Goal: Information Seeking & Learning: Learn about a topic

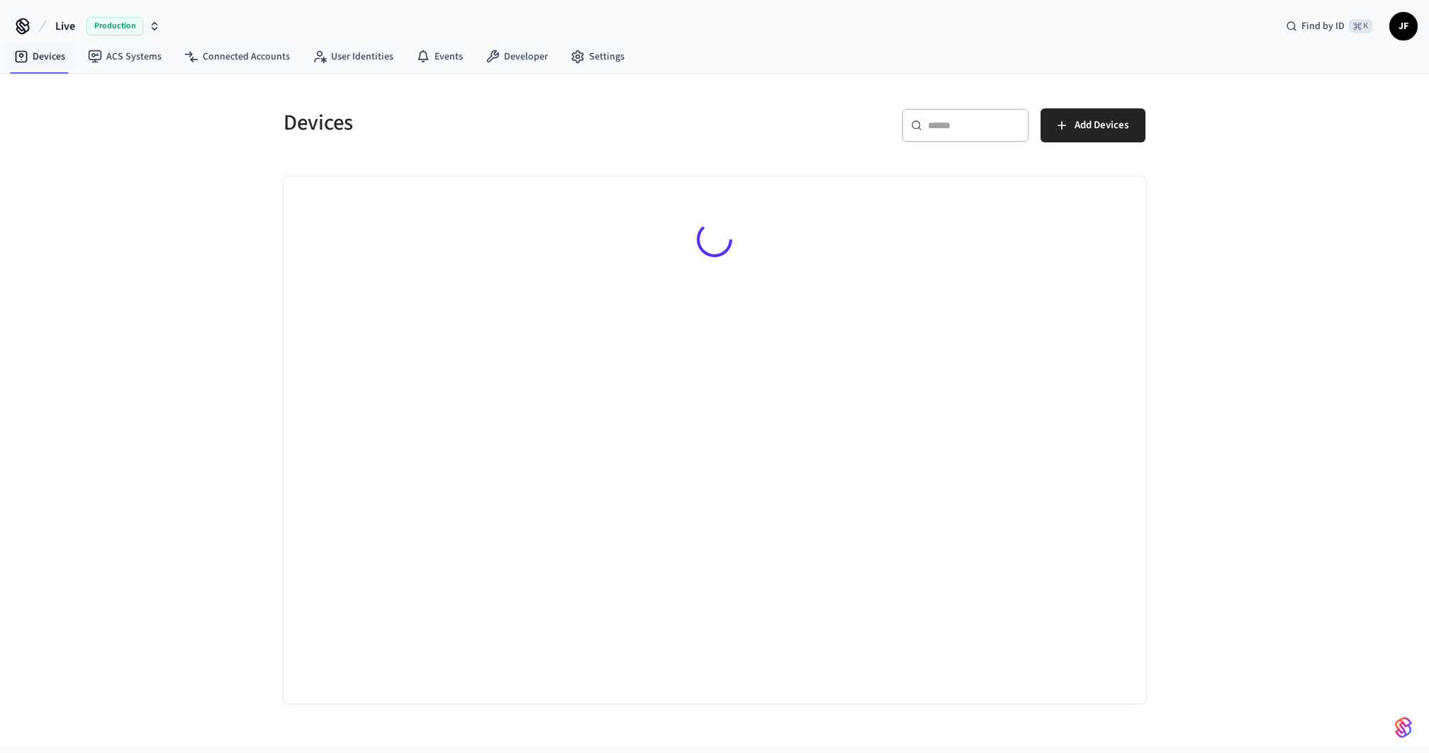
click at [61, 22] on span "Live" at bounding box center [65, 26] width 20 height 17
type input "****"
click at [65, 77] on div "Gymdesk - Production Production" at bounding box center [115, 90] width 206 height 27
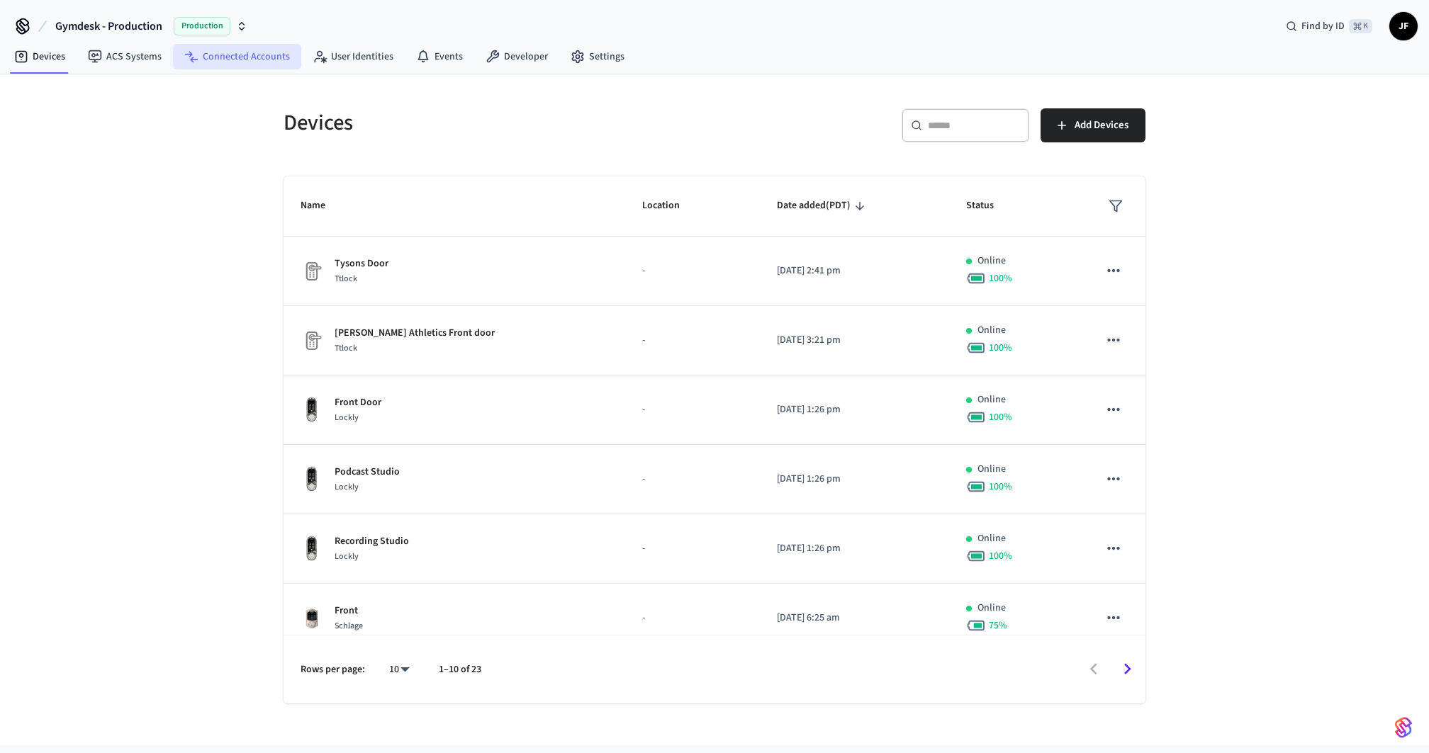
click at [235, 58] on link "Connected Accounts" at bounding box center [237, 57] width 128 height 26
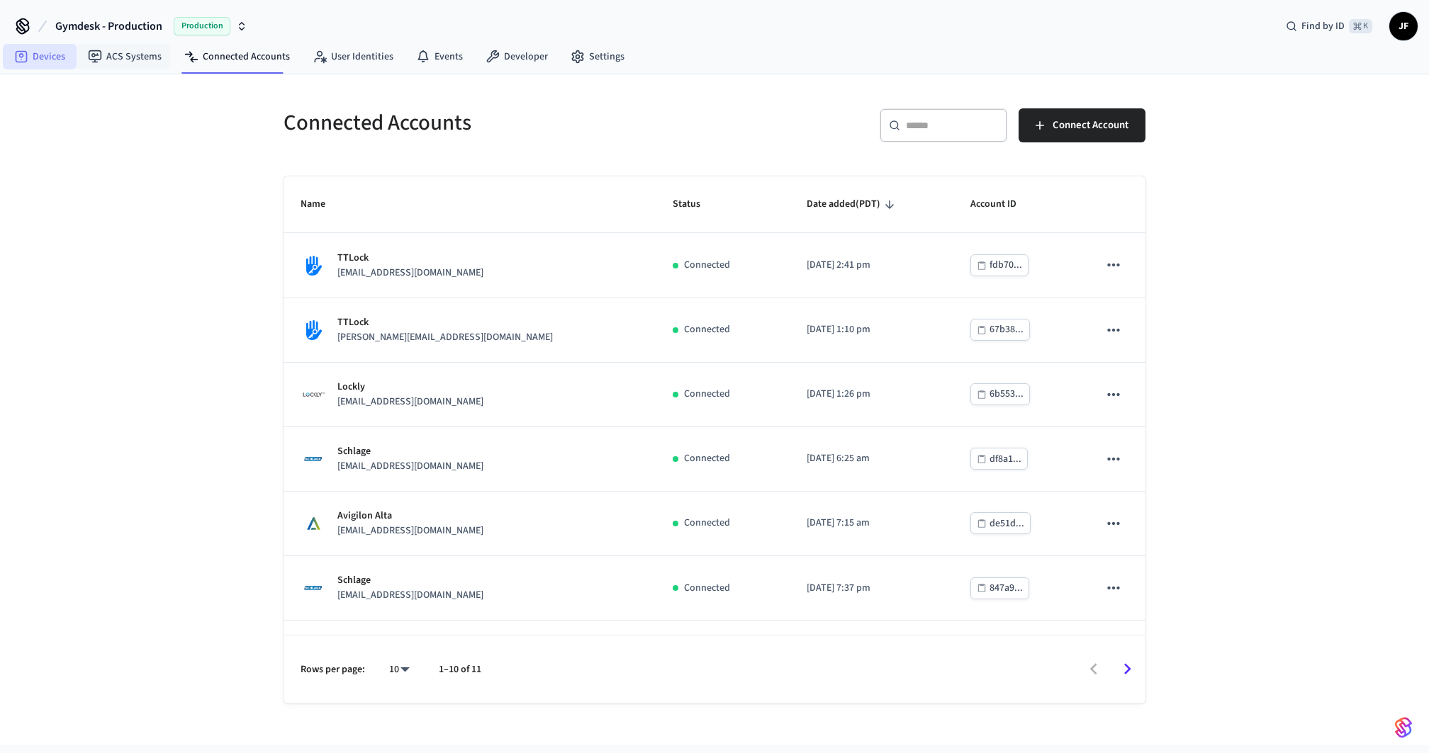
click at [47, 55] on link "Devices" at bounding box center [40, 57] width 74 height 26
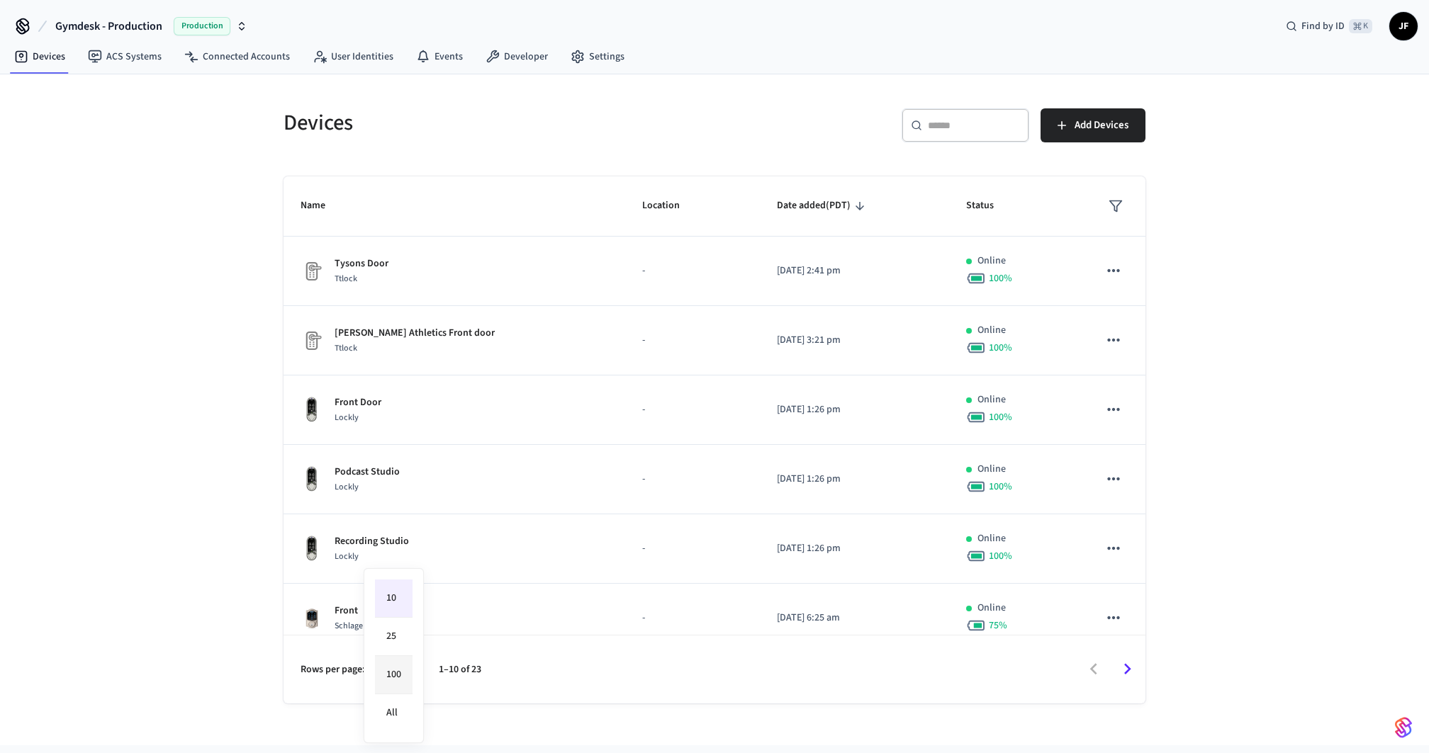
drag, startPoint x: 412, startPoint y: 672, endPoint x: 404, endPoint y: 668, distance: 9.5
click at [409, 670] on body "Gymdesk - Production Production Find by ID ⌘ K JF Devices ACS Systems Connected…" at bounding box center [714, 394] width 1429 height 789
click at [402, 656] on li "100" at bounding box center [394, 675] width 38 height 38
type input "***"
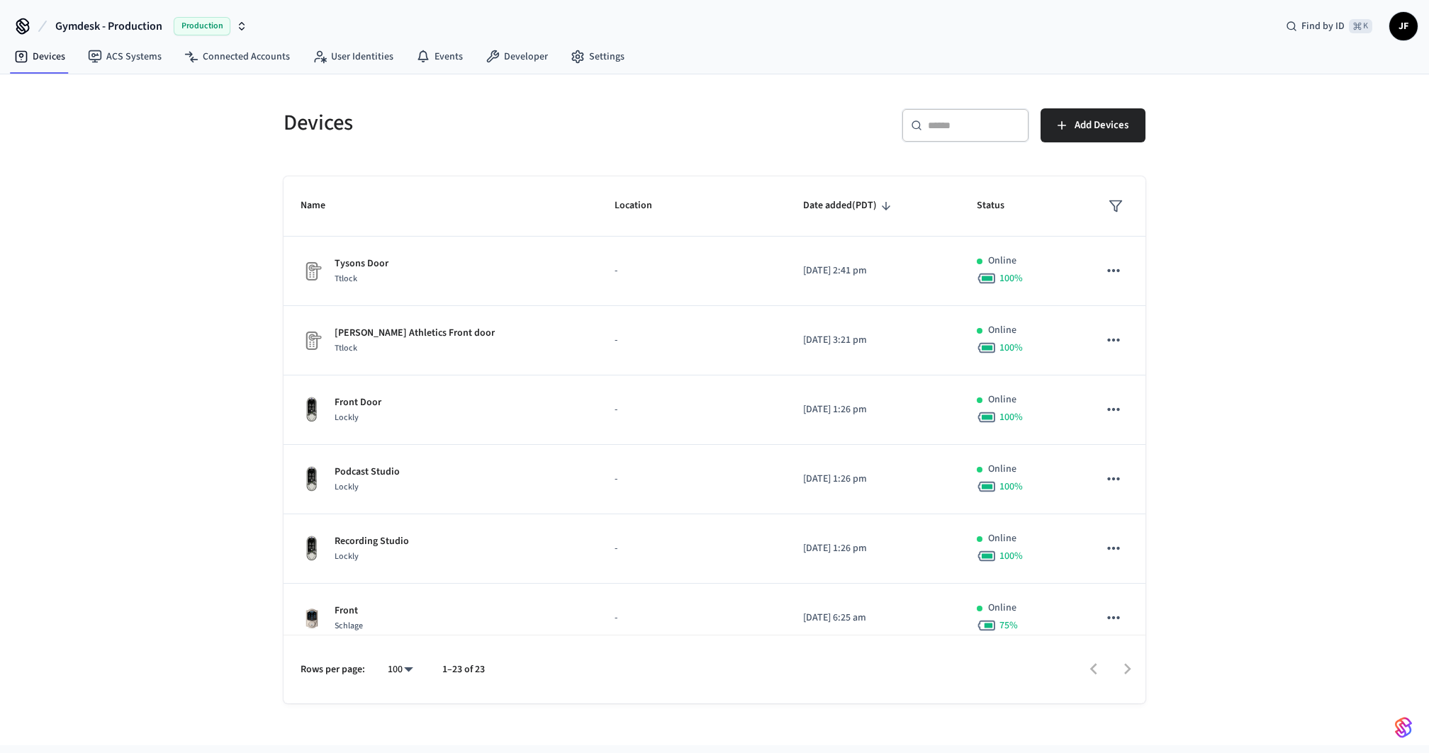
click at [734, 102] on div "​ ​ Add Devices" at bounding box center [925, 122] width 439 height 62
drag, startPoint x: 732, startPoint y: 84, endPoint x: 680, endPoint y: 89, distance: 52.0
click at [676, 99] on div "Devices ​ ​ Add Devices Name Location Date added (PDT) Status Tysons Door Ttloc…" at bounding box center [714, 388] width 907 height 629
click at [105, 22] on span "Gymdesk - Production" at bounding box center [108, 26] width 107 height 17
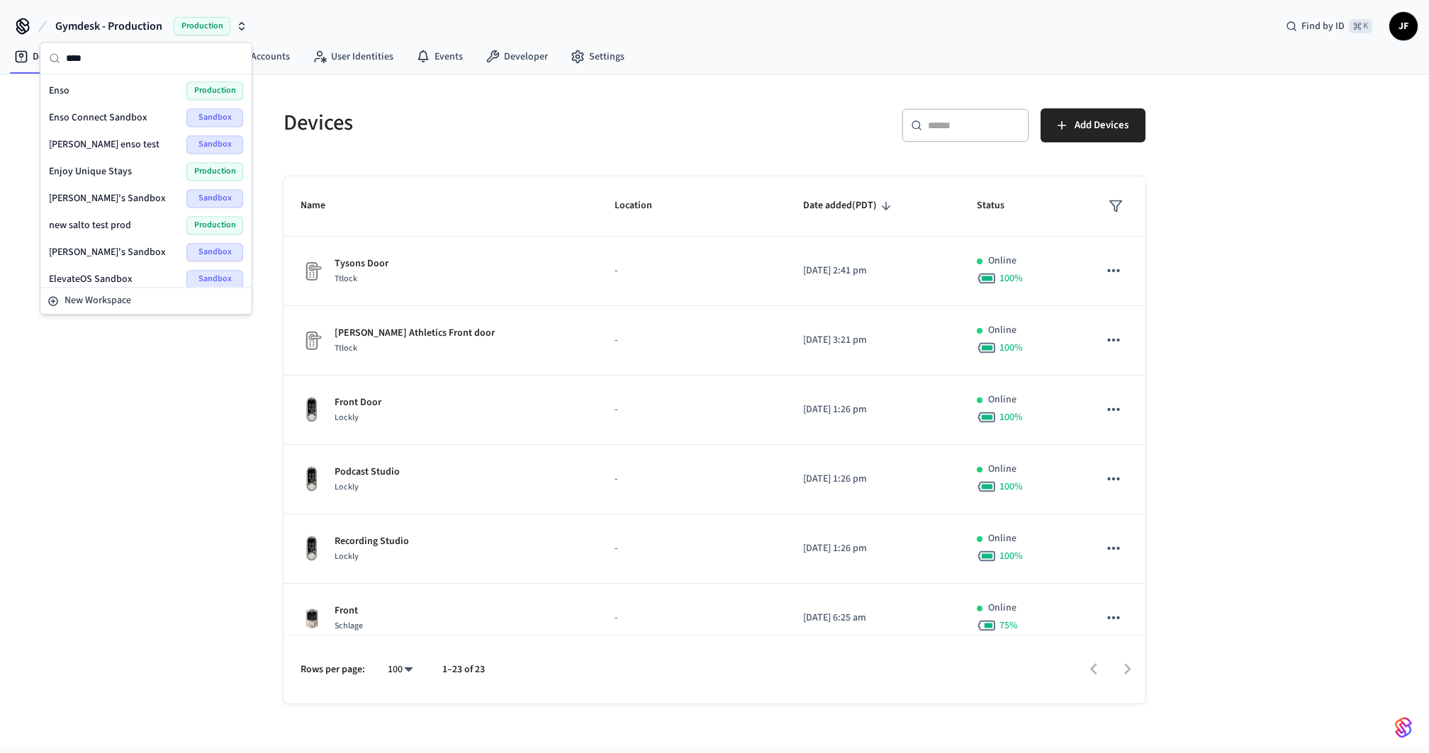
type input "****"
click at [82, 86] on div "Enso Production" at bounding box center [146, 90] width 194 height 18
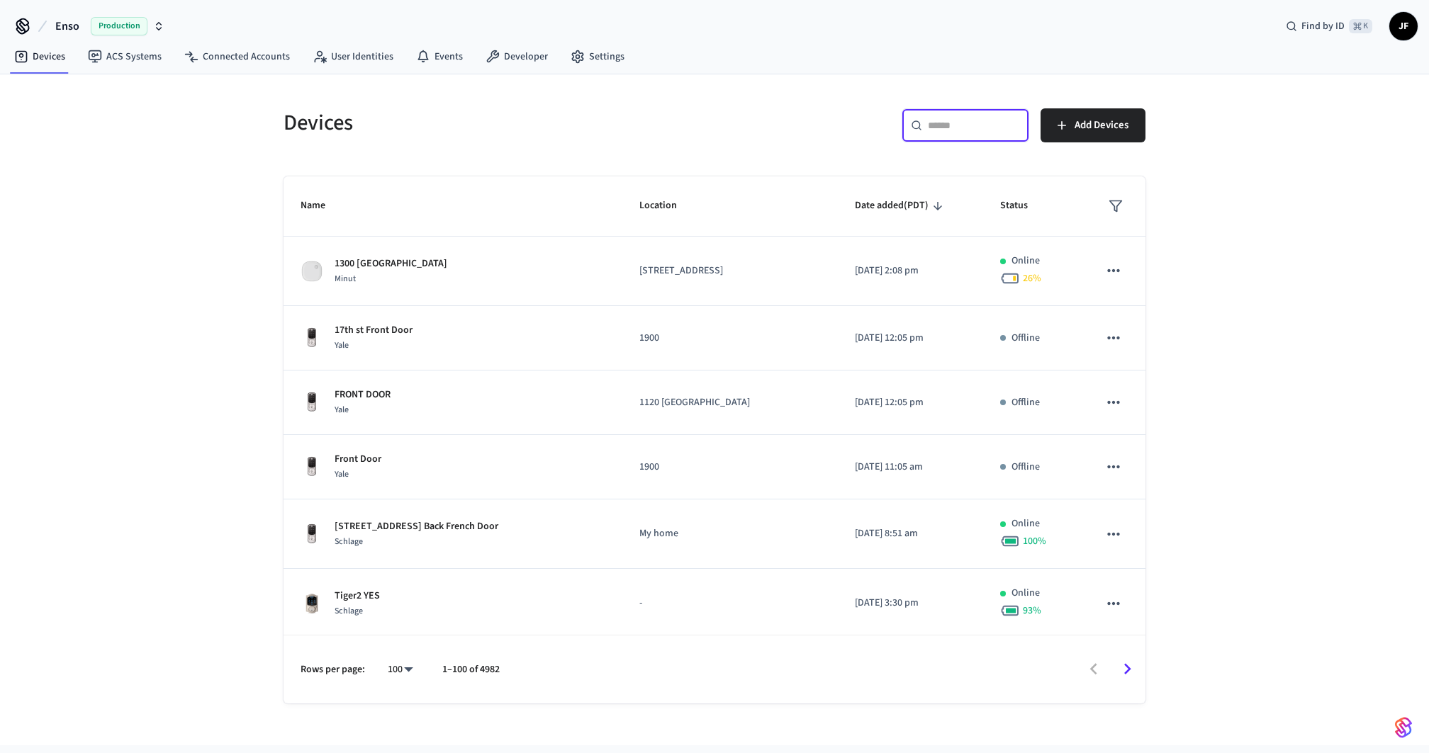
click at [974, 129] on input "text" at bounding box center [974, 125] width 92 height 14
paste input "**********"
type input "**********"
click at [196, 50] on link "Connected Accounts" at bounding box center [237, 57] width 128 height 26
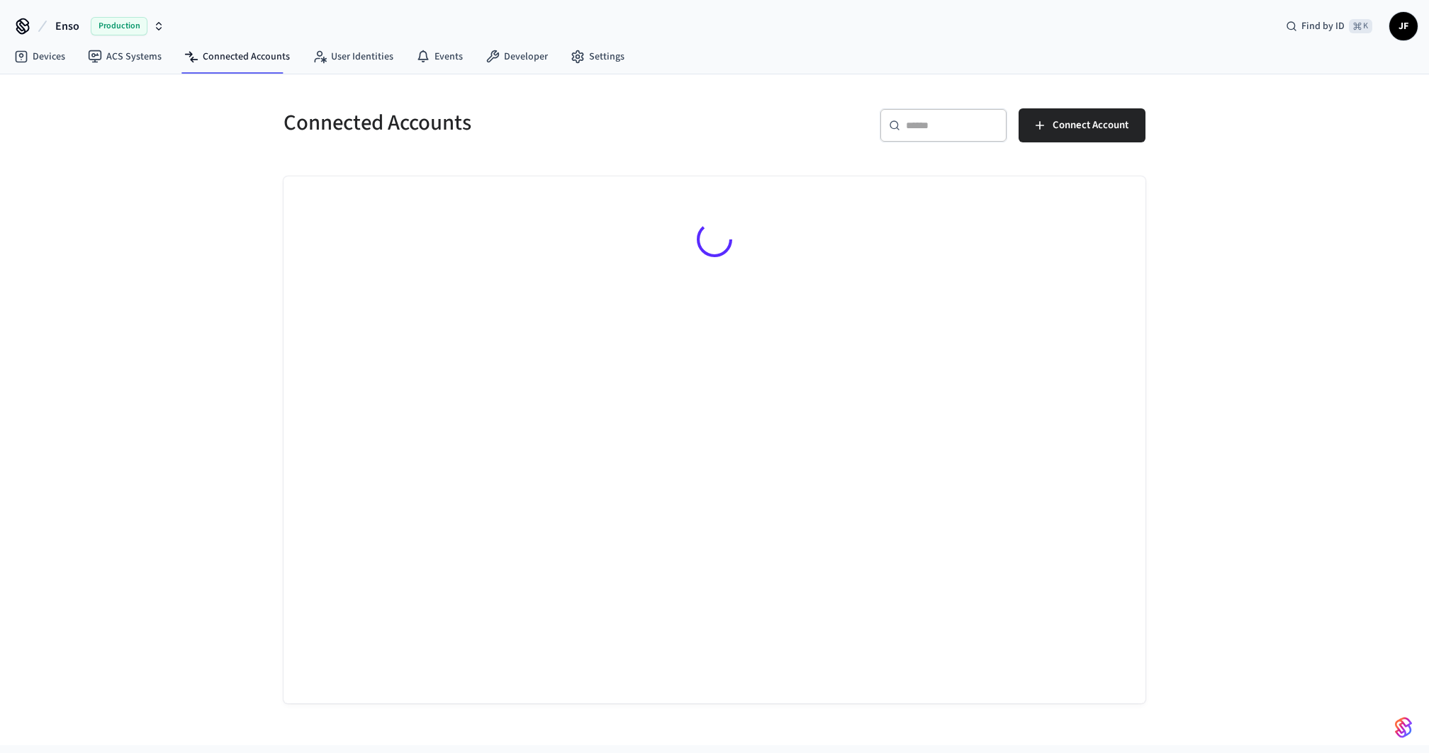
click at [942, 133] on div "​ ​" at bounding box center [943, 125] width 128 height 34
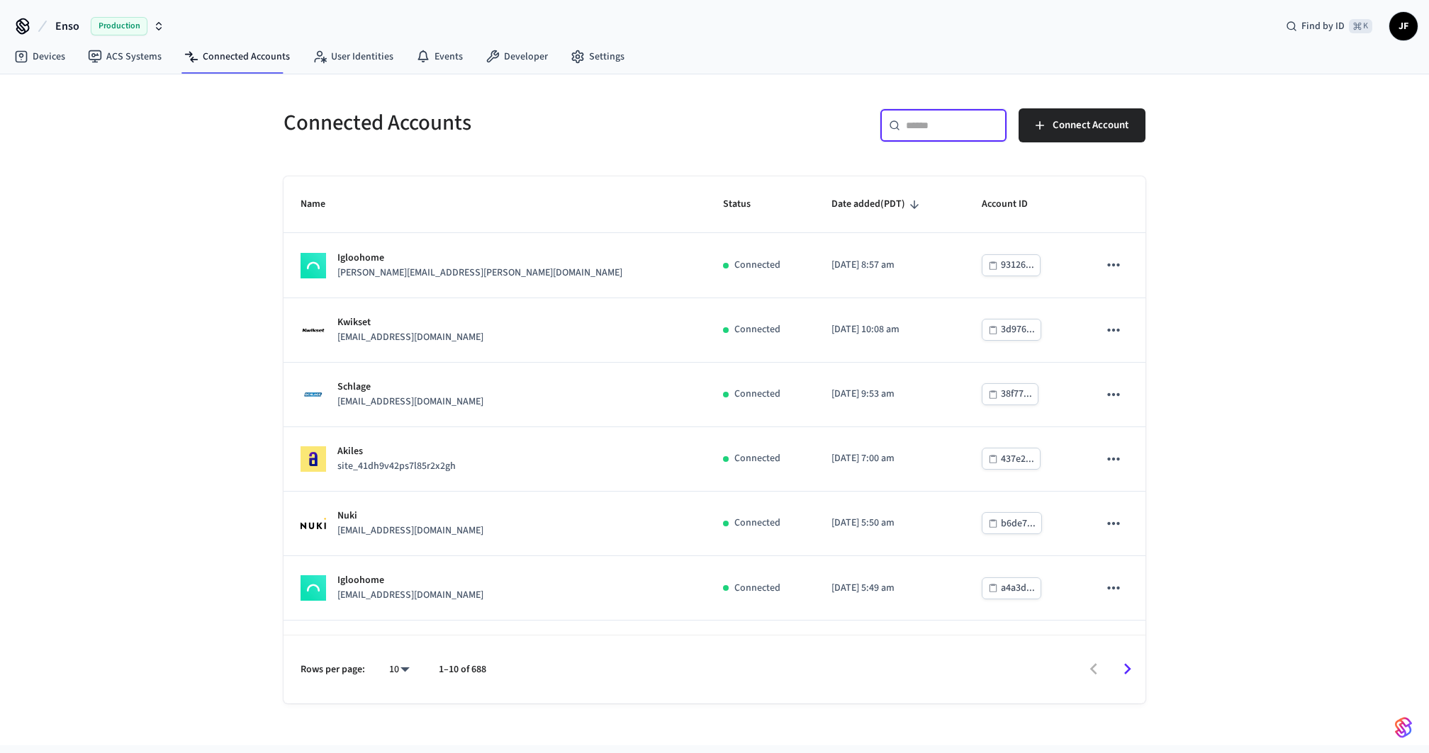
paste input "**********"
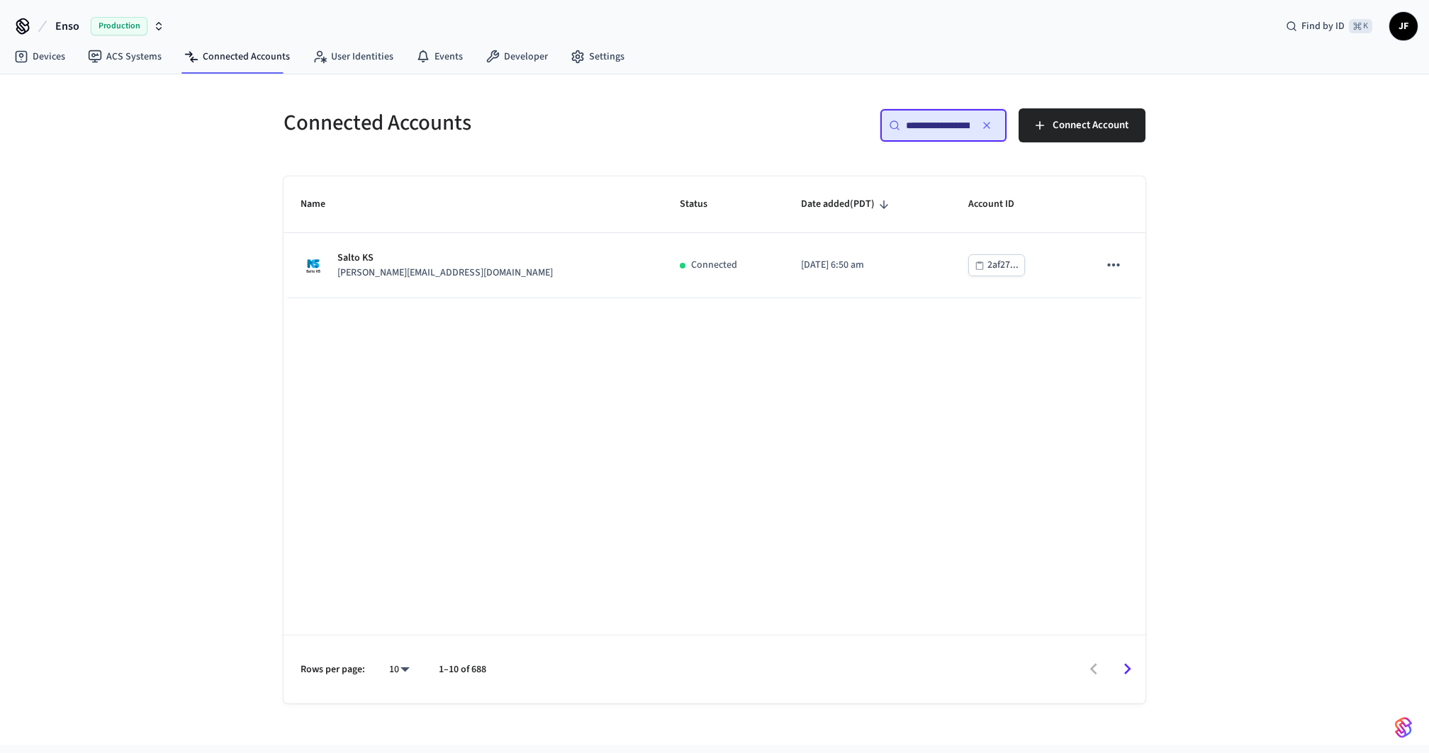
scroll to position [0, 106]
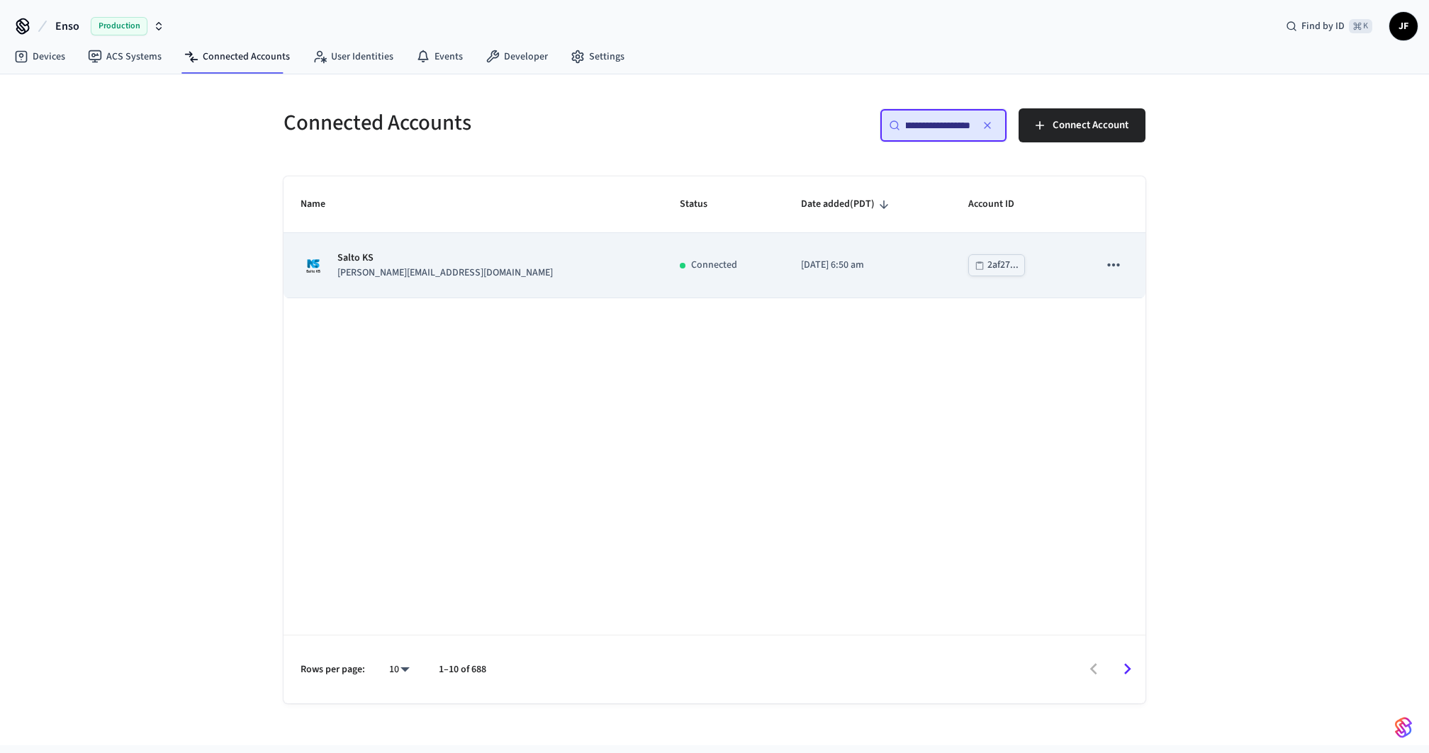
type input "**********"
click at [461, 257] on div "Salto KS [PERSON_NAME][EMAIL_ADDRESS][DOMAIN_NAME]" at bounding box center [472, 266] width 345 height 30
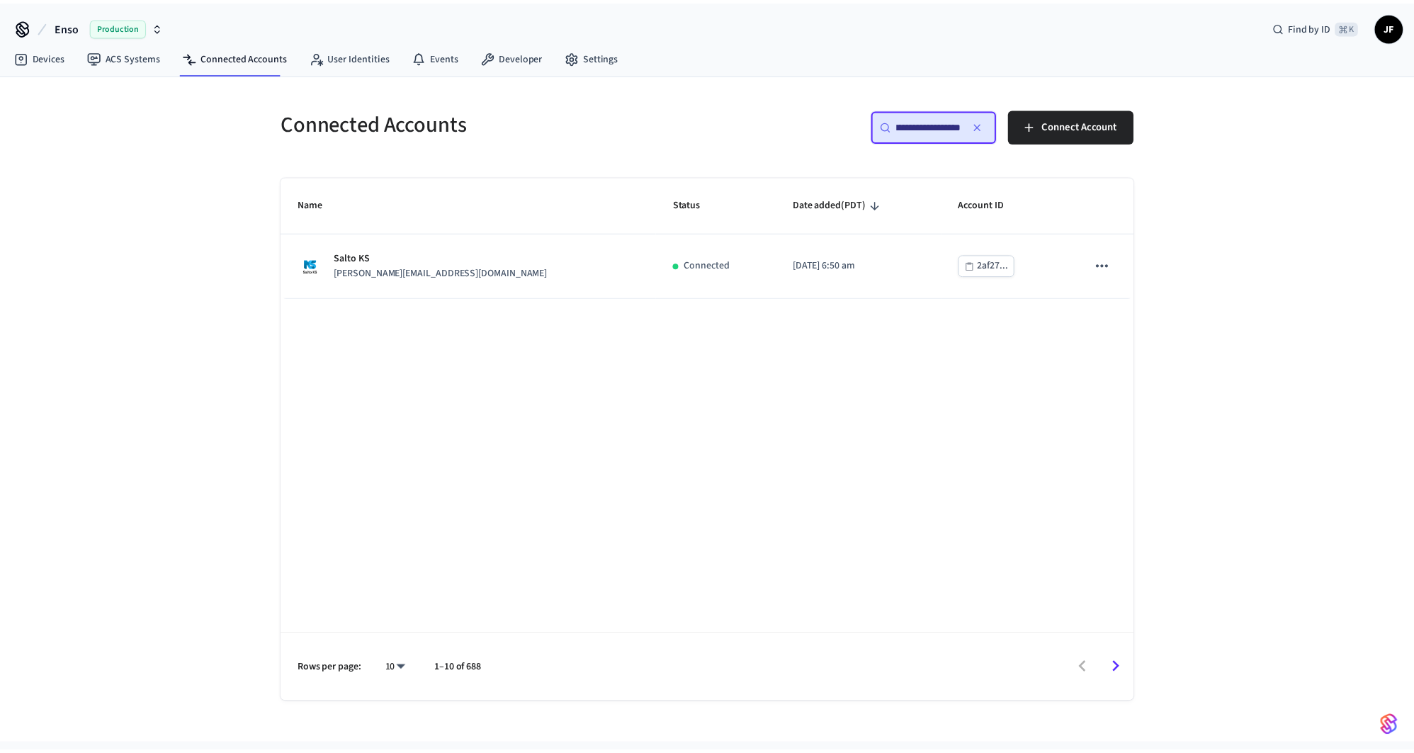
scroll to position [0, 0]
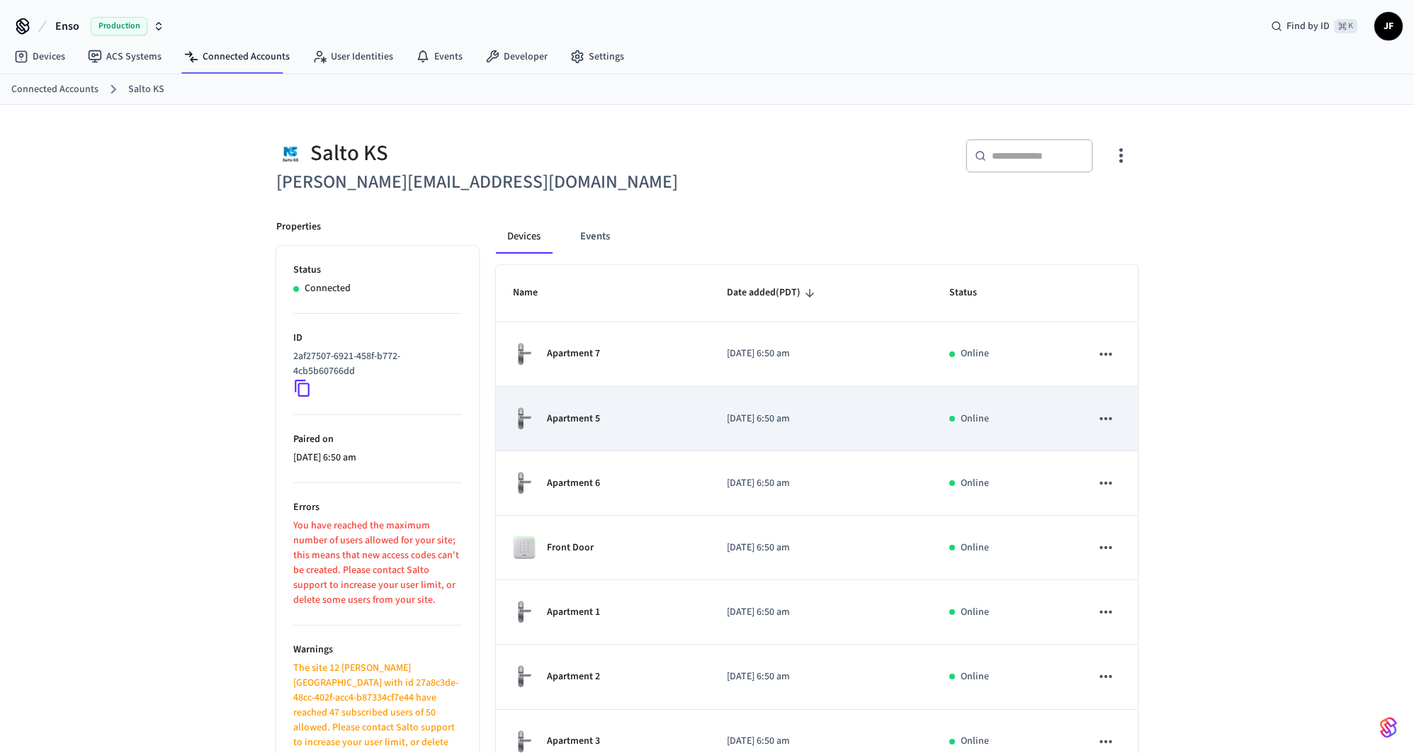
click at [688, 388] on td "Apartment 5" at bounding box center [603, 419] width 214 height 64
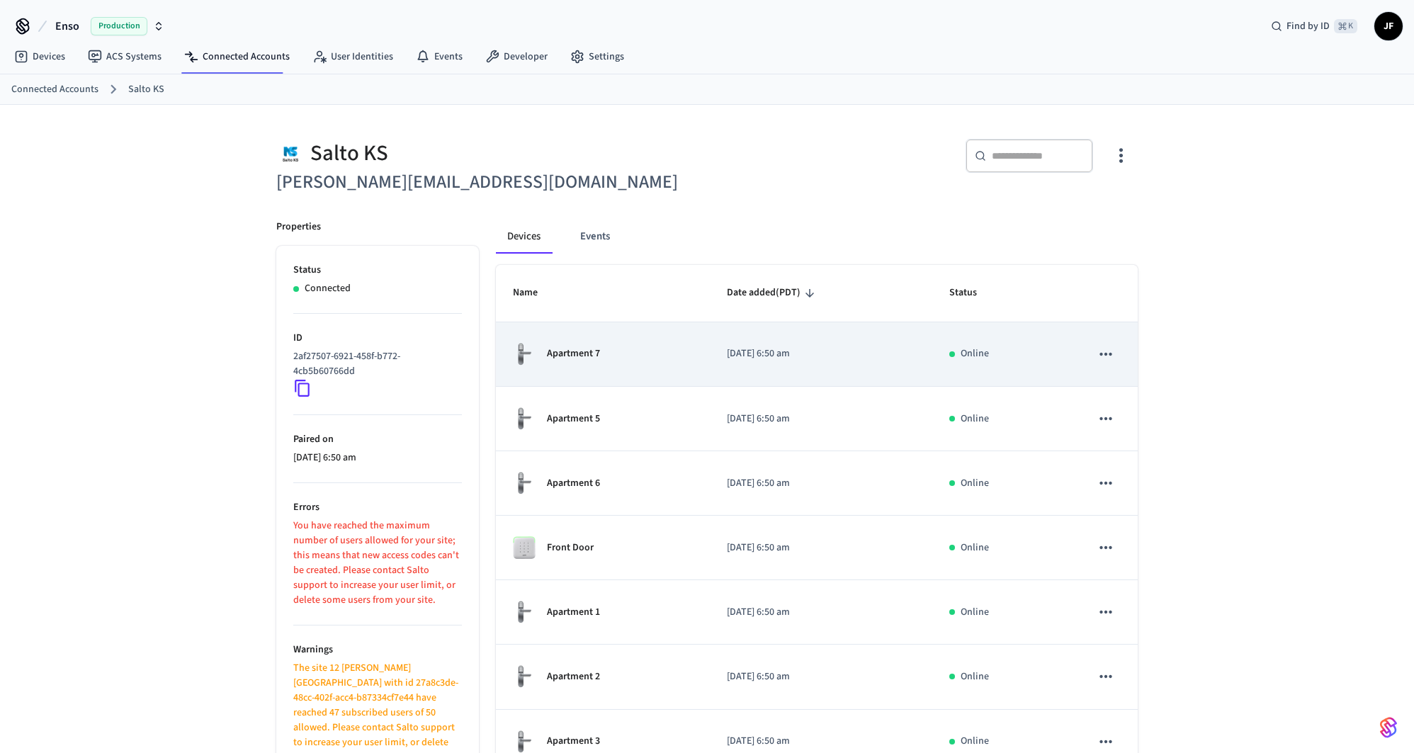
click at [692, 359] on div "Apartment 7" at bounding box center [603, 354] width 180 height 24
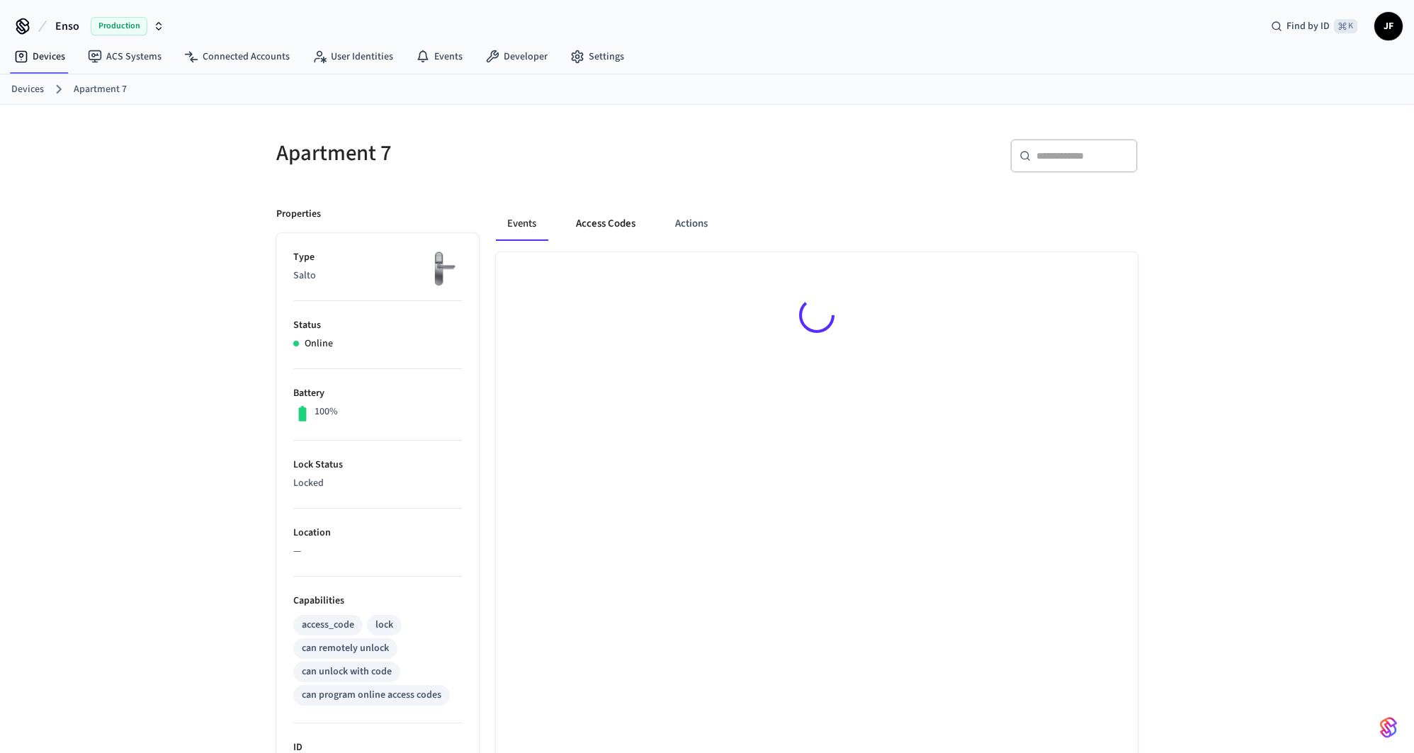
click at [600, 223] on button "Access Codes" at bounding box center [606, 224] width 82 height 34
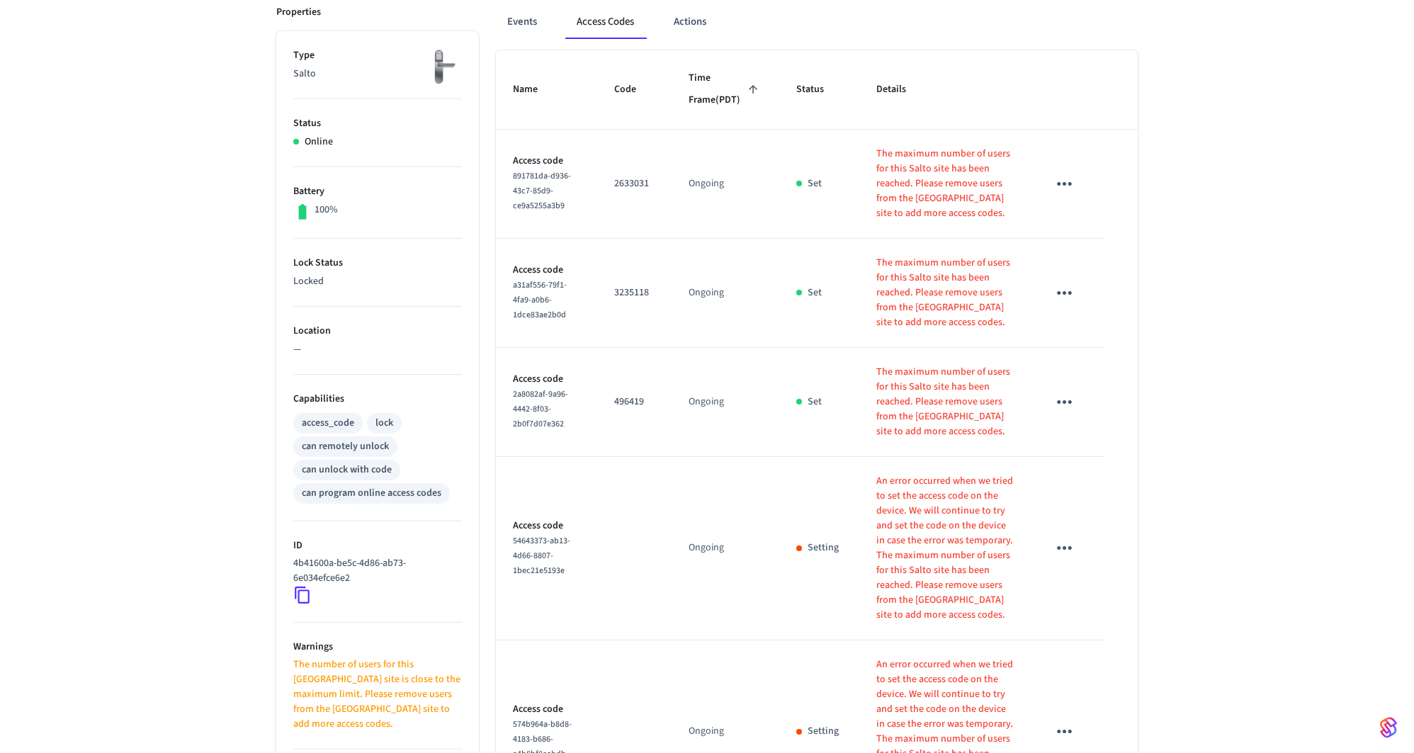
scroll to position [15, 0]
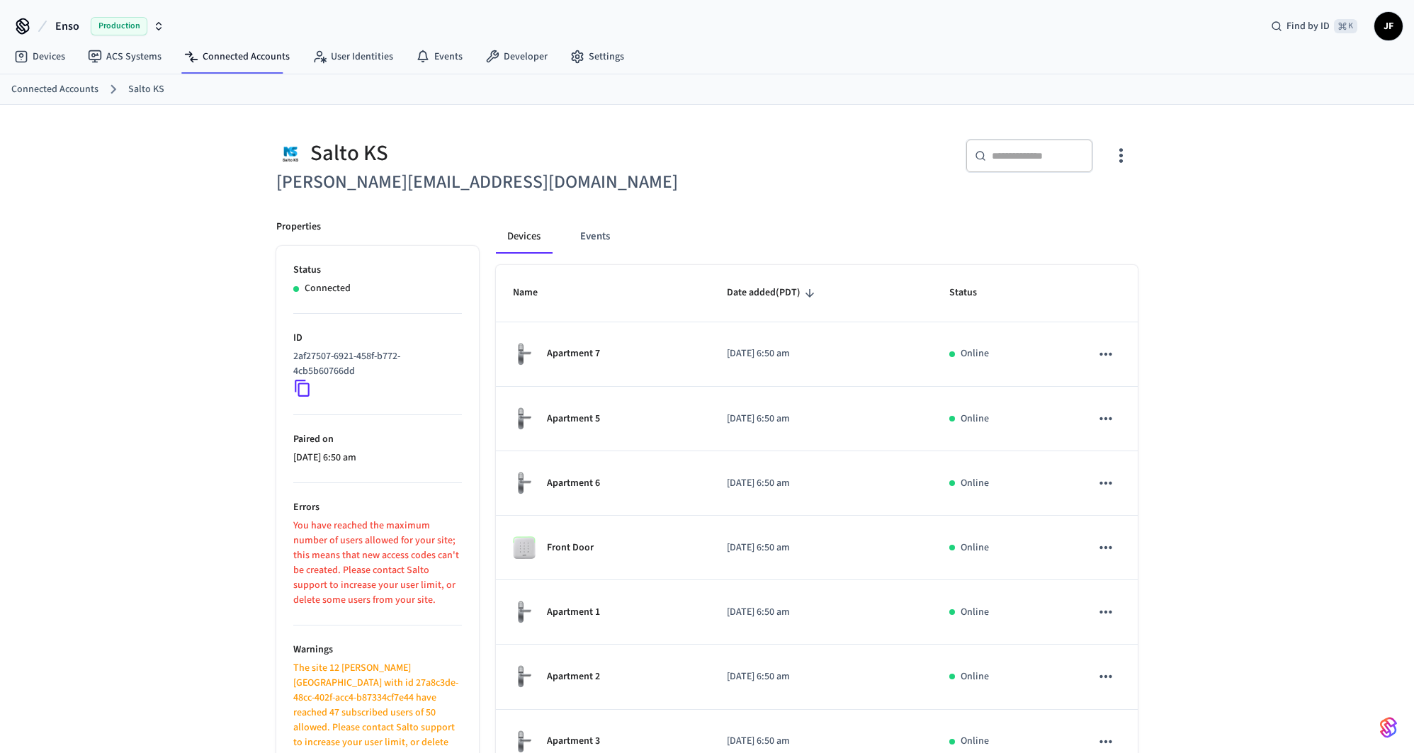
click at [877, 172] on div "​ ​" at bounding box center [927, 161] width 422 height 45
click at [877, 173] on div "​ ​" at bounding box center [927, 161] width 422 height 45
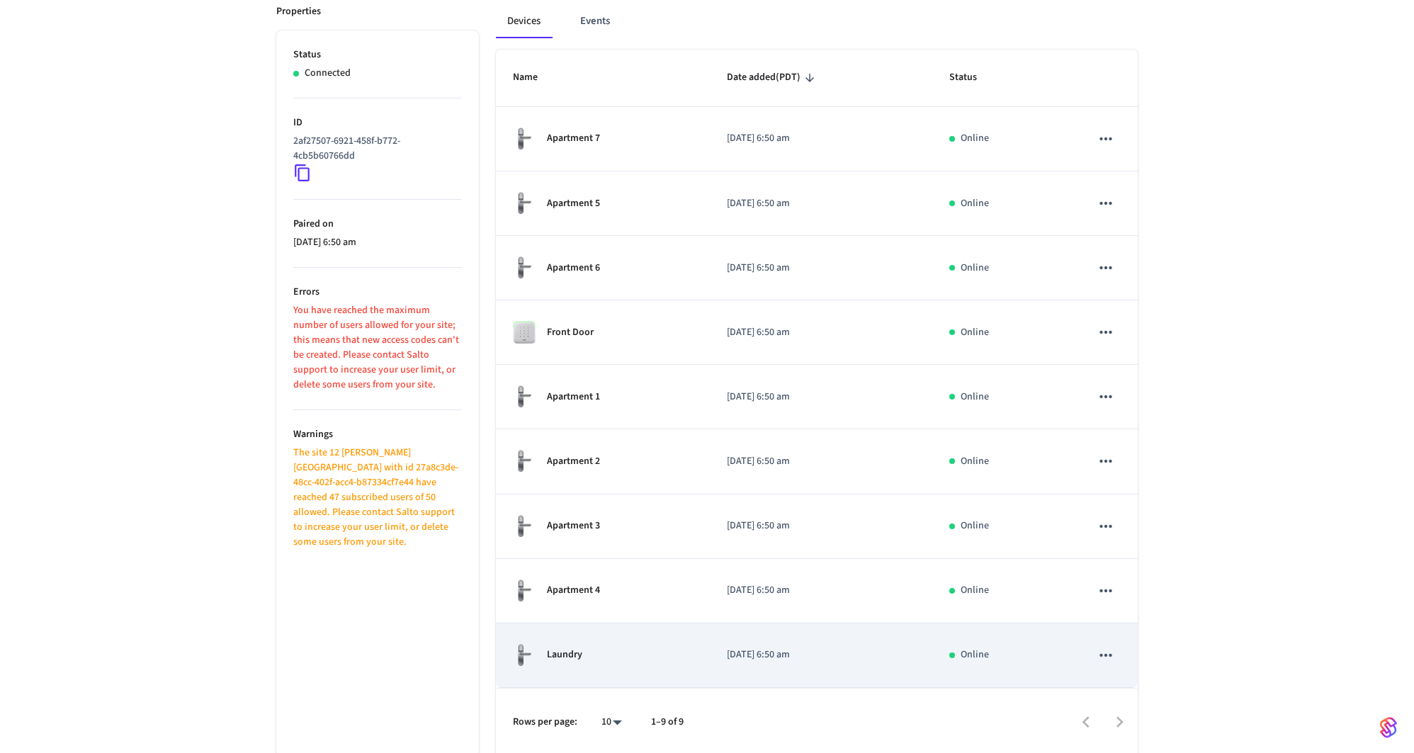
click at [591, 659] on div "Laundry" at bounding box center [603, 655] width 180 height 24
click at [597, 643] on div "Laundry" at bounding box center [603, 655] width 180 height 24
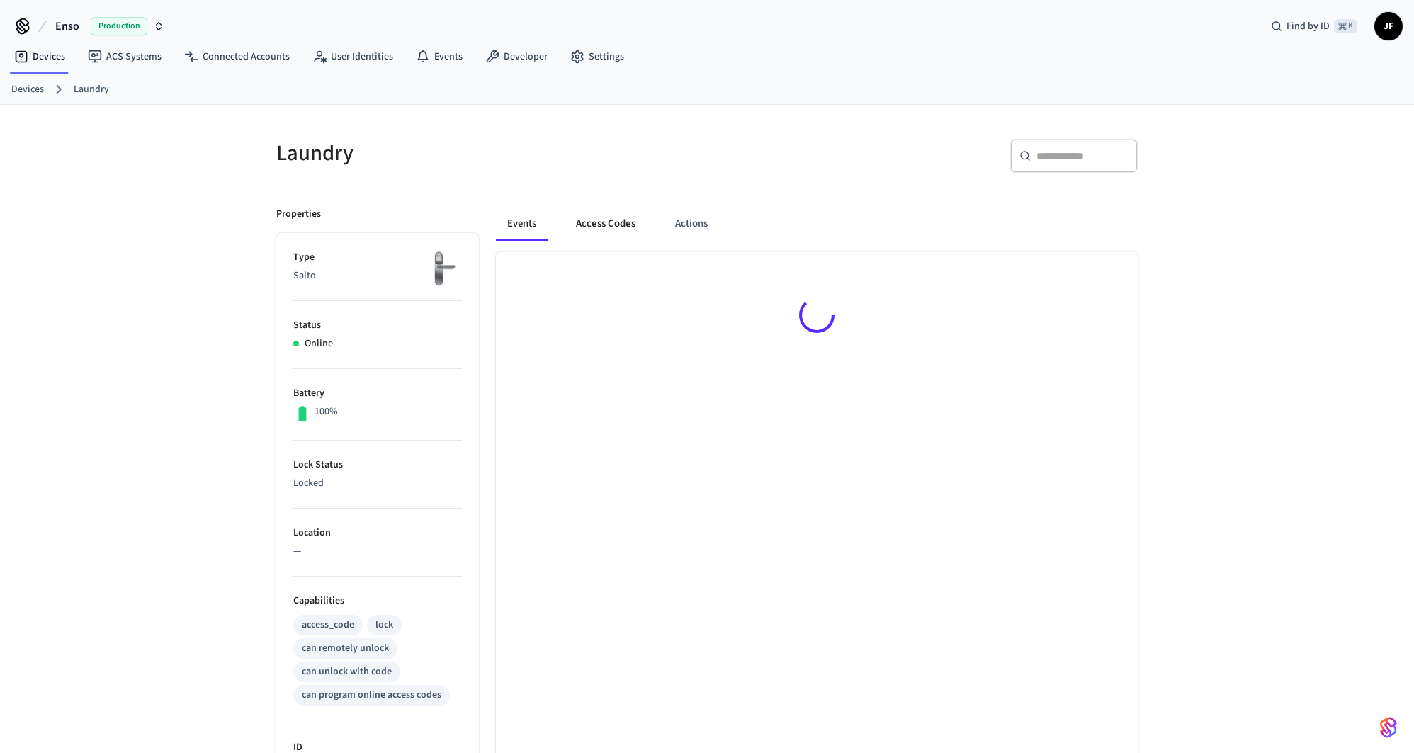
click at [619, 233] on button "Access Codes" at bounding box center [606, 224] width 82 height 34
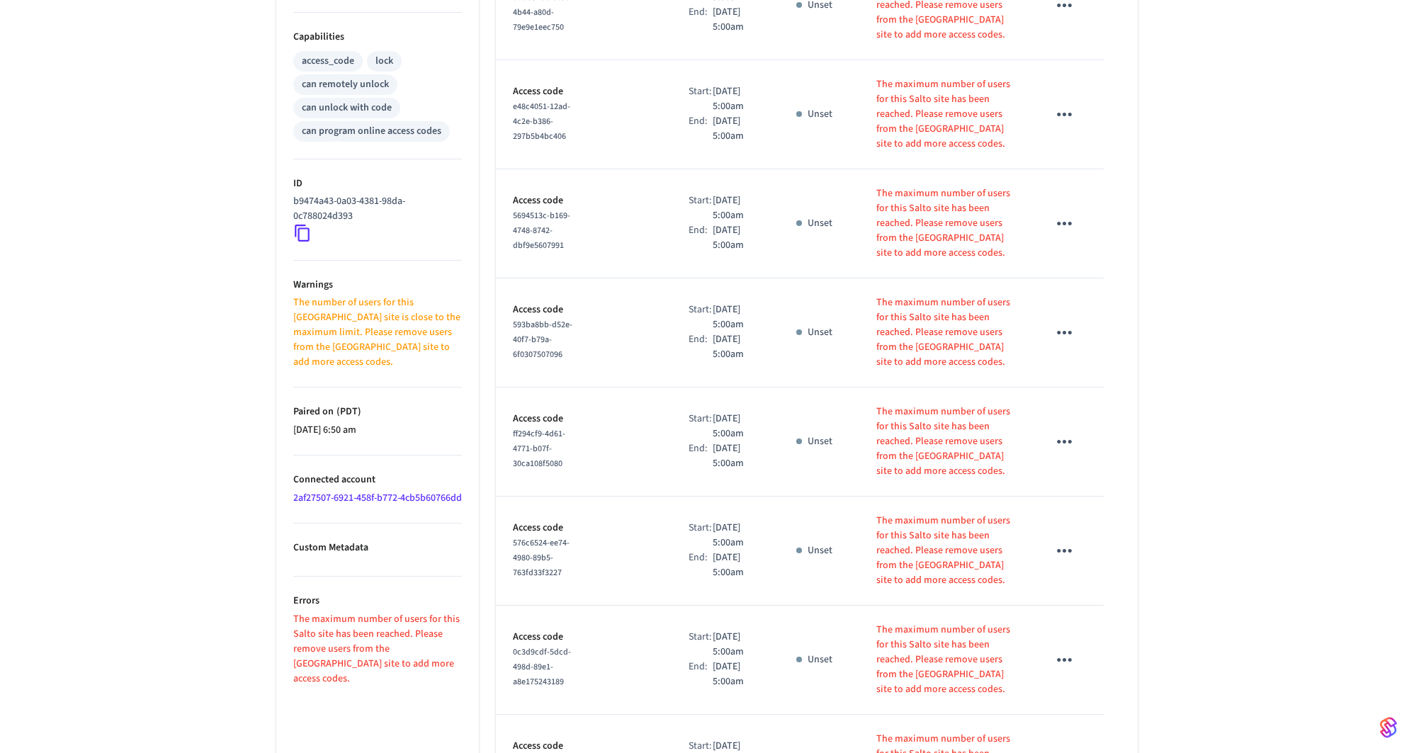
scroll to position [823, 0]
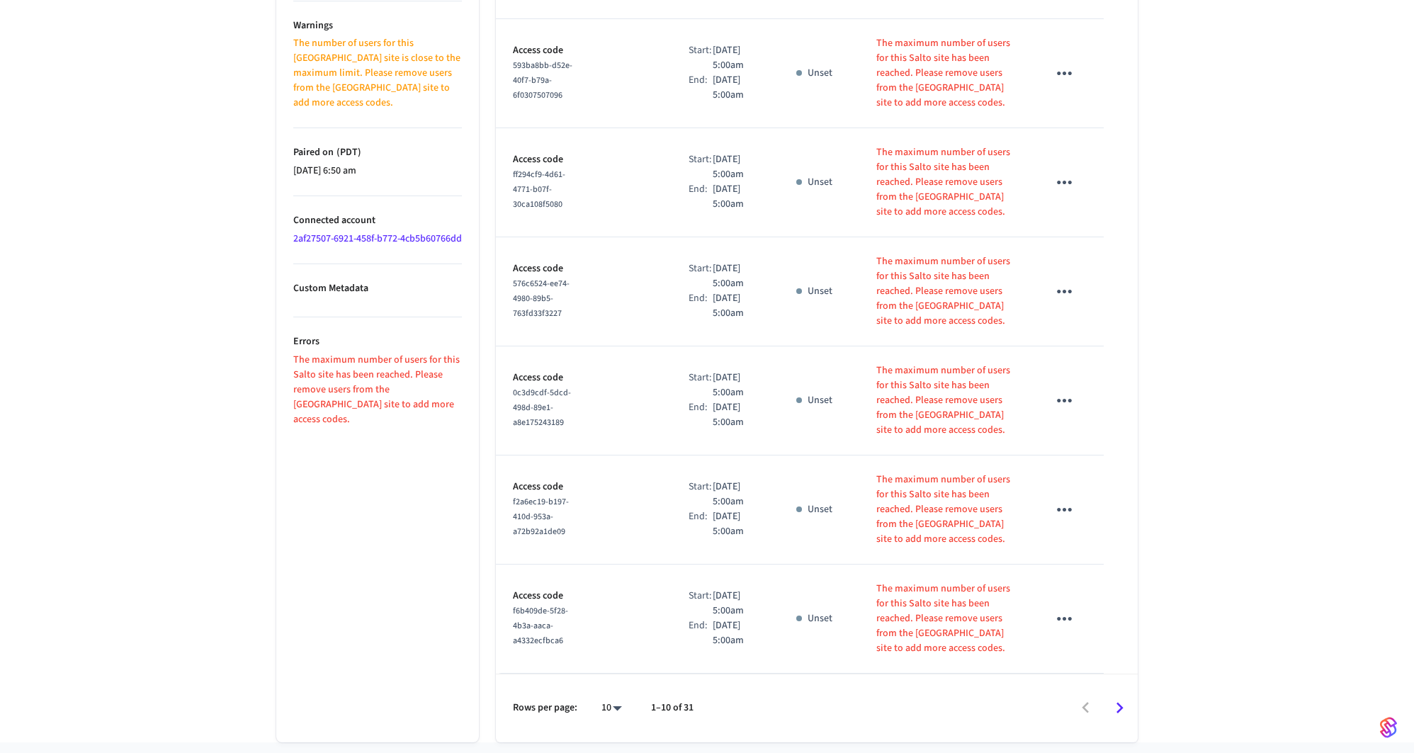
click at [1151, 211] on div "Laundry ​ ​ Add Access Code Properties Type Salto Status Online Battery 100% Lo…" at bounding box center [707, 11] width 907 height 1461
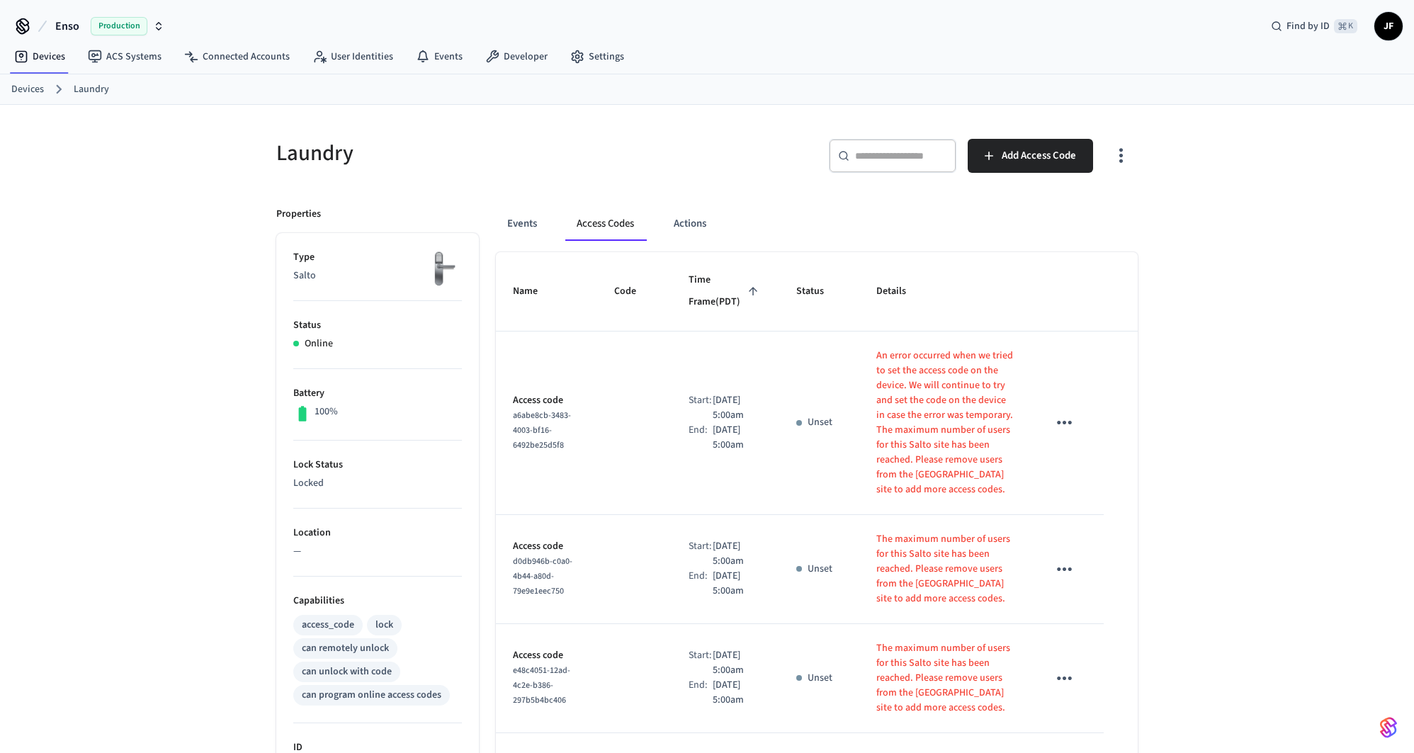
scroll to position [215, 0]
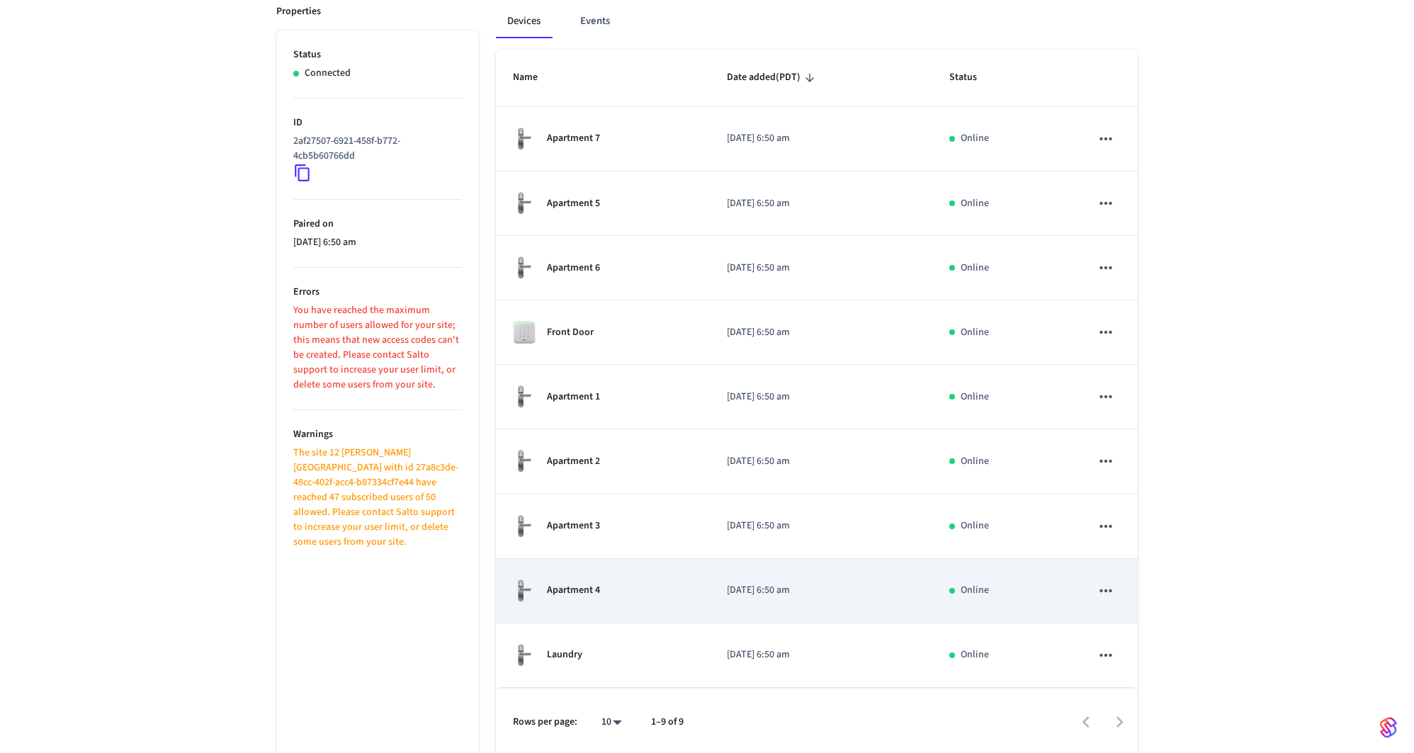
click at [617, 581] on div "Apartment 4" at bounding box center [603, 591] width 180 height 24
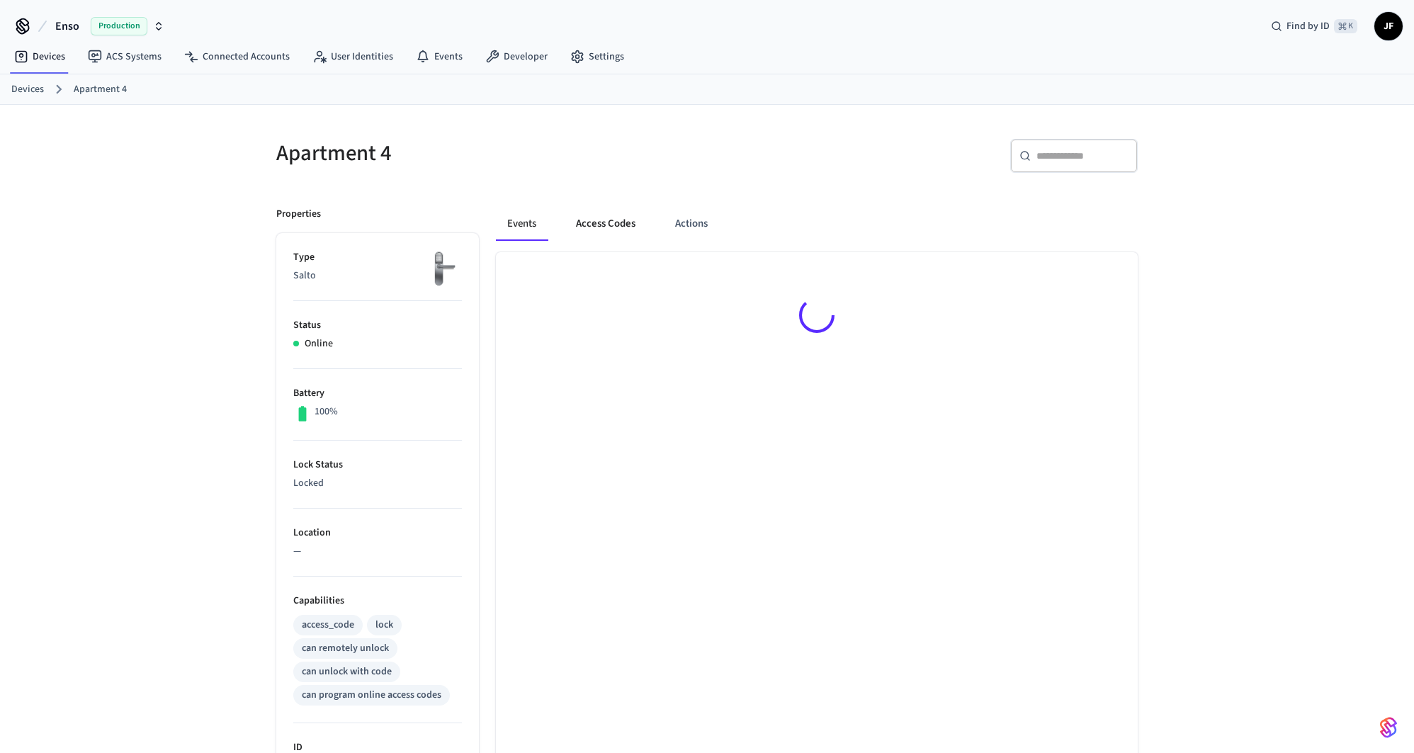
click at [619, 220] on button "Access Codes" at bounding box center [606, 224] width 82 height 34
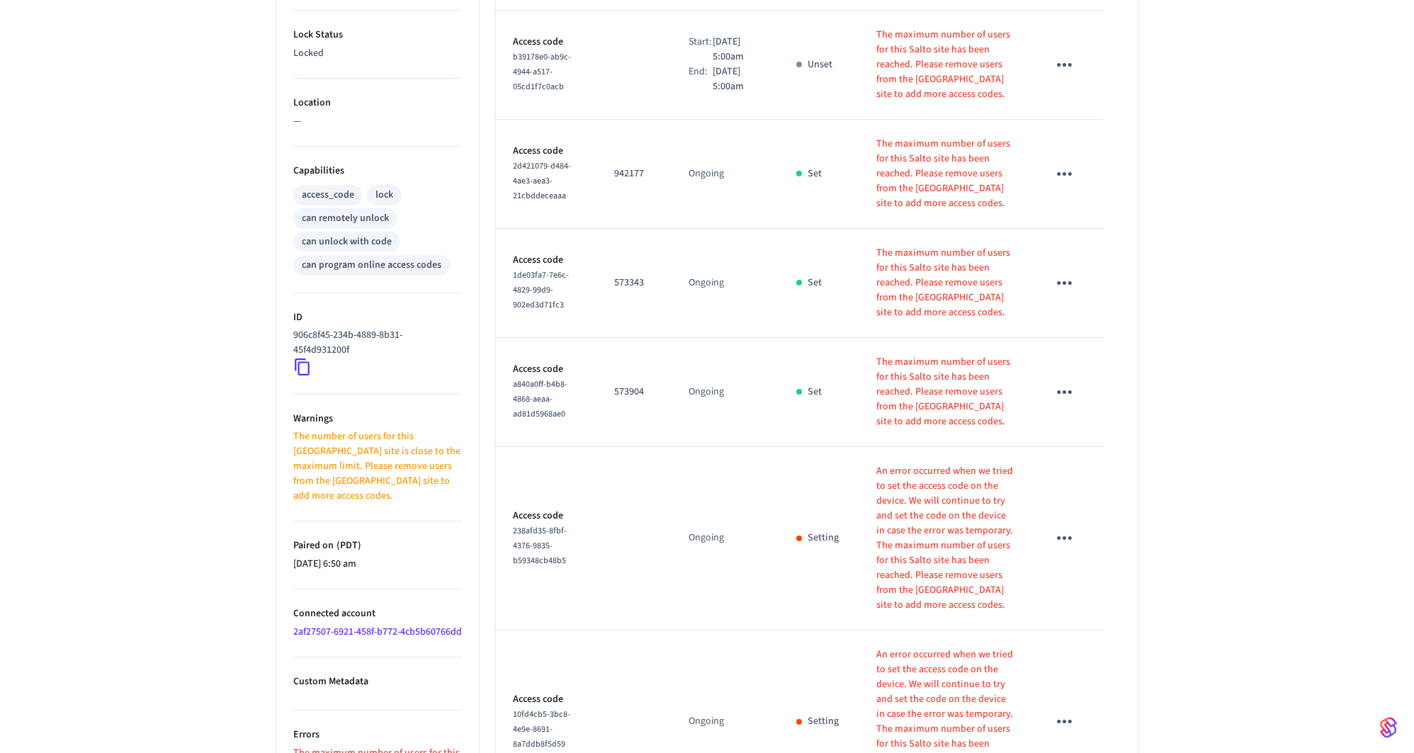
scroll to position [587, 0]
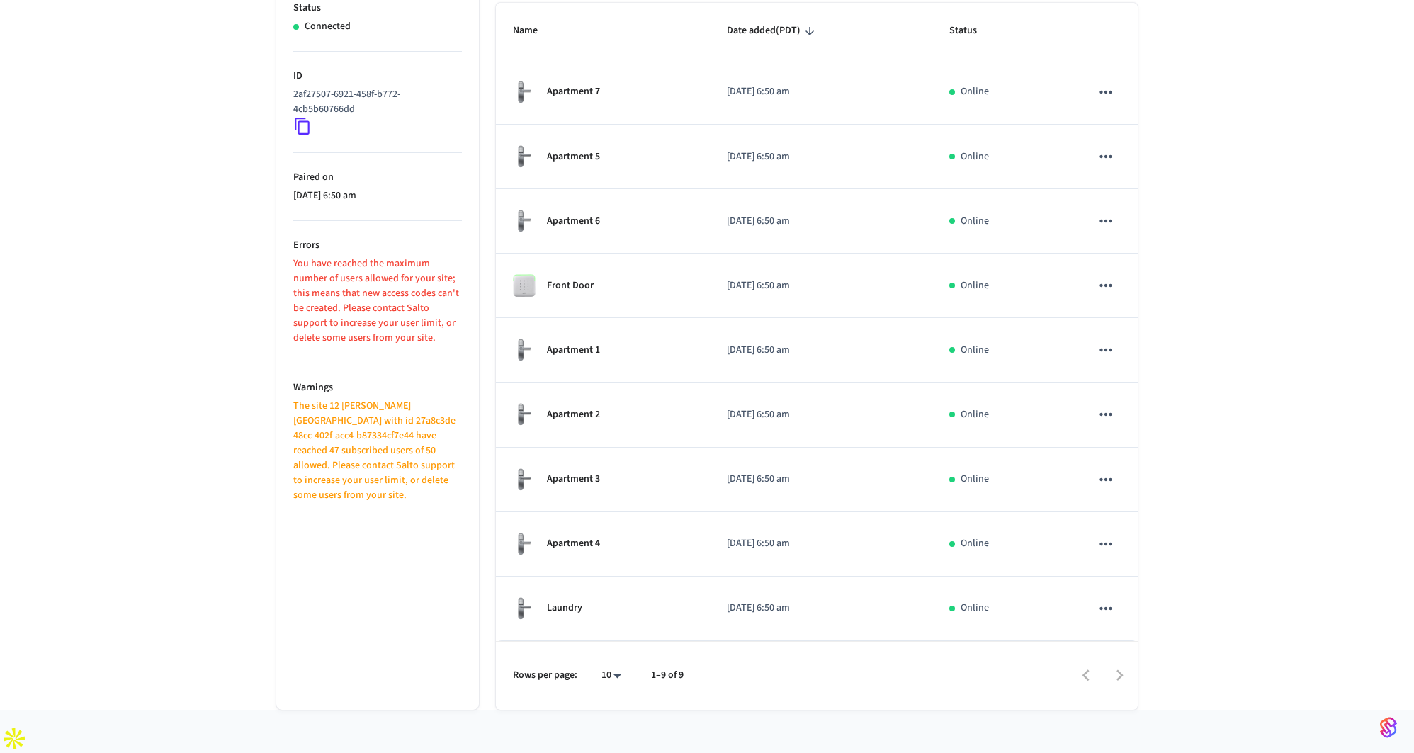
scroll to position [215, 0]
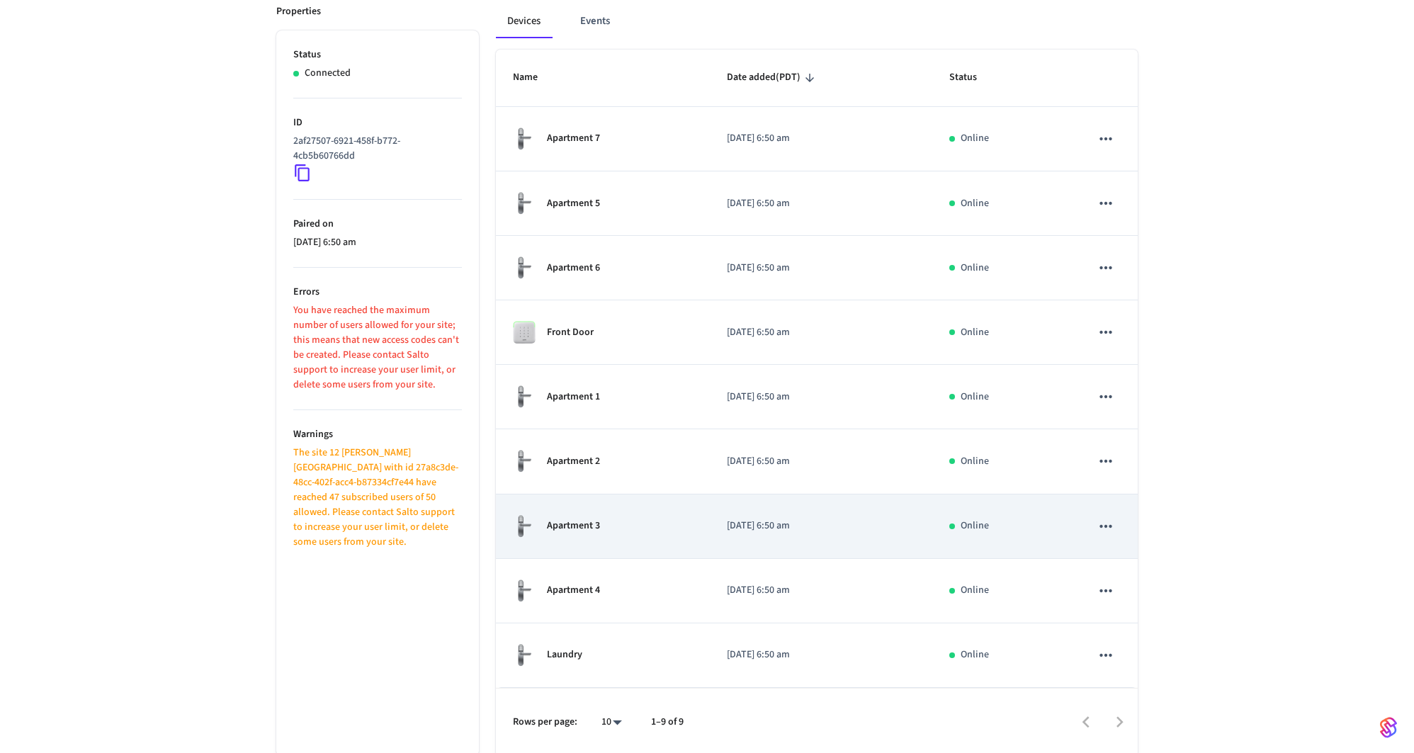
click at [631, 514] on div "Apartment 3" at bounding box center [603, 526] width 180 height 24
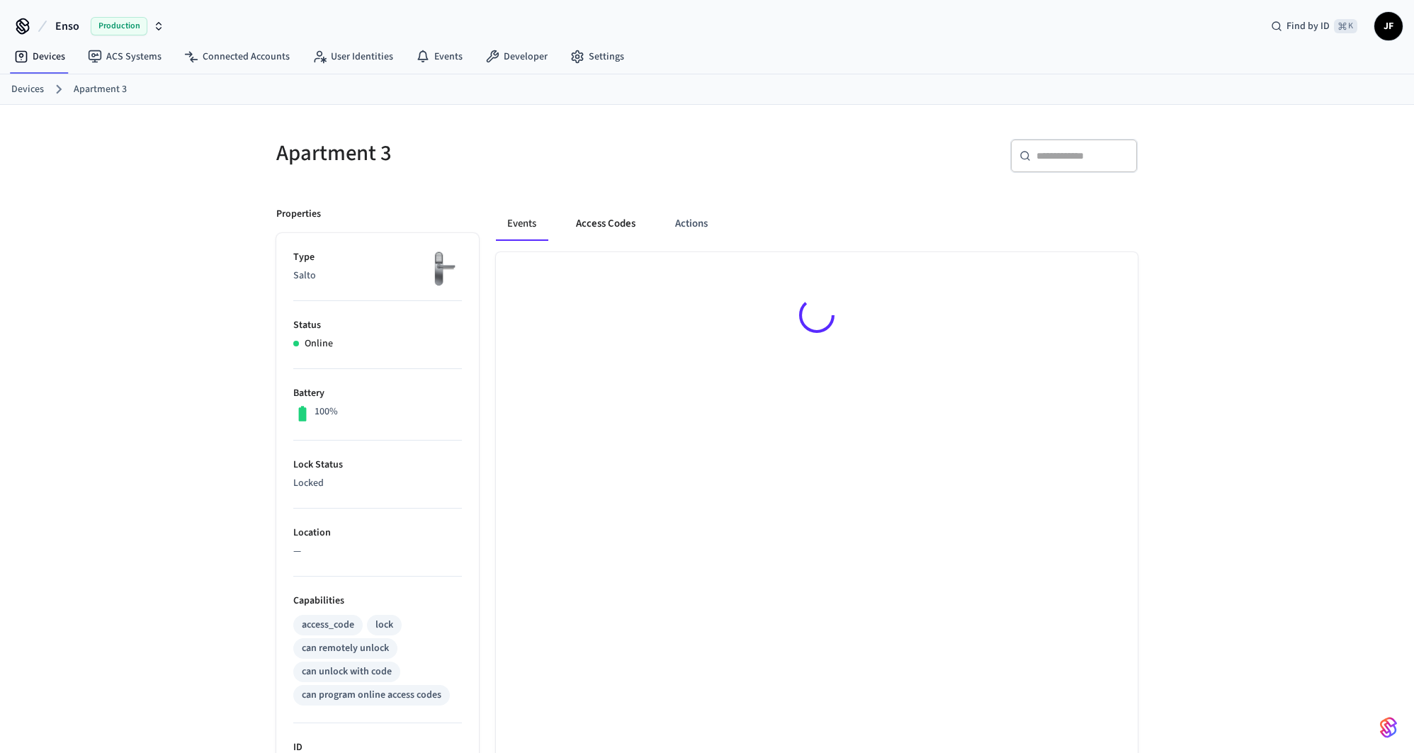
click at [613, 232] on button "Access Codes" at bounding box center [606, 224] width 82 height 34
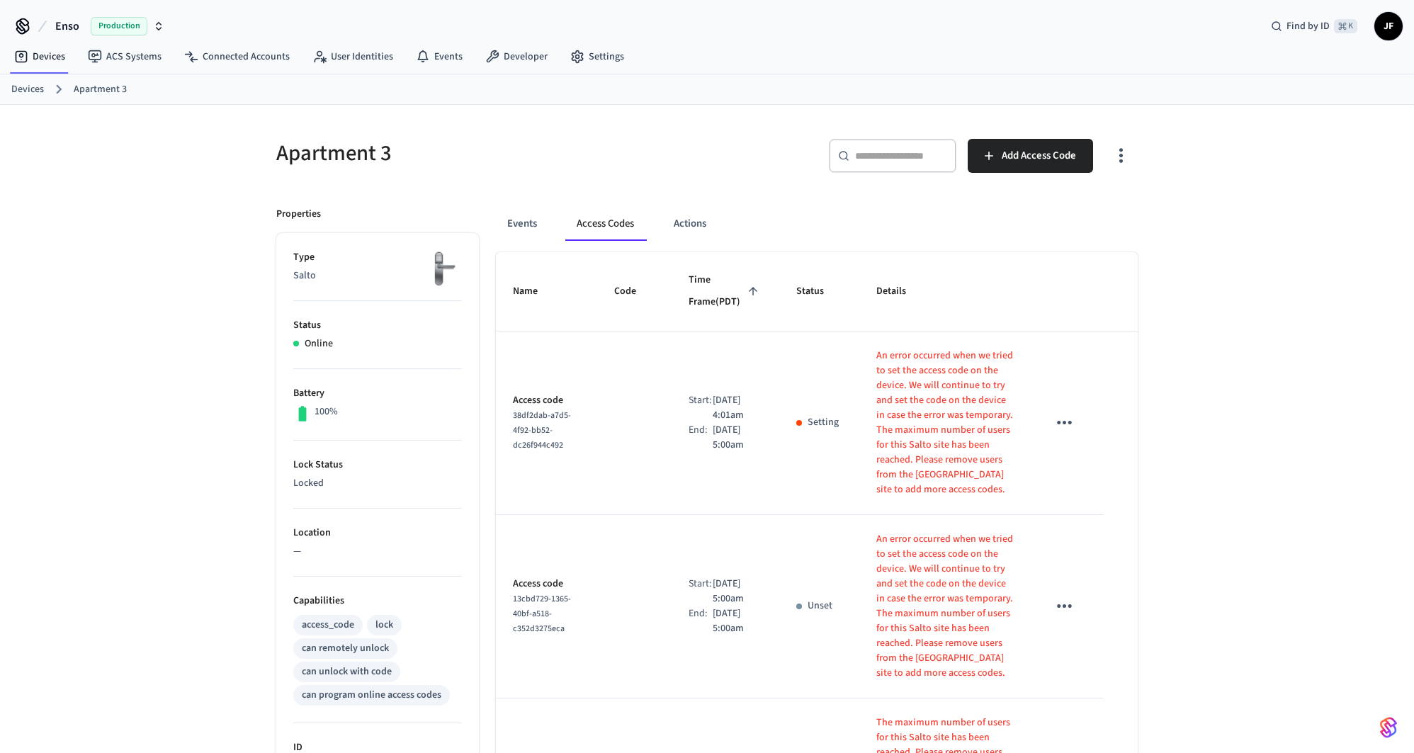
click at [307, 153] on h5 "Apartment 3" at bounding box center [487, 153] width 422 height 29
click at [306, 153] on h5 "Apartment 3" at bounding box center [487, 153] width 422 height 29
click at [383, 147] on h5 "Apartment 3" at bounding box center [487, 153] width 422 height 29
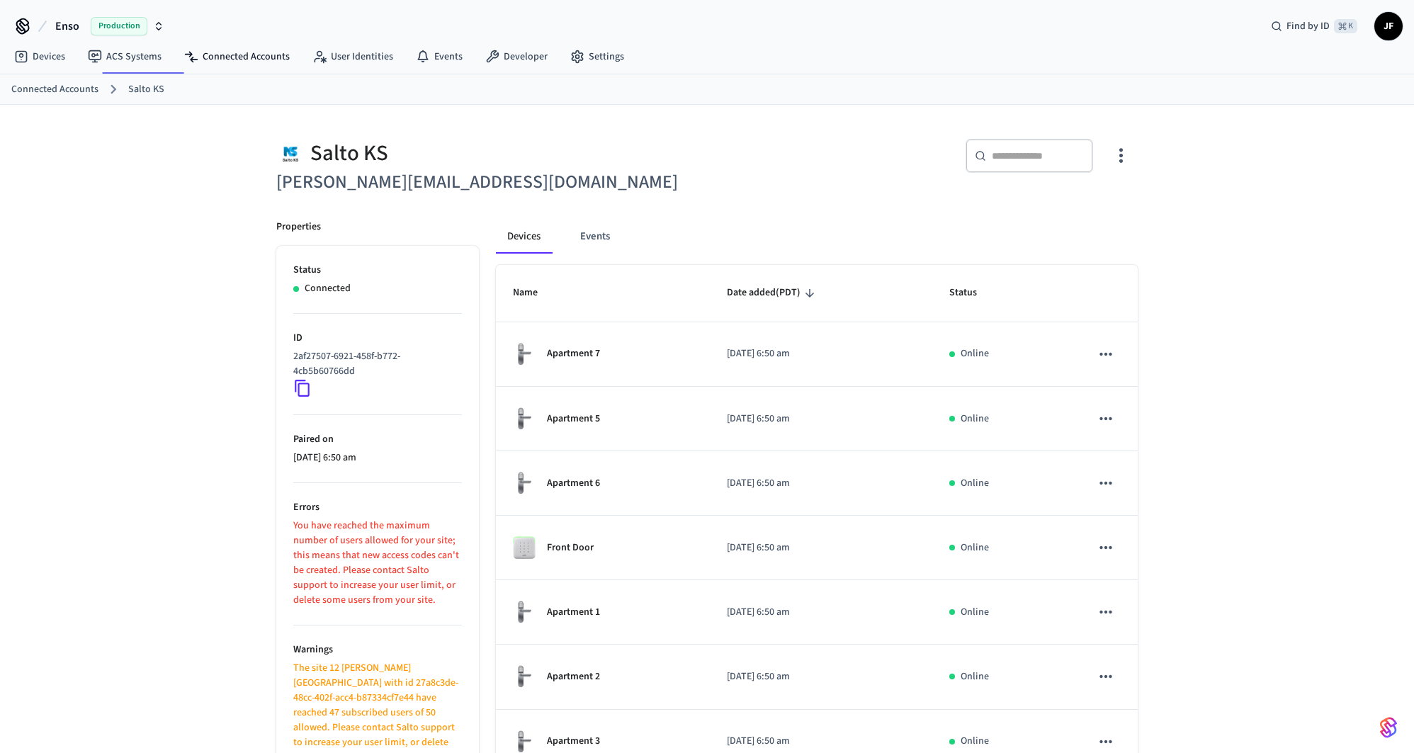
scroll to position [215, 0]
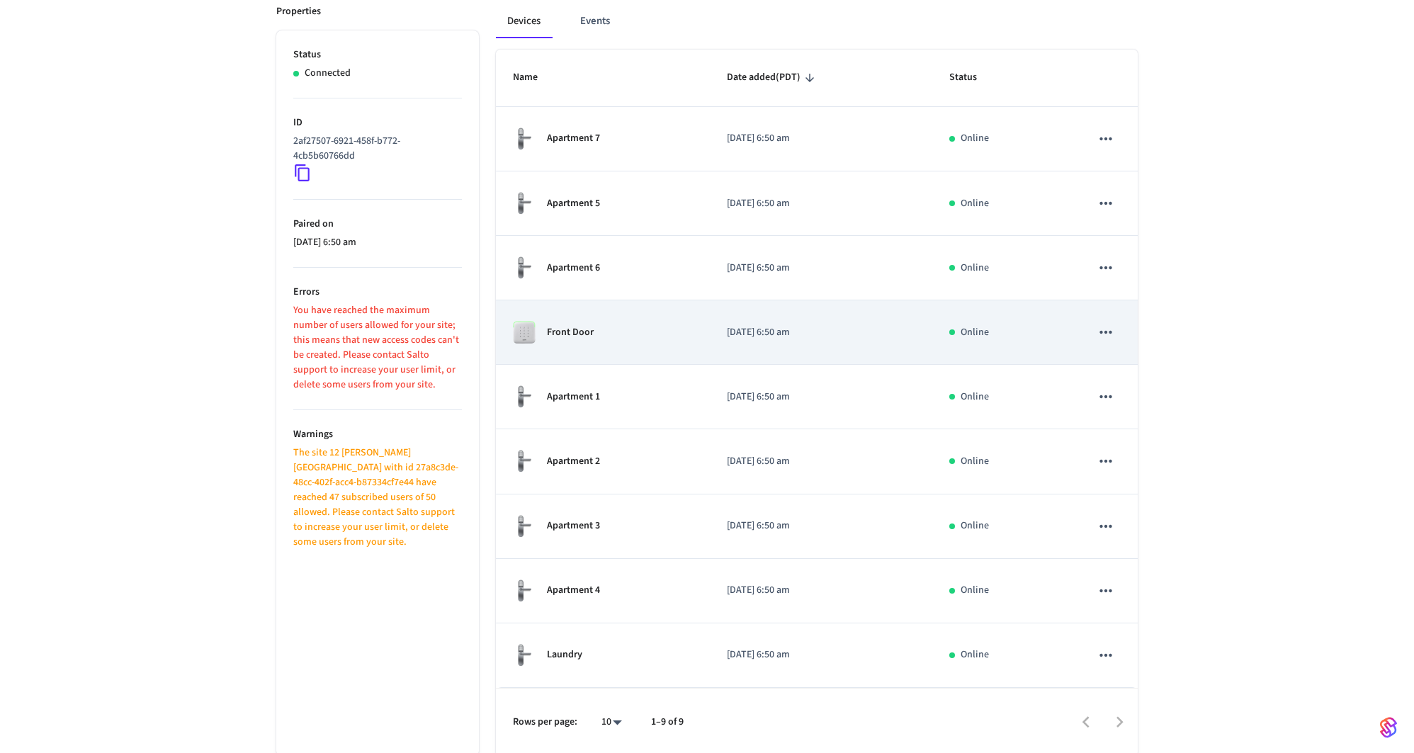
click at [621, 342] on div "Front Door" at bounding box center [603, 332] width 180 height 23
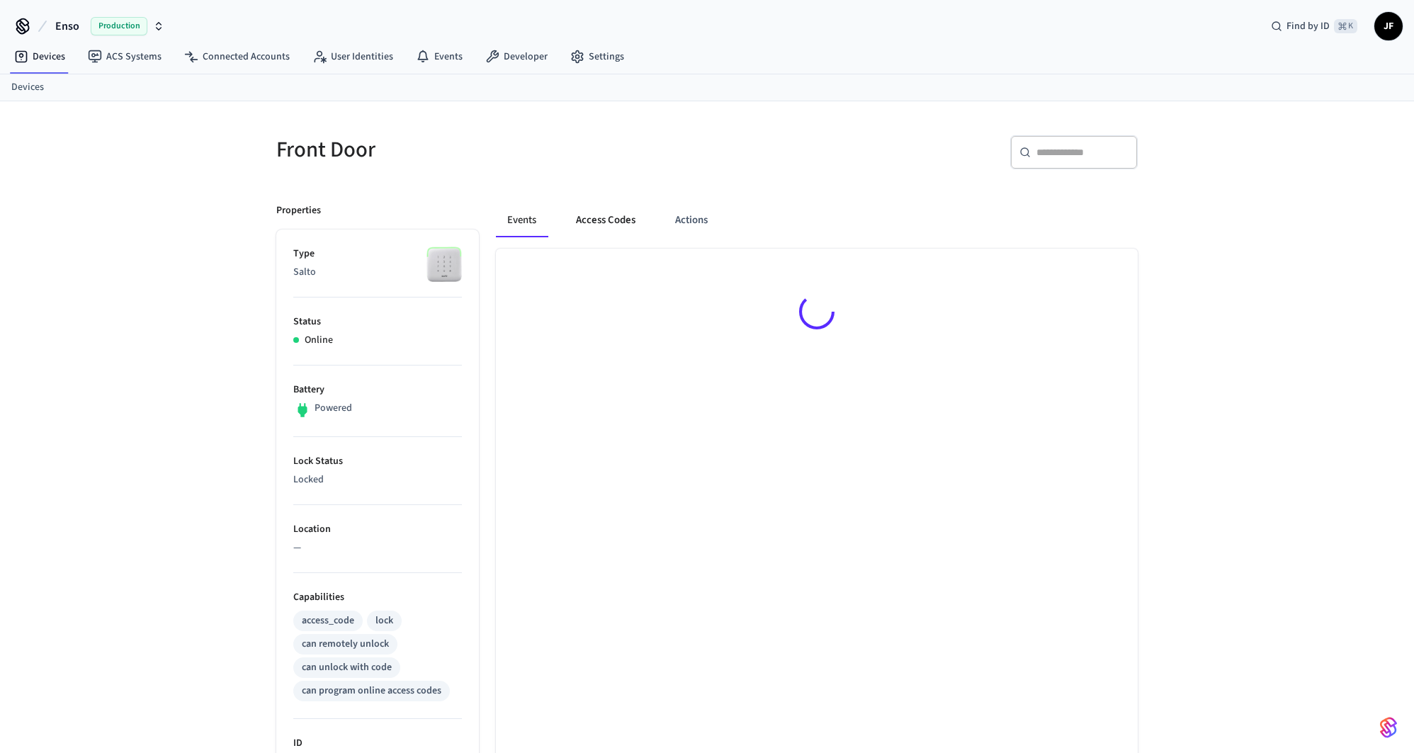
click at [621, 220] on button "Access Codes" at bounding box center [606, 220] width 82 height 34
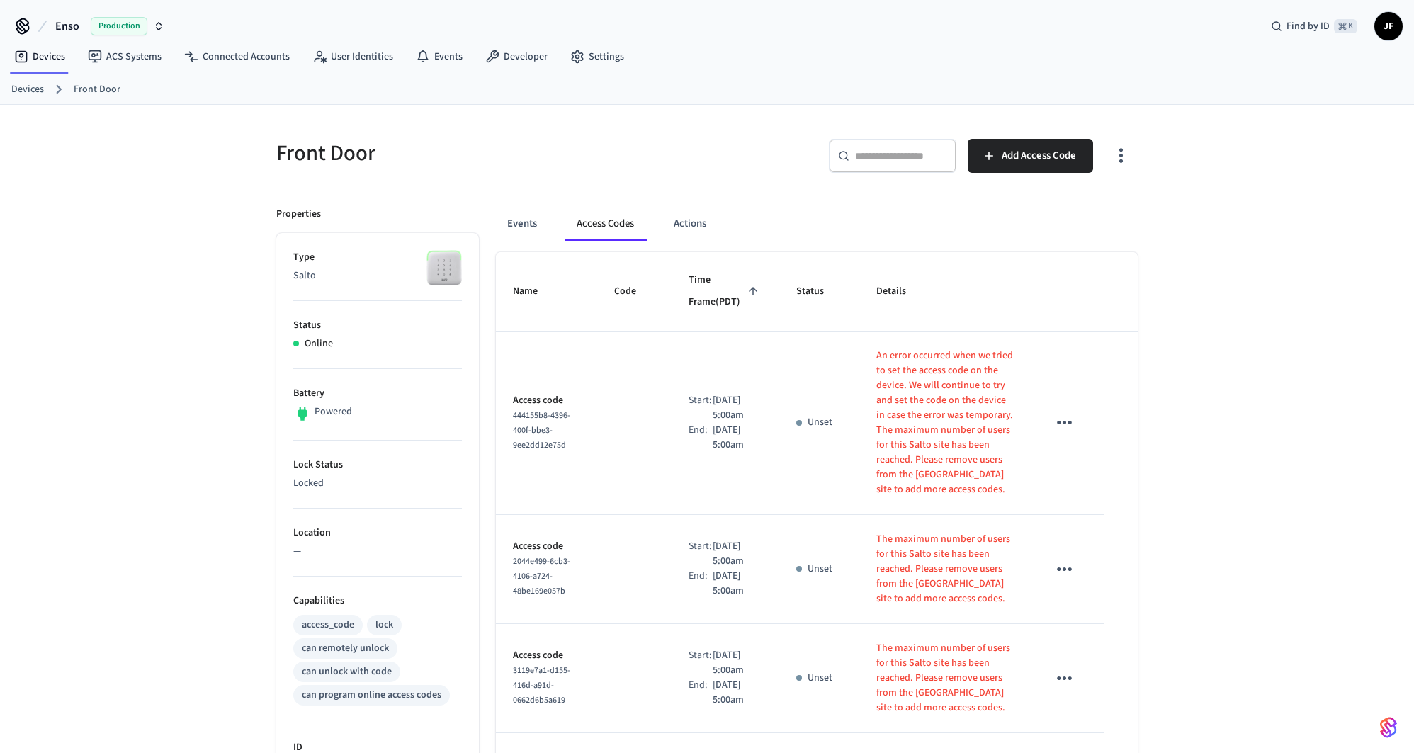
scroll to position [823, 0]
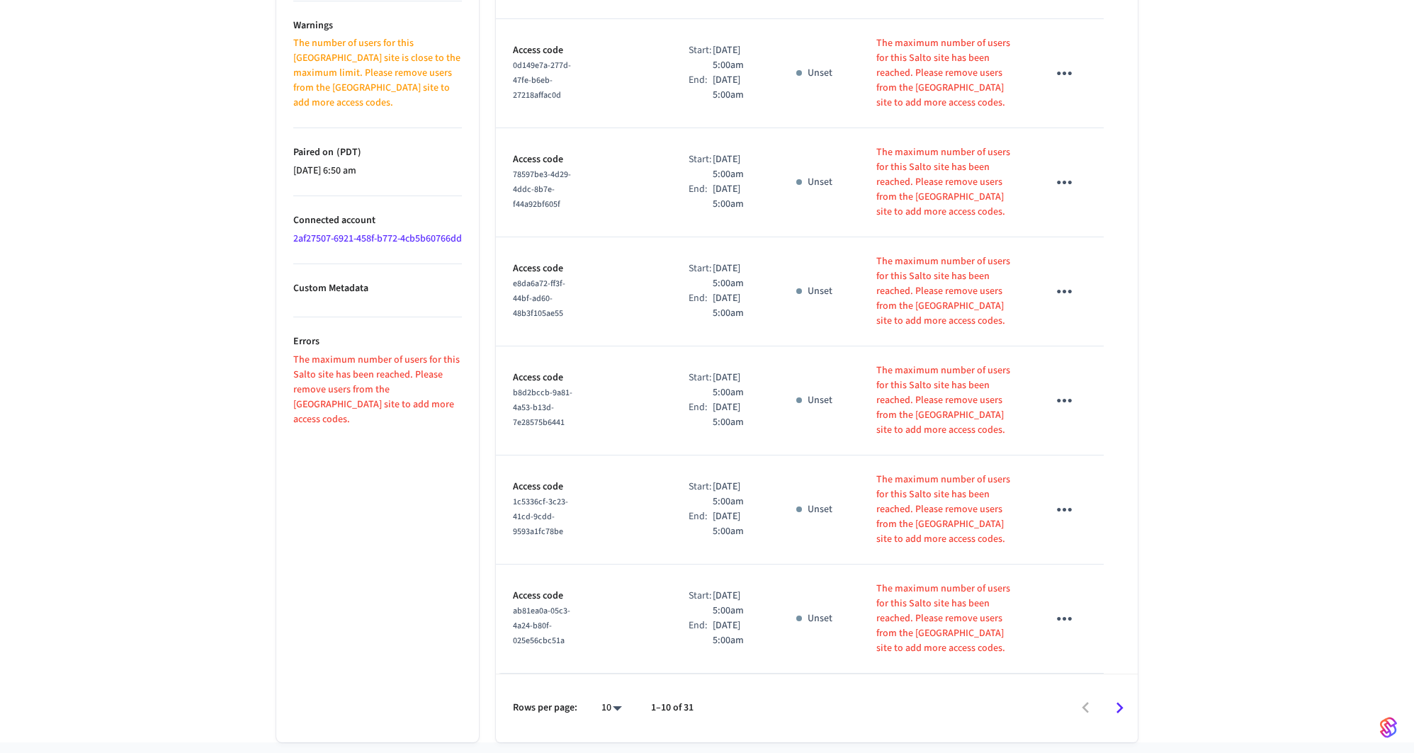
click at [385, 544] on ul "Type Salto Status Online Battery Powered Lock Status Locked Location — Capabili…" at bounding box center [377, 76] width 203 height 1333
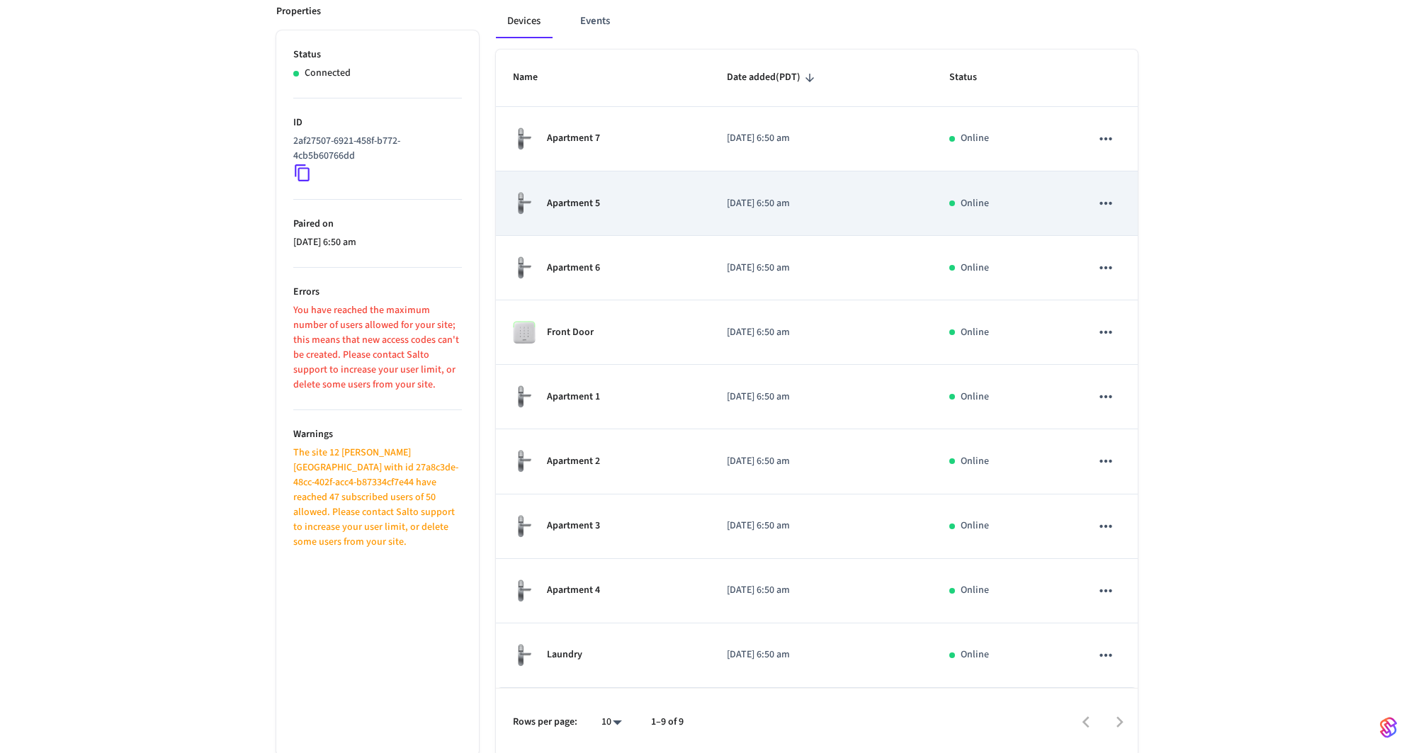
click at [635, 209] on div "Apartment 5" at bounding box center [603, 203] width 180 height 24
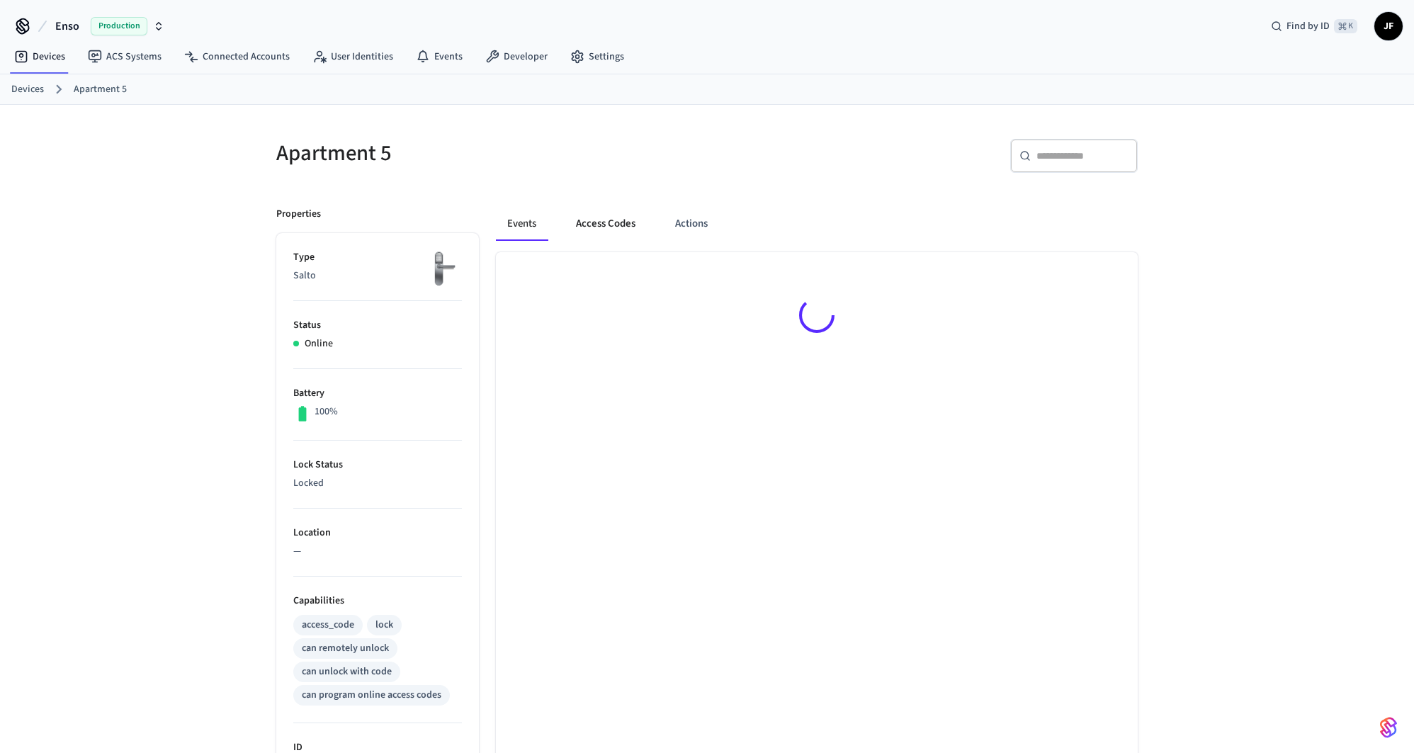
click at [588, 225] on button "Access Codes" at bounding box center [606, 224] width 82 height 34
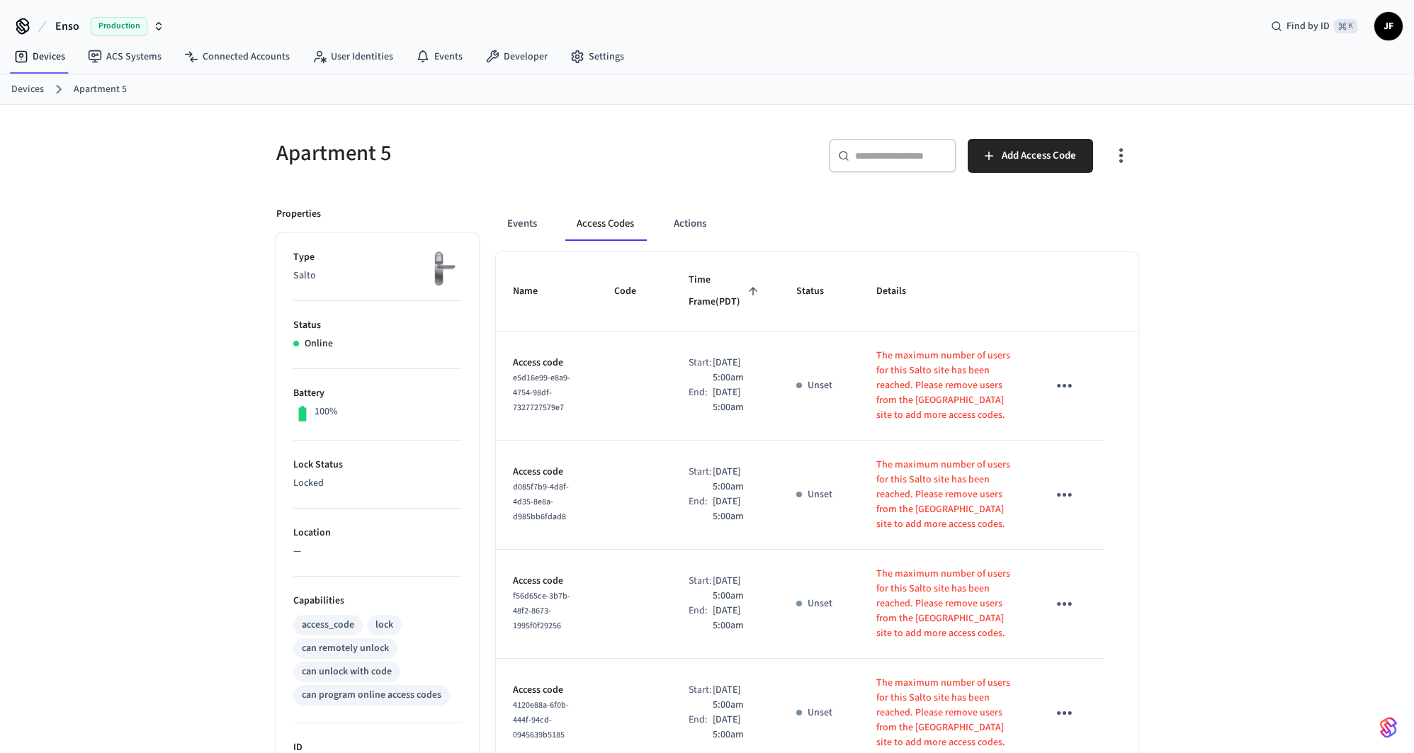
drag, startPoint x: 790, startPoint y: 468, endPoint x: 797, endPoint y: 458, distance: 11.8
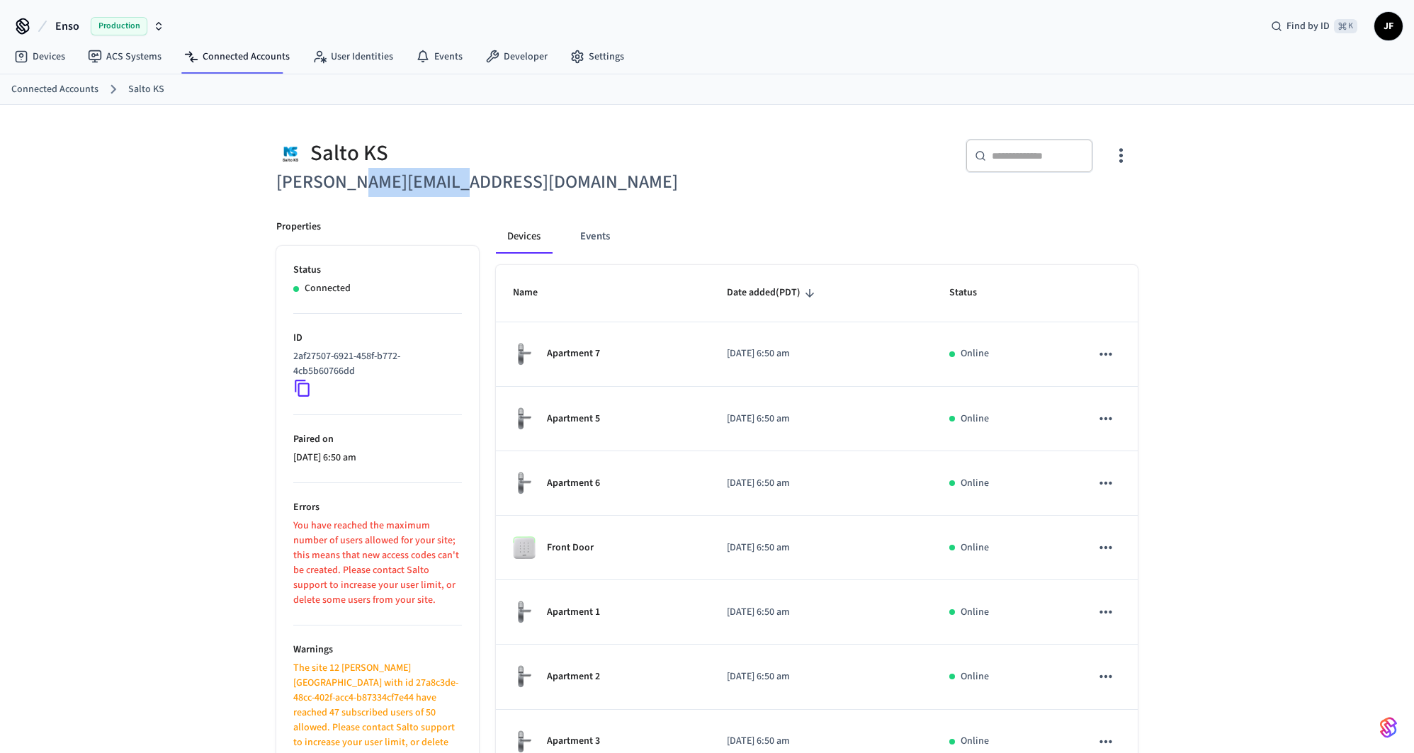
drag, startPoint x: 467, startPoint y: 179, endPoint x: 356, endPoint y: 182, distance: 110.6
click at [356, 182] on h6 "[PERSON_NAME][EMAIL_ADDRESS][DOMAIN_NAME]" at bounding box center [487, 182] width 422 height 29
copy h6 "[DOMAIN_NAME]"
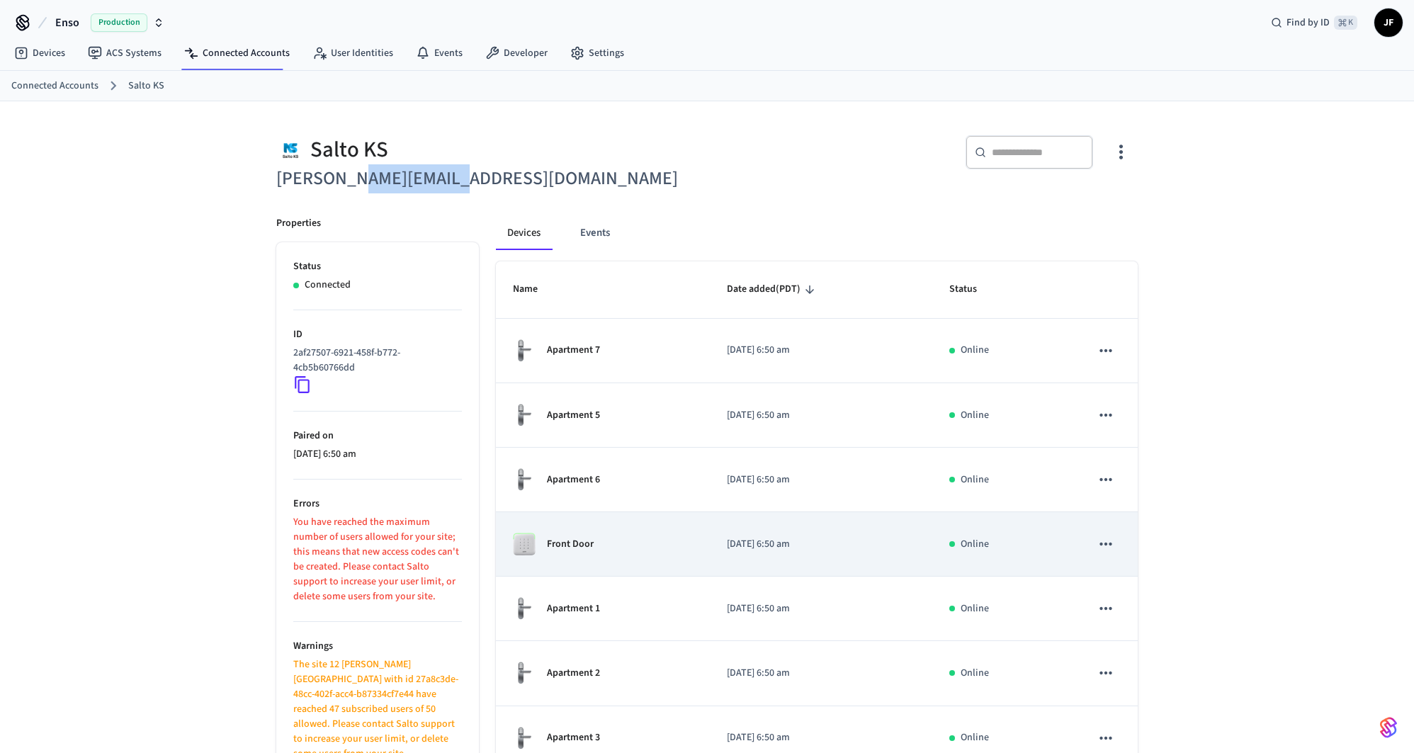
scroll to position [215, 0]
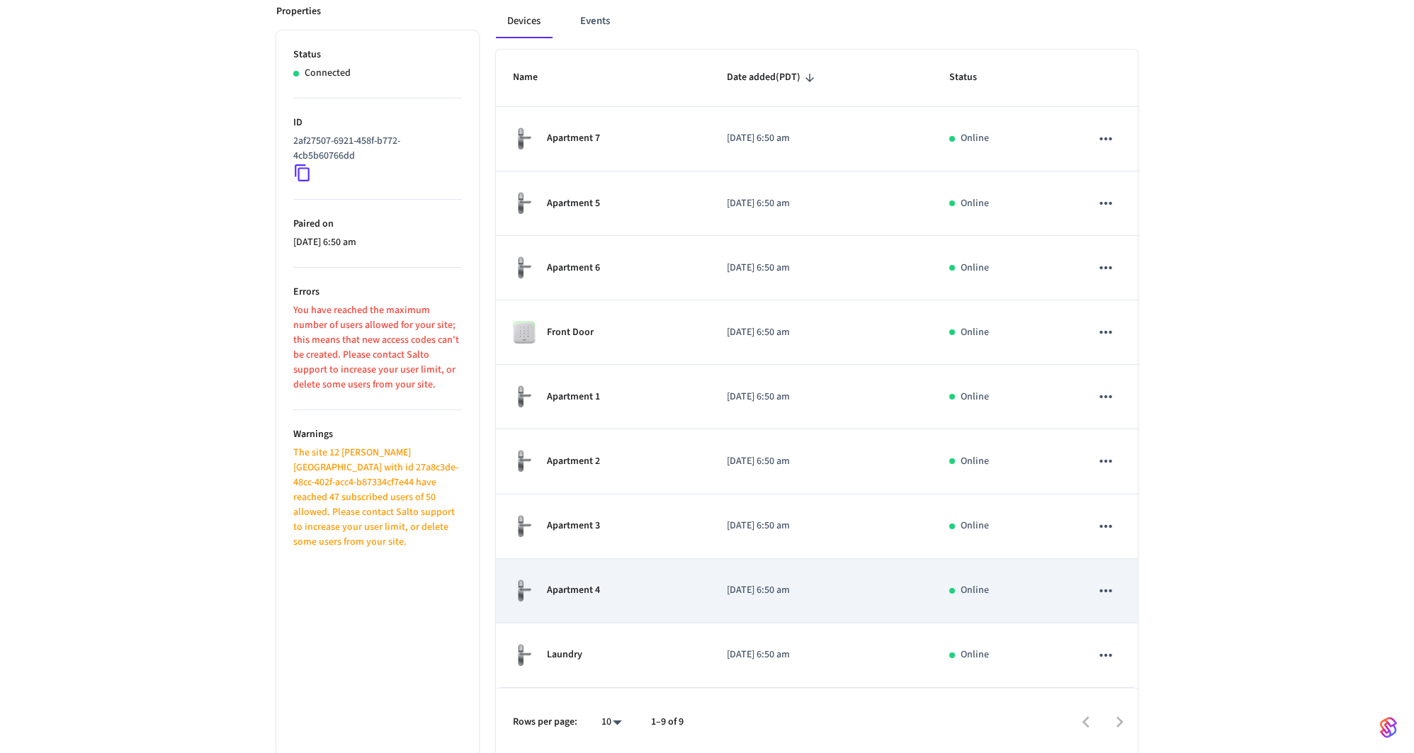
click at [646, 585] on div "Apartment 4" at bounding box center [603, 591] width 180 height 24
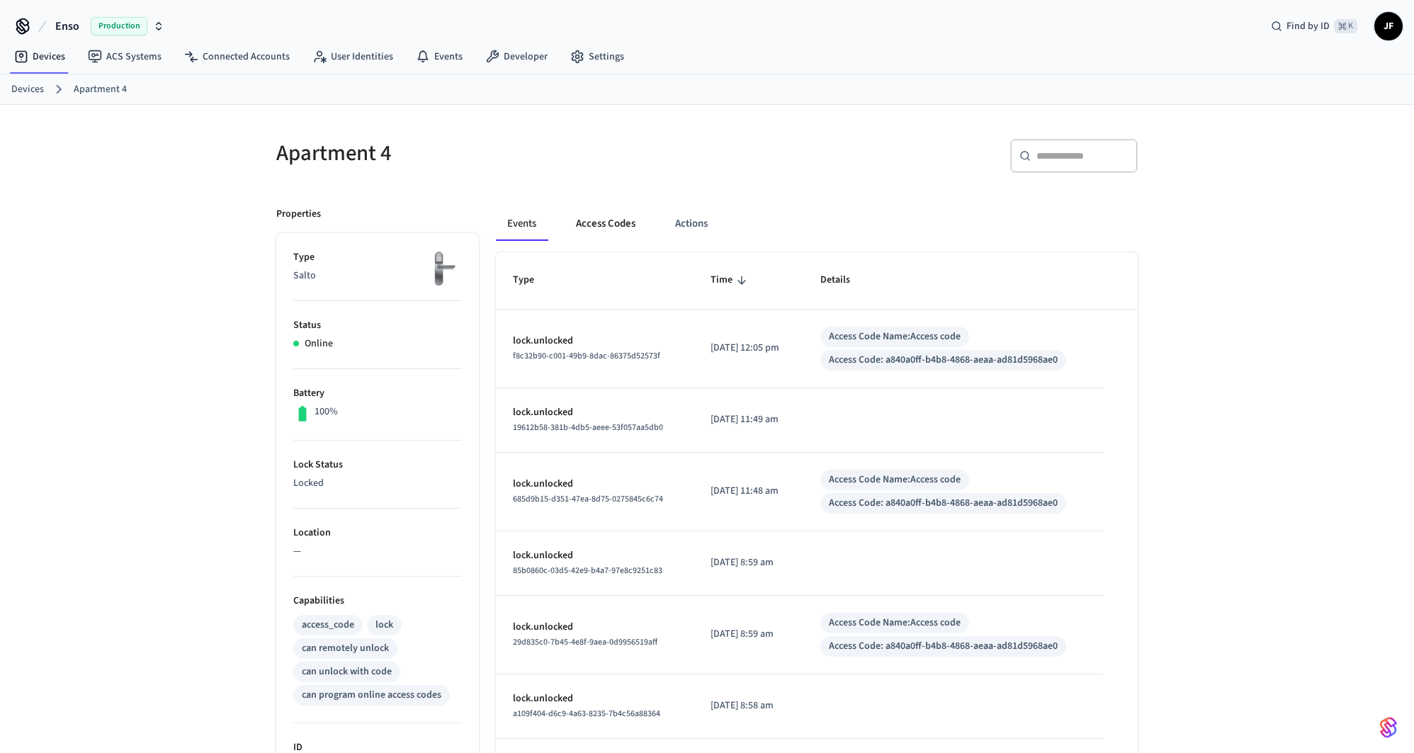
click at [594, 212] on button "Access Codes" at bounding box center [606, 224] width 82 height 34
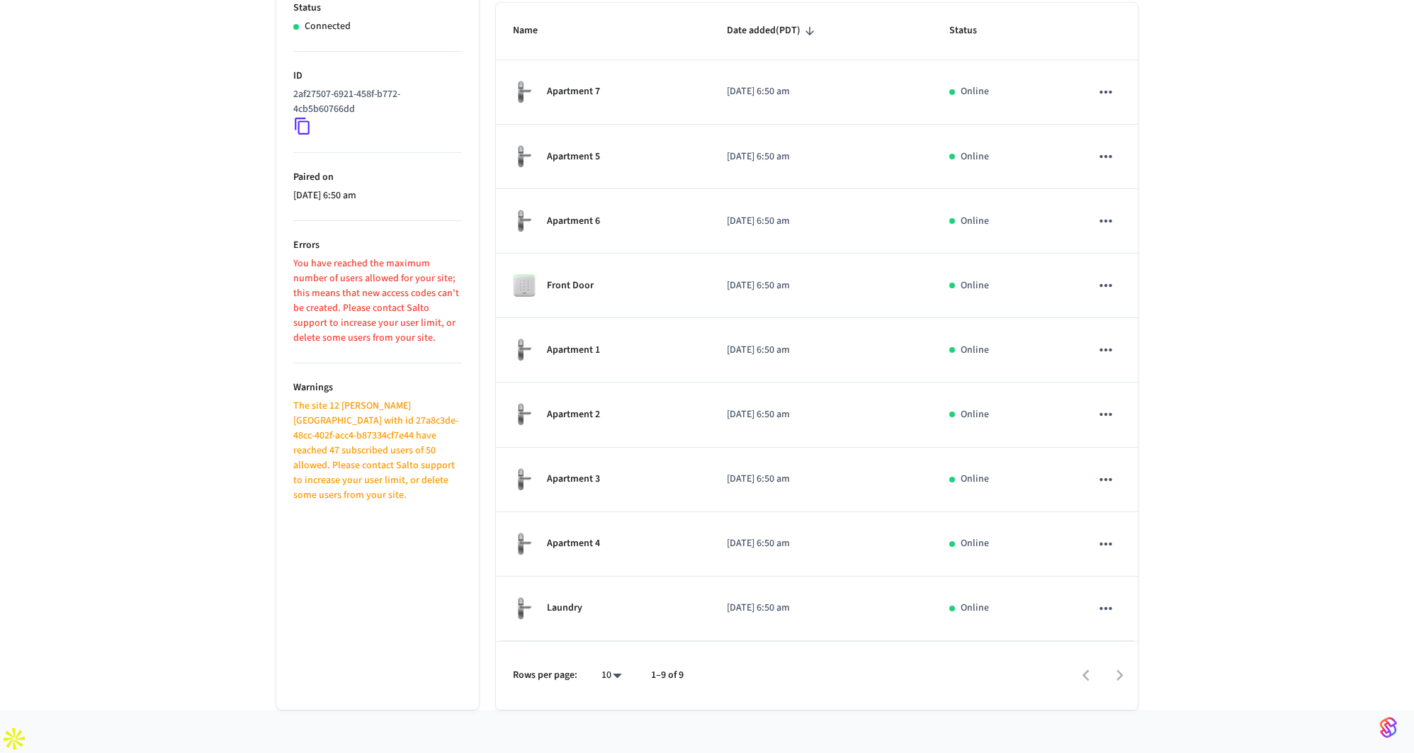
scroll to position [215, 0]
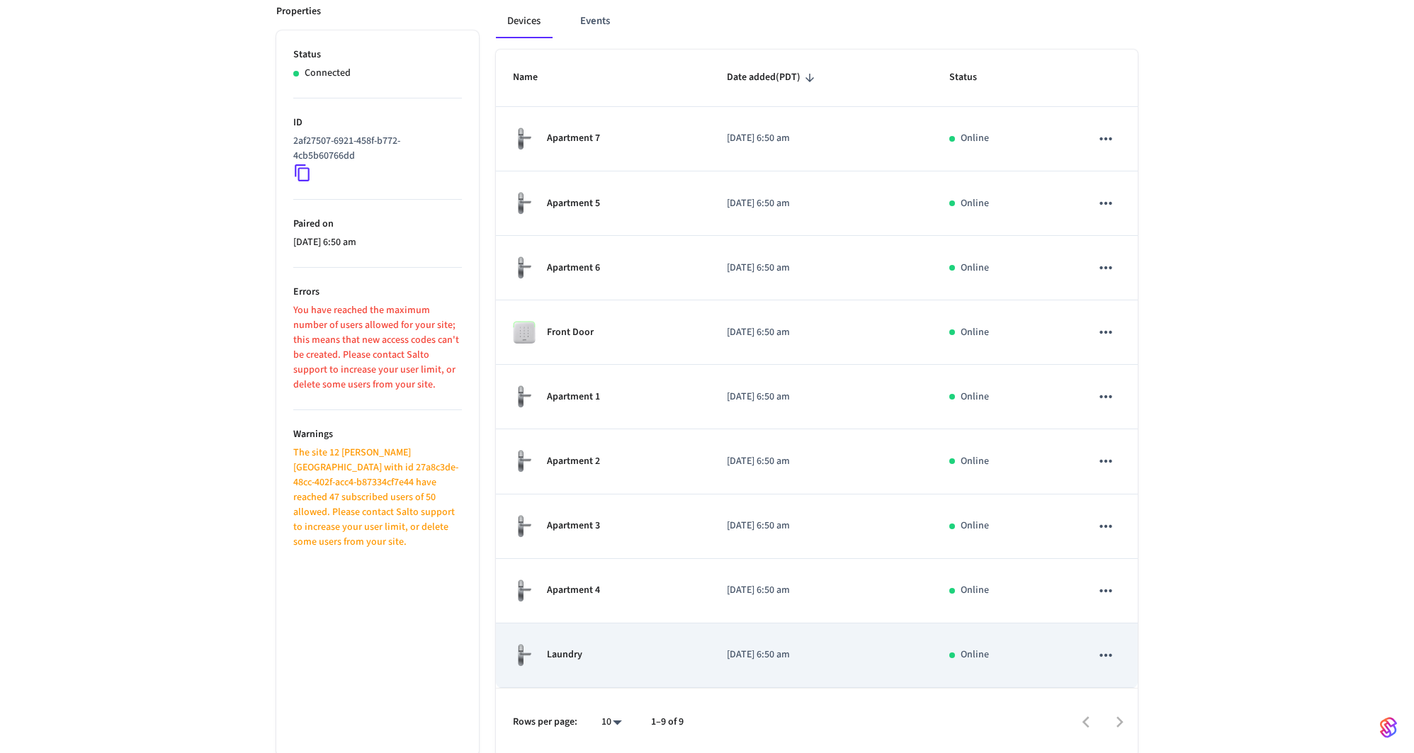
click at [610, 628] on td "Laundry" at bounding box center [603, 656] width 214 height 64
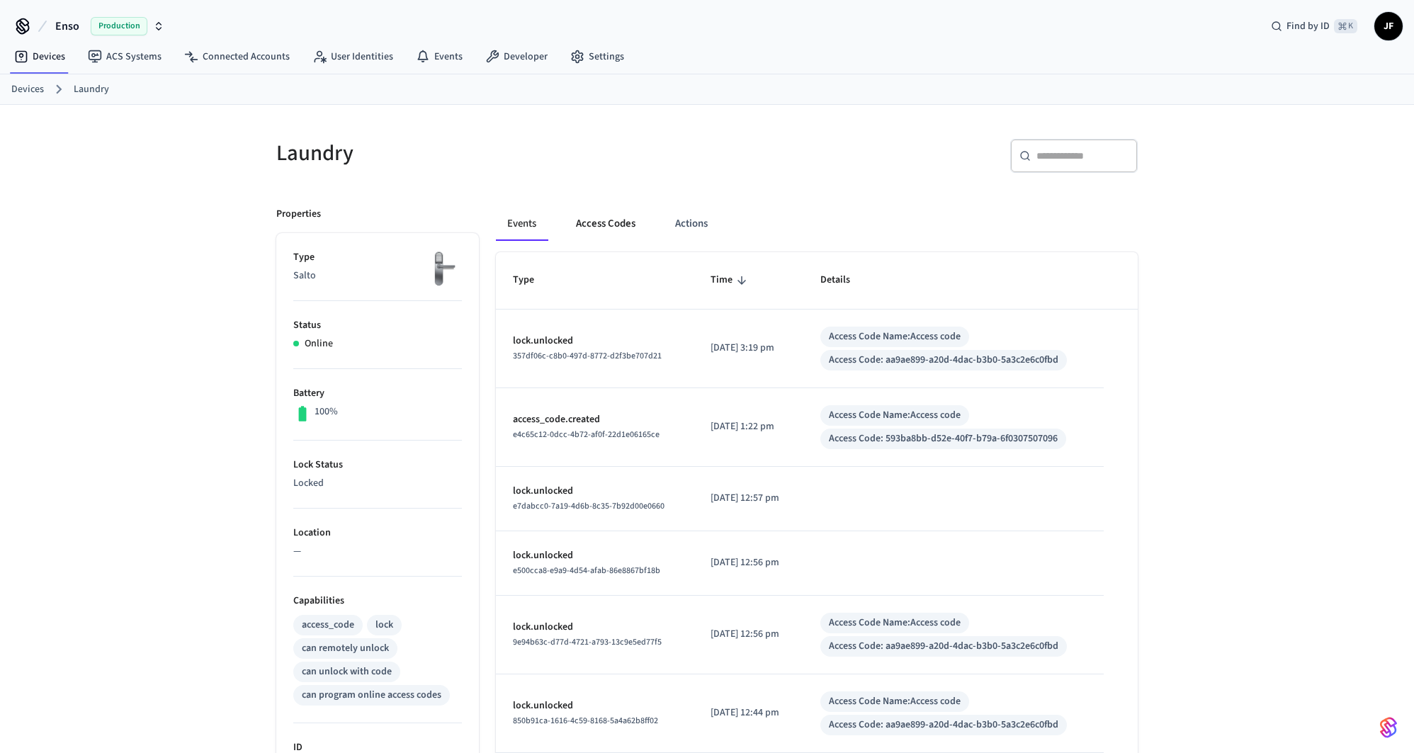
click at [595, 225] on button "Access Codes" at bounding box center [606, 224] width 82 height 34
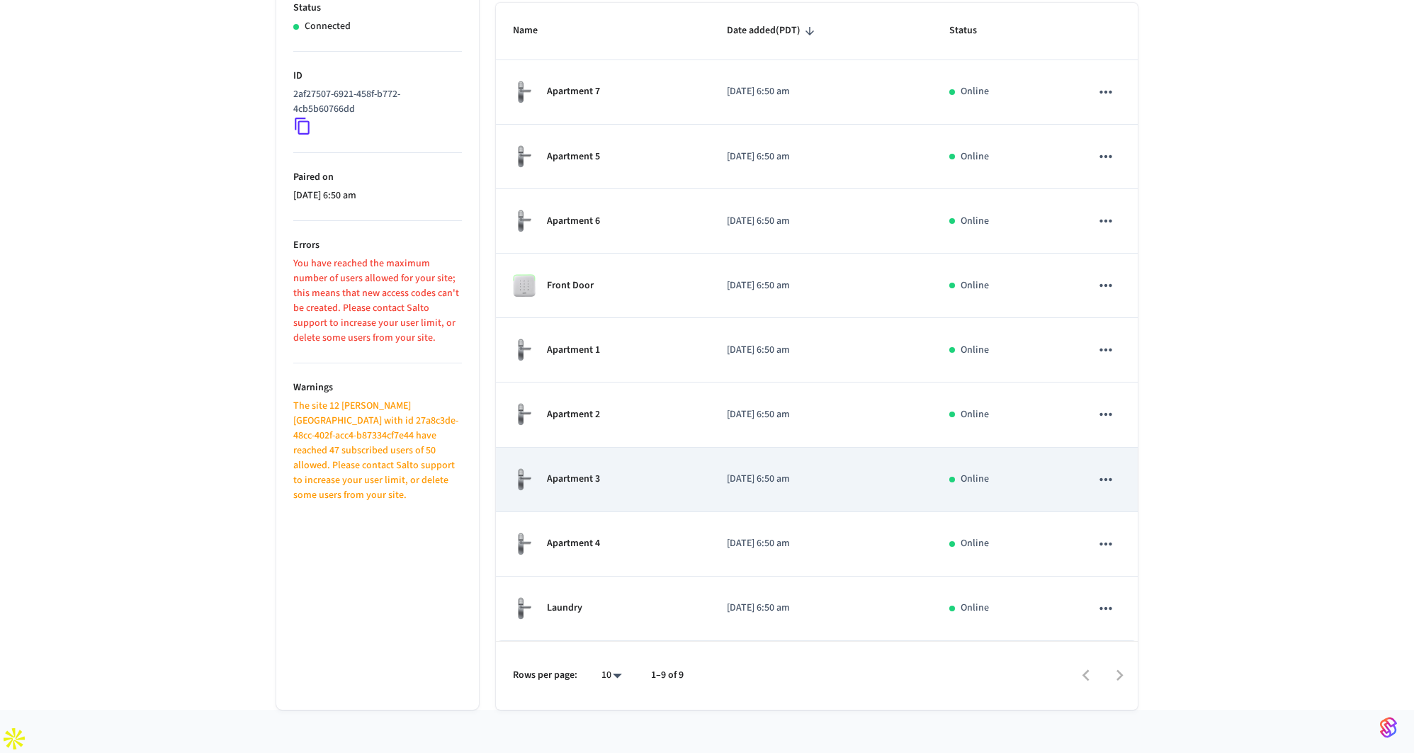
scroll to position [215, 0]
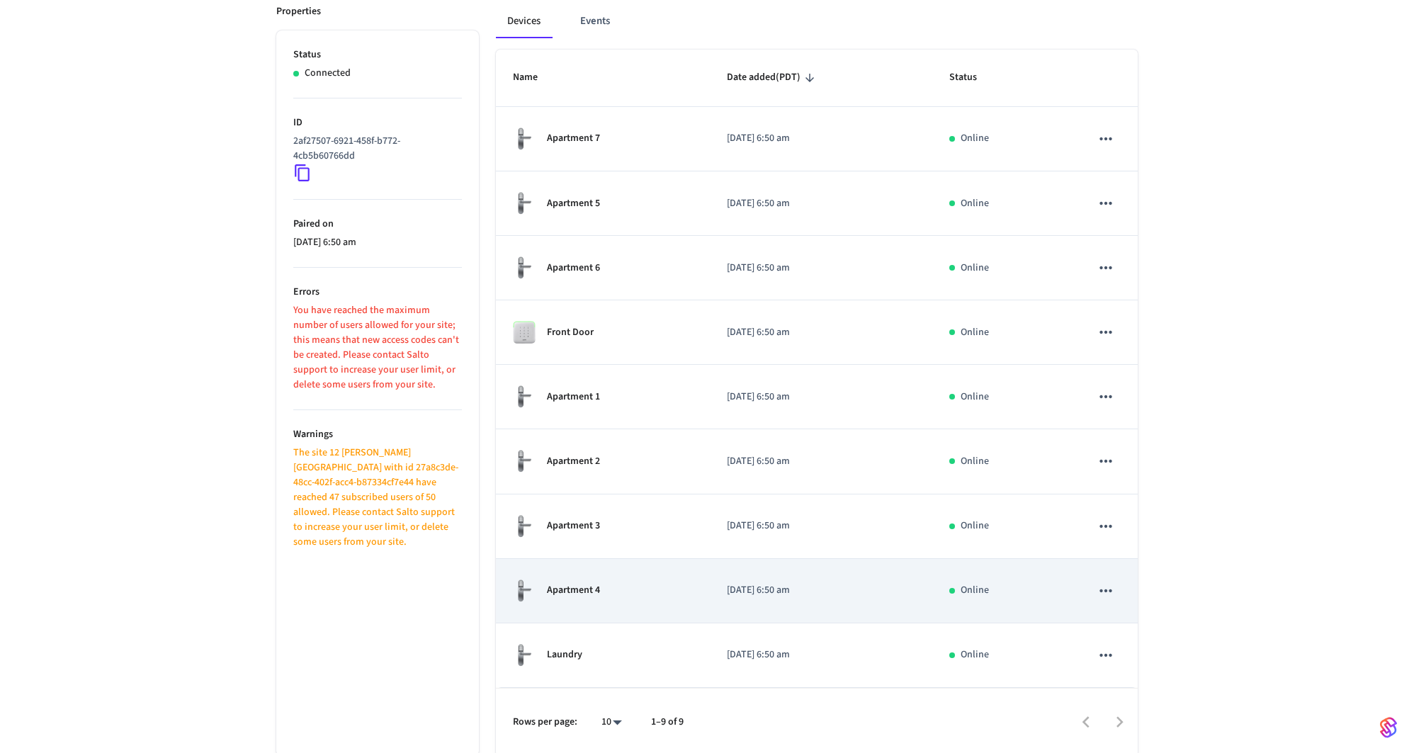
click at [608, 565] on td "Apartment 4" at bounding box center [603, 591] width 214 height 64
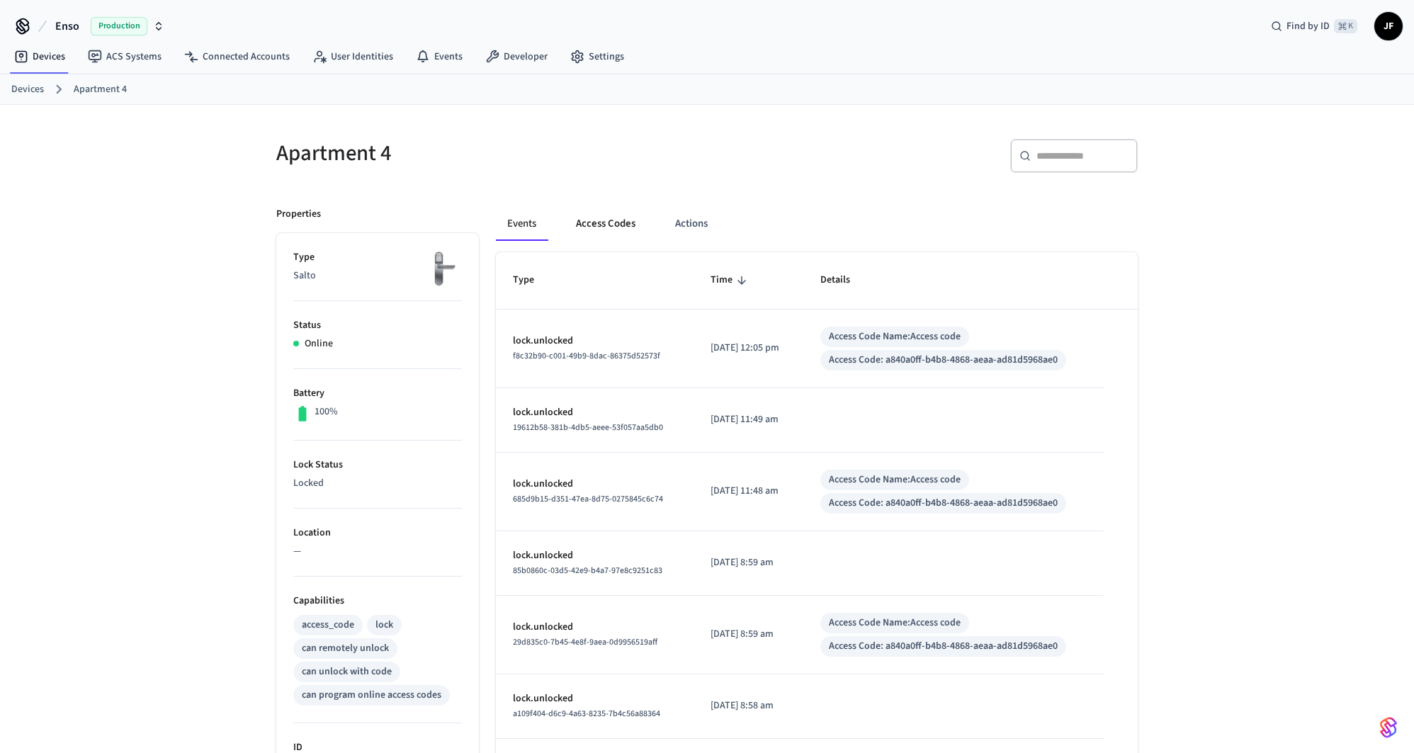
click at [614, 235] on button "Access Codes" at bounding box center [606, 224] width 82 height 34
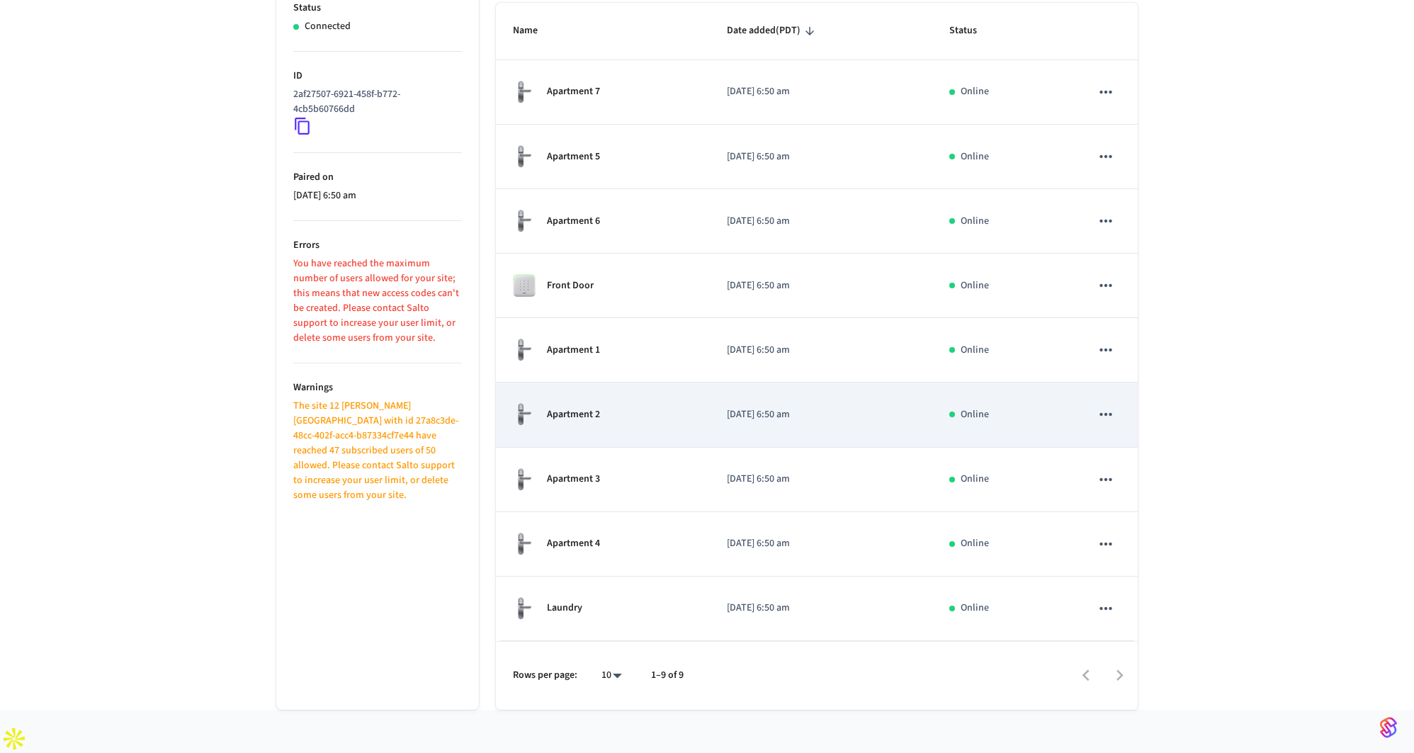
scroll to position [215, 0]
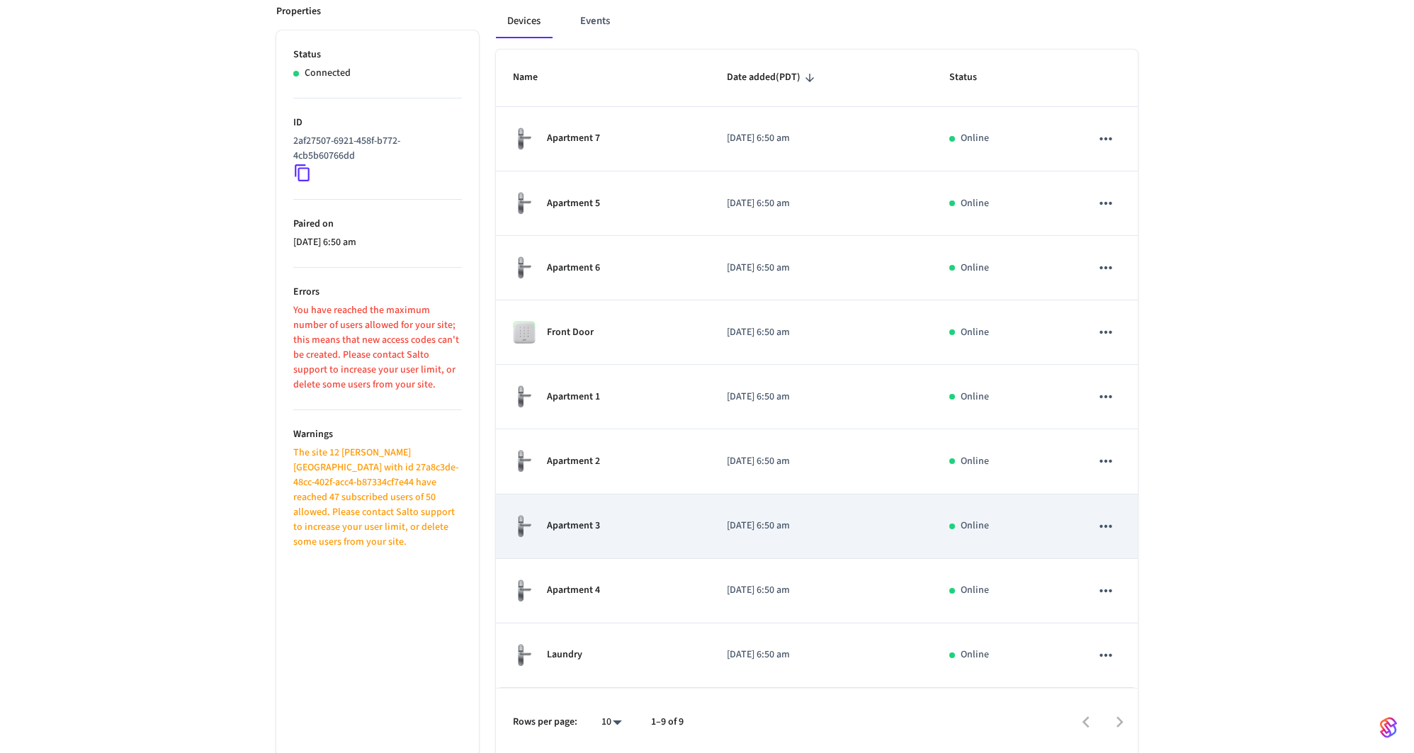
click at [622, 540] on td "Apartment 3" at bounding box center [603, 527] width 214 height 64
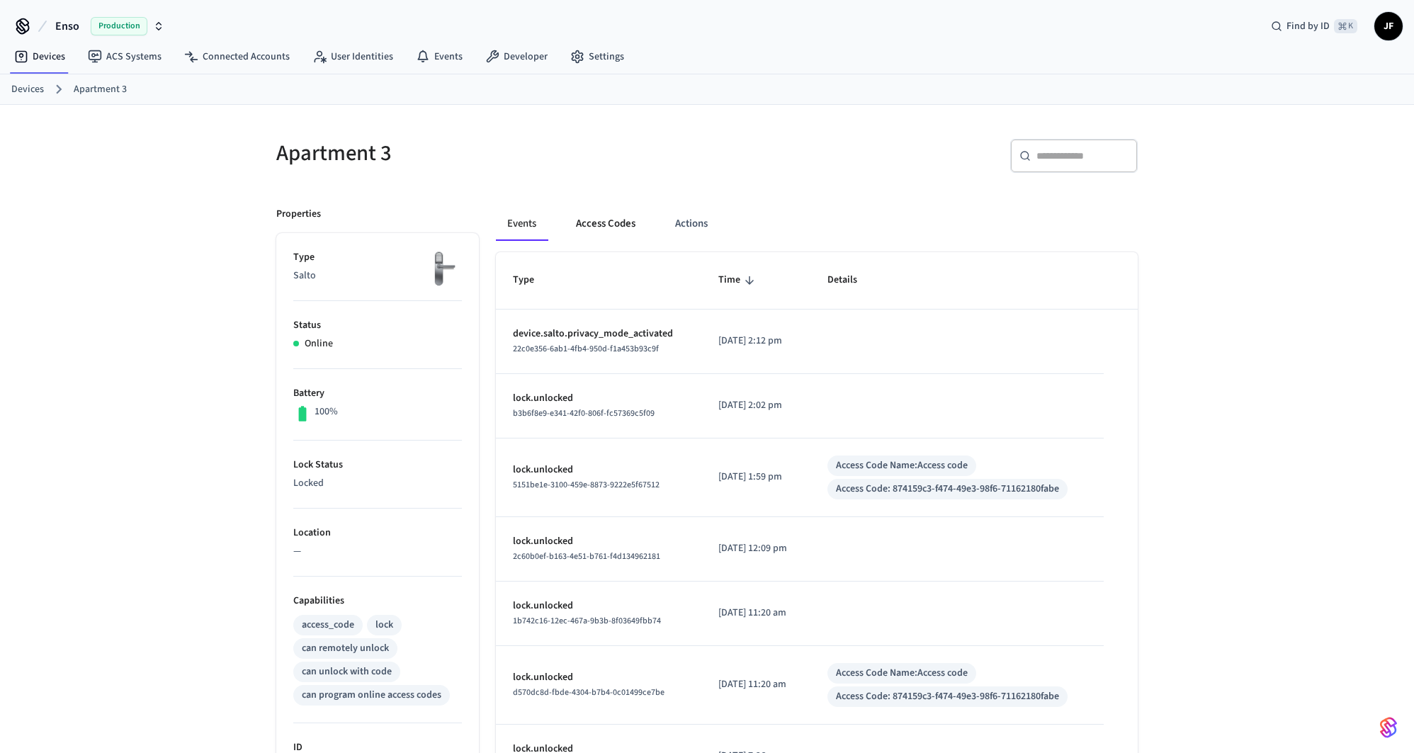
click at [620, 220] on button "Access Codes" at bounding box center [606, 224] width 82 height 34
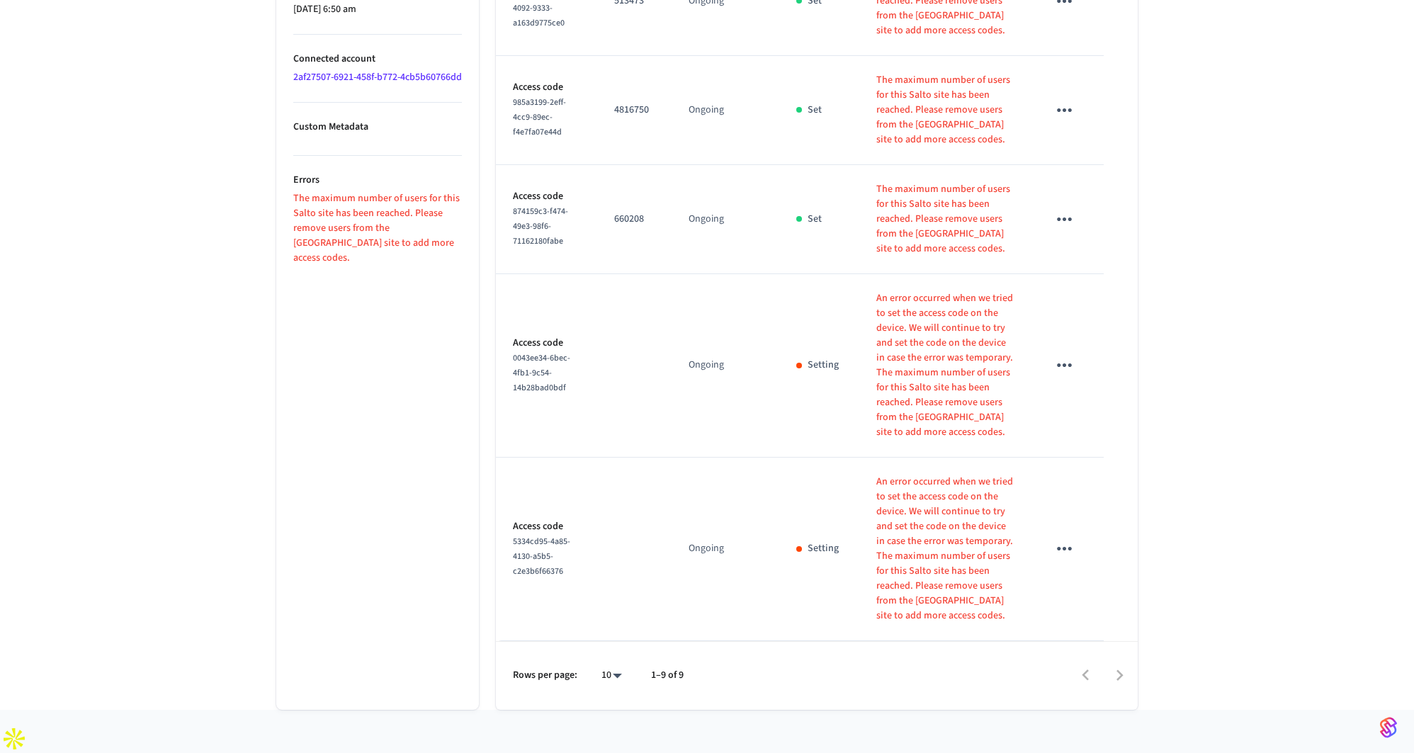
scroll to position [1057, 0]
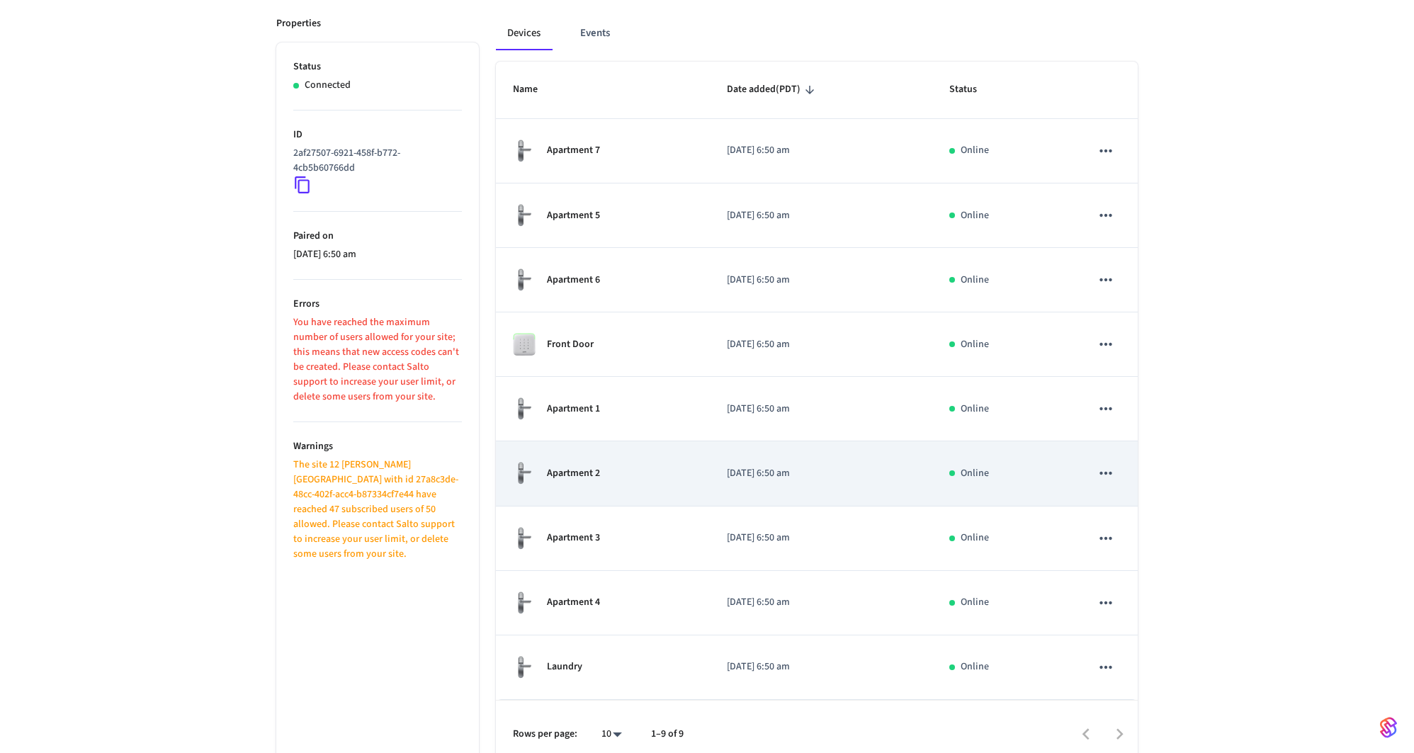
scroll to position [198, 0]
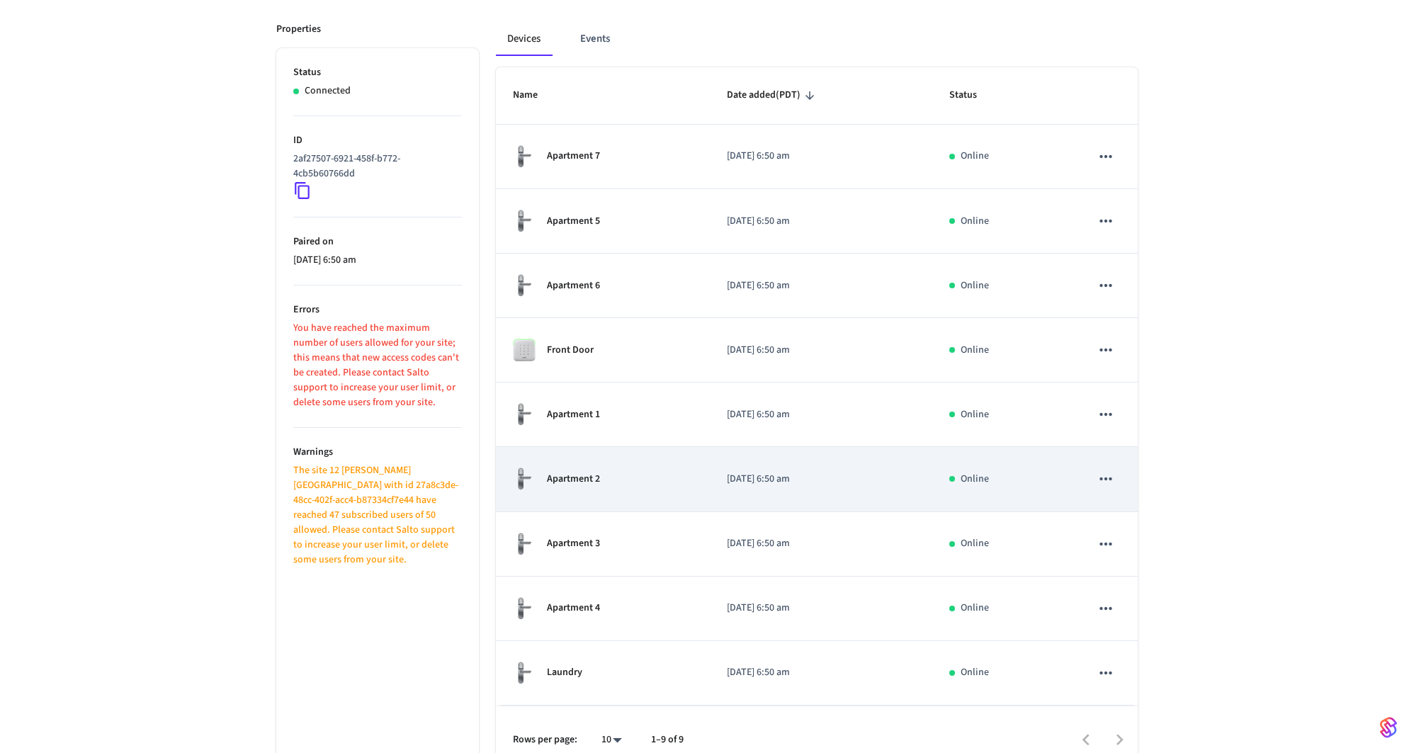
click at [658, 483] on div "Apartment 2" at bounding box center [603, 479] width 180 height 24
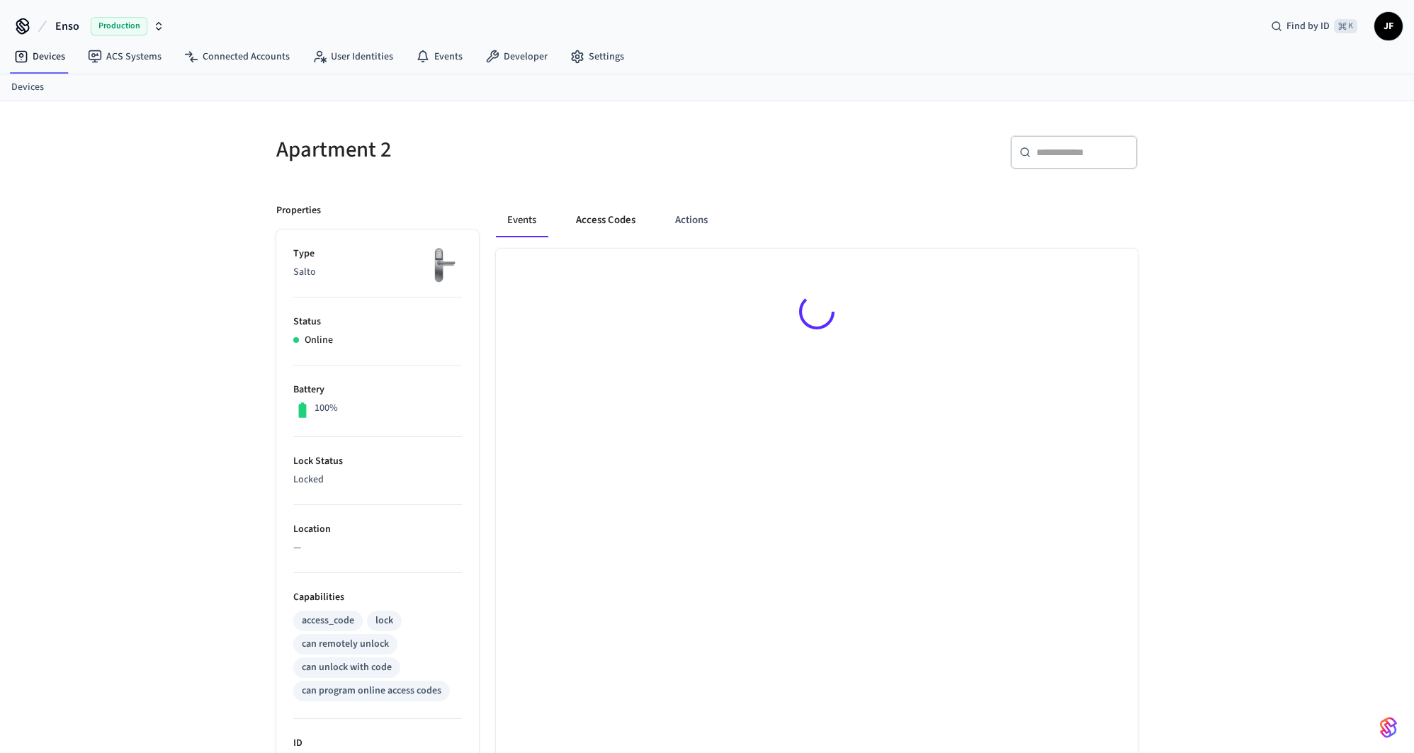
click at [604, 207] on button "Access Codes" at bounding box center [606, 220] width 82 height 34
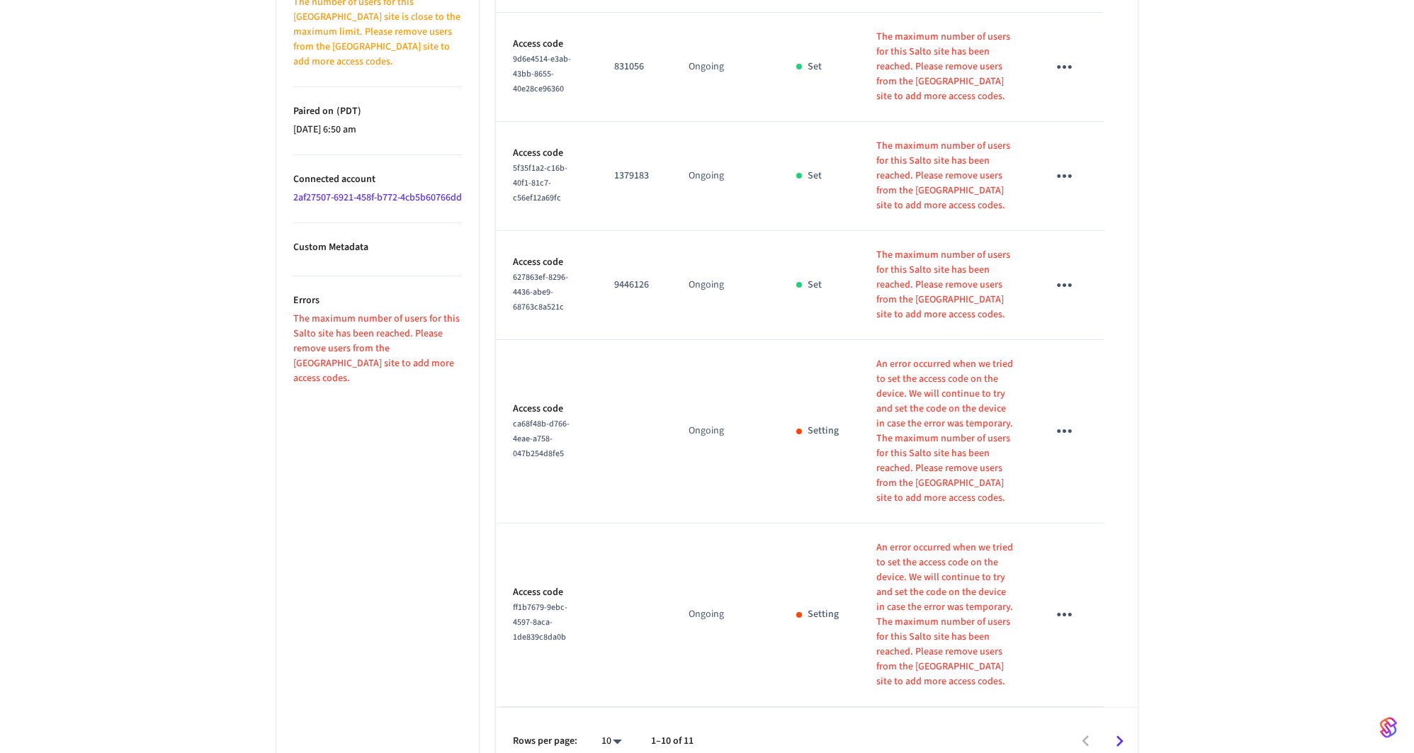
scroll to position [913, 0]
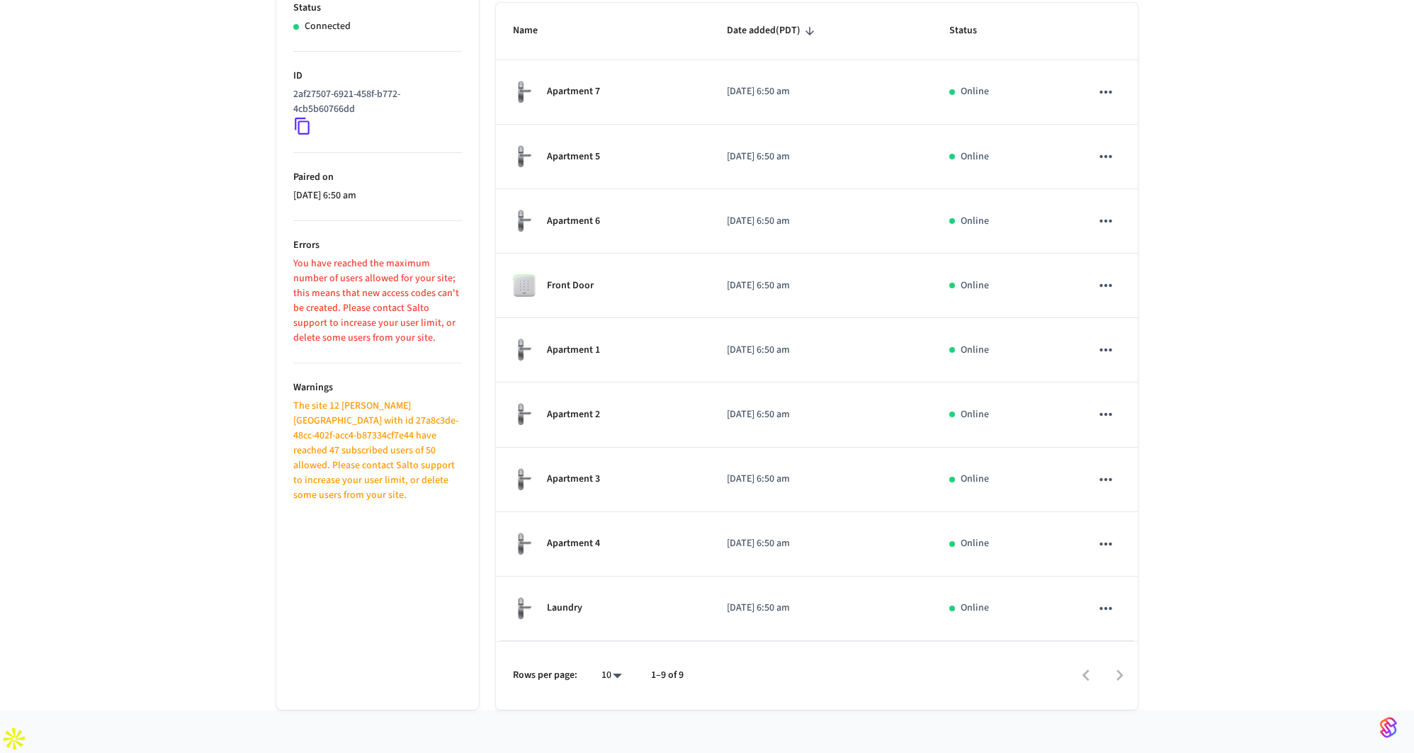
scroll to position [198, 0]
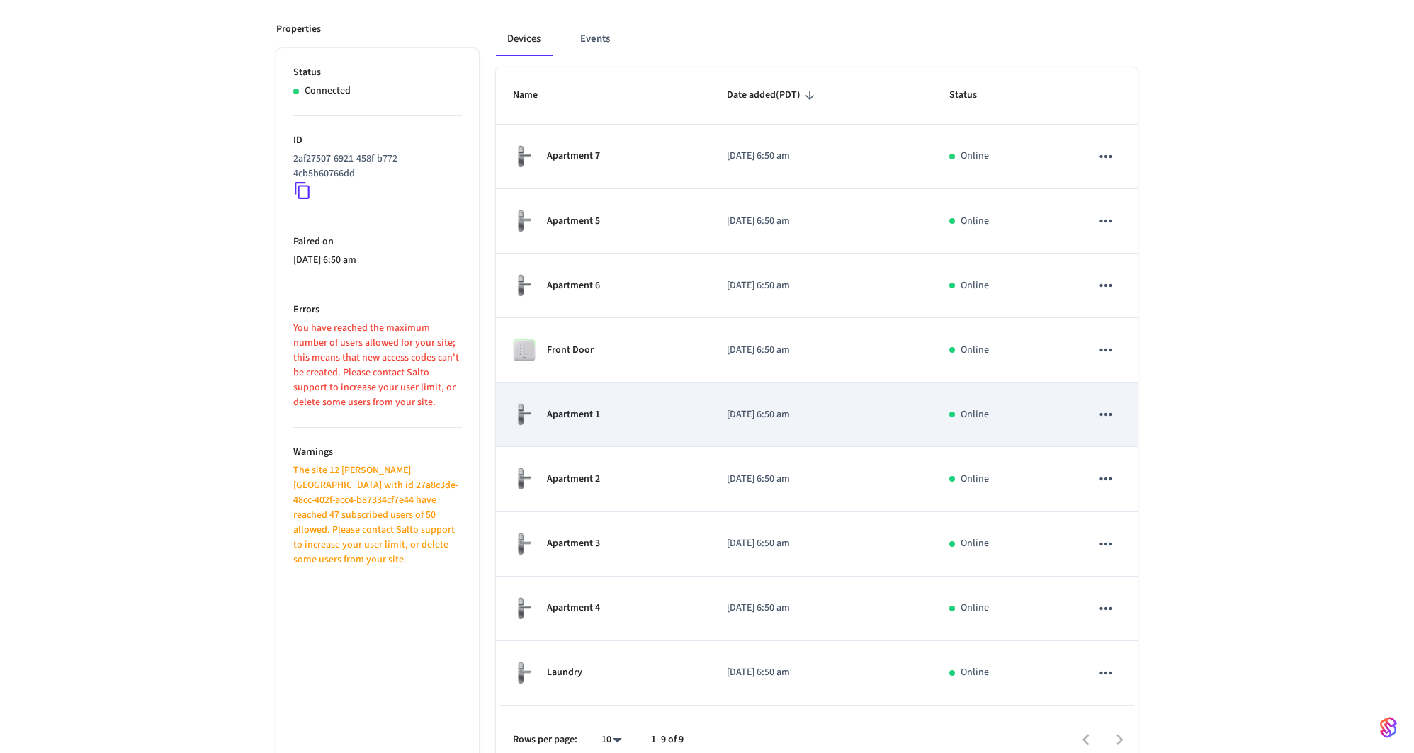
click at [552, 429] on td "Apartment 1" at bounding box center [603, 415] width 214 height 64
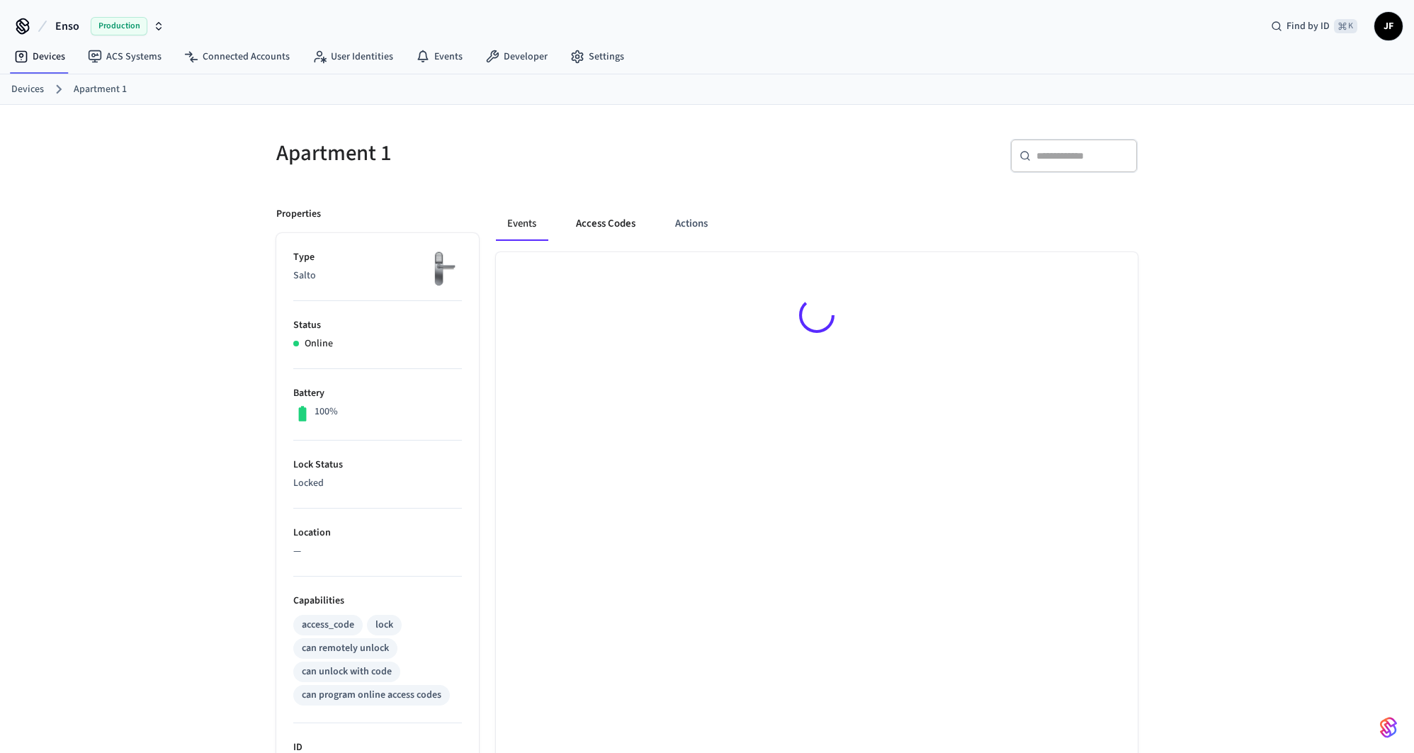
click at [633, 235] on button "Access Codes" at bounding box center [606, 224] width 82 height 34
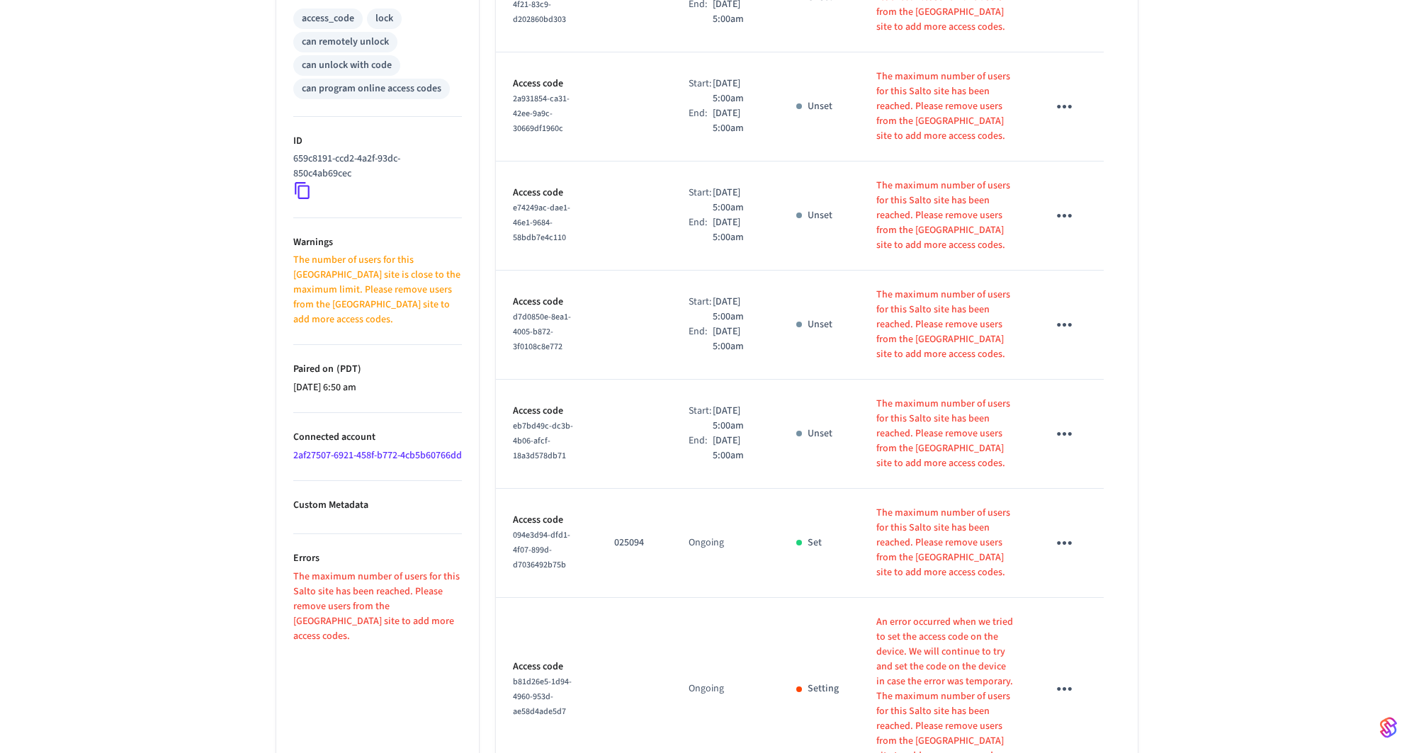
scroll to position [913, 0]
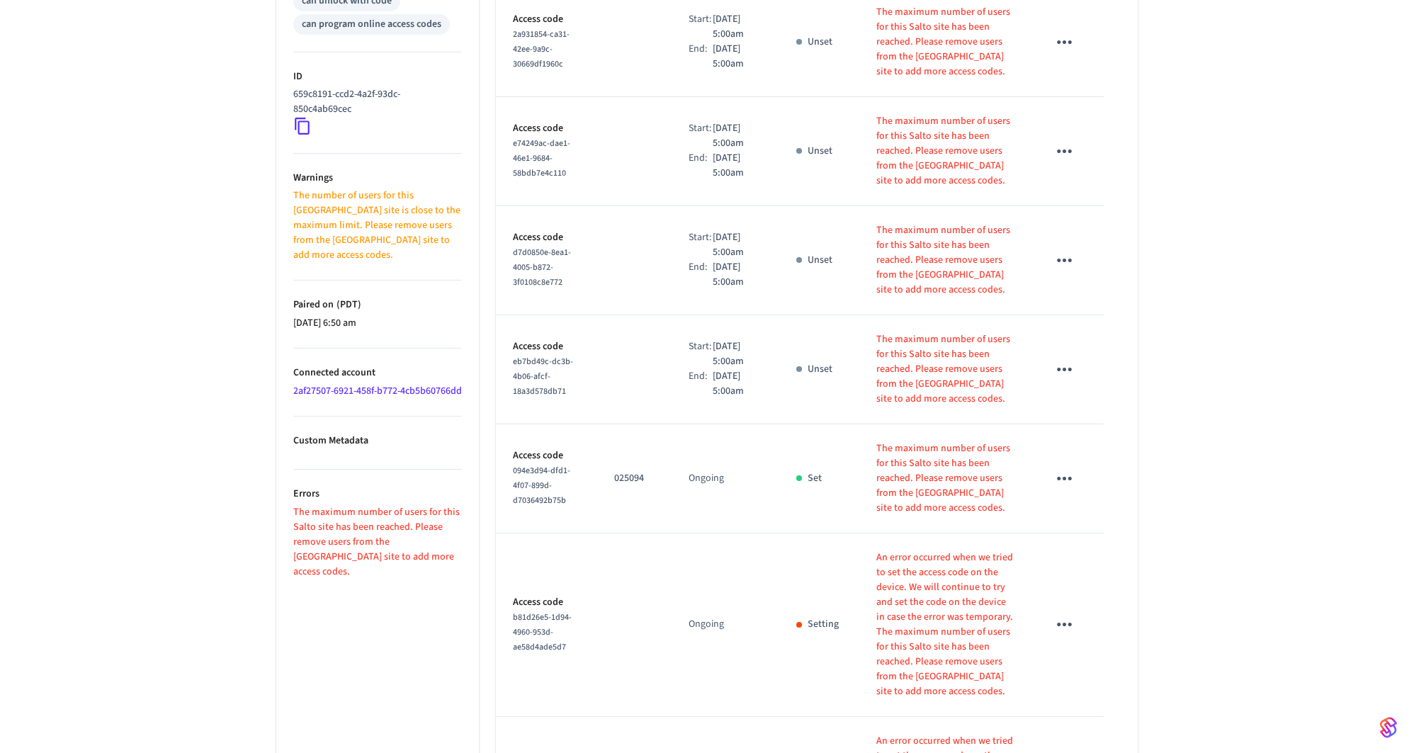
scroll to position [0, 0]
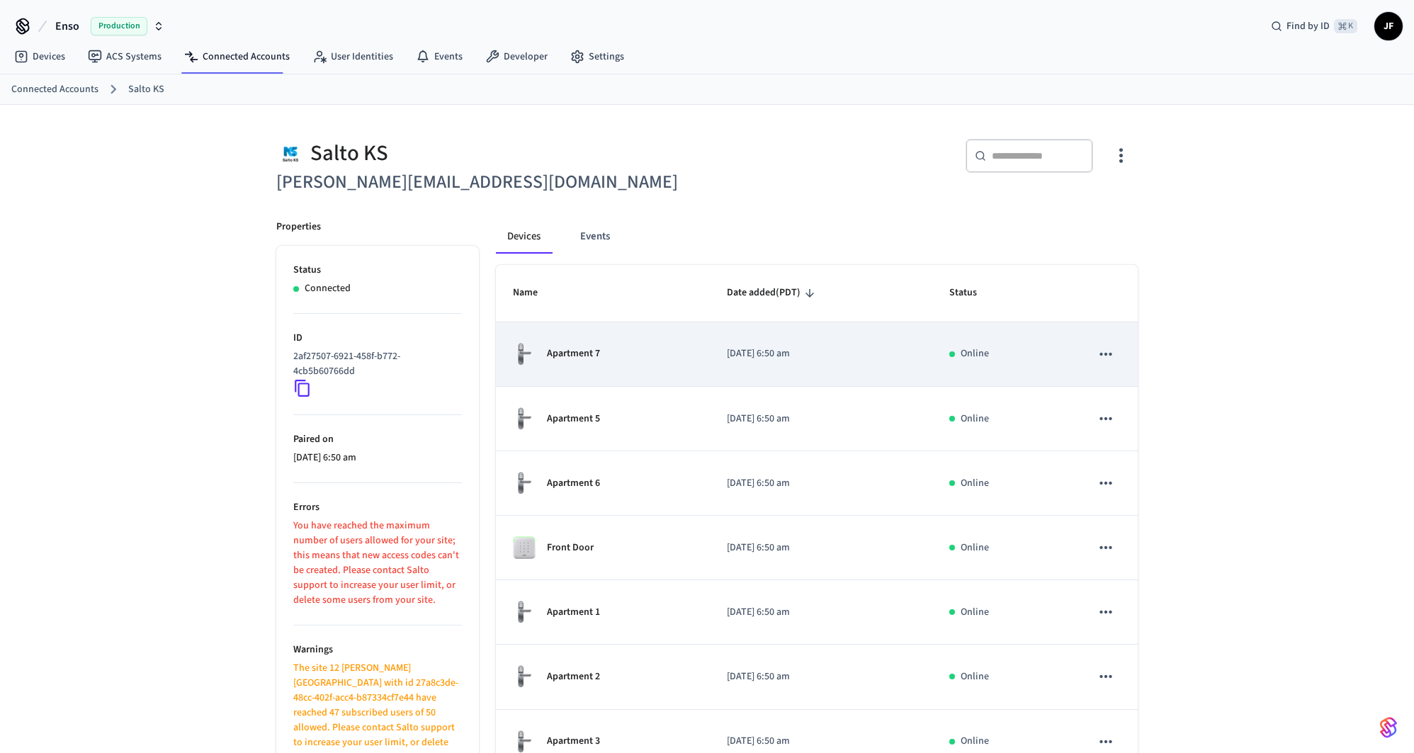
click at [651, 349] on div "Apartment 7" at bounding box center [603, 354] width 180 height 24
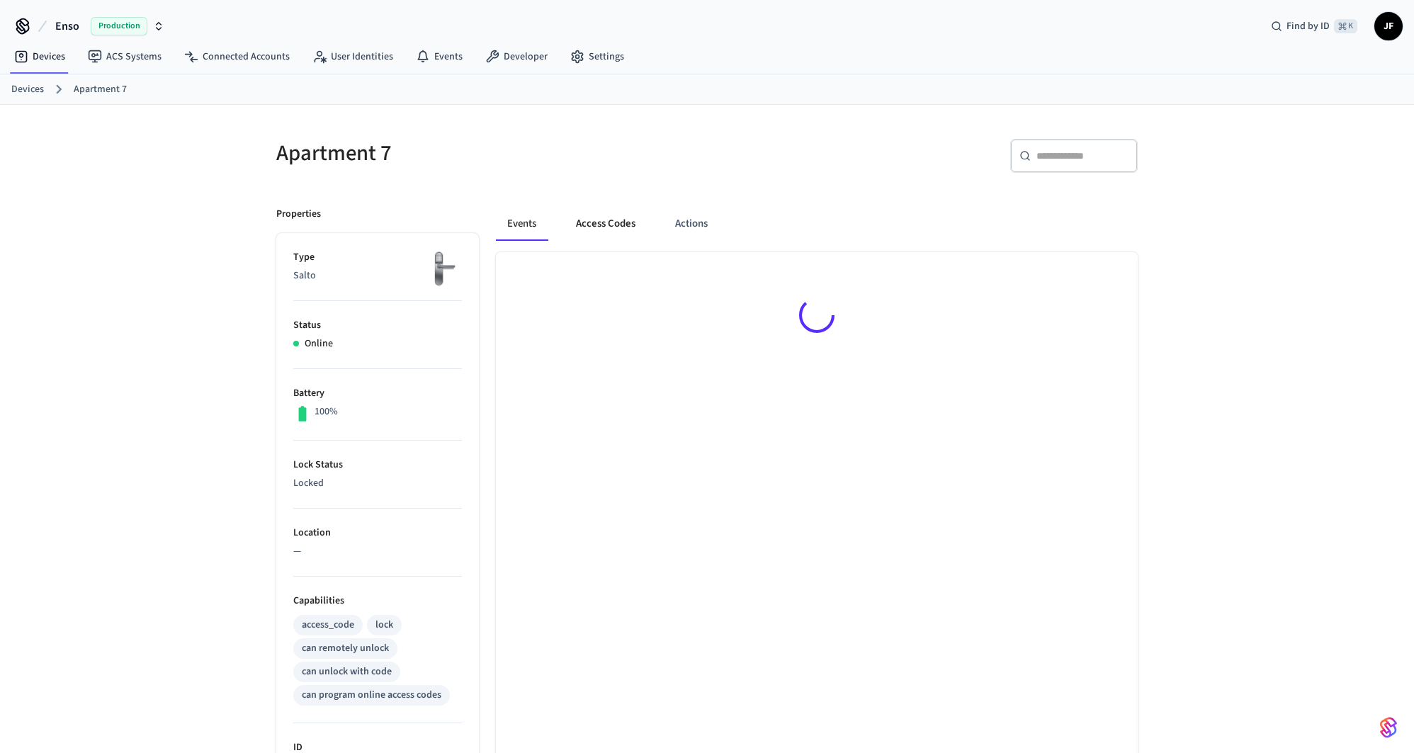
click at [600, 232] on button "Access Codes" at bounding box center [606, 224] width 82 height 34
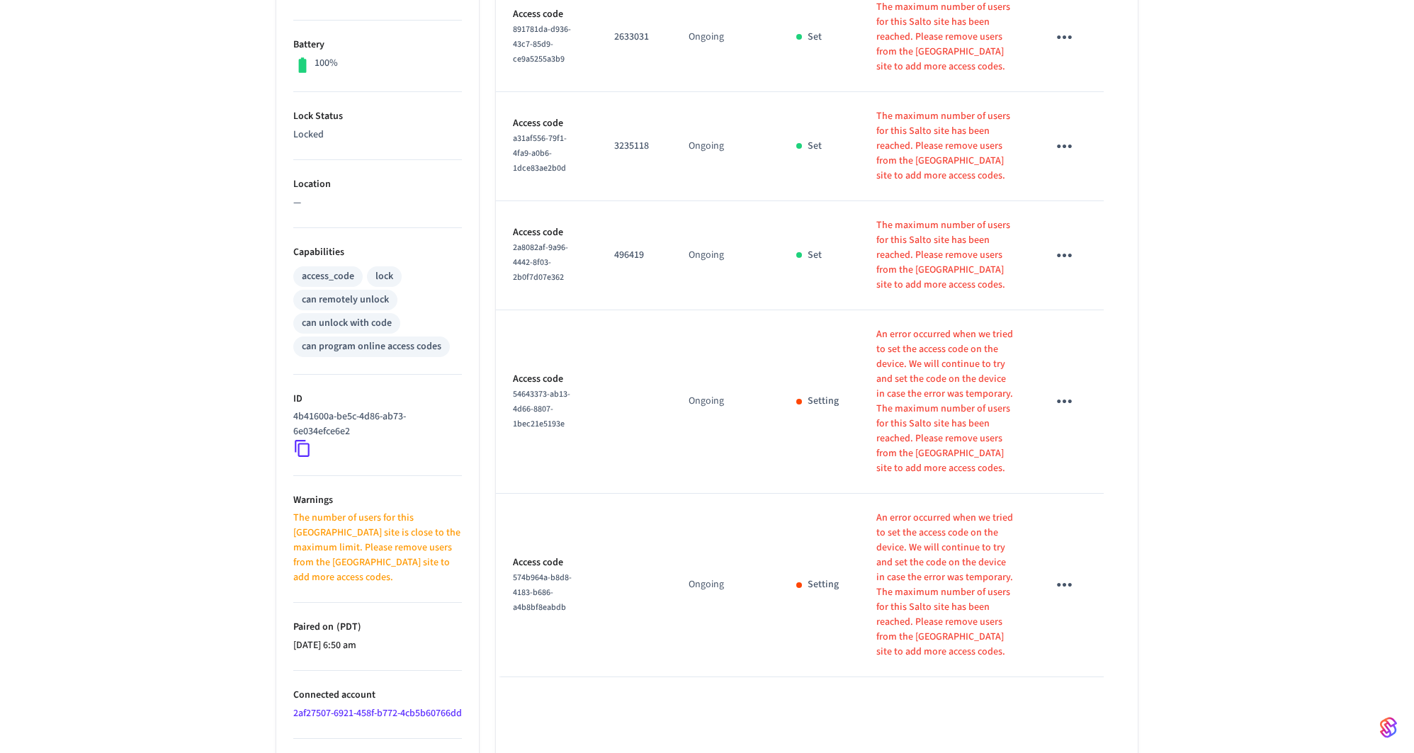
scroll to position [235, 0]
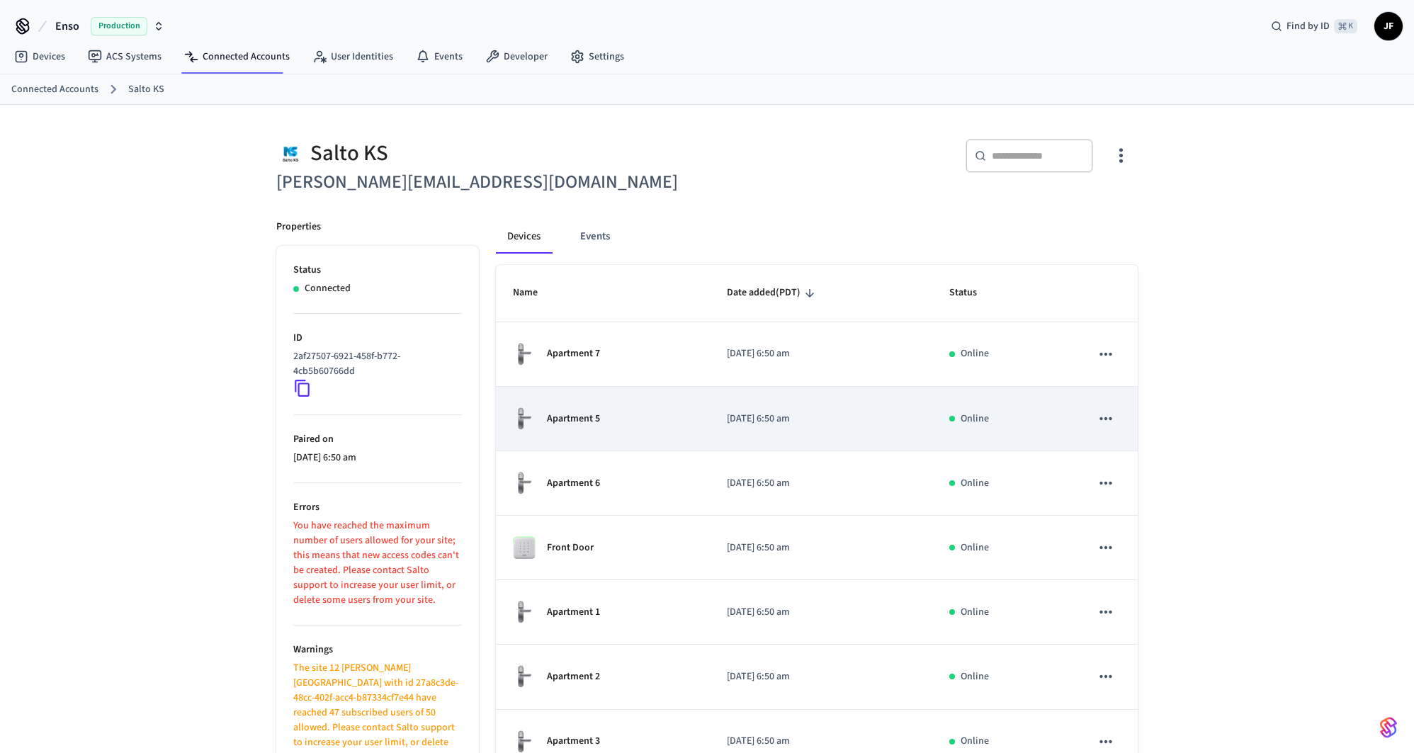
click at [697, 424] on td "Apartment 5" at bounding box center [603, 419] width 214 height 64
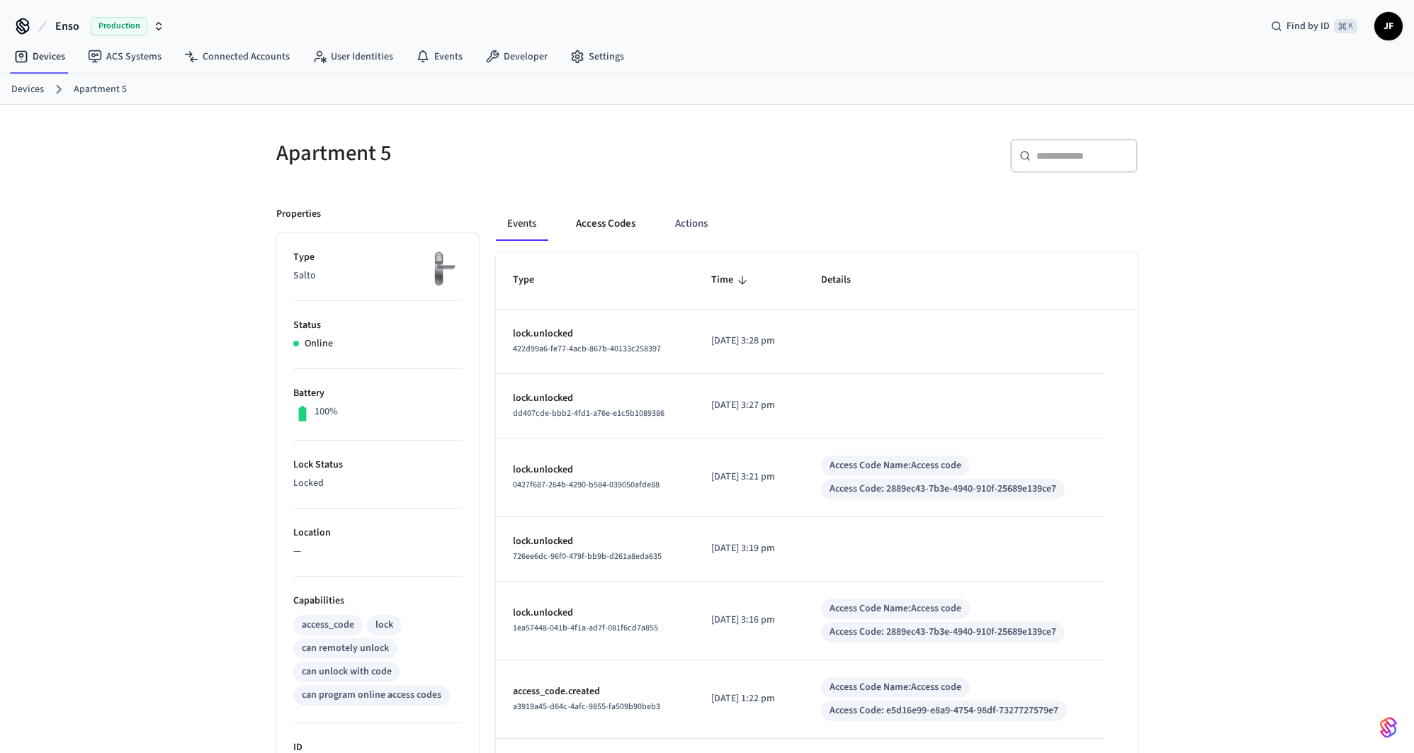
click at [609, 229] on button "Access Codes" at bounding box center [606, 224] width 82 height 34
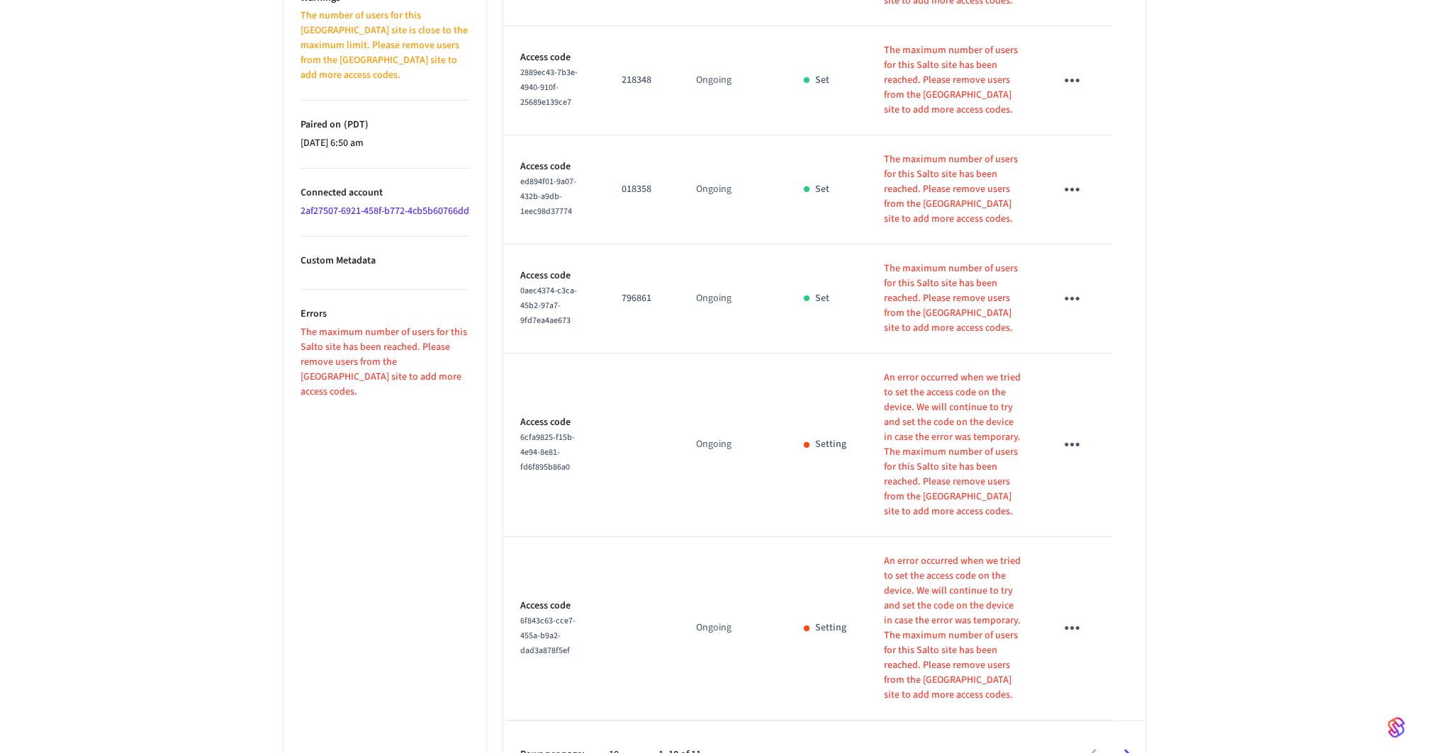
scroll to position [913, 0]
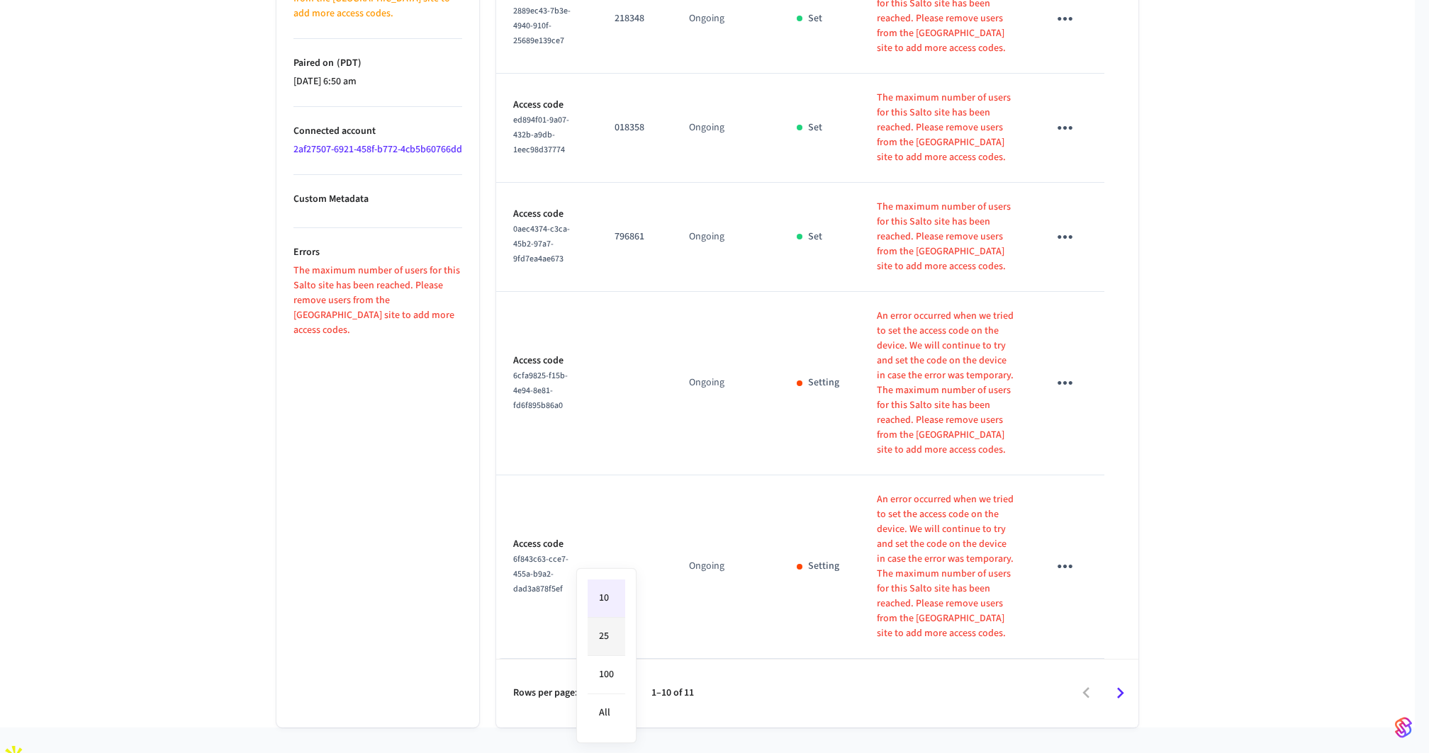
click at [593, 641] on li "25" at bounding box center [606, 637] width 38 height 38
type input "**"
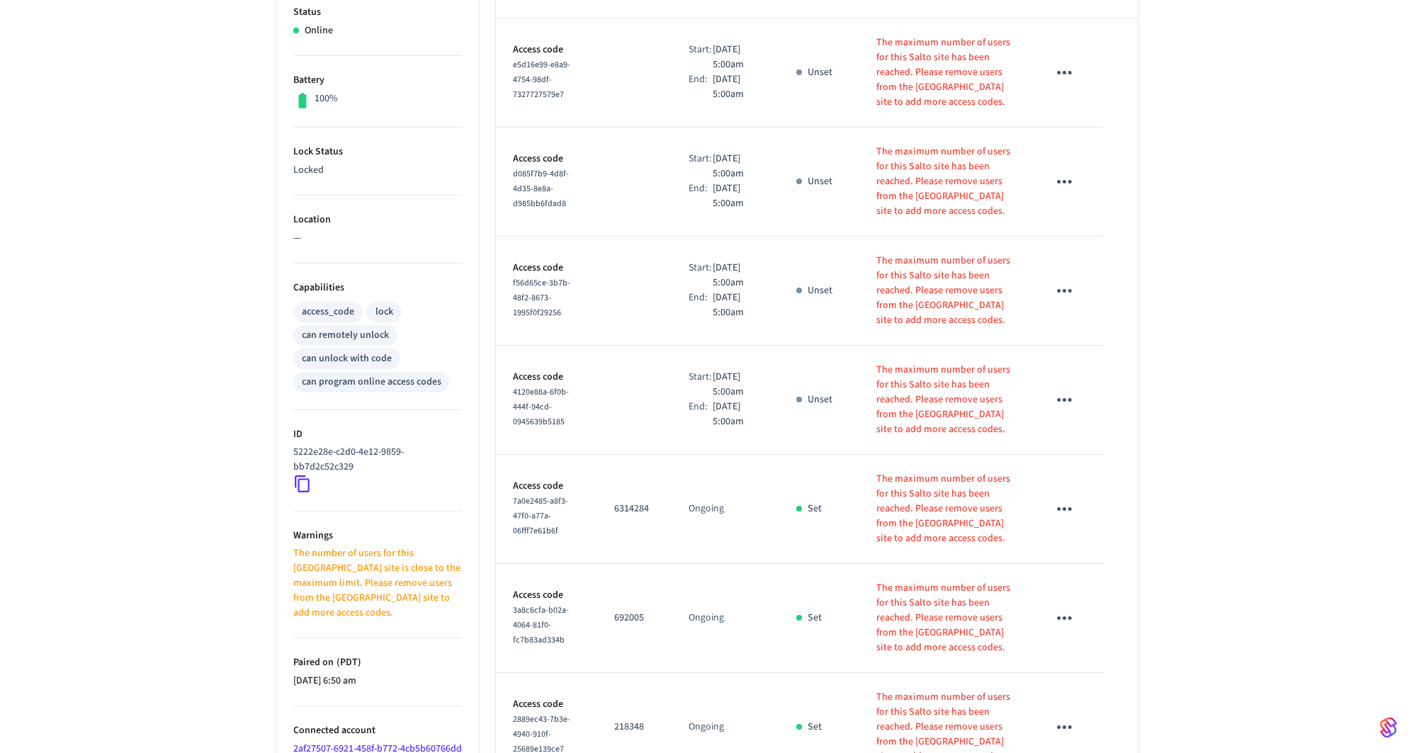
scroll to position [0, 0]
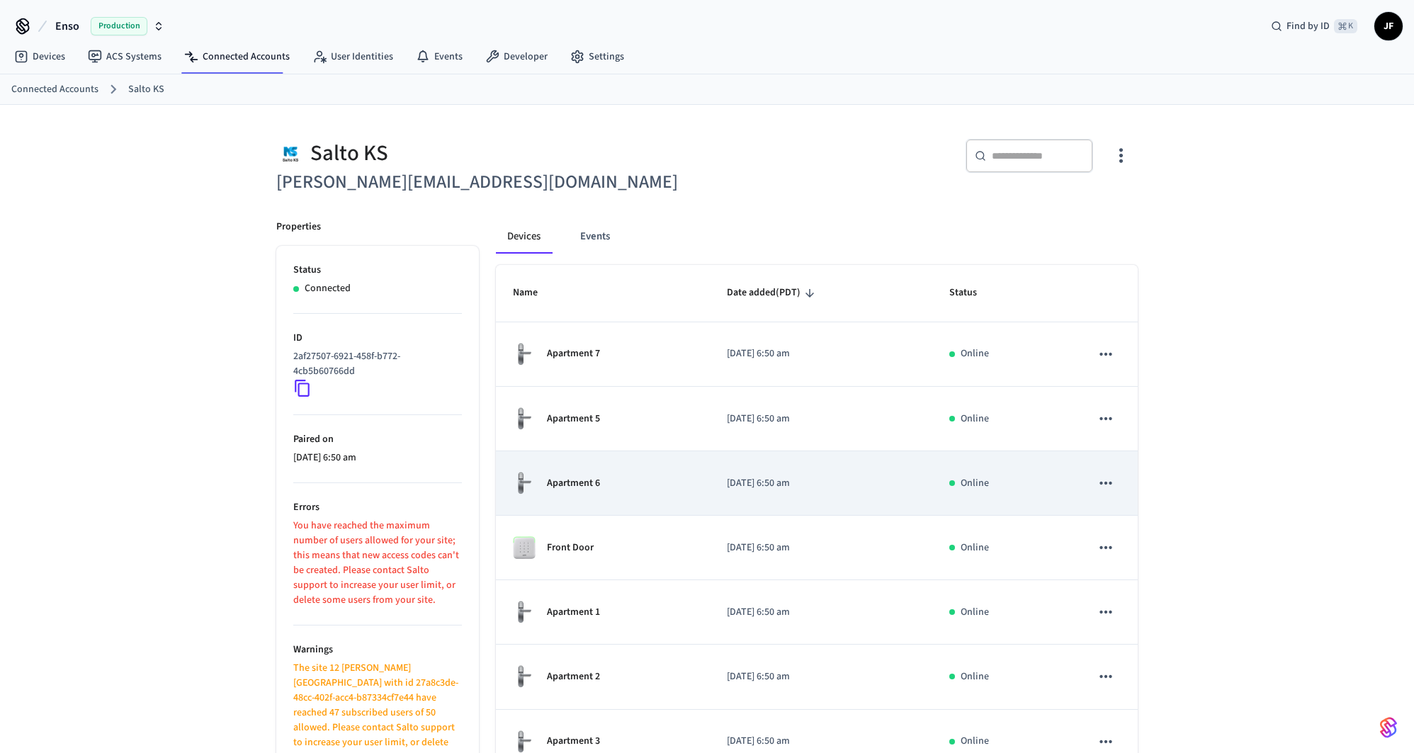
click at [637, 478] on div "Apartment 6" at bounding box center [603, 483] width 180 height 24
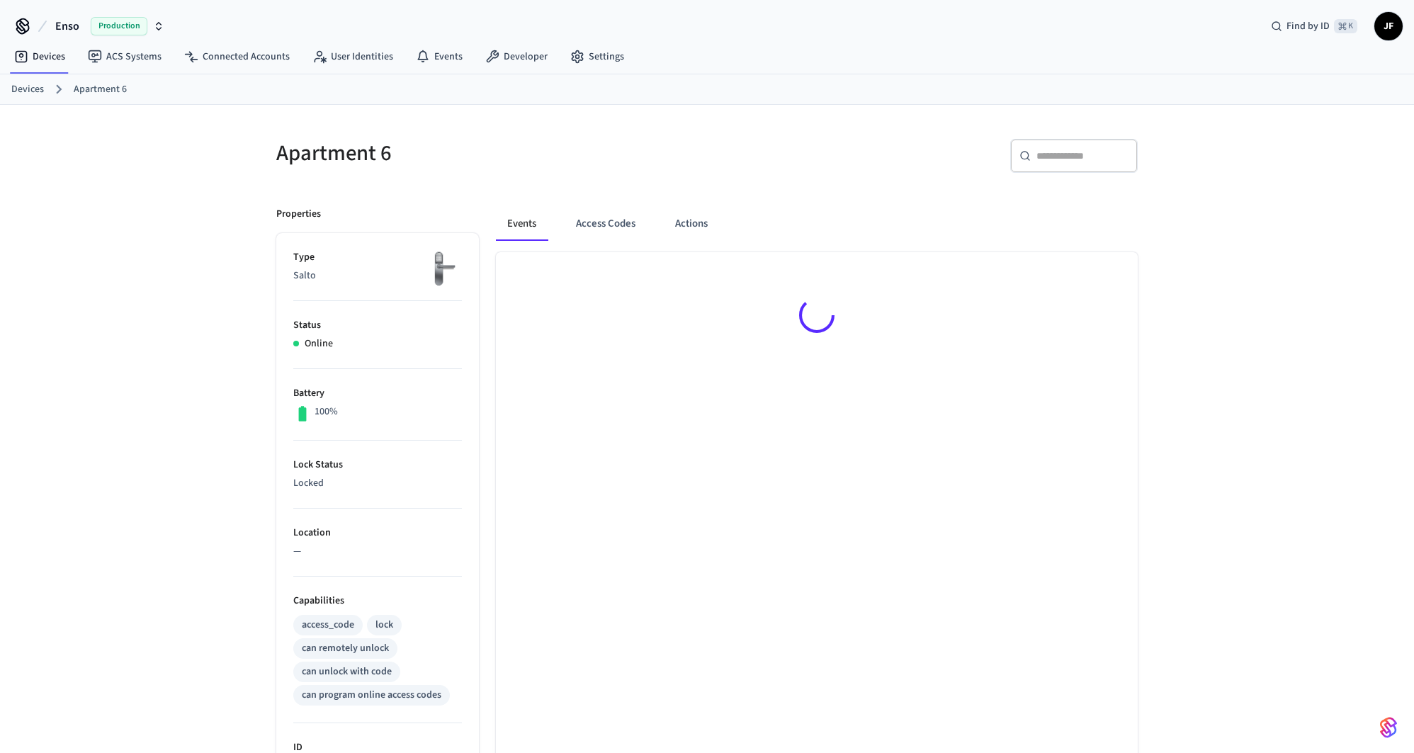
drag, startPoint x: 595, startPoint y: 220, endPoint x: 625, endPoint y: 249, distance: 42.1
click at [595, 221] on button "Access Codes" at bounding box center [606, 224] width 82 height 34
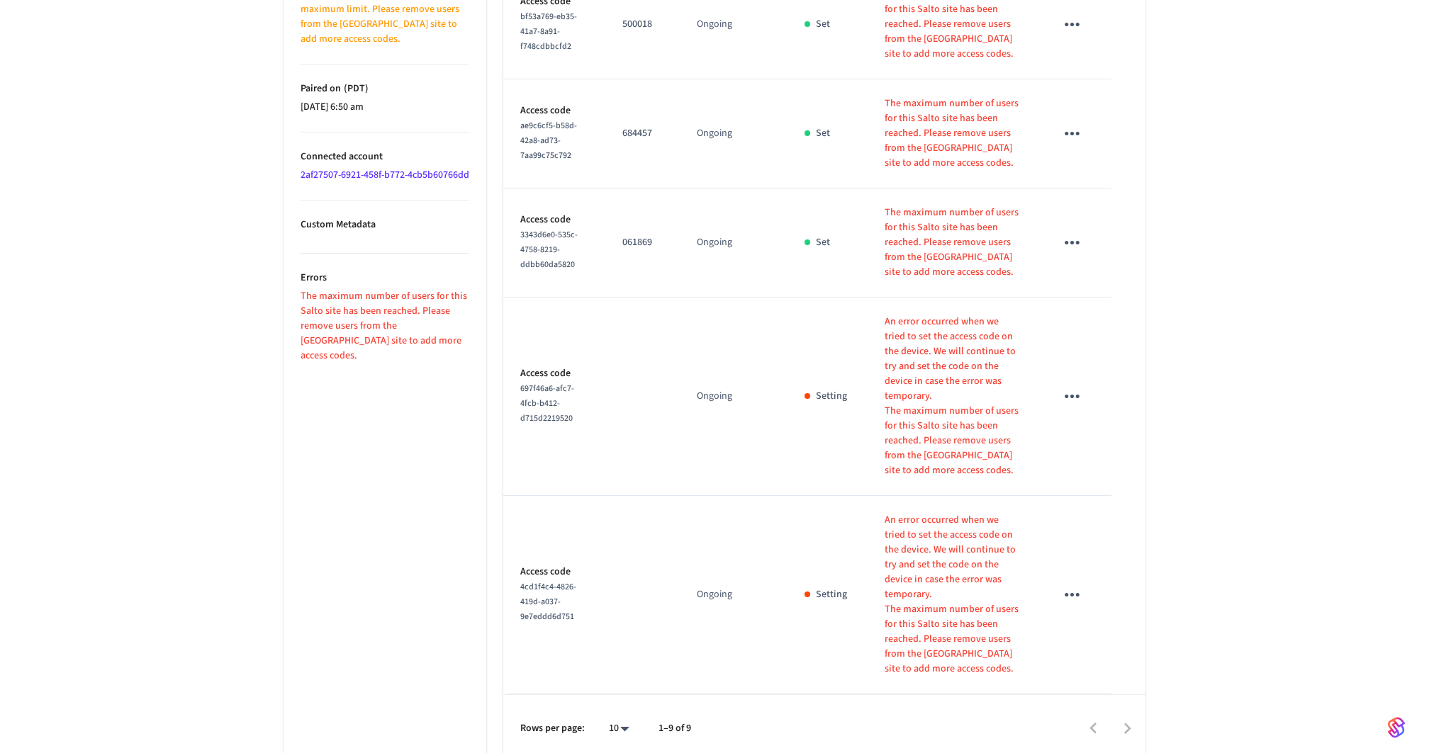
scroll to position [894, 0]
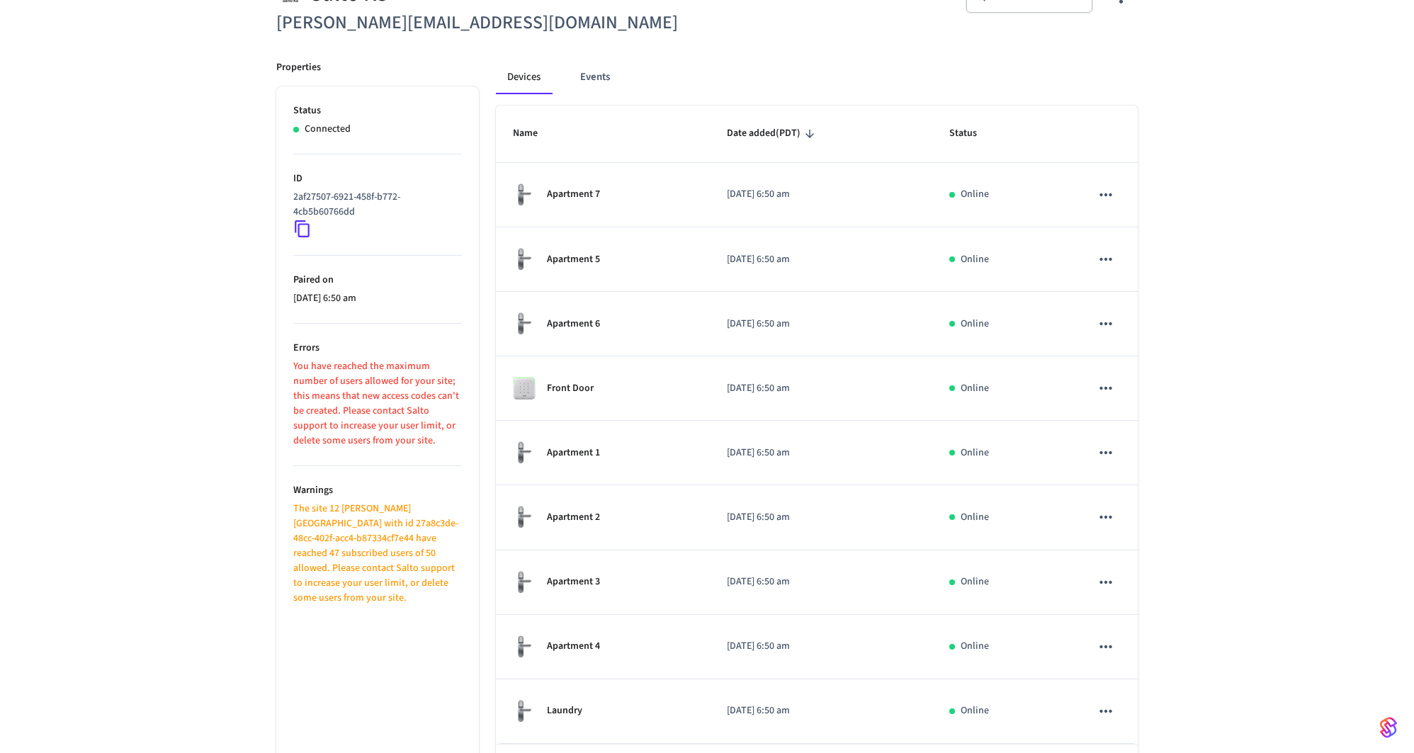
scroll to position [215, 0]
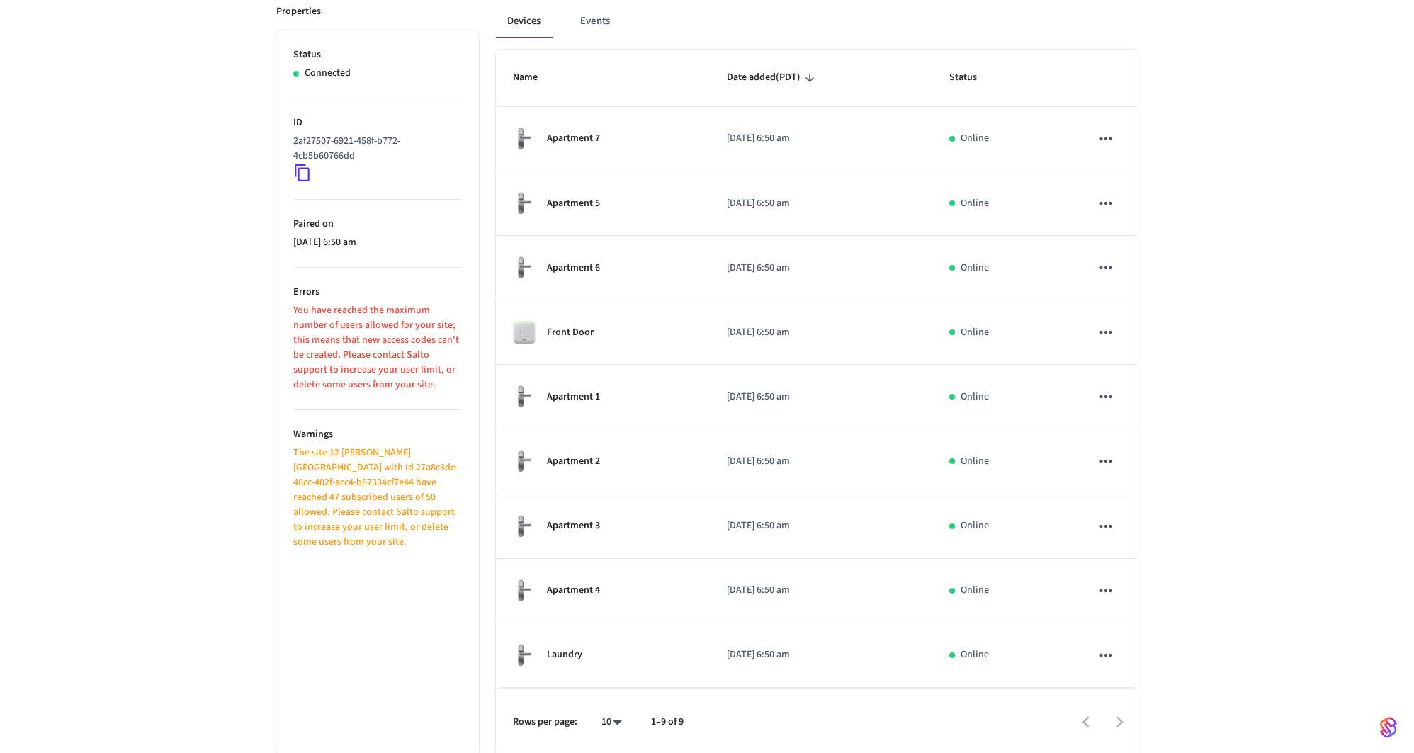
click at [619, 723] on body "Enso Production Find by ID ⌘ K JF Devices ACS Systems Connected Accounts User I…" at bounding box center [707, 292] width 1414 height 1015
click at [610, 639] on li "25" at bounding box center [606, 637] width 38 height 38
type input "**"
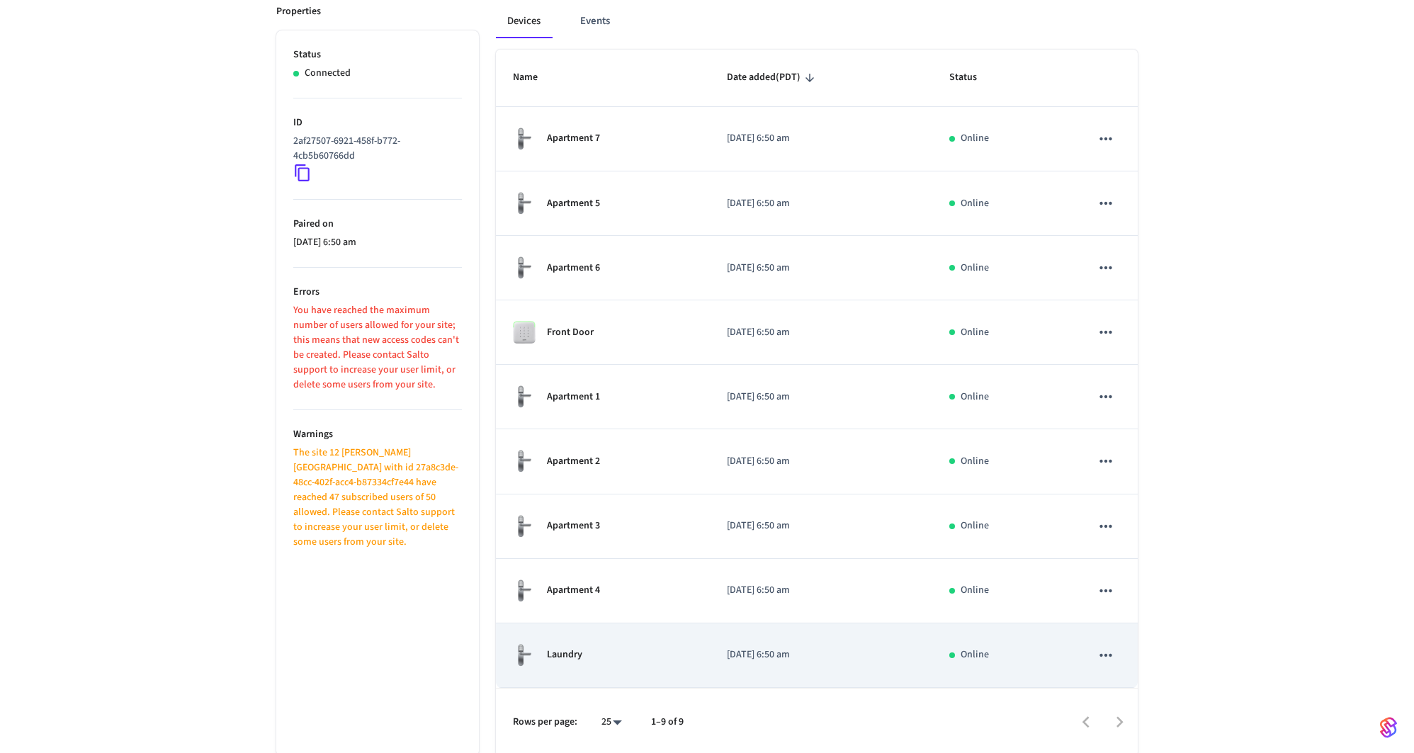
click at [681, 651] on div "Laundry" at bounding box center [603, 655] width 180 height 24
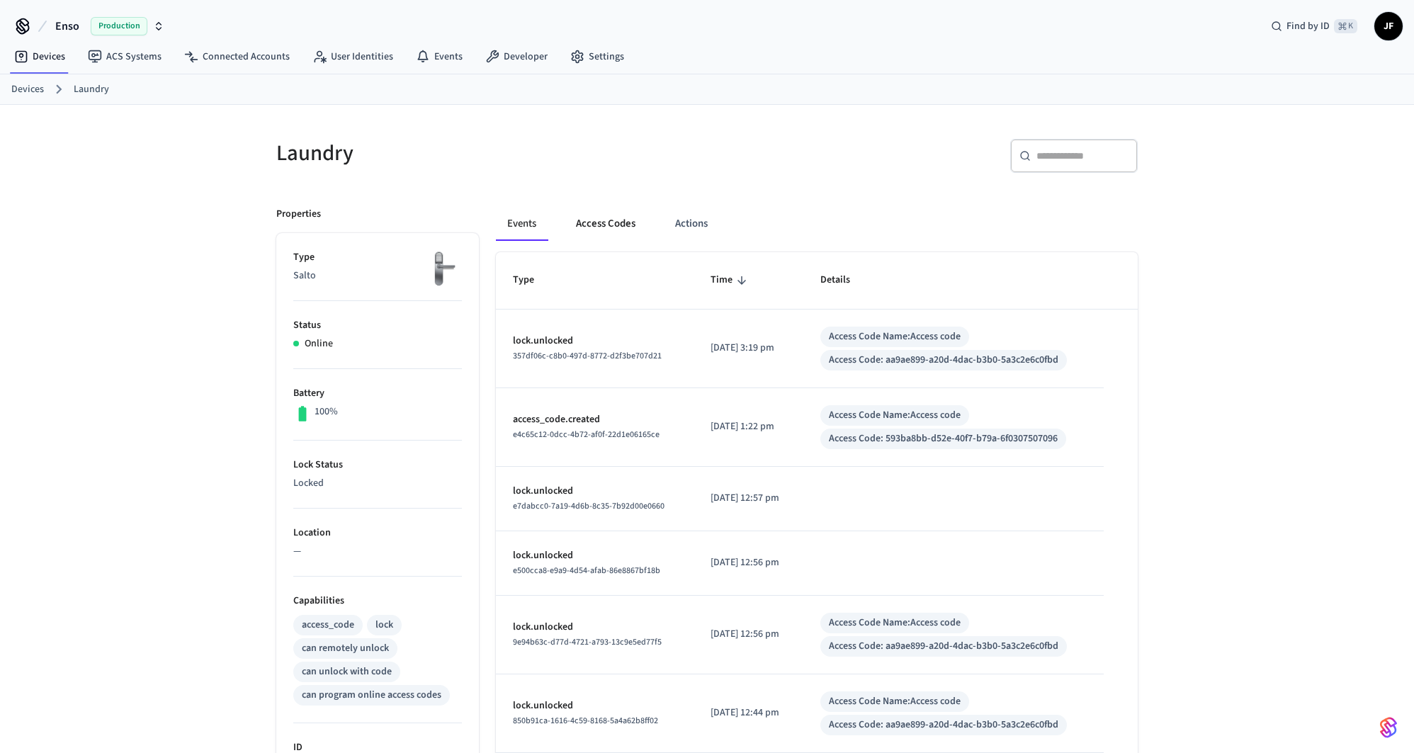
click at [600, 211] on button "Access Codes" at bounding box center [606, 224] width 82 height 34
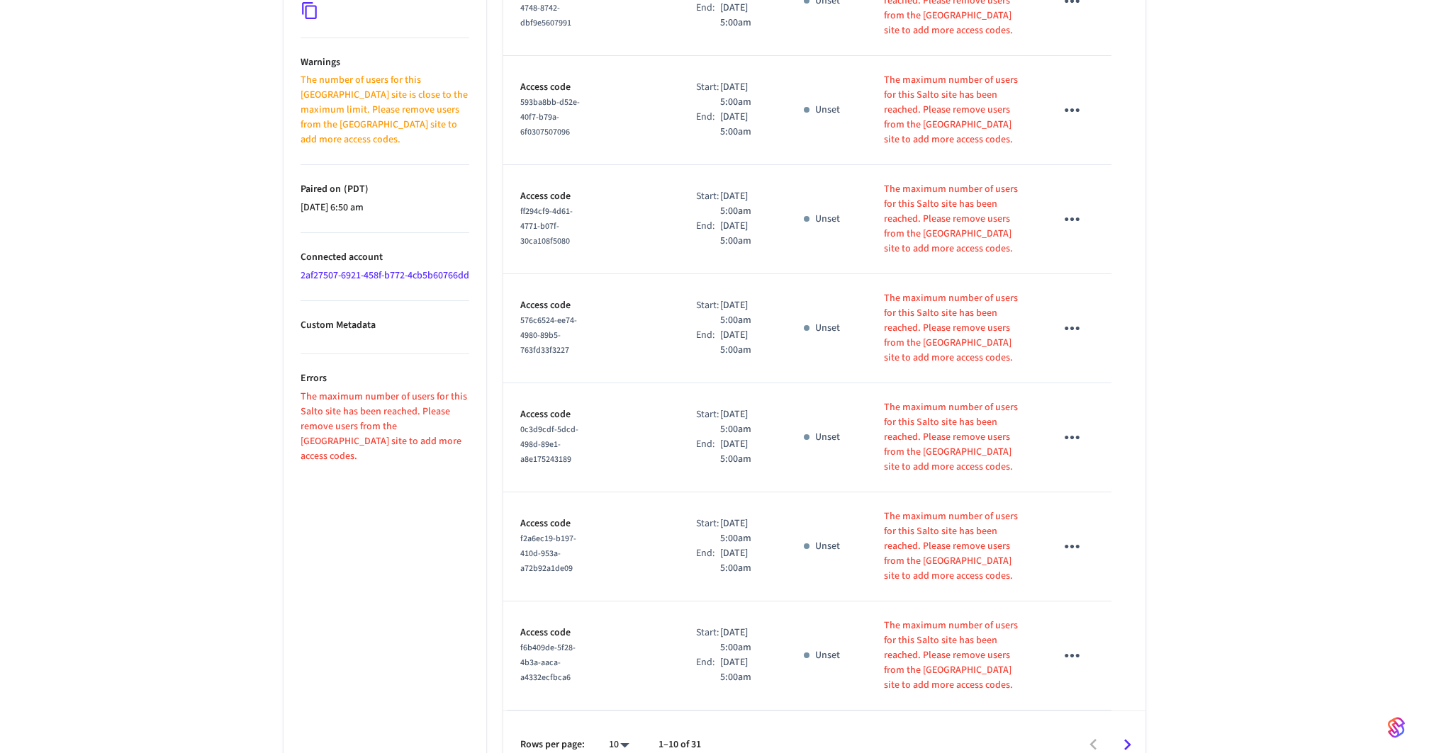
scroll to position [823, 0]
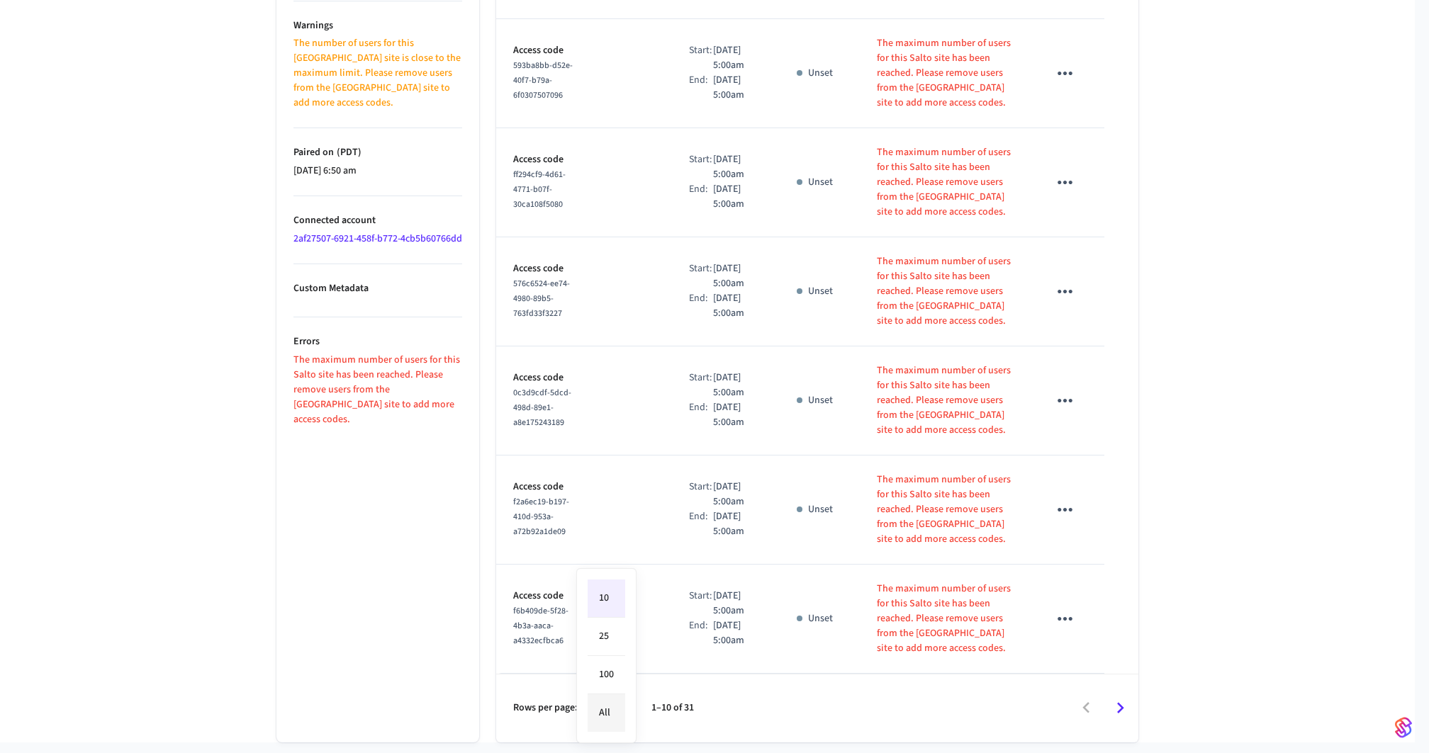
click at [617, 709] on li "All" at bounding box center [606, 713] width 38 height 38
type input "**"
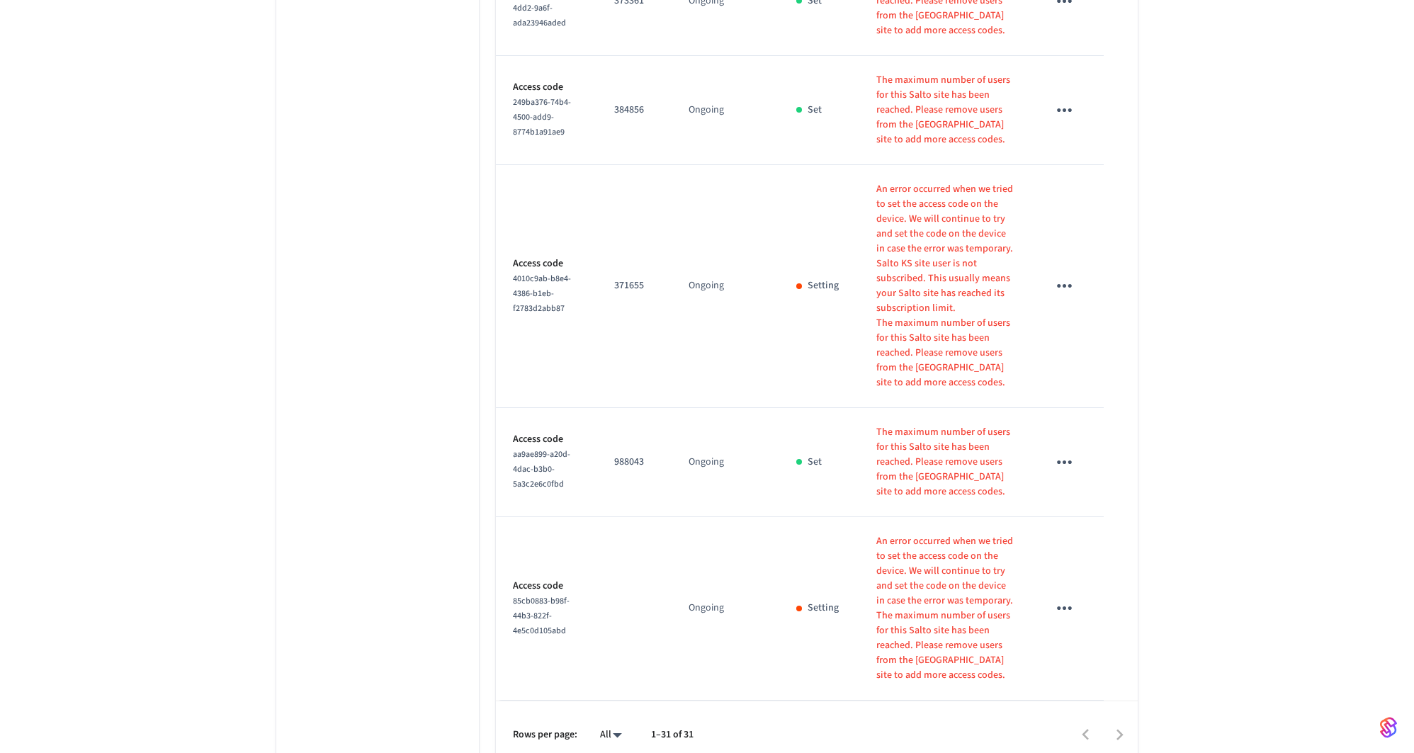
scroll to position [3601, 0]
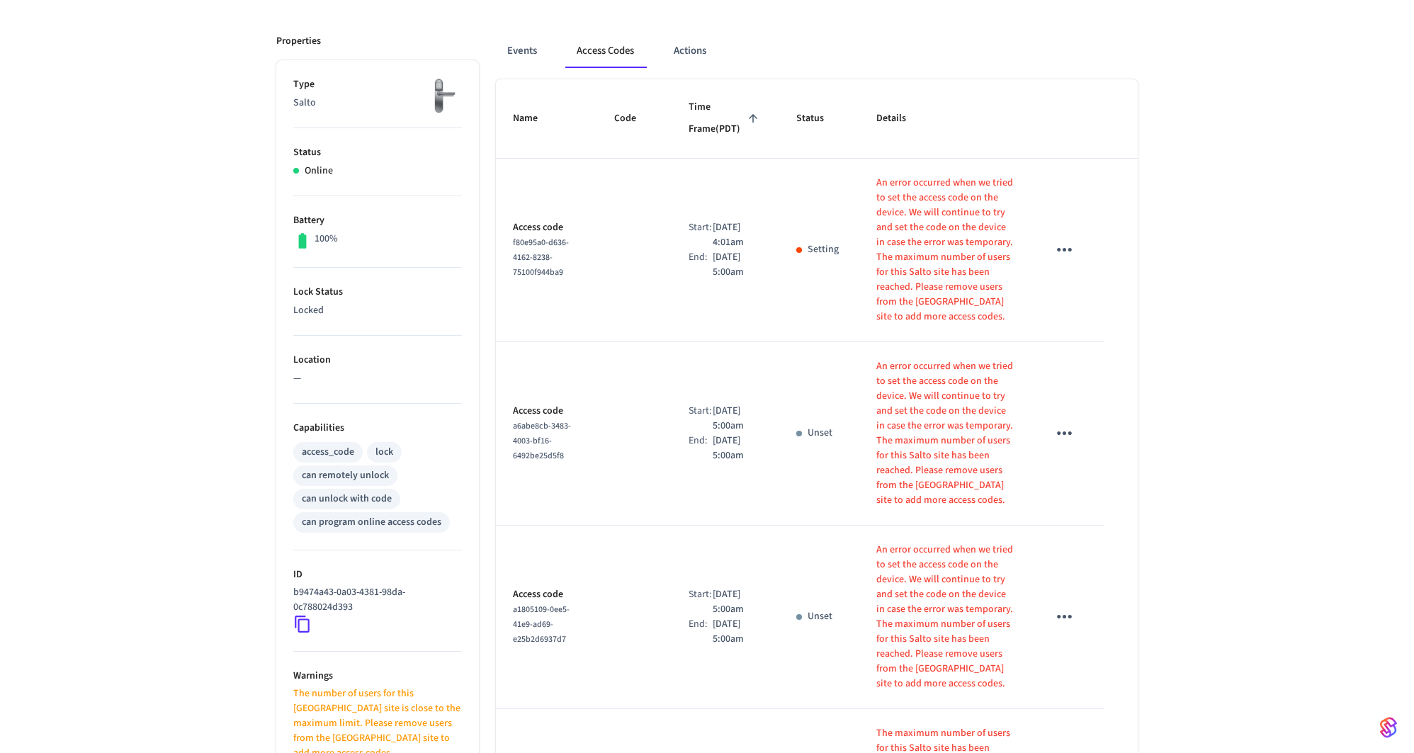
scroll to position [0, 0]
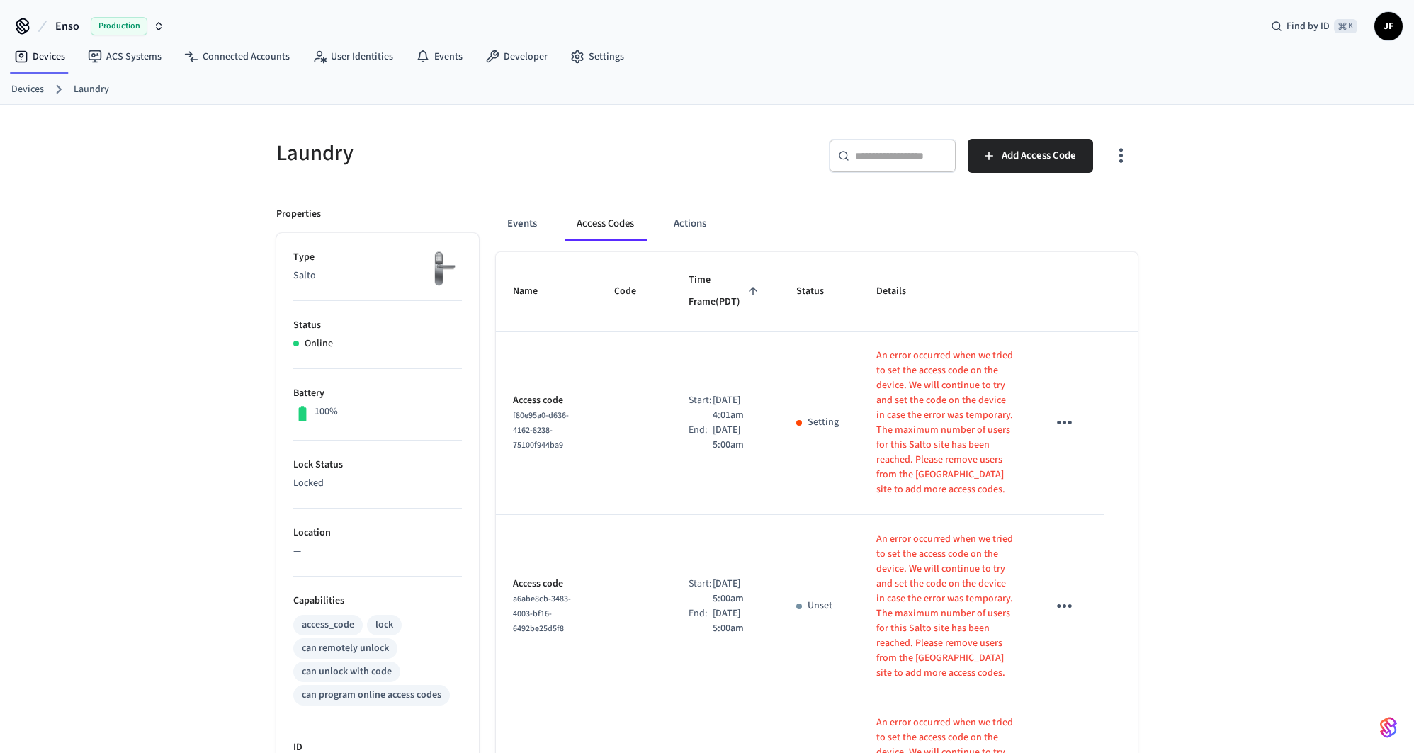
scroll to position [215, 0]
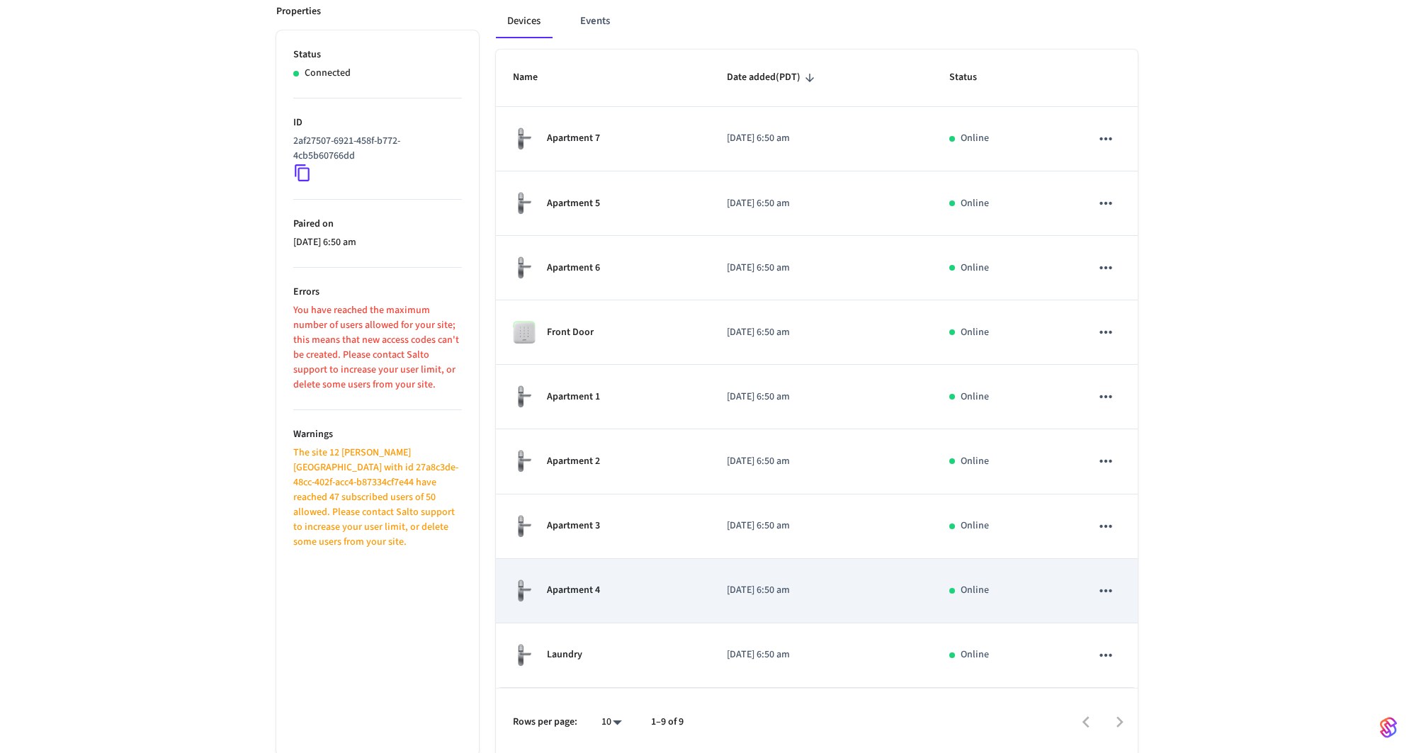
click at [698, 587] on td "Apartment 4" at bounding box center [603, 591] width 214 height 64
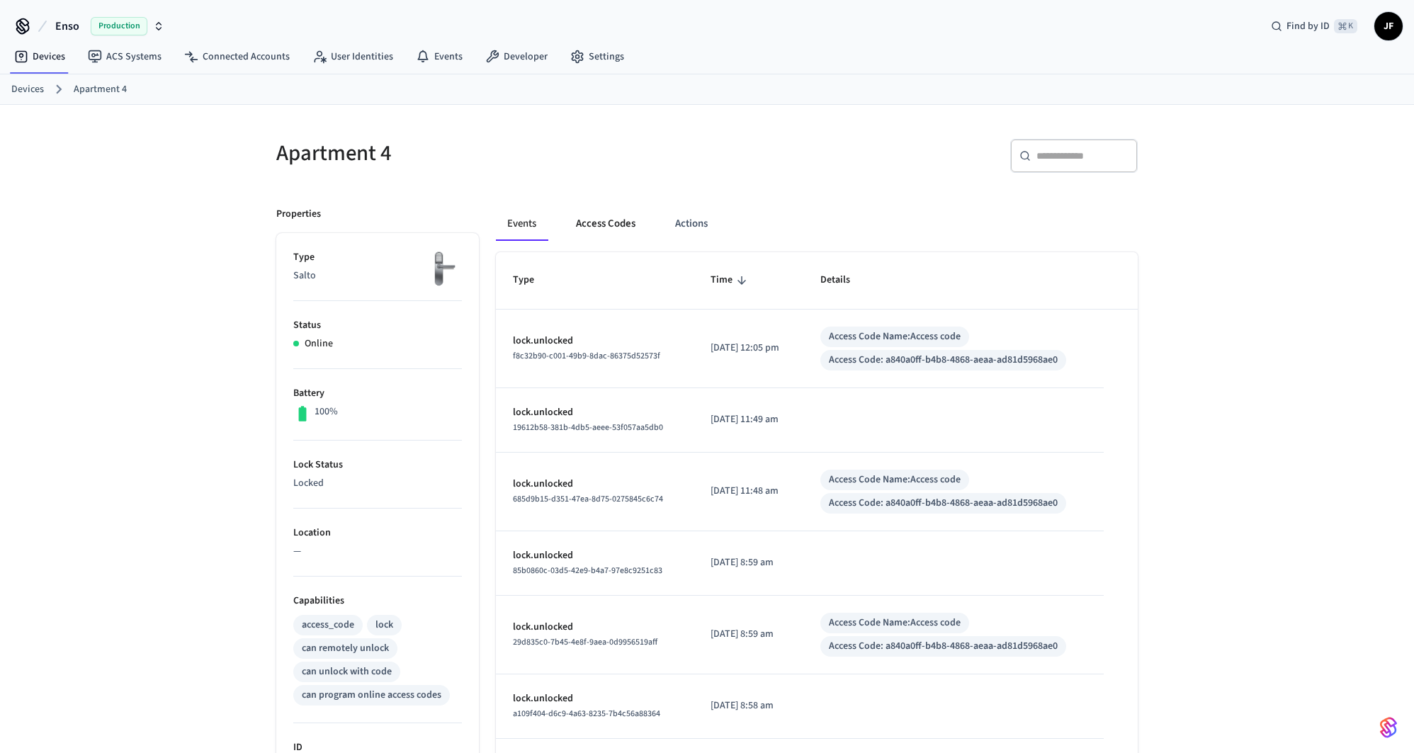
click at [607, 232] on button "Access Codes" at bounding box center [606, 224] width 82 height 34
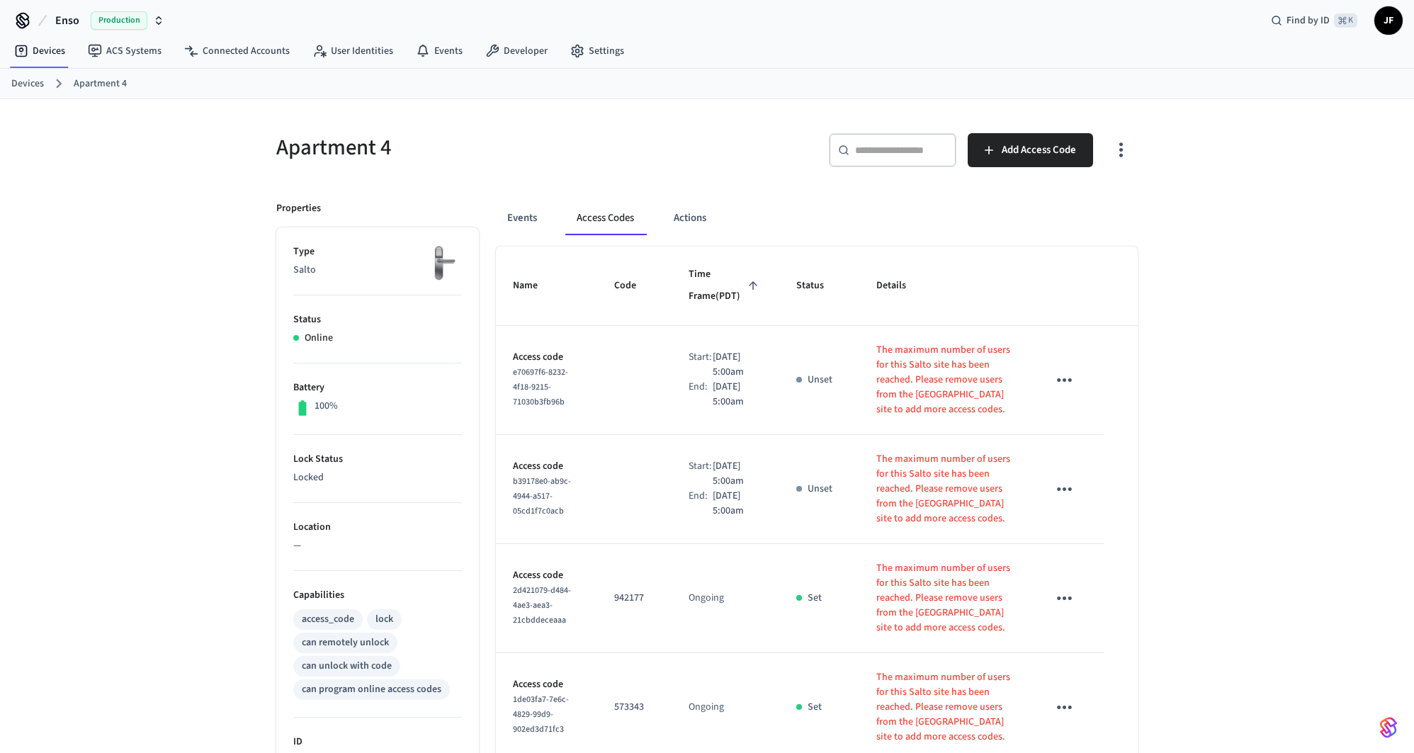
scroll to position [587, 0]
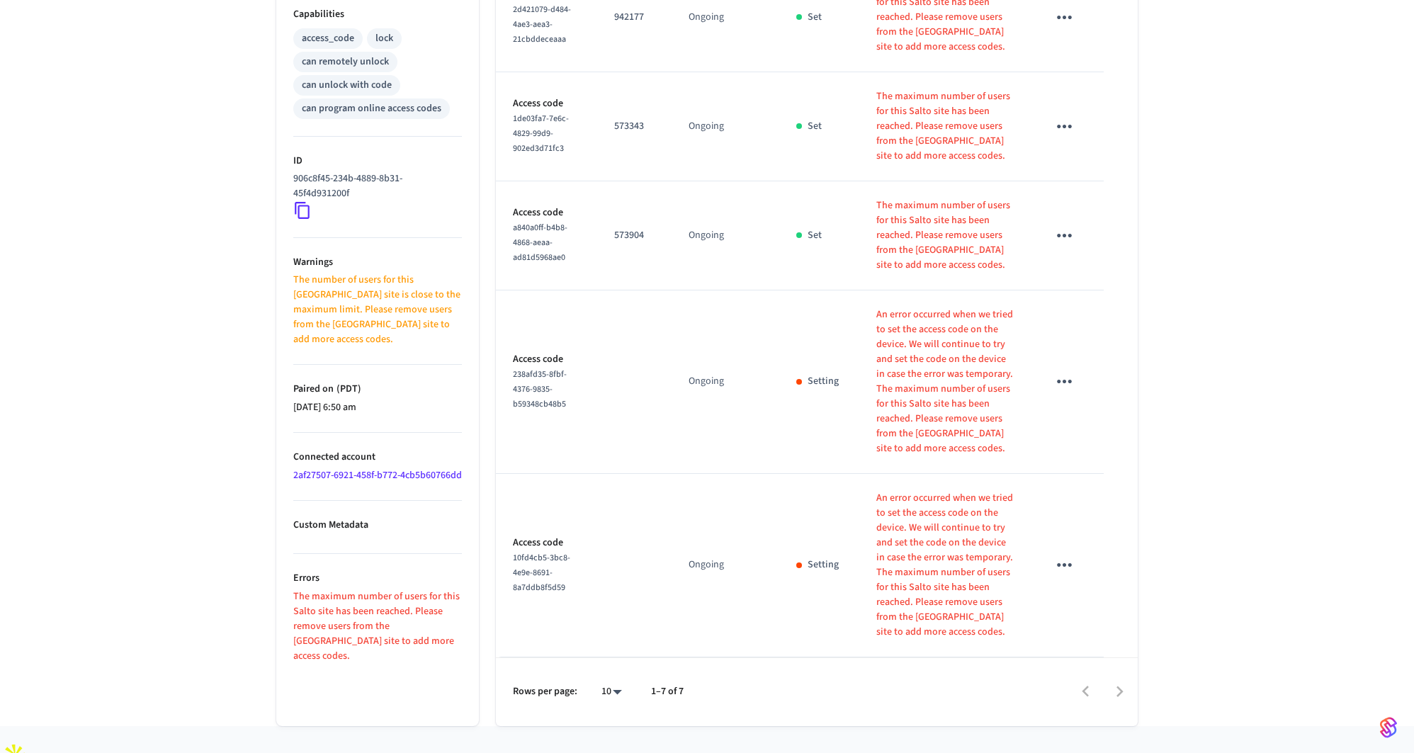
click at [627, 721] on div "Rows per page: 10 ** 1–7 of 7" at bounding box center [817, 692] width 642 height 69
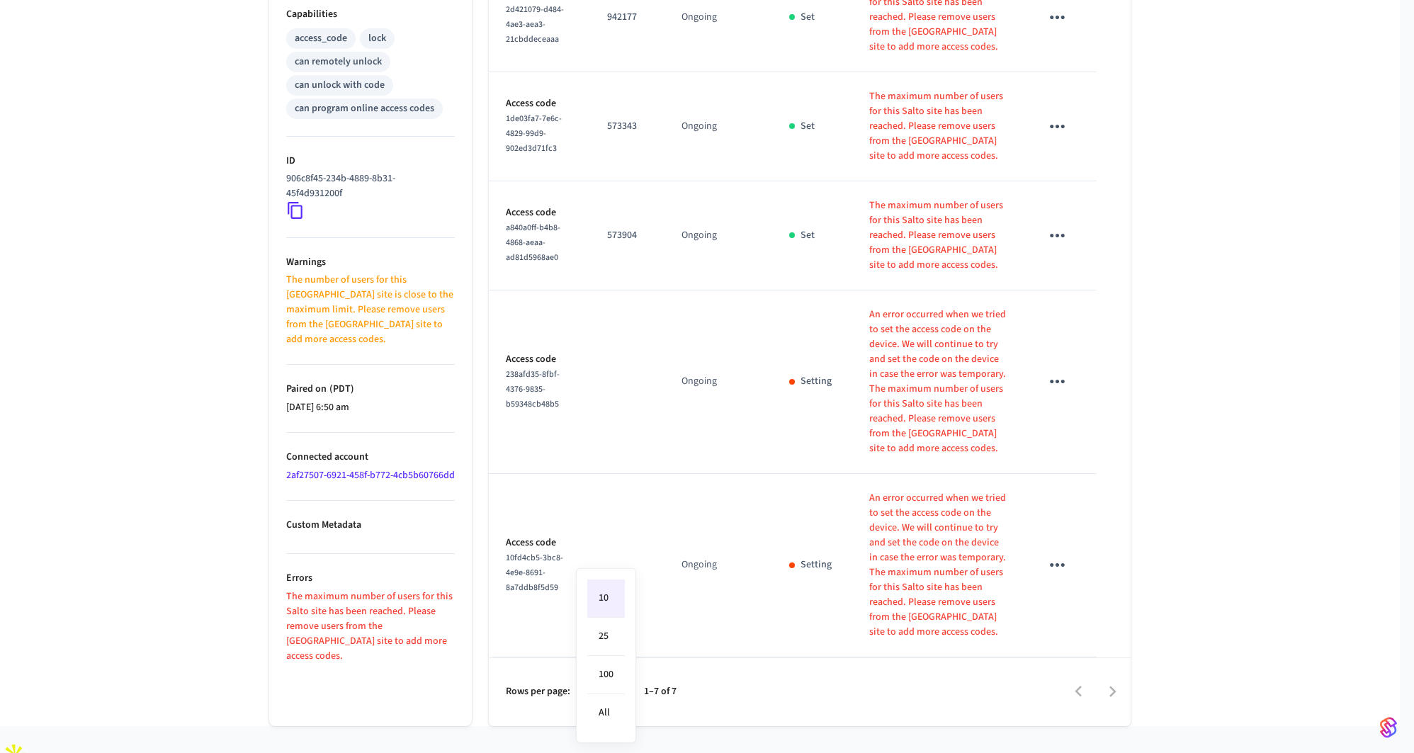
click at [614, 711] on body "Enso Production Find by ID ⌘ K JF Devices ACS Systems Connected Accounts User I…" at bounding box center [707, 91] width 1414 height 1356
click at [614, 643] on li "25" at bounding box center [606, 637] width 38 height 38
type input "**"
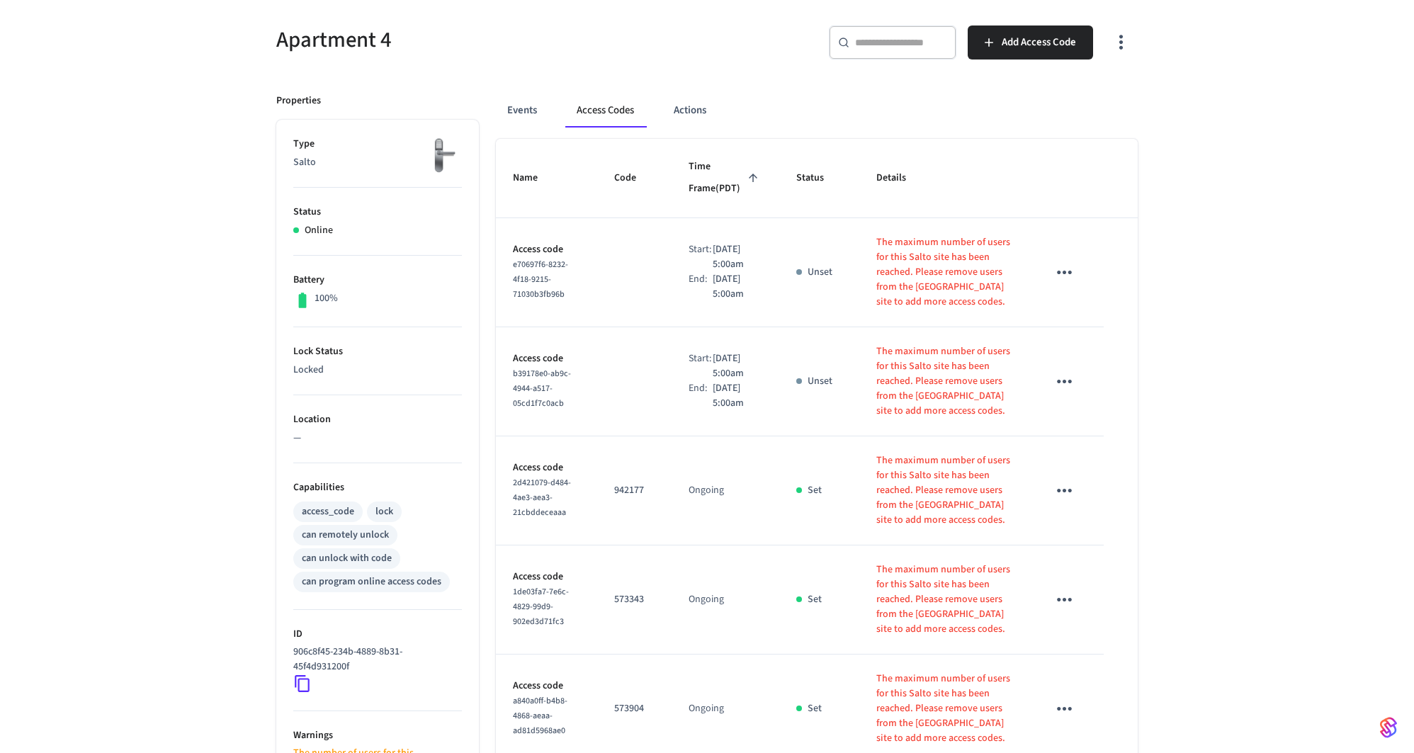
scroll to position [0, 0]
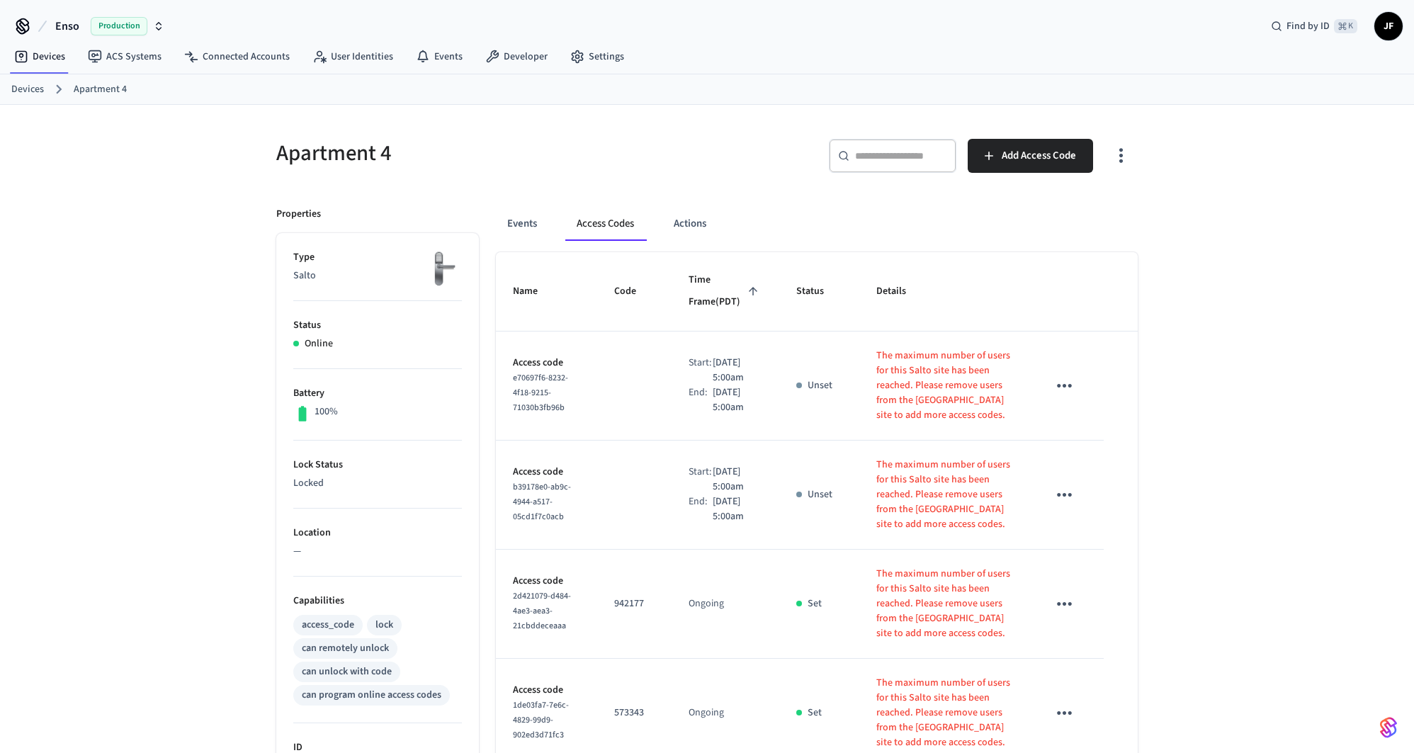
scroll to position [215, 0]
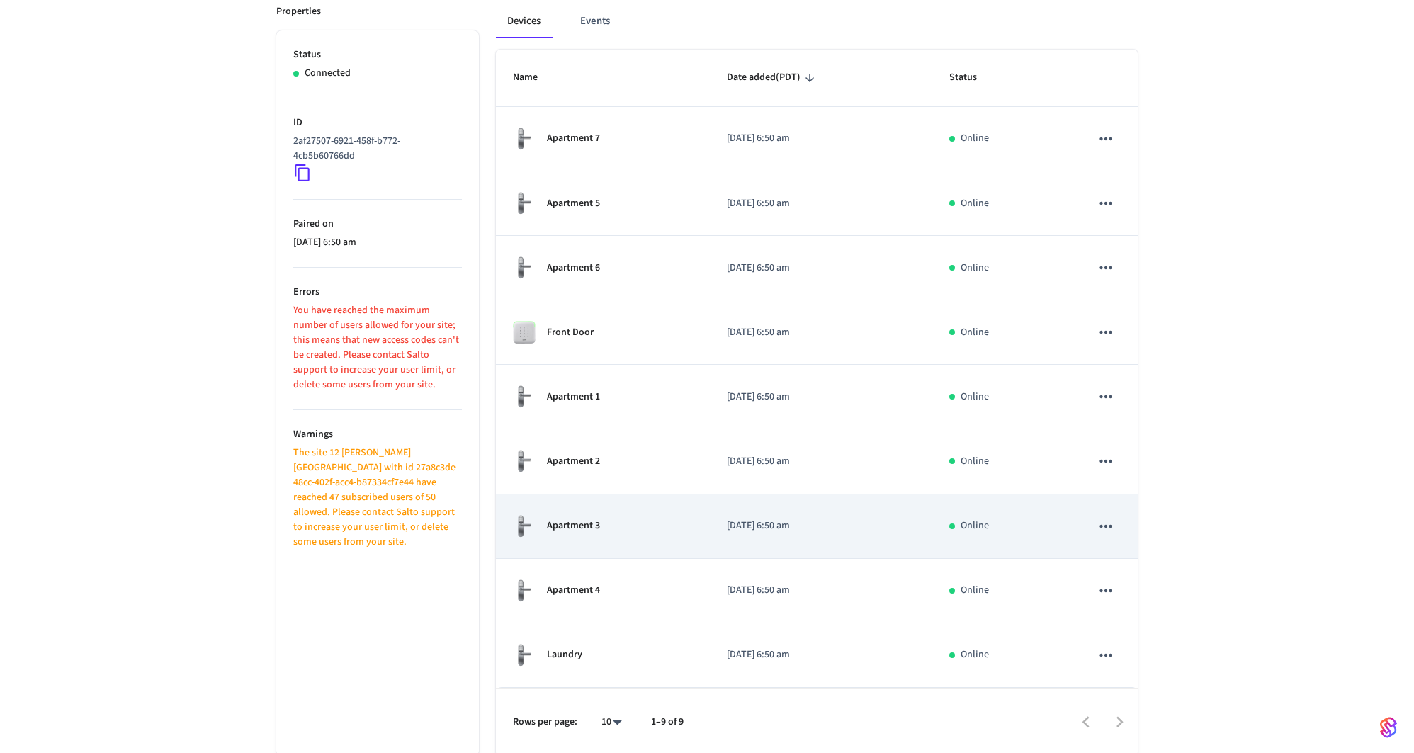
click at [765, 520] on p "[DATE] 6:50 am" at bounding box center [821, 526] width 188 height 15
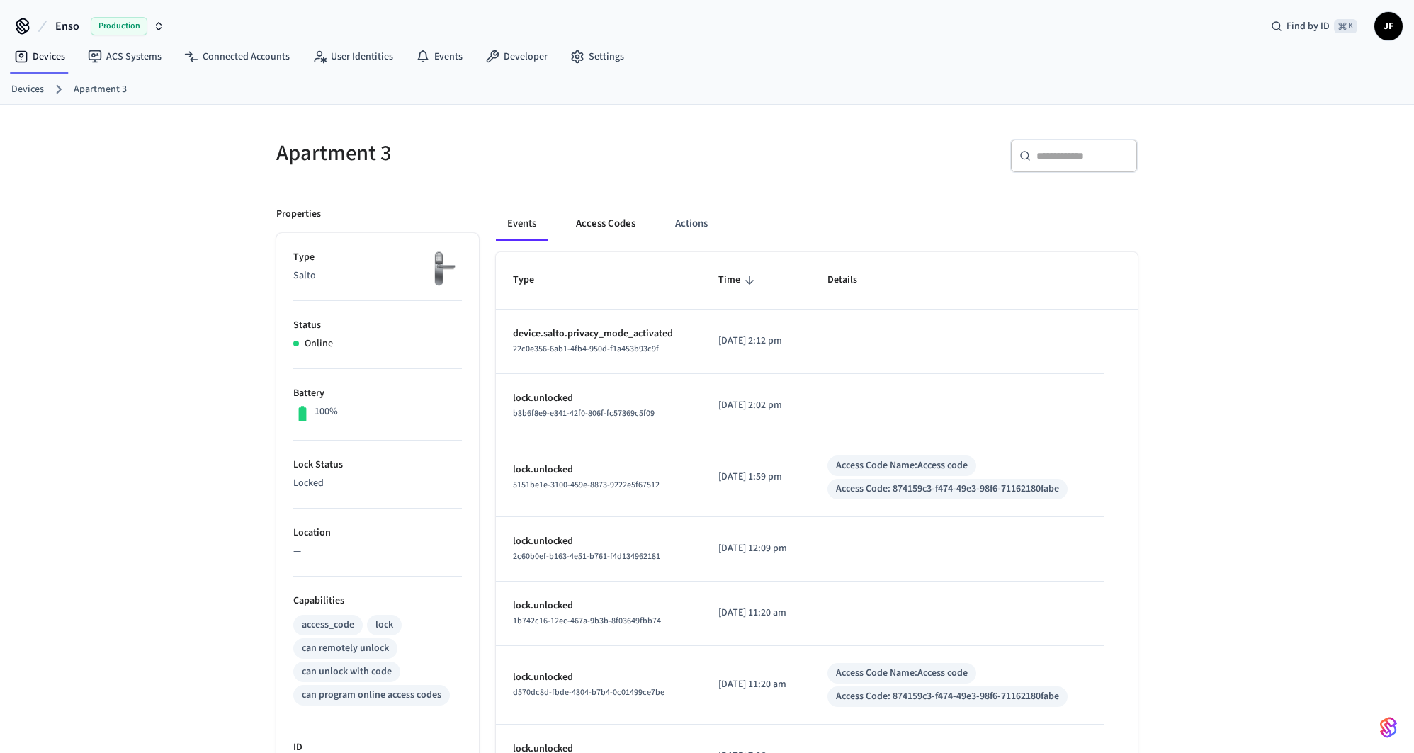
click at [600, 227] on button "Access Codes" at bounding box center [606, 224] width 82 height 34
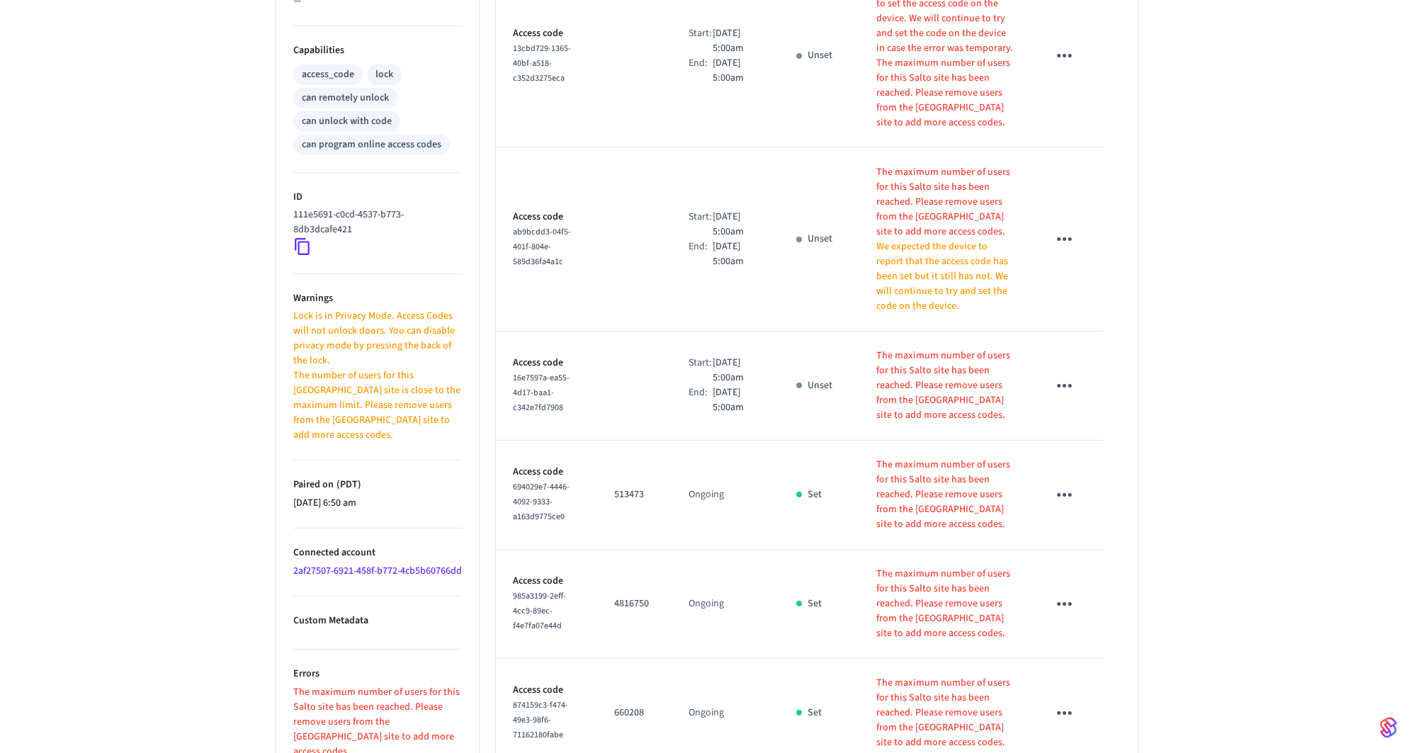
scroll to position [1057, 0]
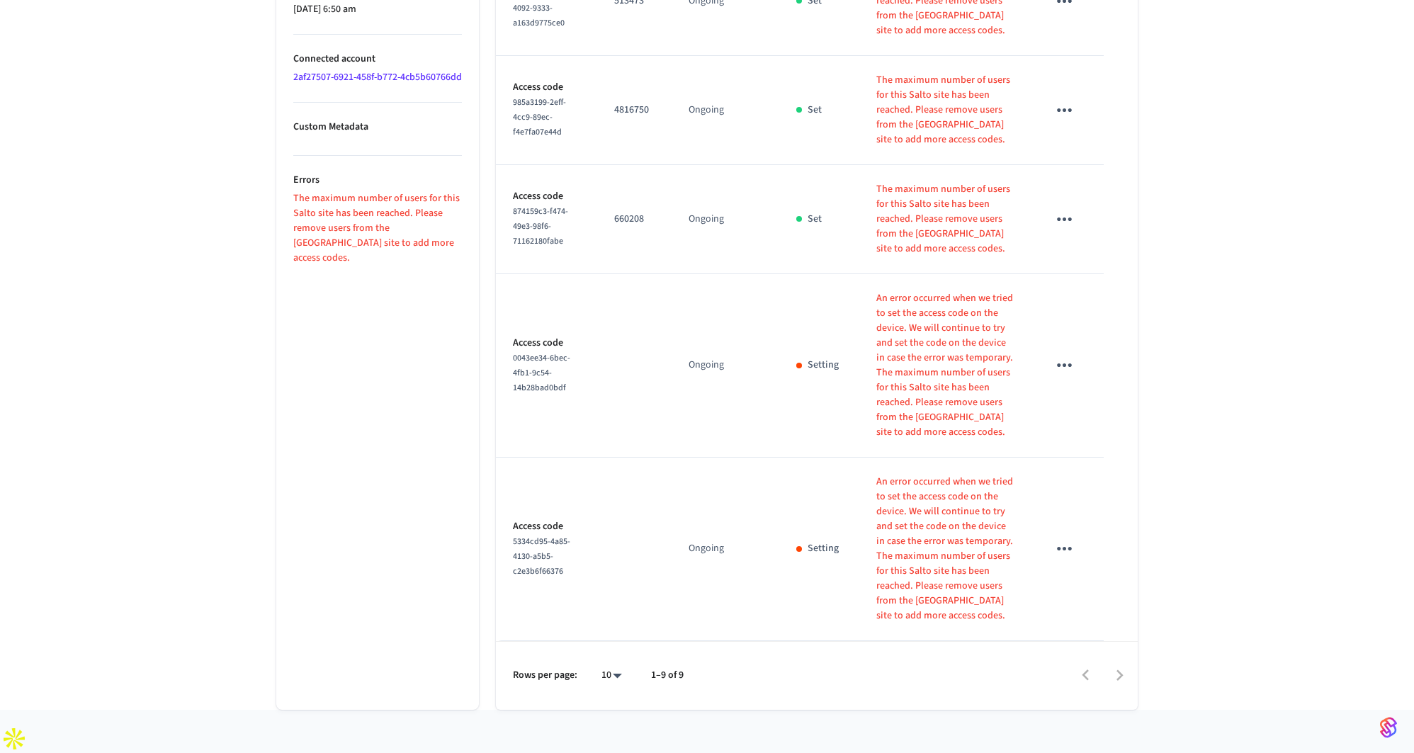
click at [594, 693] on div "10 **" at bounding box center [605, 676] width 45 height 34
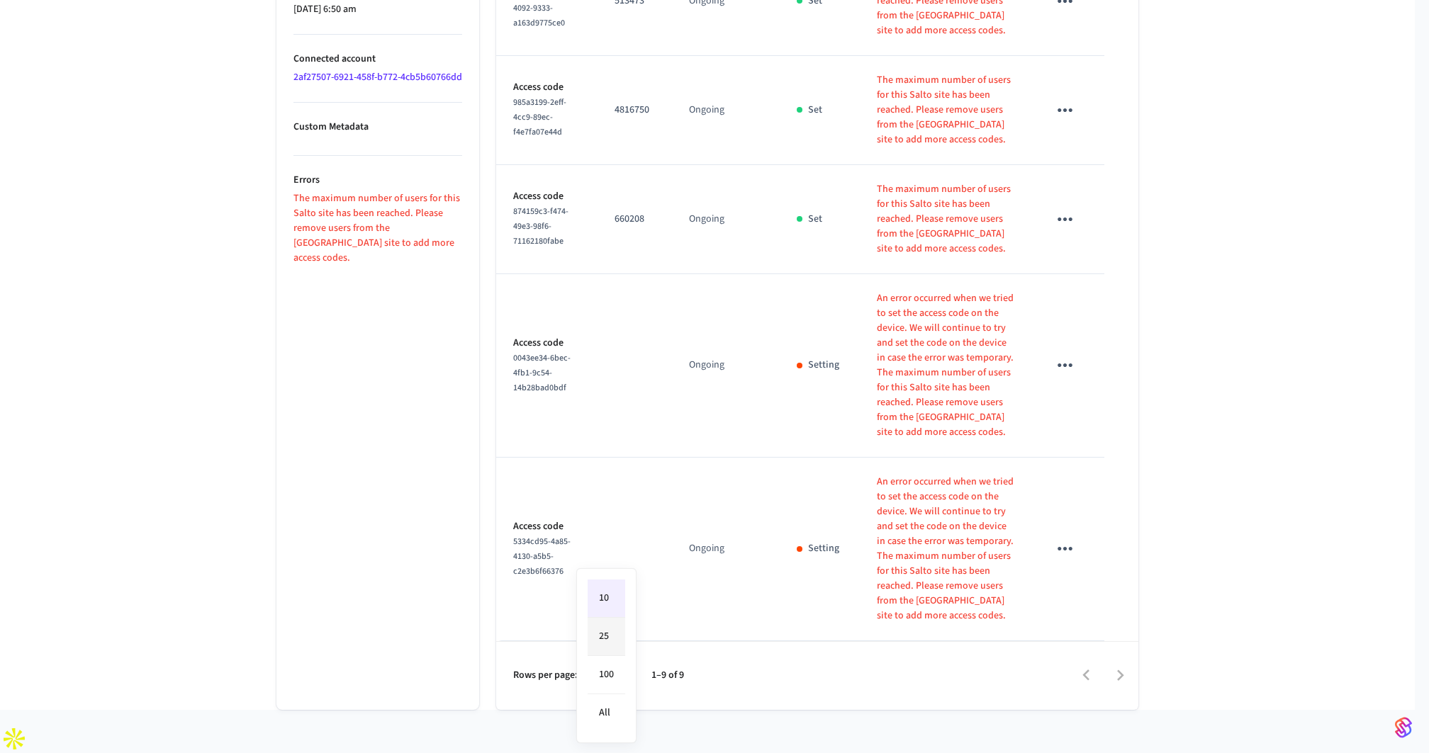
click at [617, 643] on li "25" at bounding box center [606, 637] width 38 height 38
type input "**"
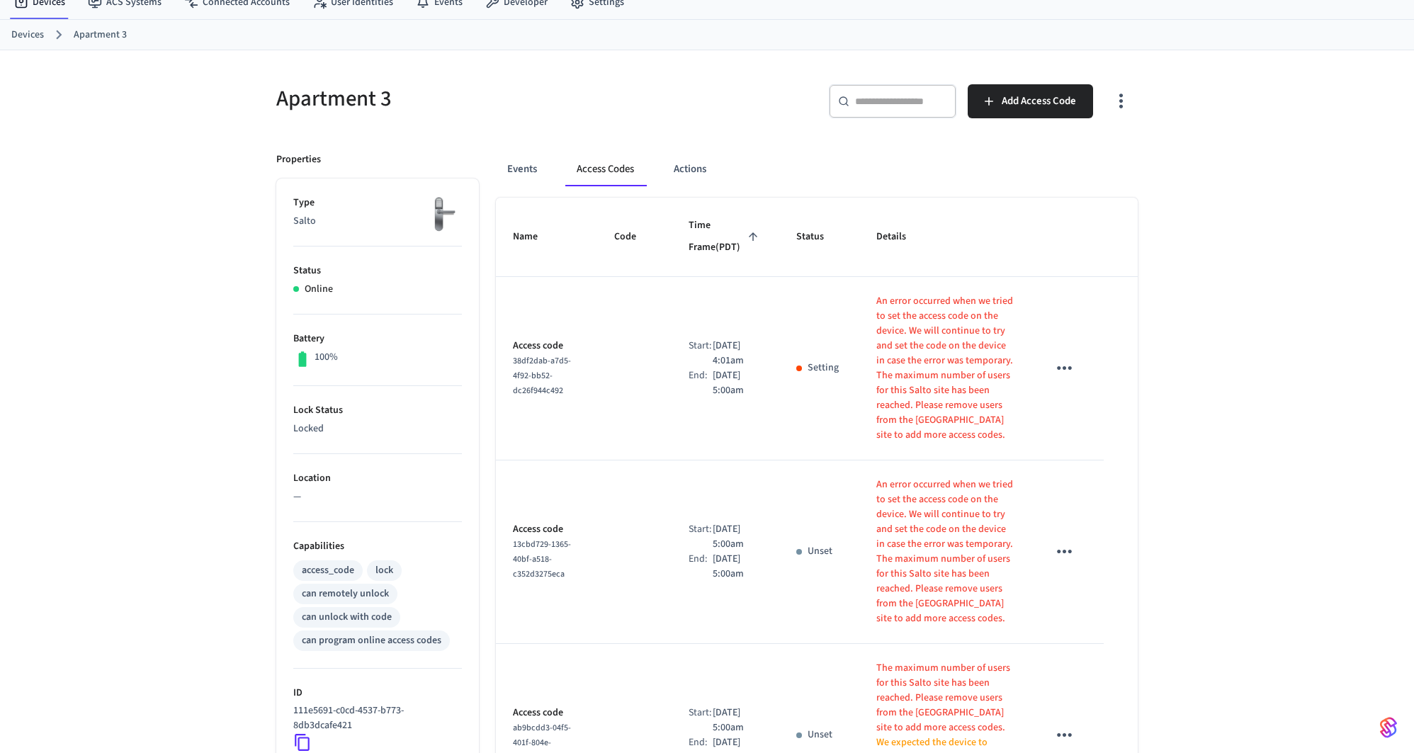
scroll to position [0, 0]
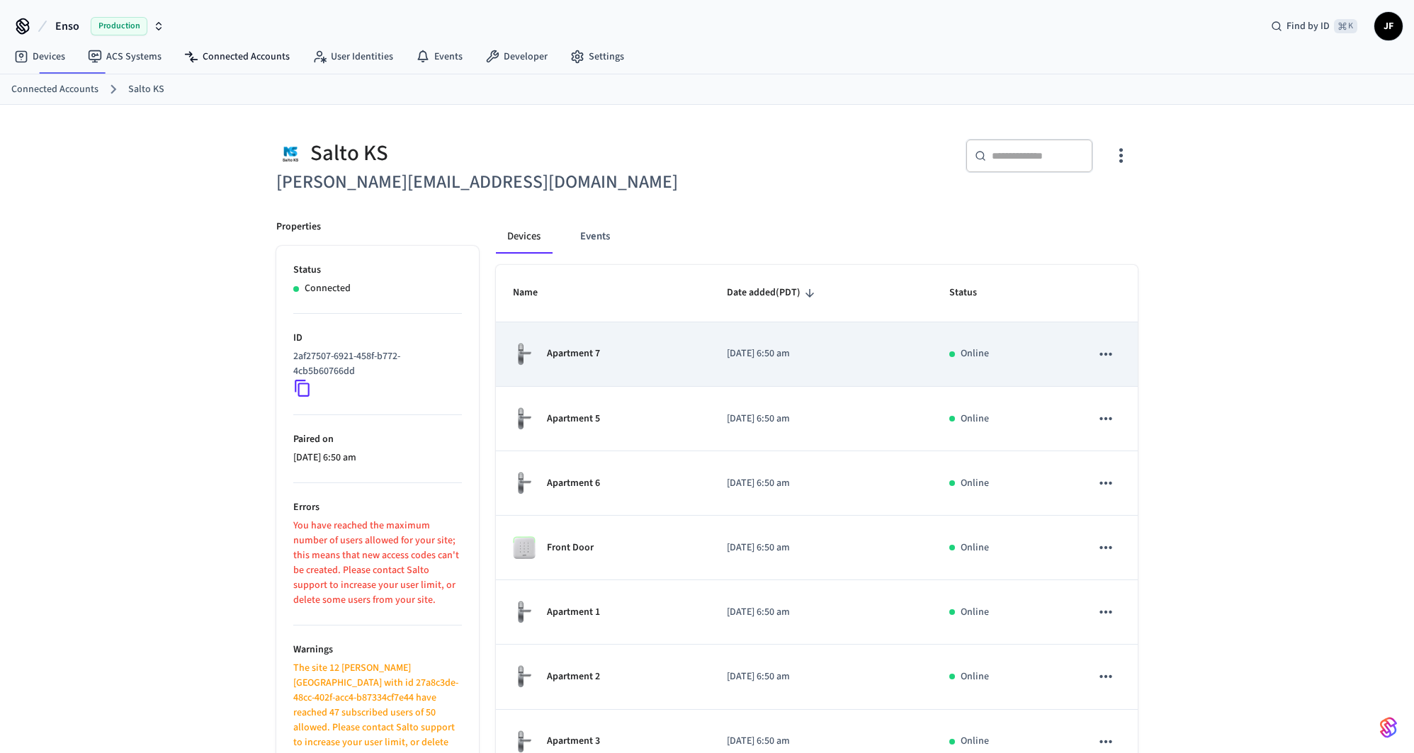
scroll to position [215, 0]
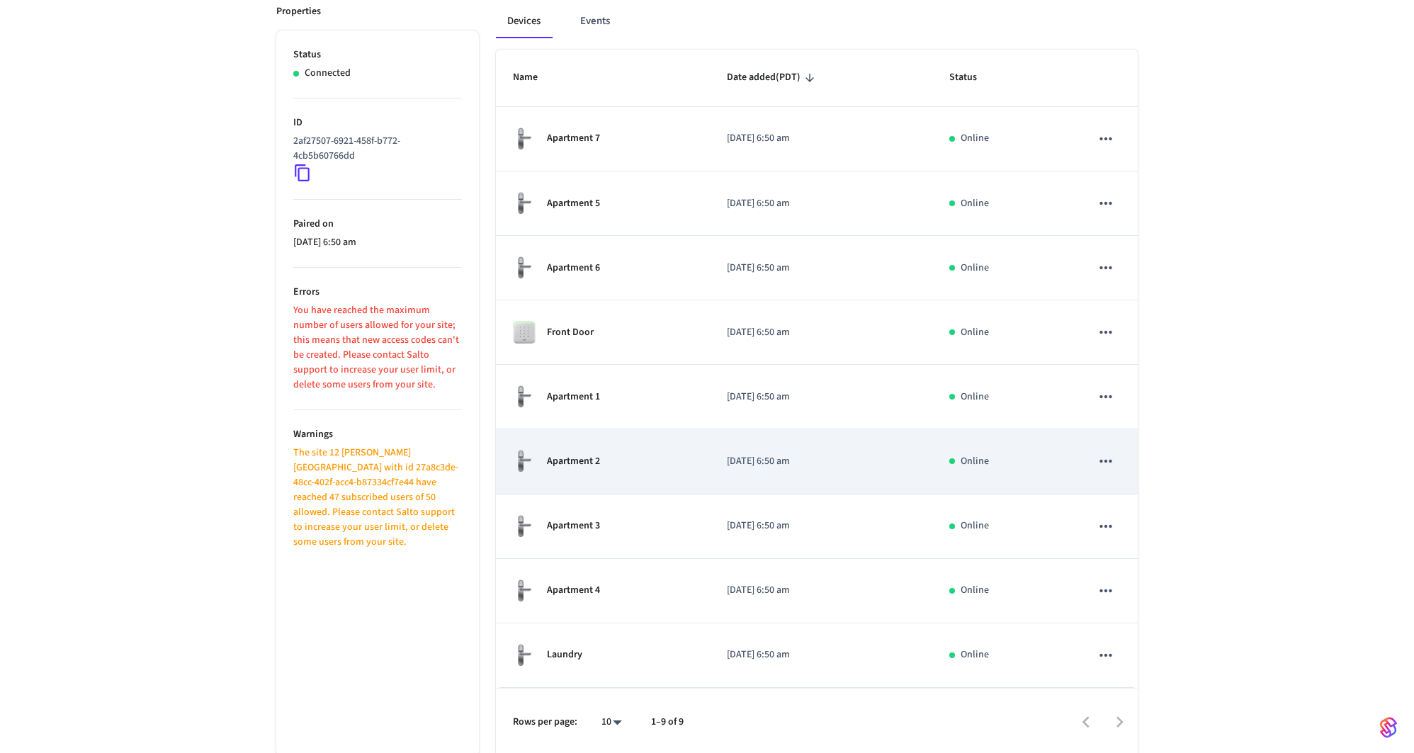
click at [760, 474] on td "[DATE] 6:50 am" at bounding box center [821, 461] width 223 height 64
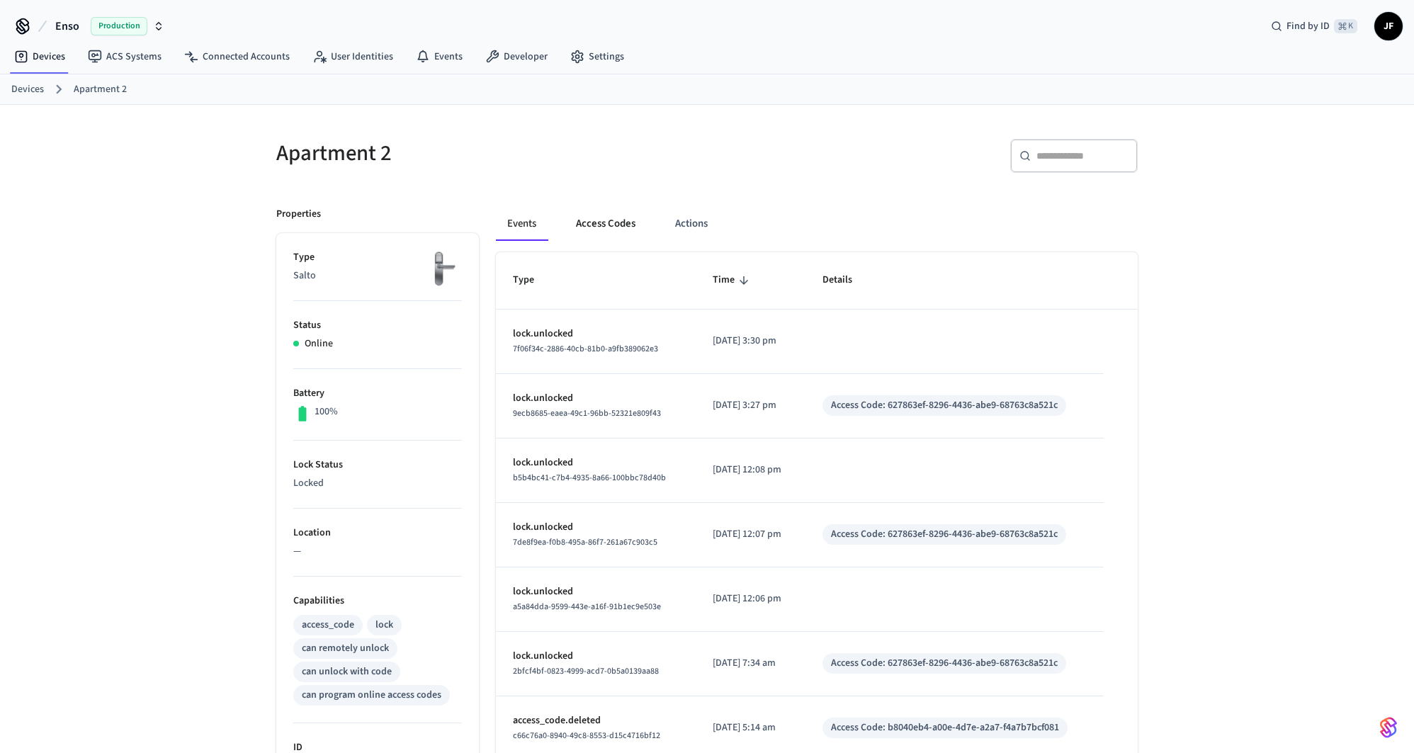
click at [610, 209] on button "Access Codes" at bounding box center [606, 224] width 82 height 34
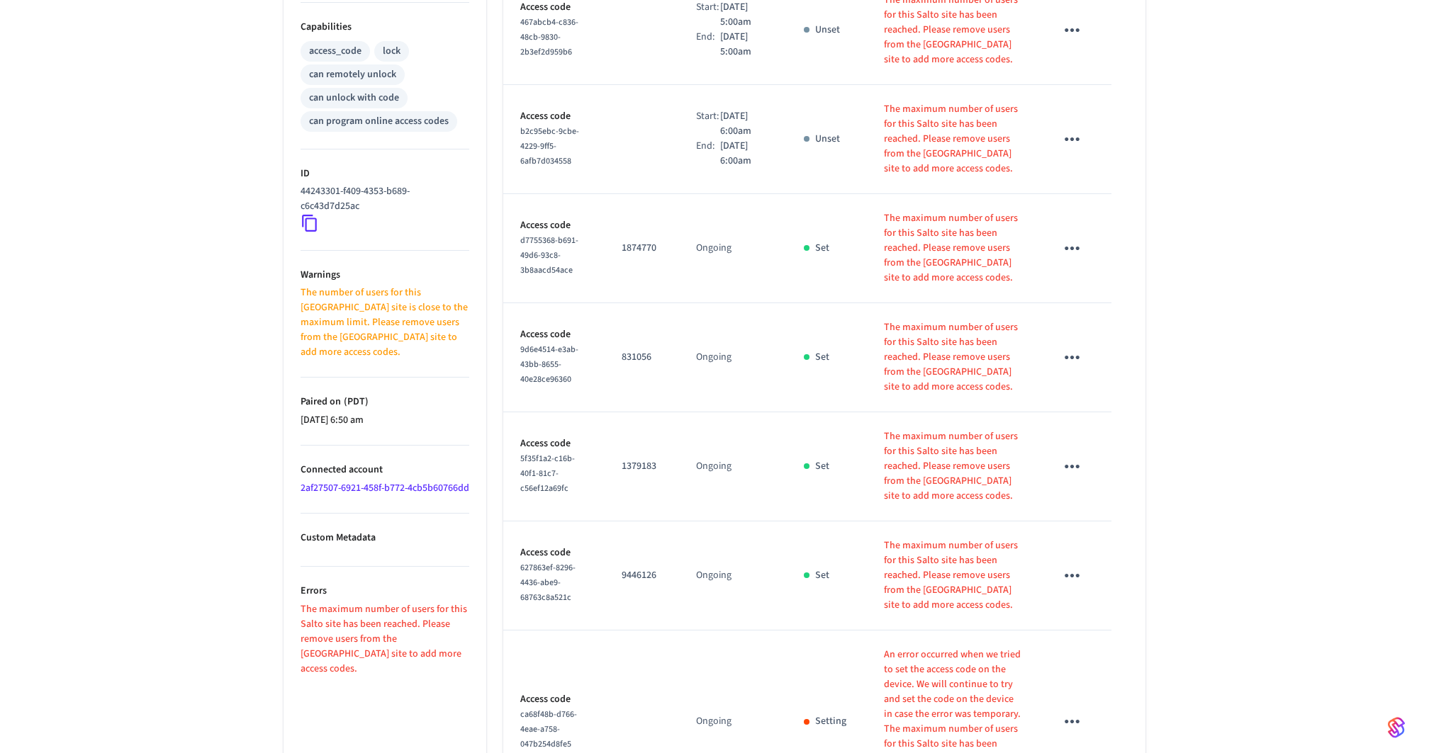
scroll to position [913, 0]
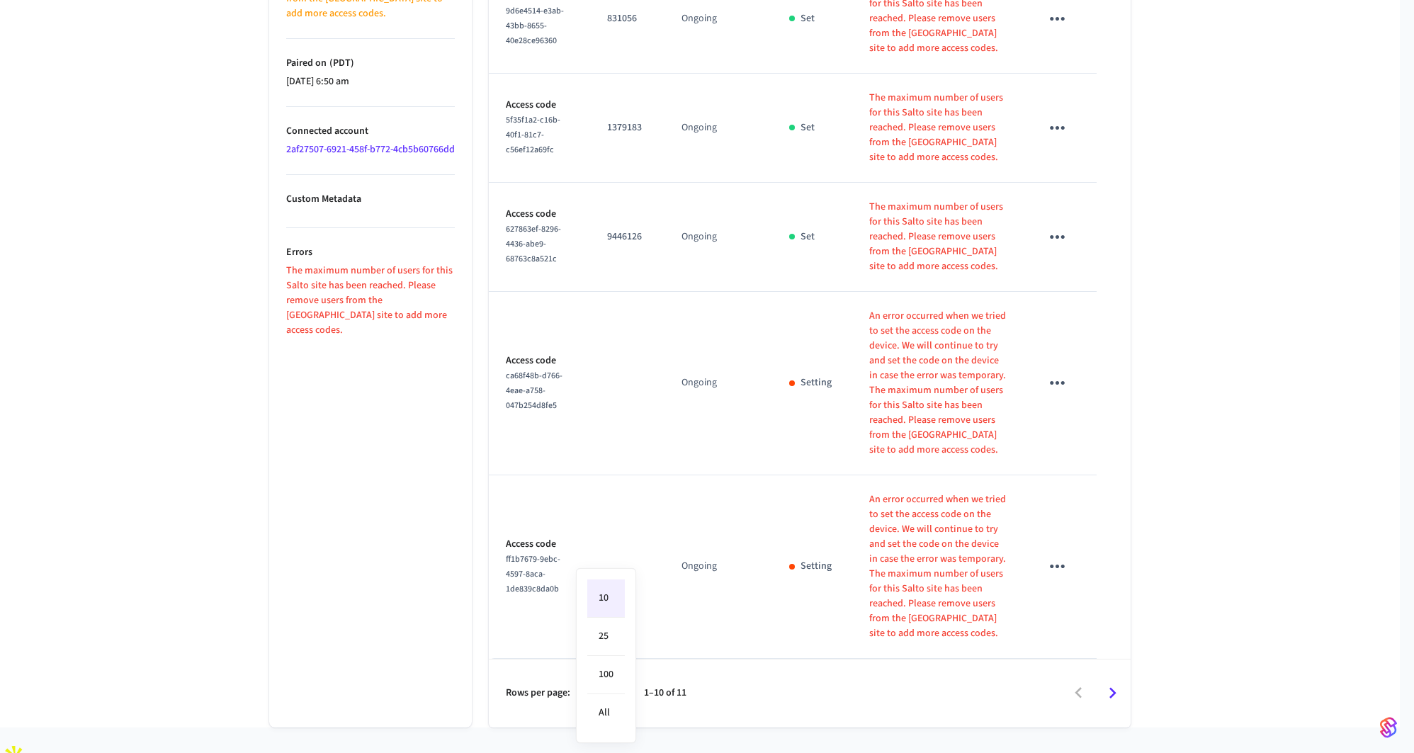
click at [607, 647] on li "25" at bounding box center [606, 637] width 38 height 38
type input "**"
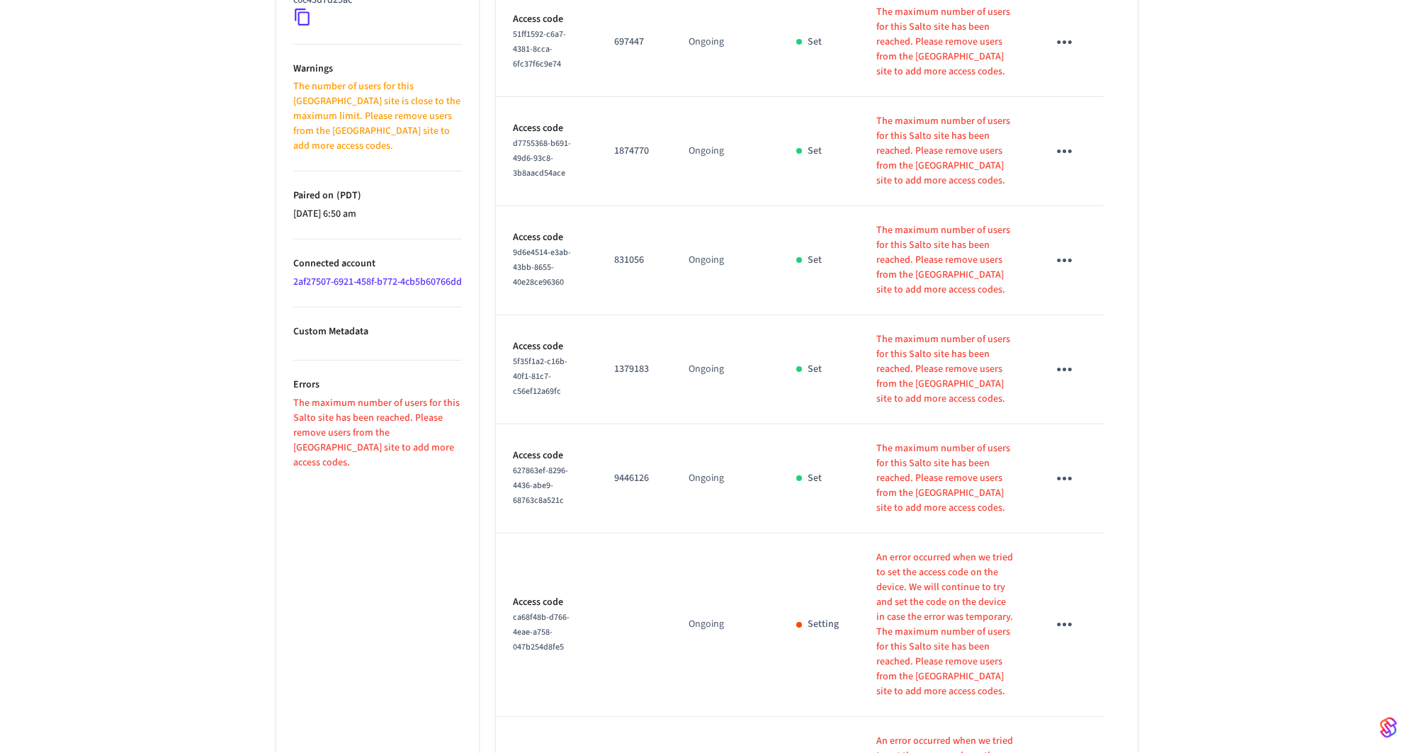
click at [808, 512] on td "Set" at bounding box center [819, 478] width 80 height 109
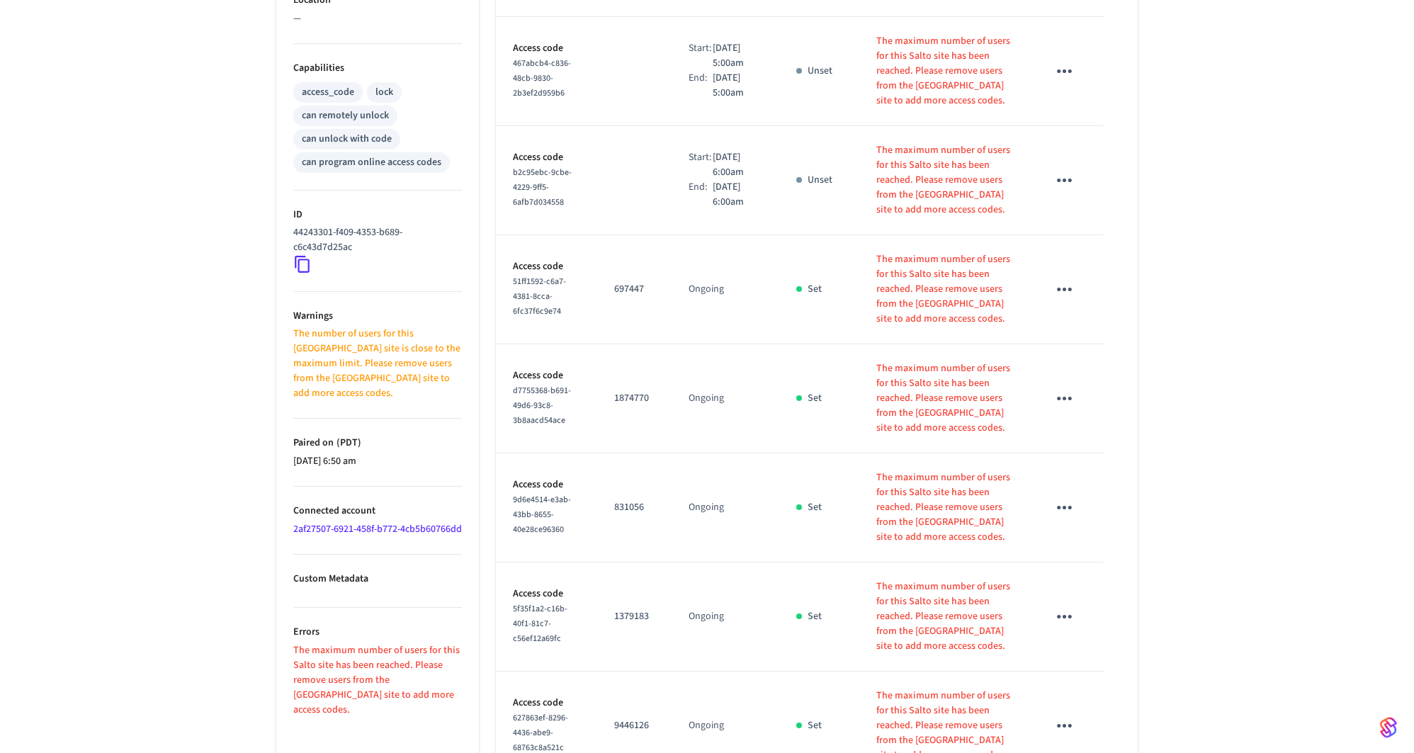
scroll to position [530, 0]
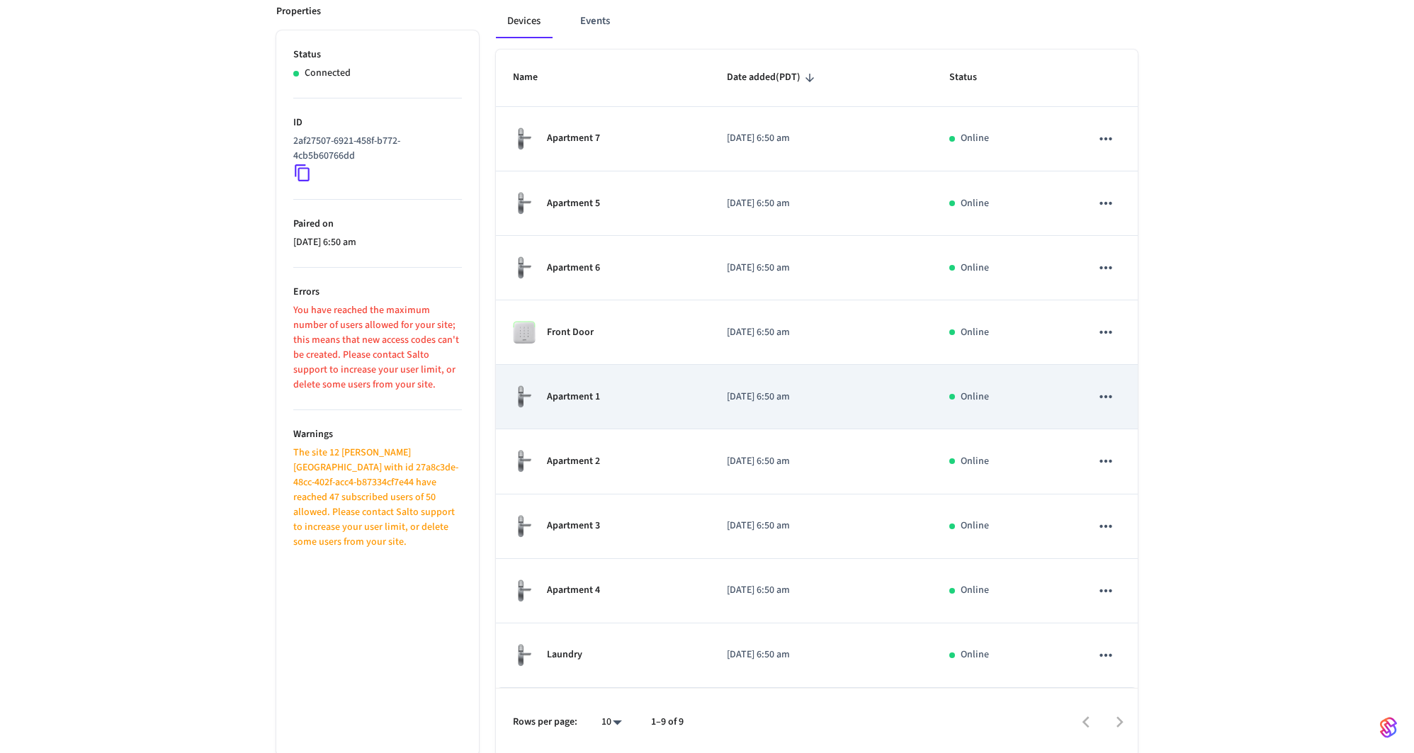
click at [632, 397] on div "Apartment 1" at bounding box center [603, 397] width 180 height 24
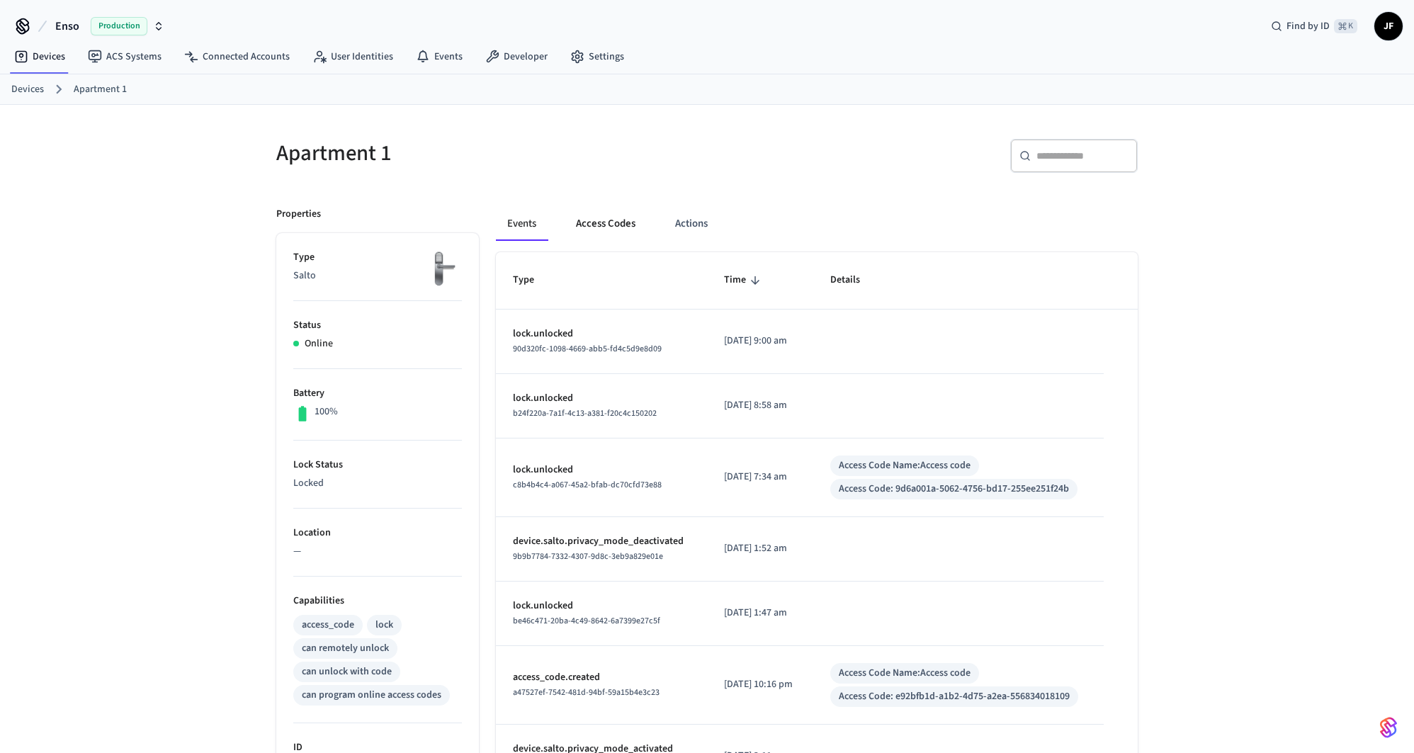
click at [614, 224] on button "Access Codes" at bounding box center [606, 224] width 82 height 34
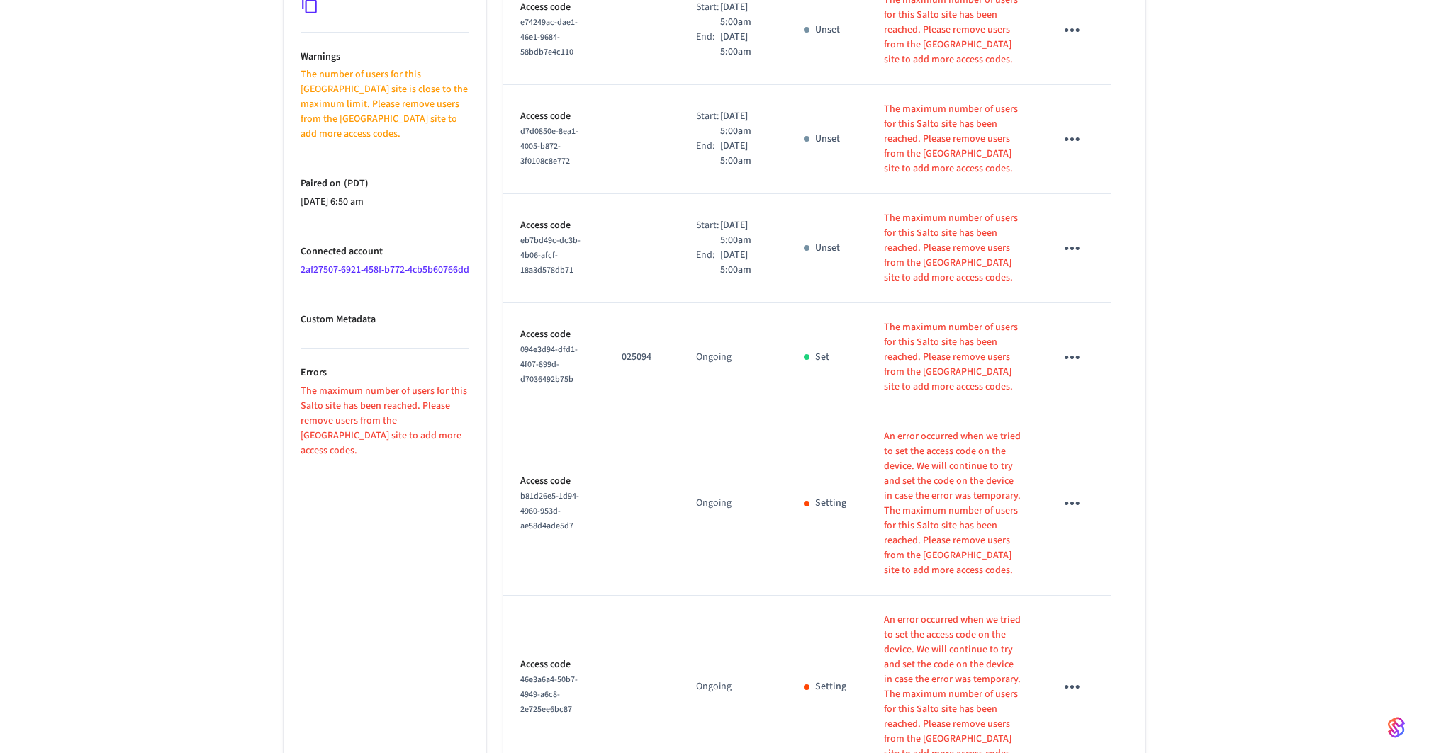
scroll to position [913, 0]
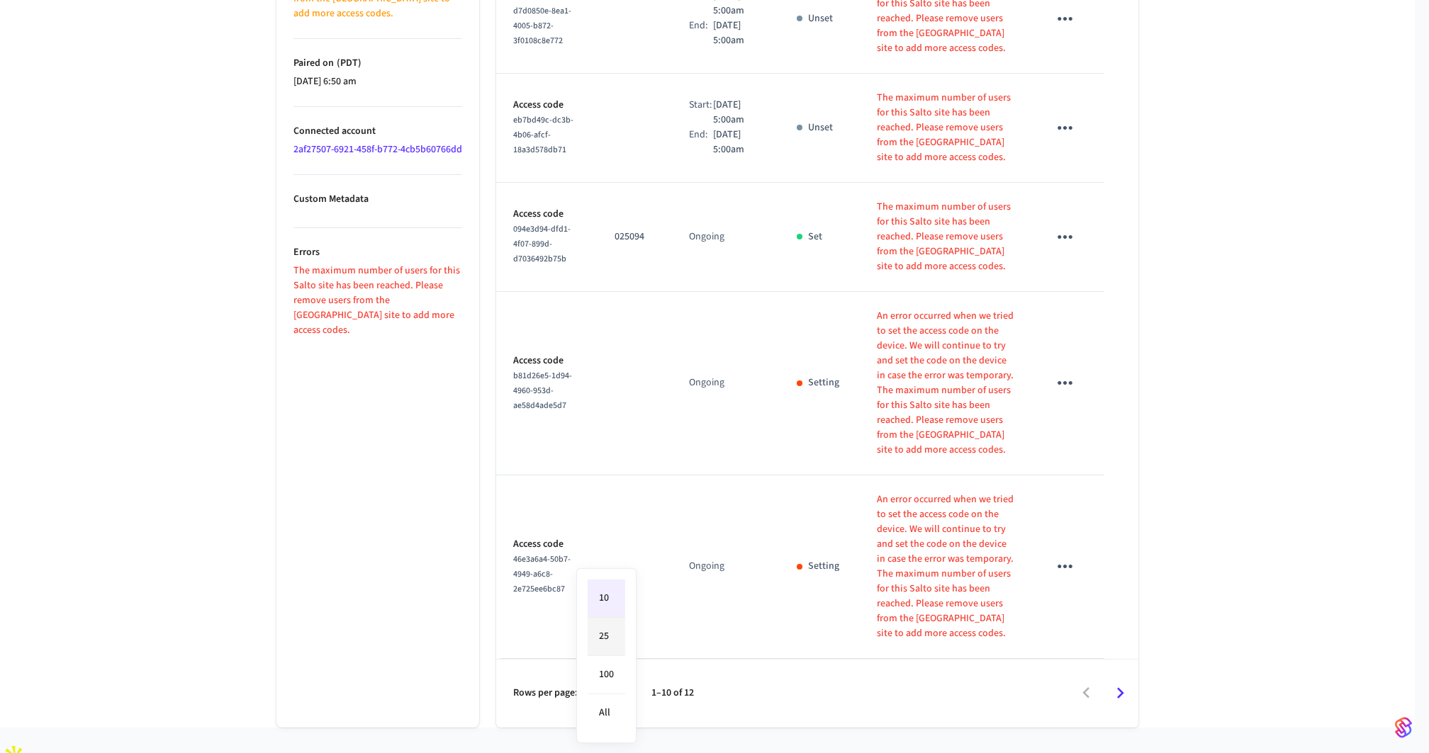
click at [613, 641] on li "25" at bounding box center [606, 637] width 38 height 38
type input "**"
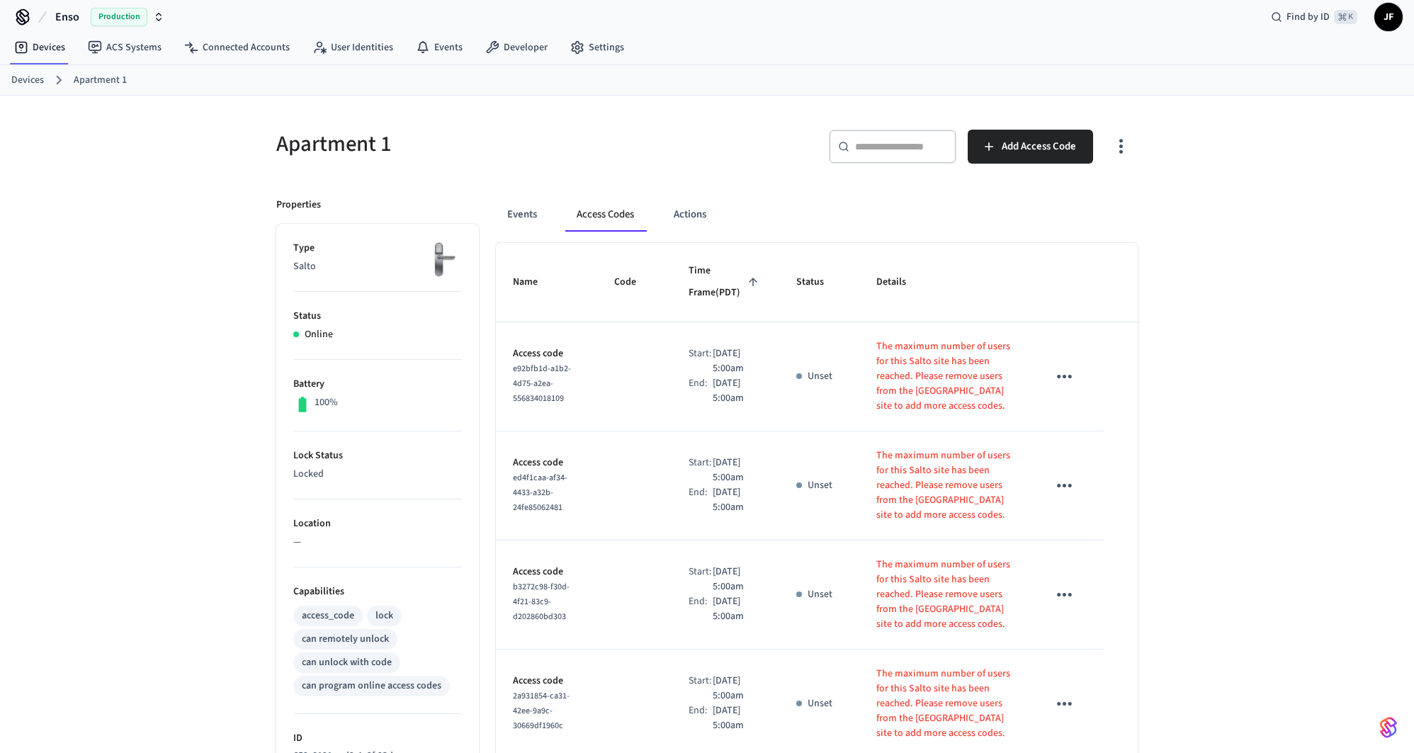
scroll to position [0, 0]
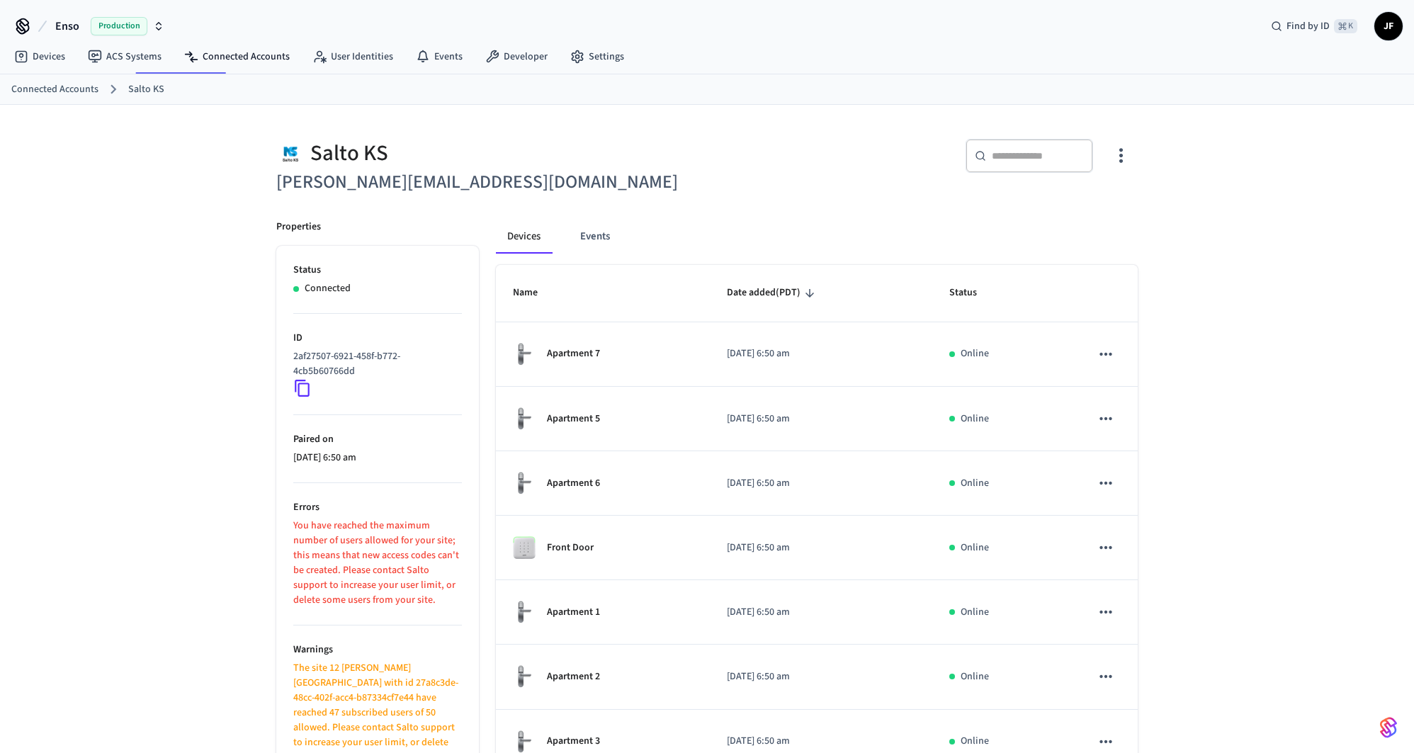
scroll to position [215, 0]
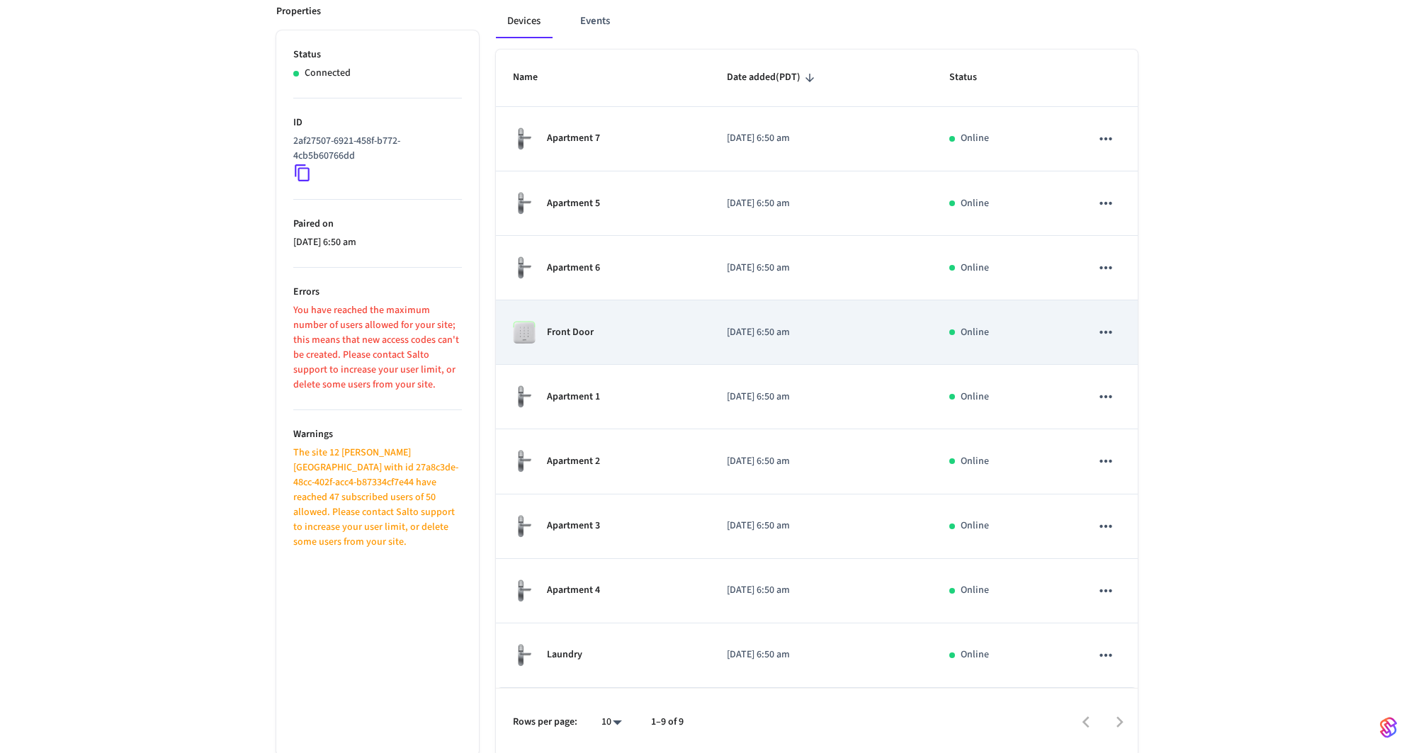
click at [673, 348] on td "Front Door" at bounding box center [603, 332] width 214 height 64
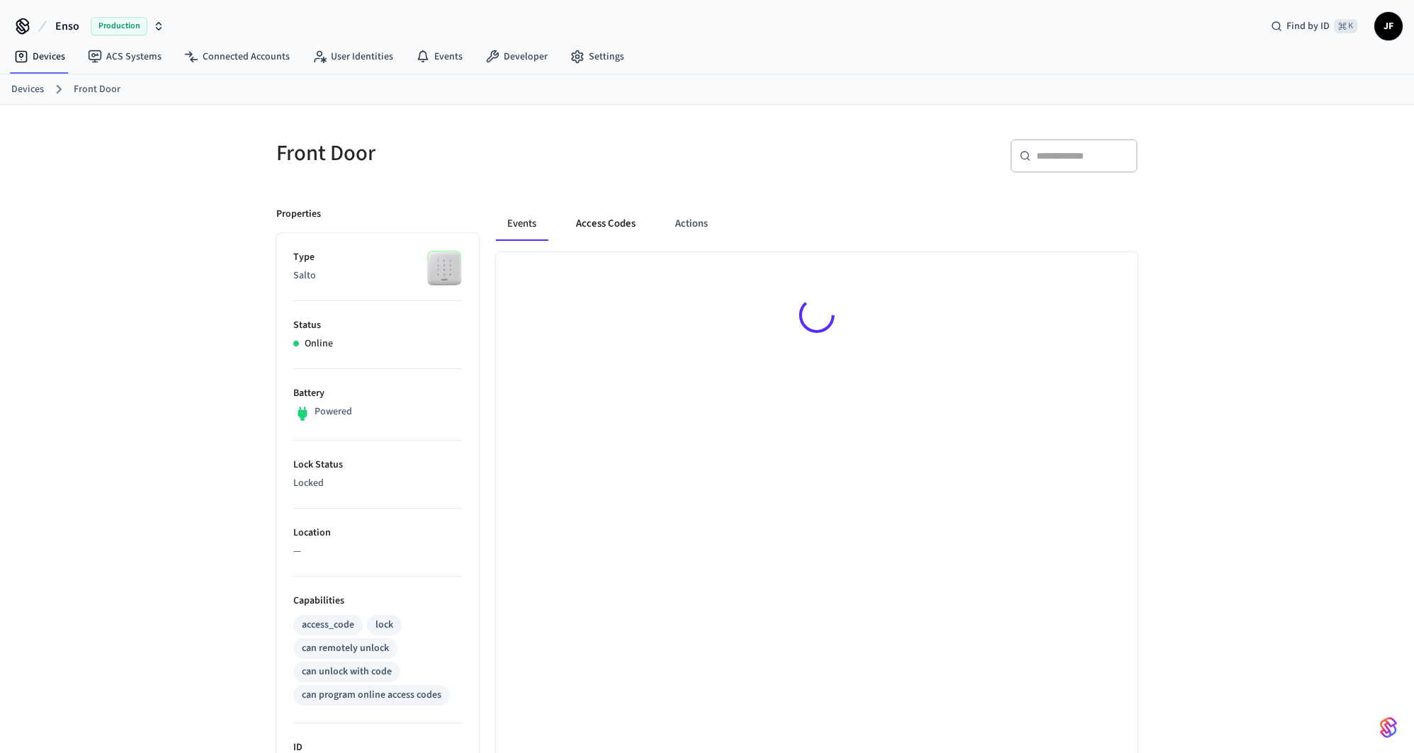
click at [589, 234] on button "Access Codes" at bounding box center [606, 224] width 82 height 34
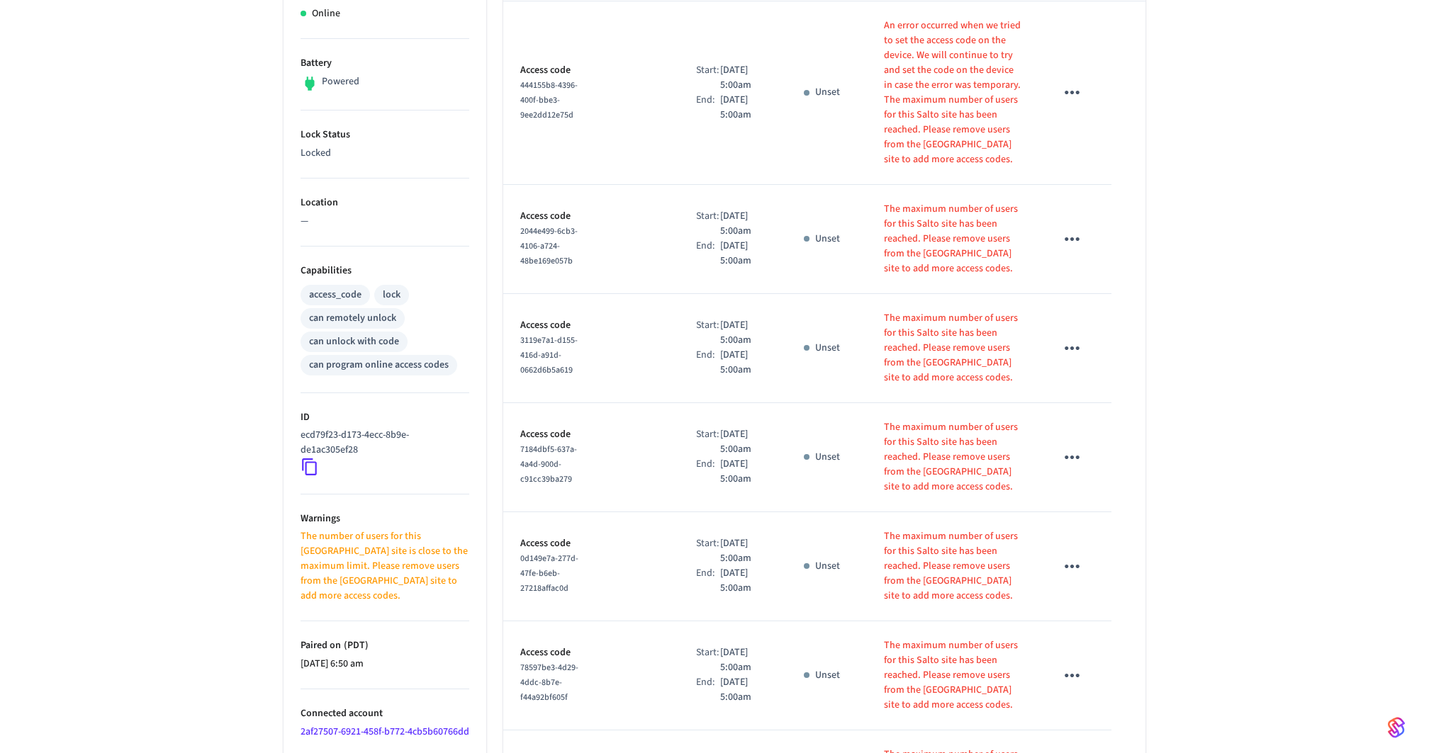
scroll to position [823, 0]
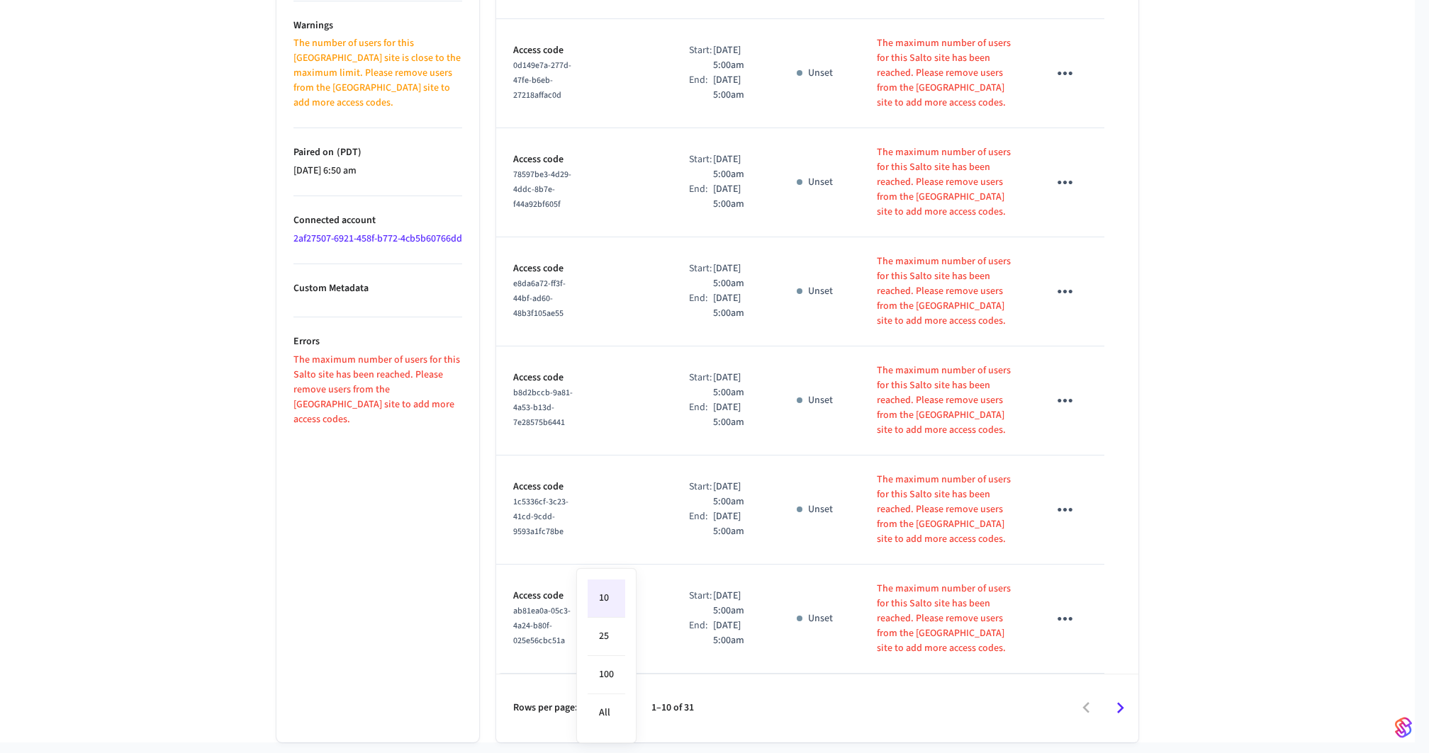
click at [609, 689] on li "100" at bounding box center [606, 675] width 38 height 38
type input "***"
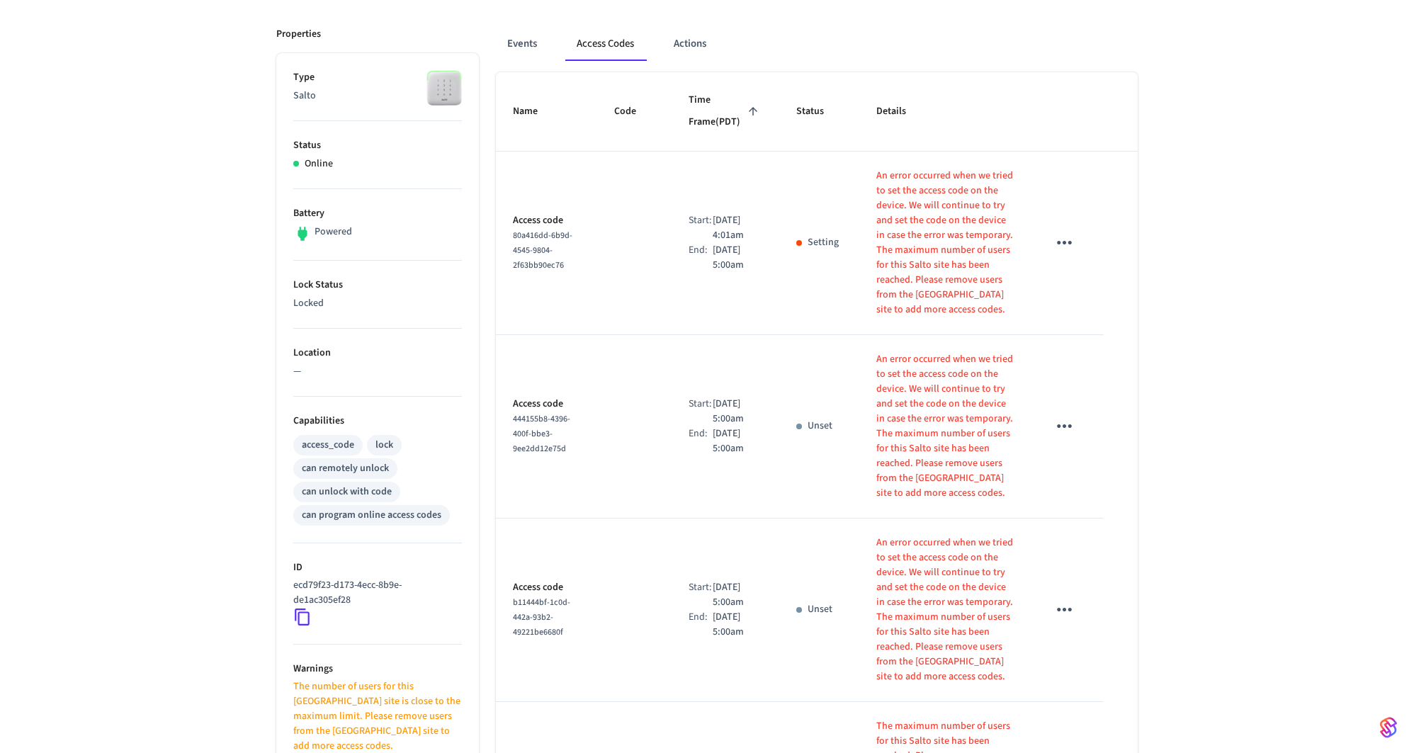
scroll to position [149, 0]
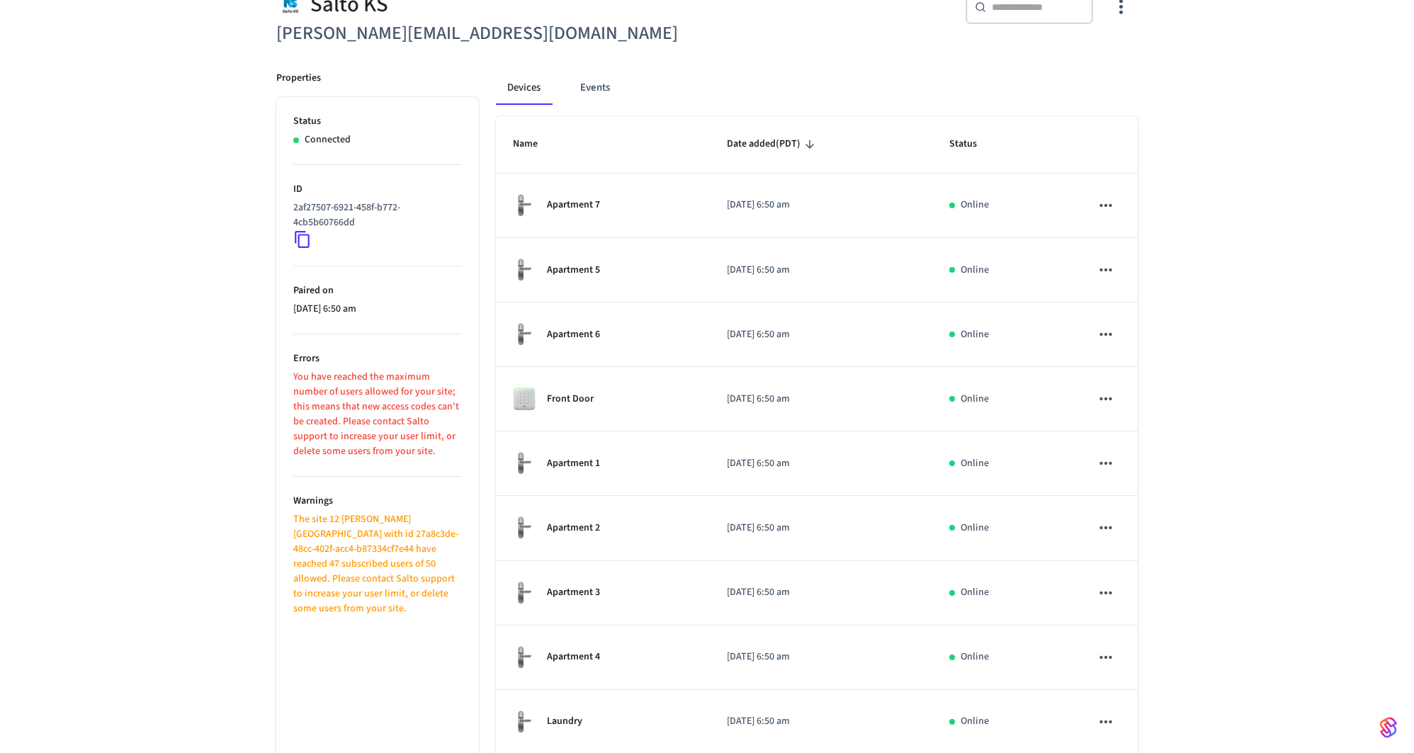
scroll to position [215, 0]
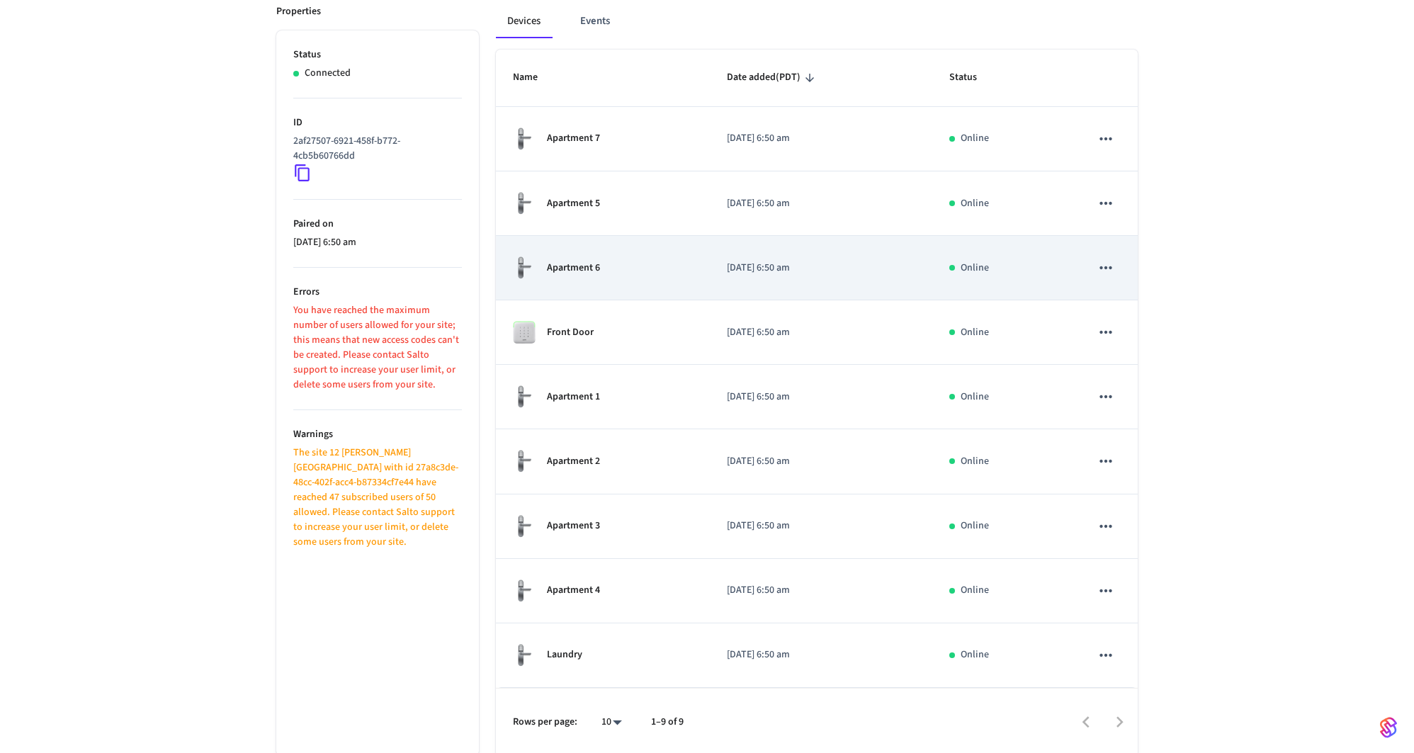
click at [574, 278] on td "Apartment 6" at bounding box center [603, 268] width 214 height 64
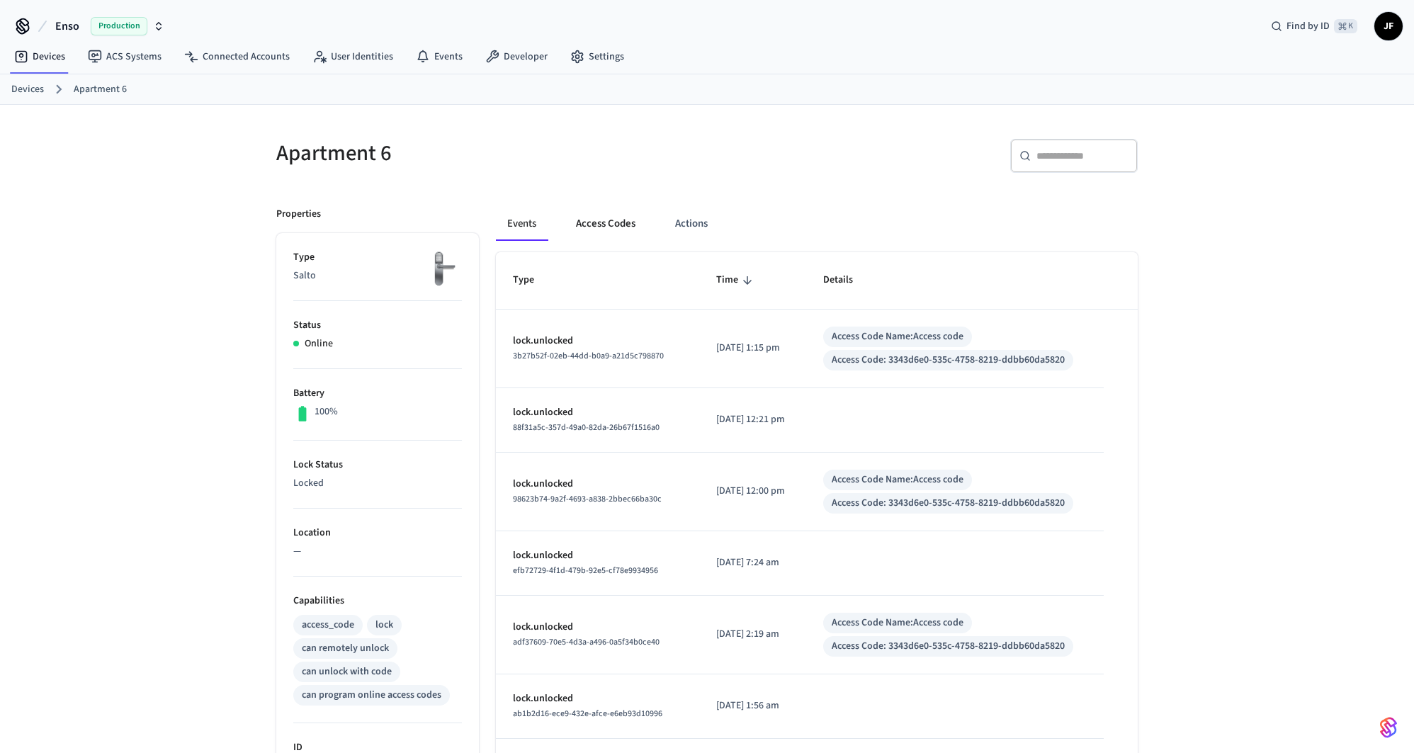
click at [585, 232] on button "Access Codes" at bounding box center [606, 224] width 82 height 34
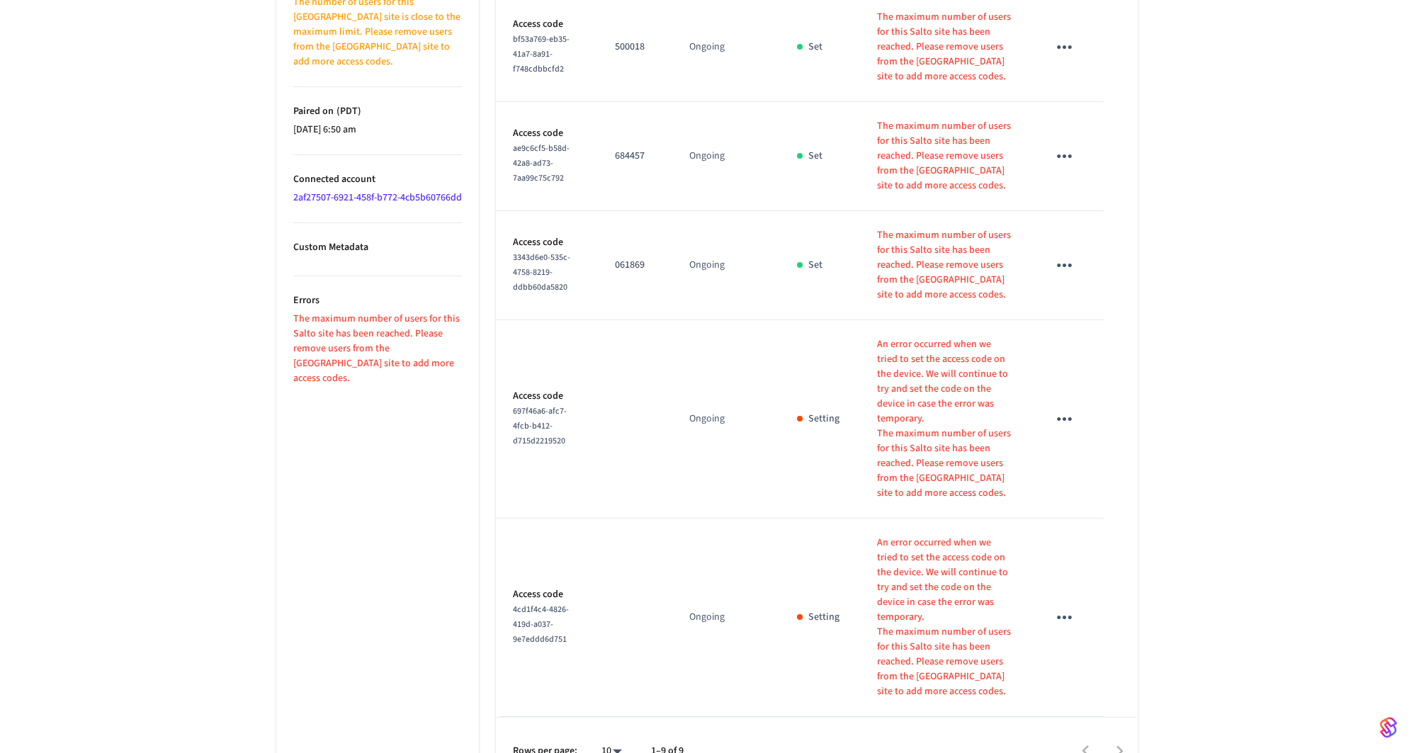
scroll to position [894, 0]
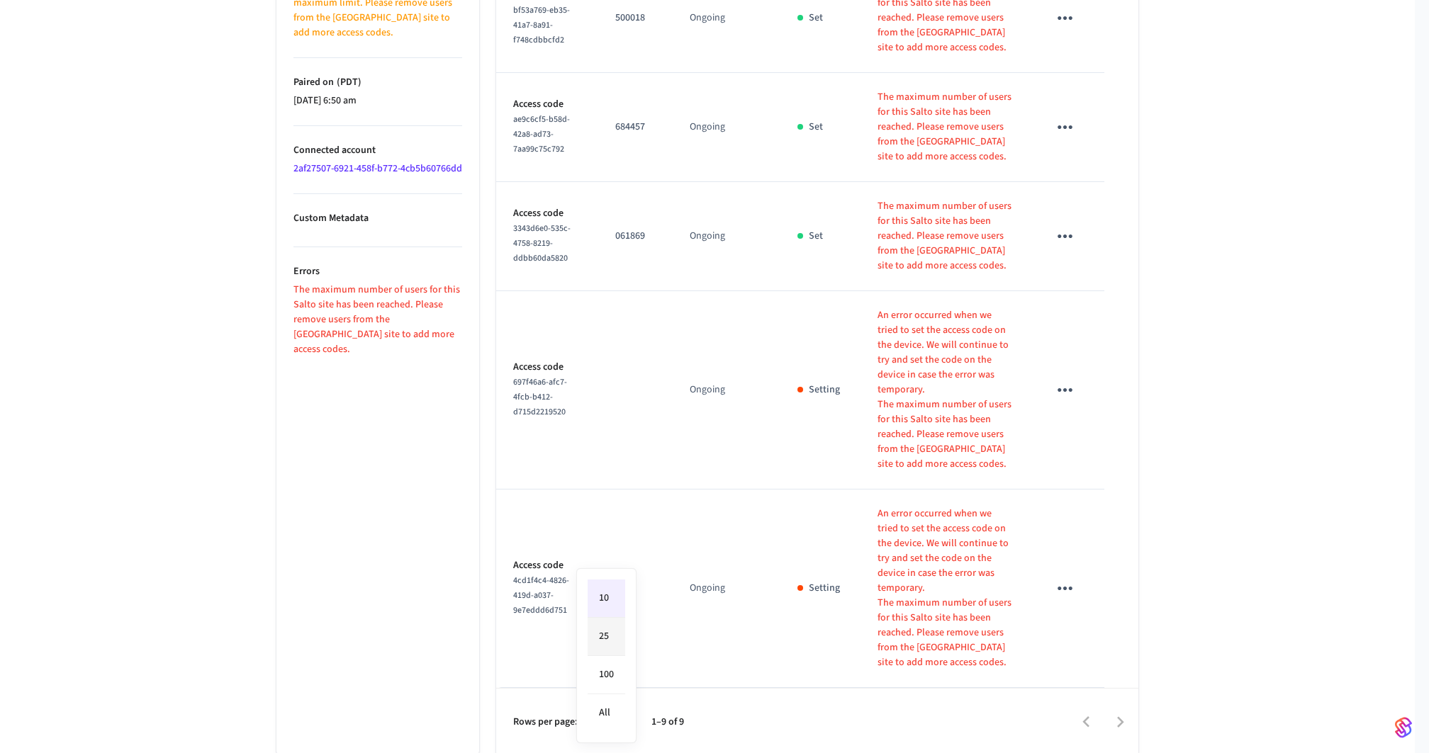
click at [608, 635] on li "25" at bounding box center [606, 637] width 38 height 38
type input "**"
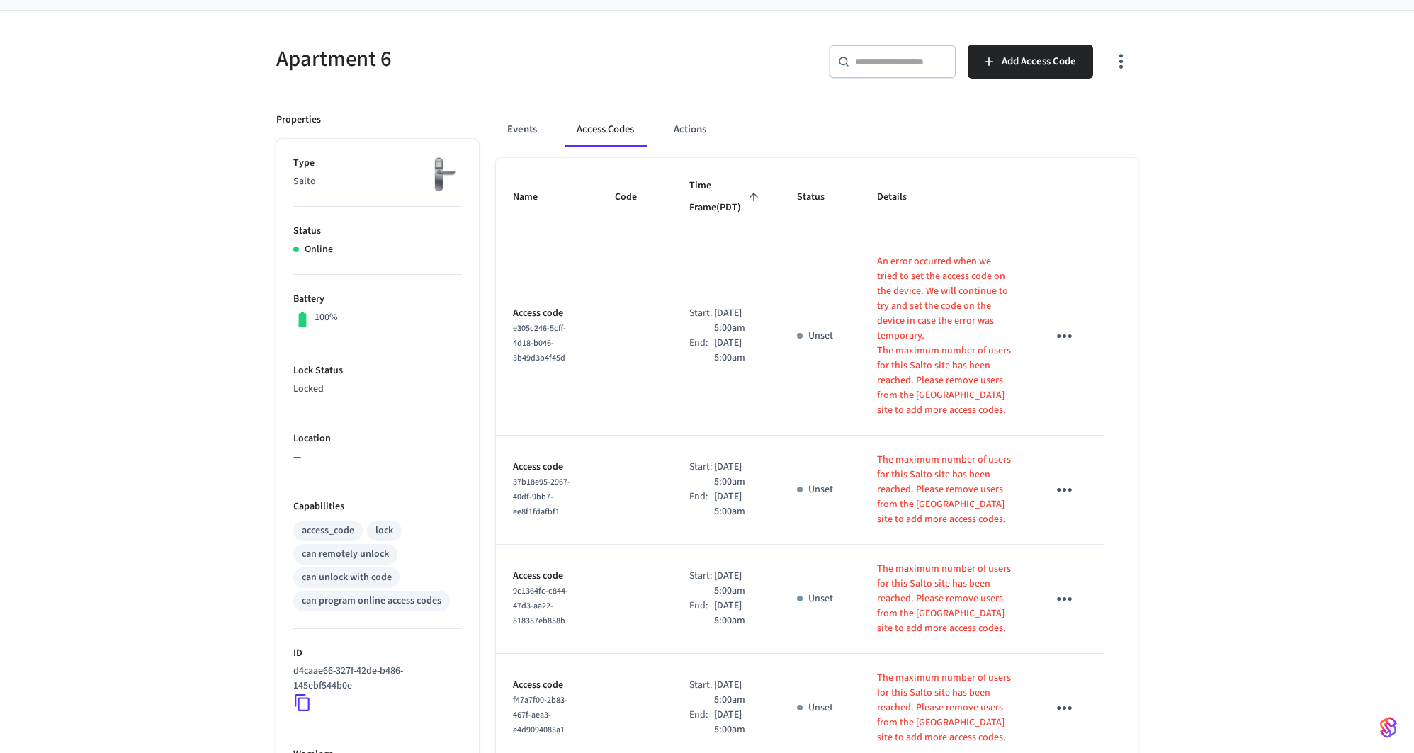
scroll to position [0, 0]
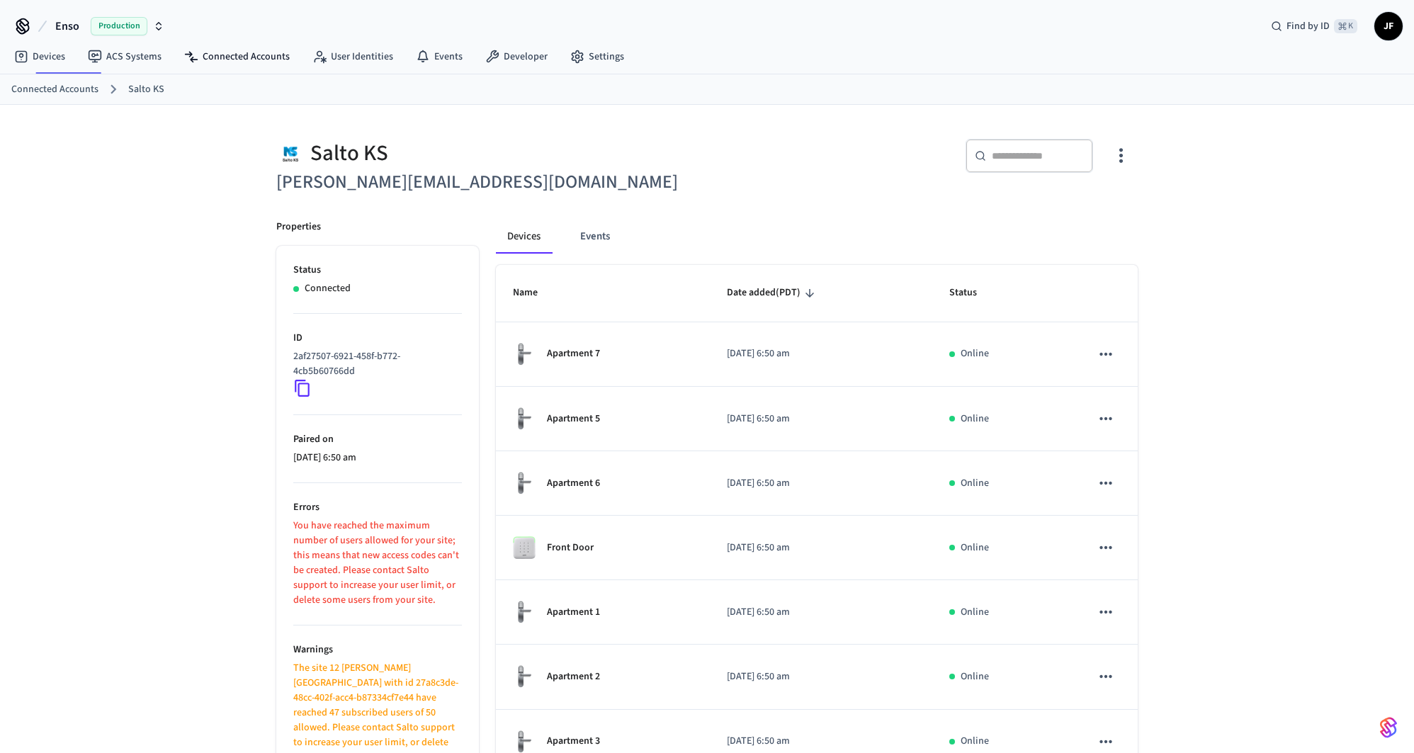
scroll to position [215, 0]
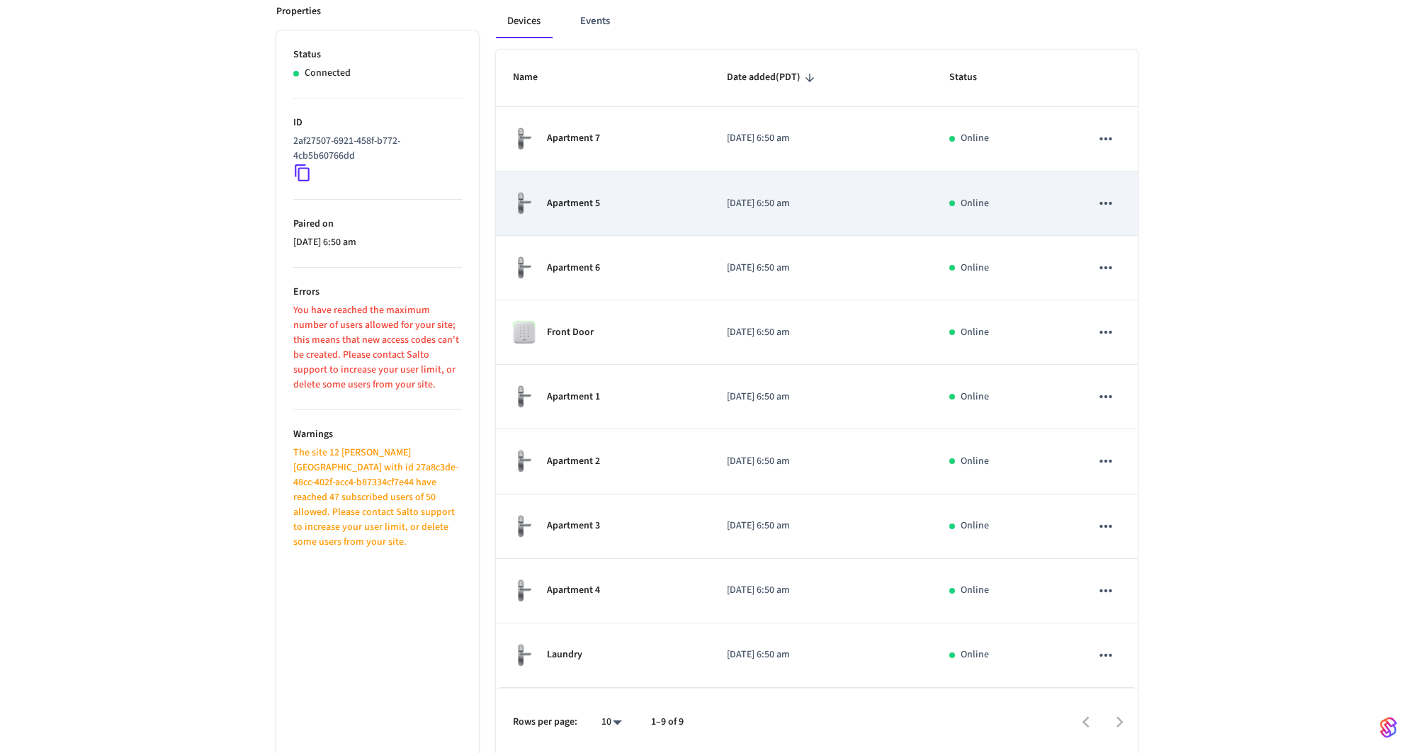
click at [592, 202] on p "Apartment 5" at bounding box center [573, 203] width 53 height 15
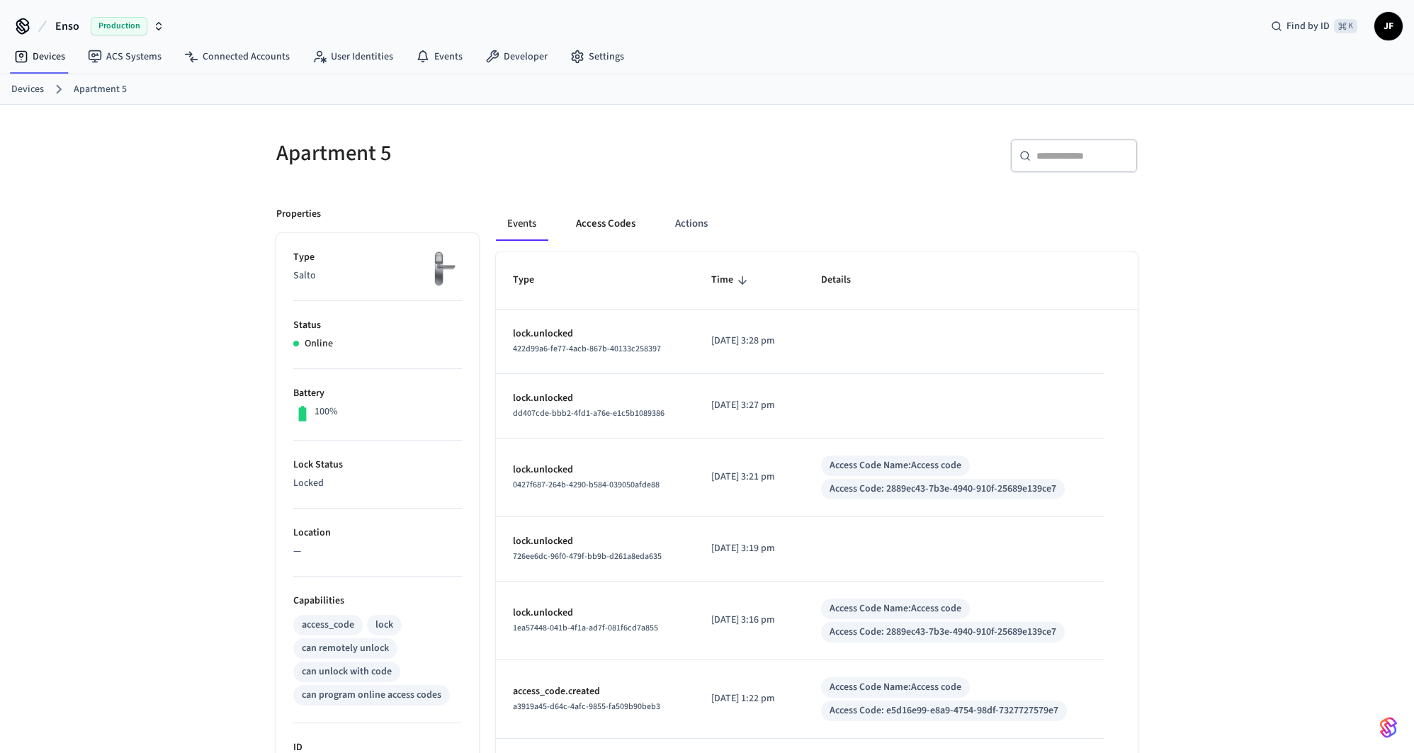
click at [592, 220] on button "Access Codes" at bounding box center [606, 224] width 82 height 34
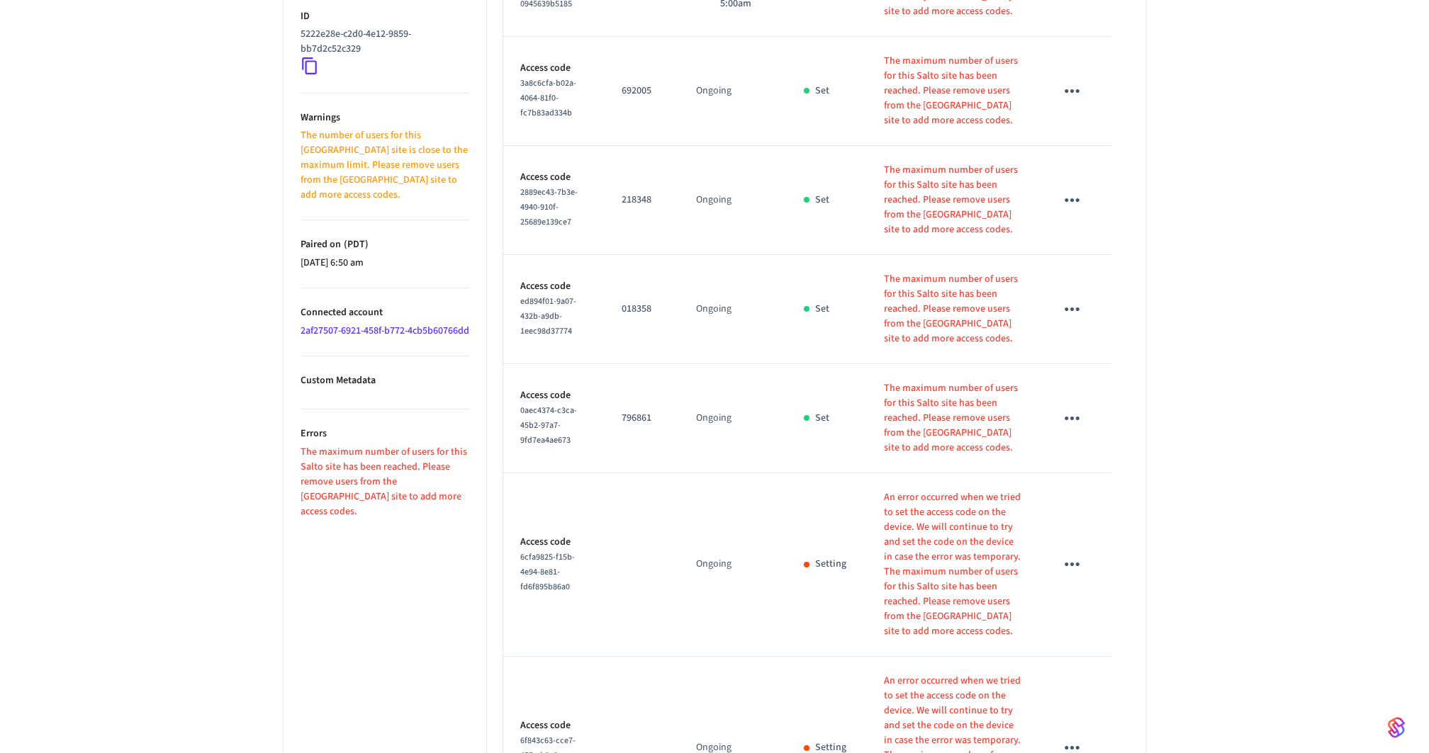
scroll to position [913, 0]
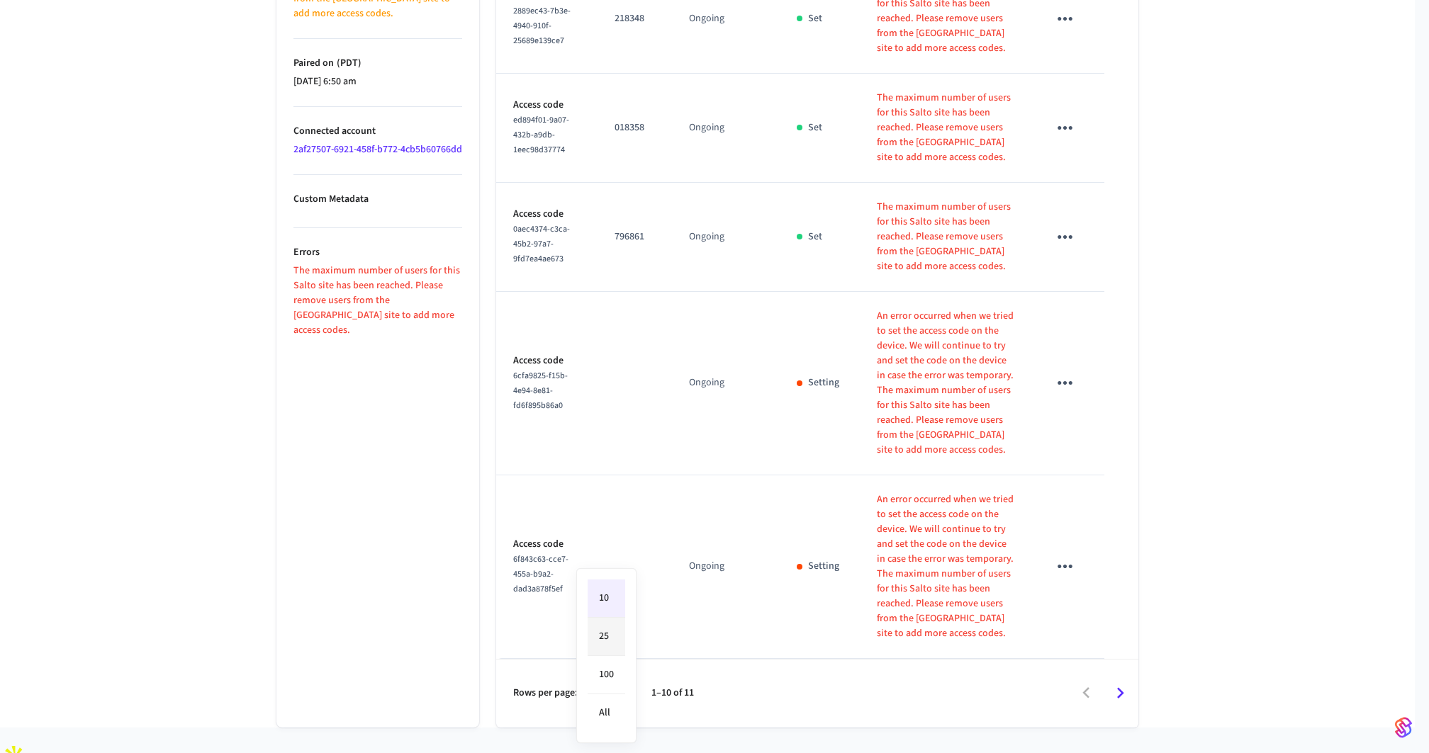
click at [600, 634] on li "25" at bounding box center [606, 637] width 38 height 38
type input "**"
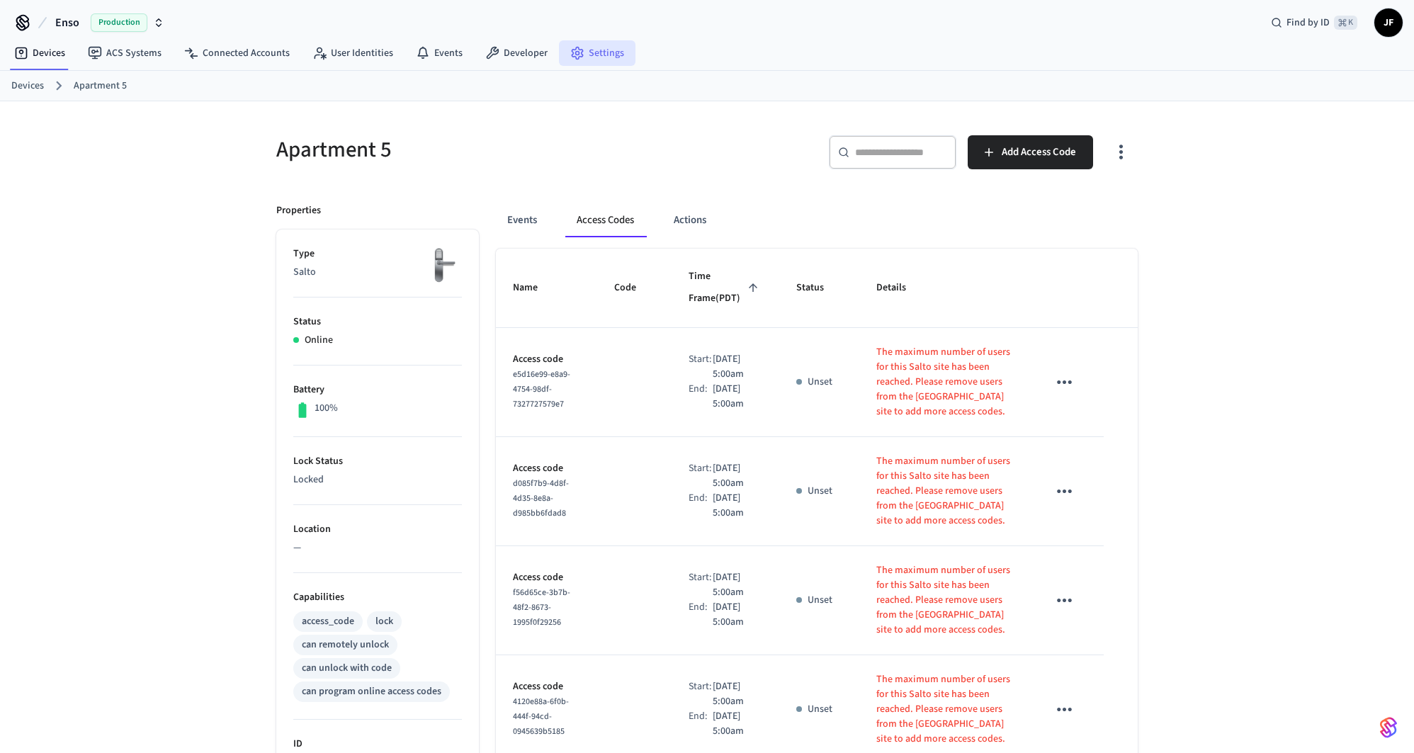
scroll to position [3, 0]
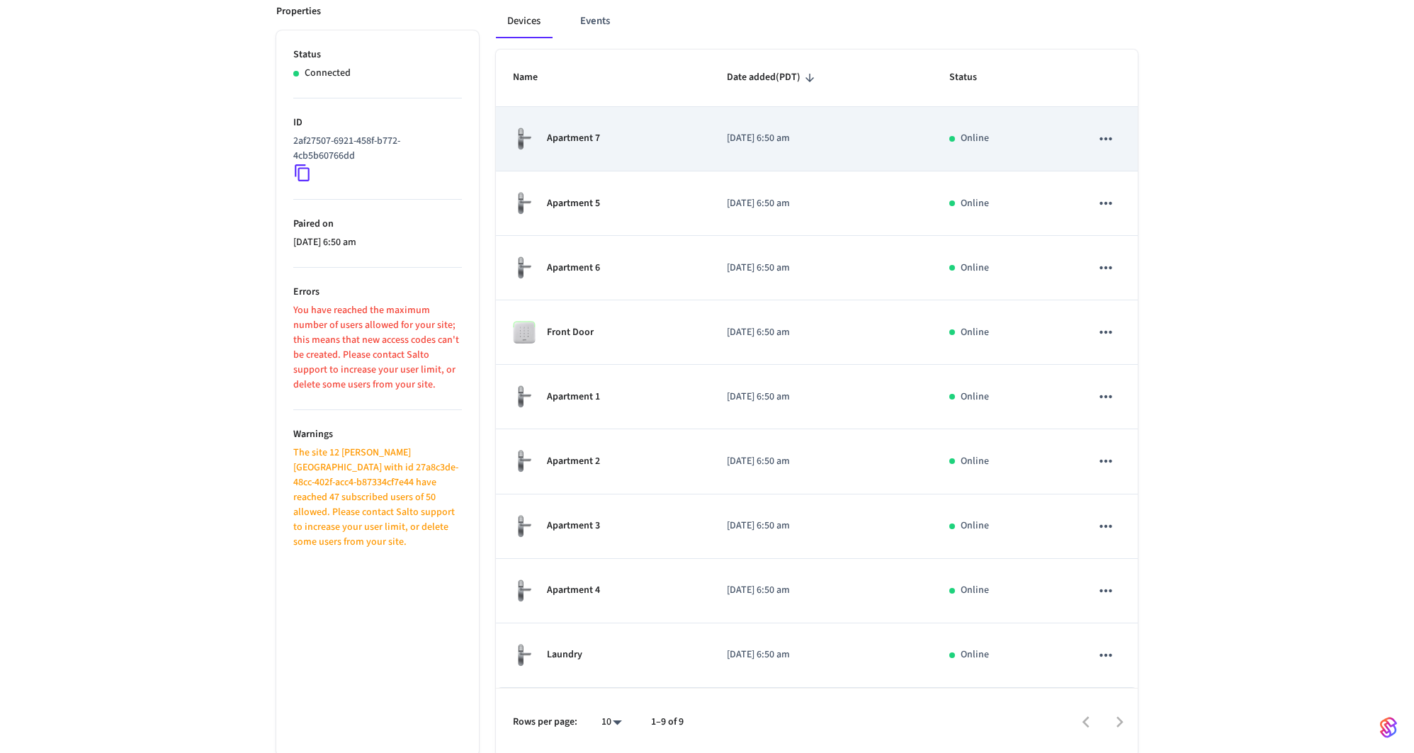
click at [633, 146] on div "Apartment 7" at bounding box center [603, 139] width 180 height 24
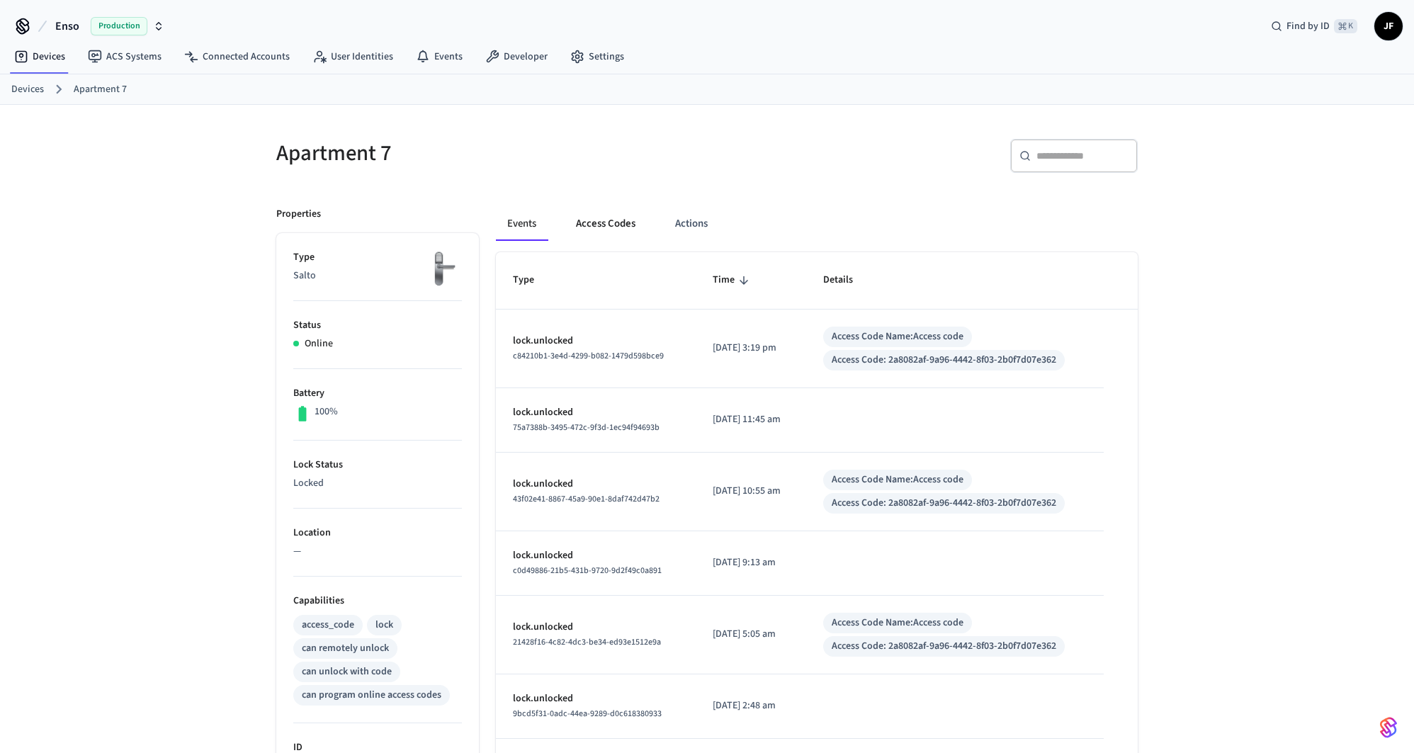
click at [603, 232] on button "Access Codes" at bounding box center [606, 224] width 82 height 34
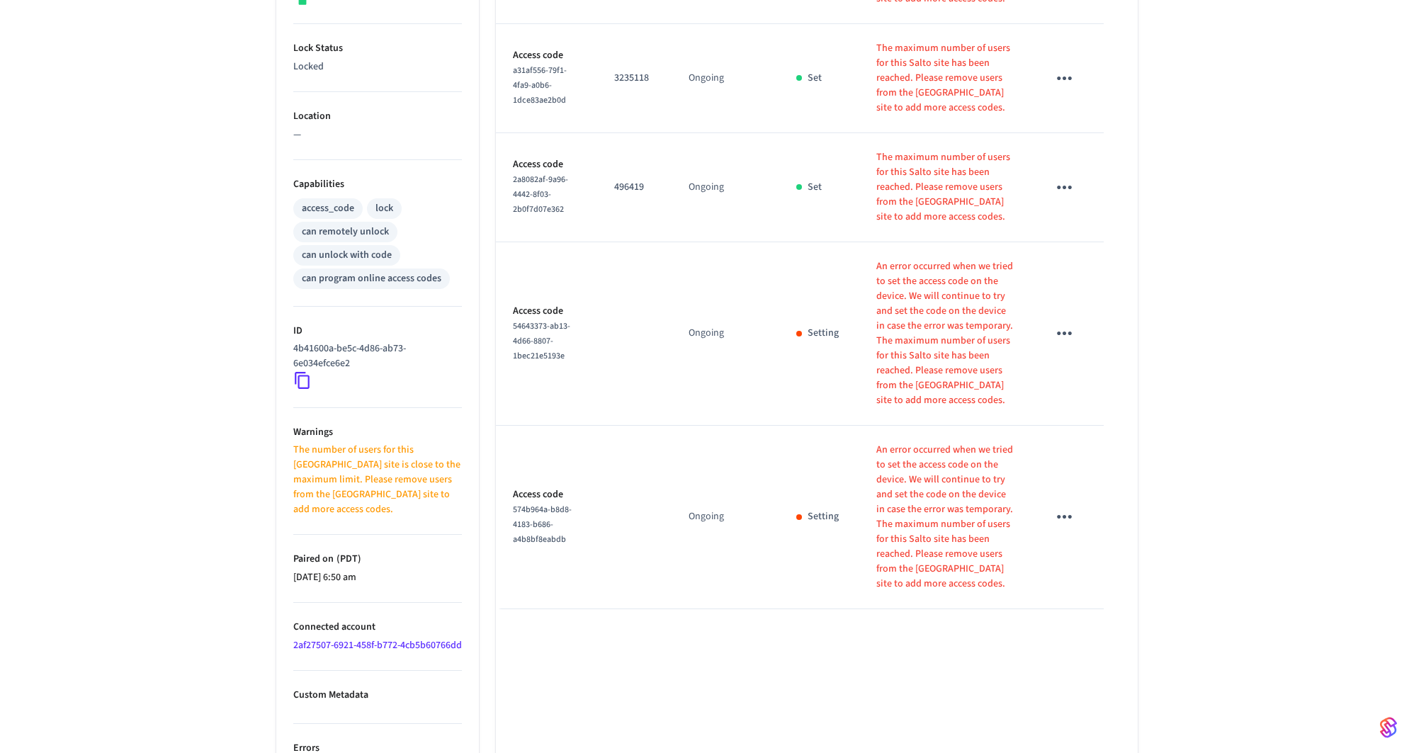
scroll to position [149, 0]
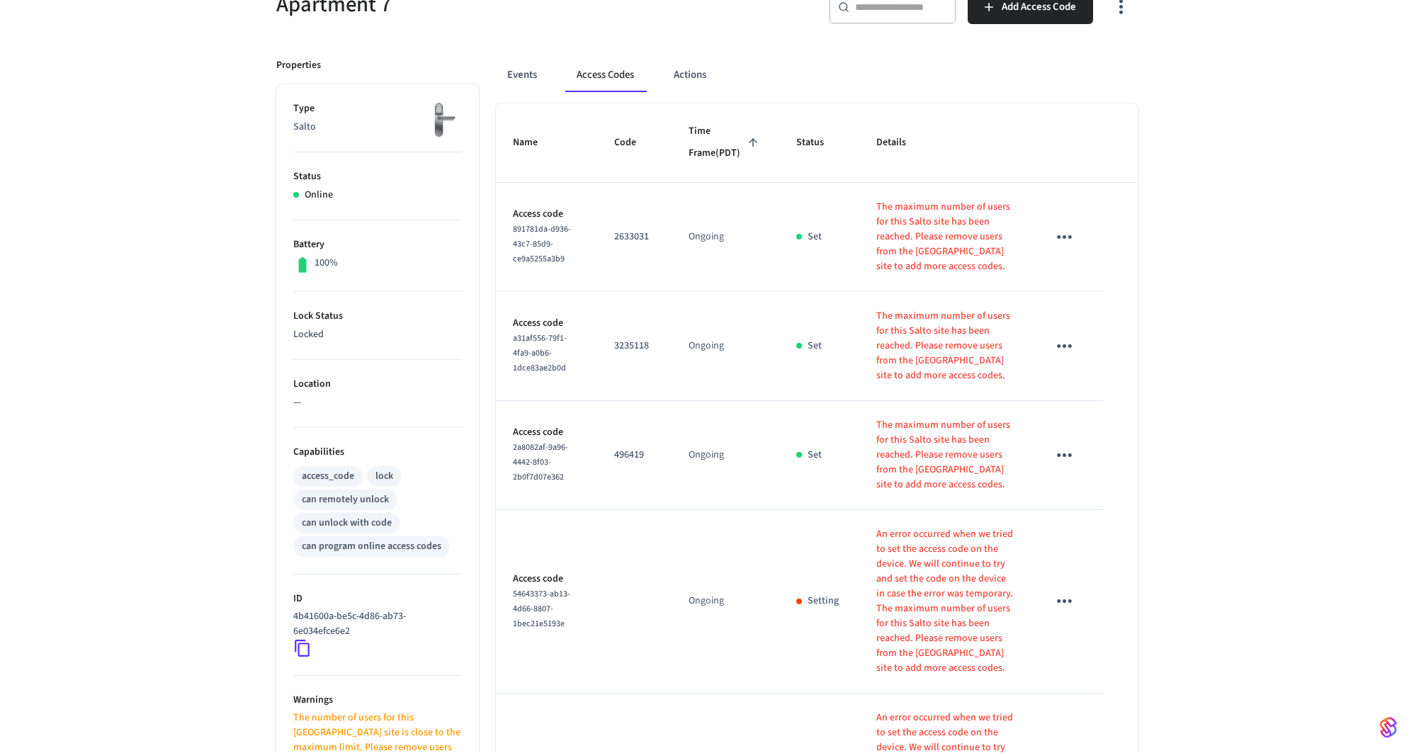
click at [833, 80] on div "Events Access Codes Actions" at bounding box center [817, 75] width 642 height 34
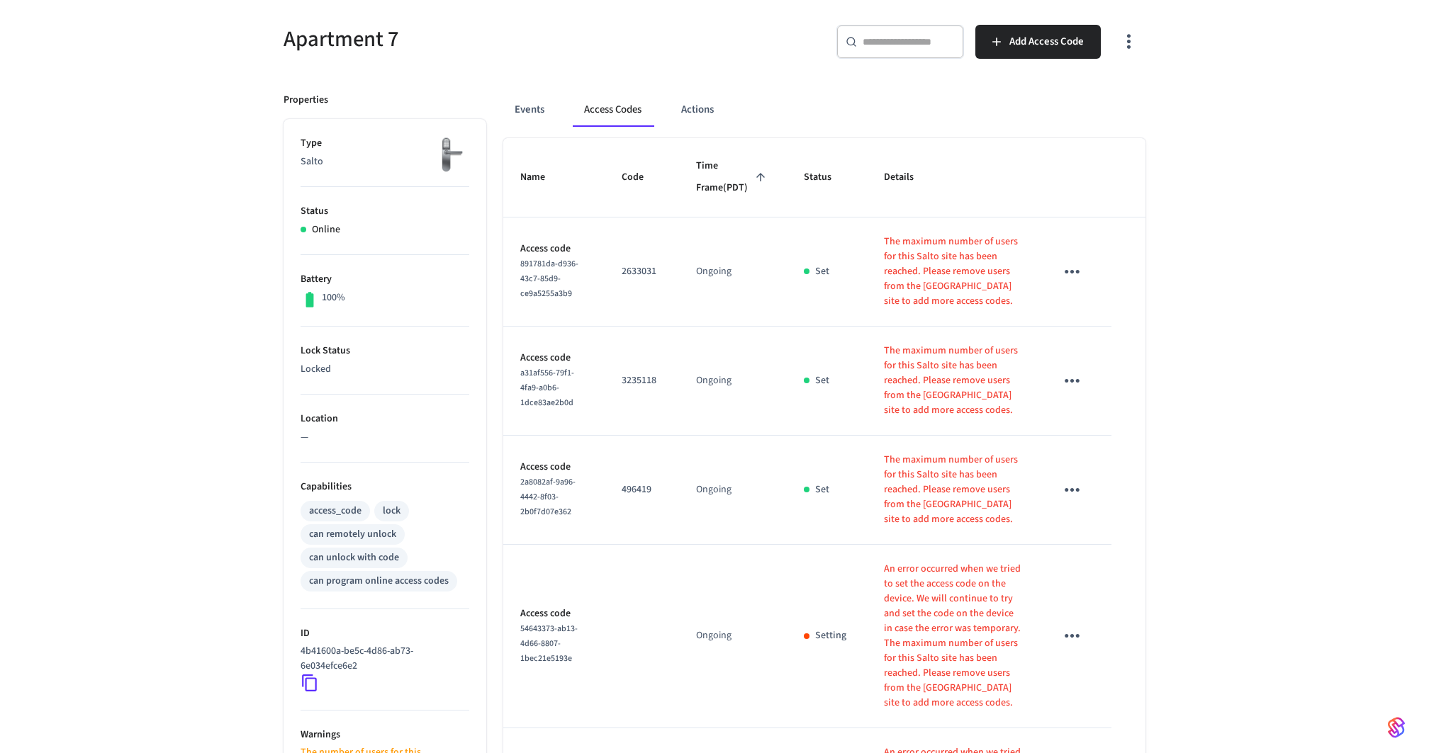
scroll to position [112, 0]
click at [1127, 55] on button "button" at bounding box center [1121, 44] width 33 height 57
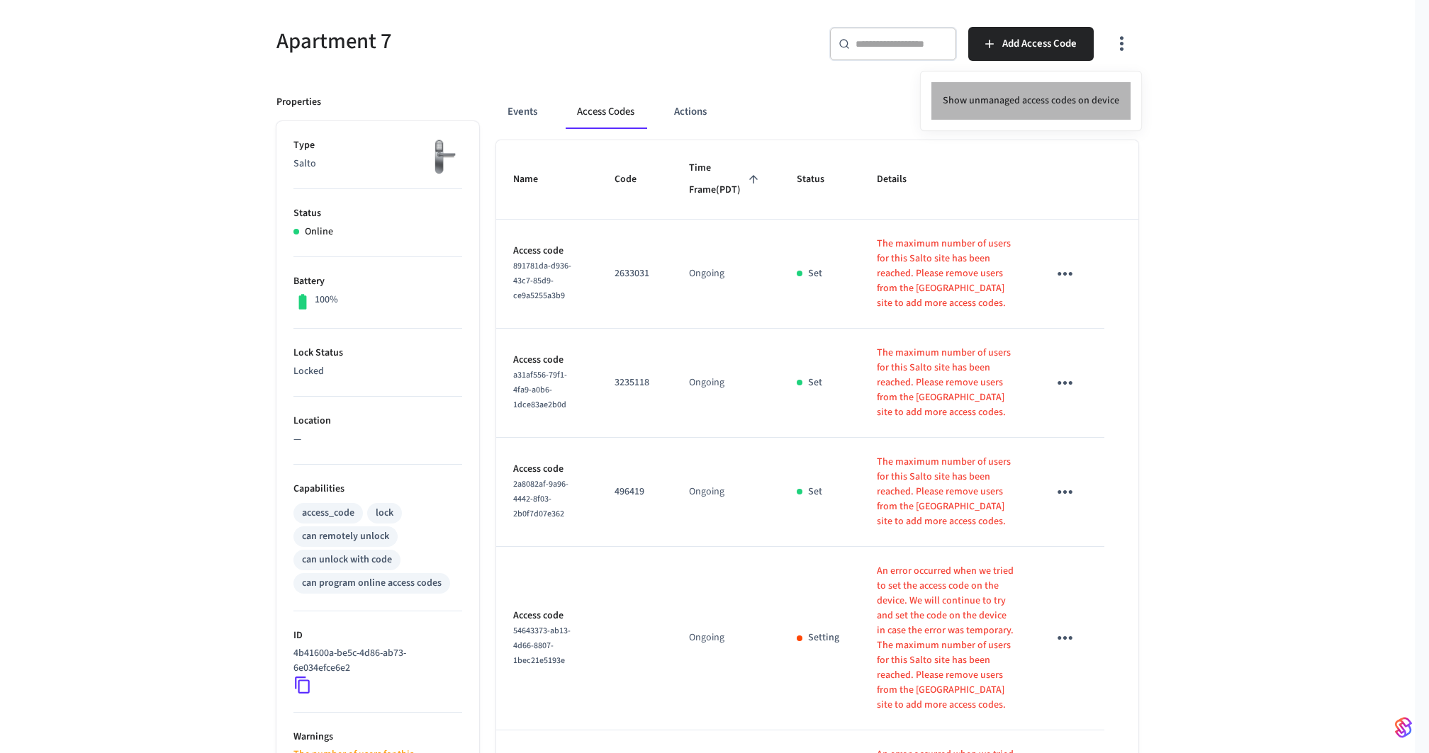
click at [1110, 96] on li "Show unmanaged access codes on device" at bounding box center [1030, 101] width 199 height 38
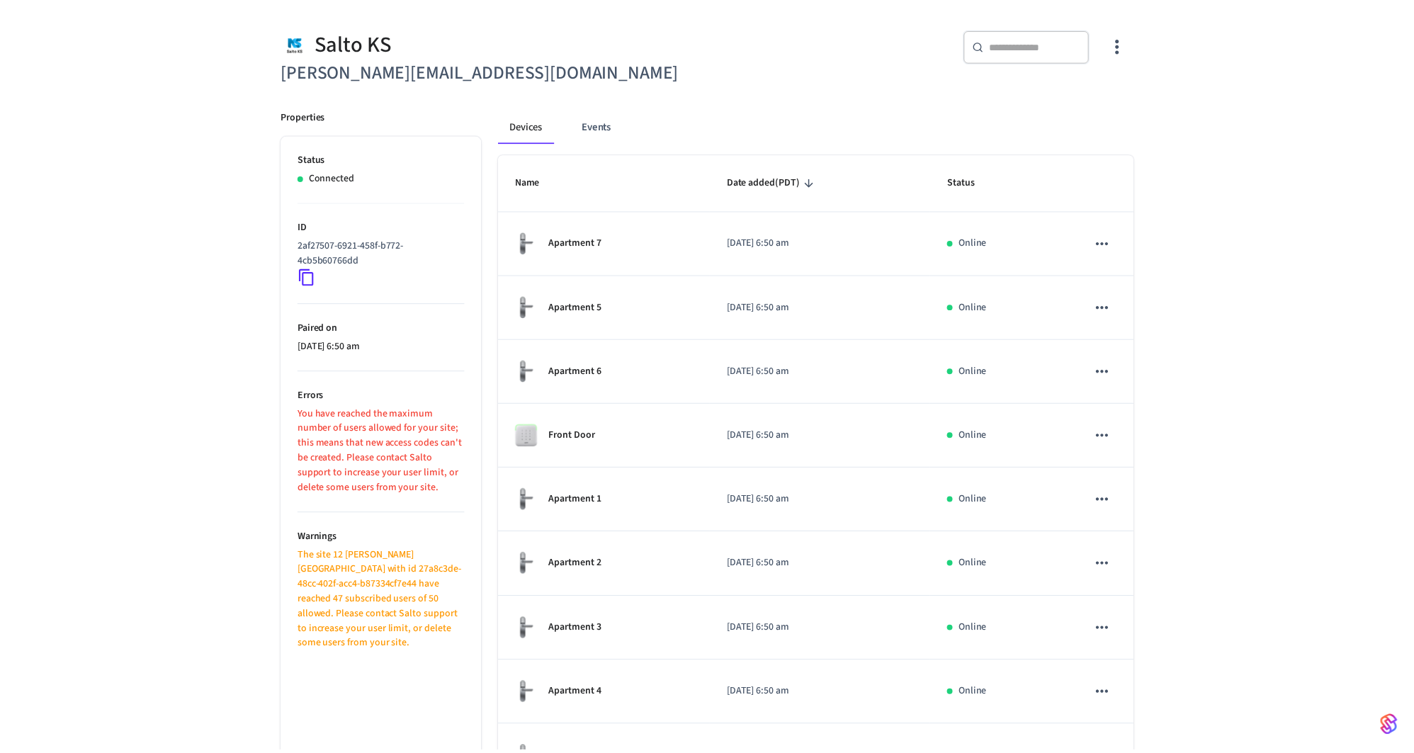
scroll to position [215, 0]
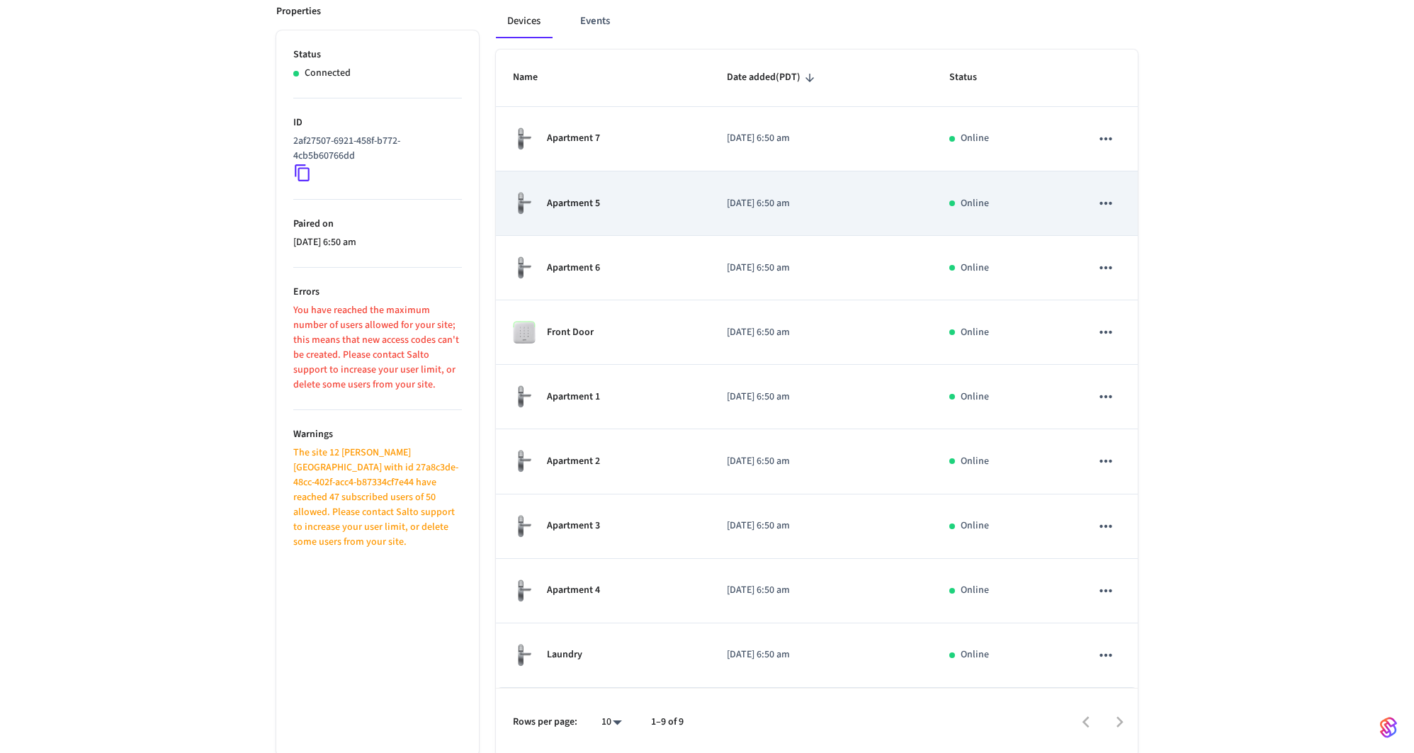
click at [695, 202] on td "Apartment 5" at bounding box center [603, 203] width 214 height 64
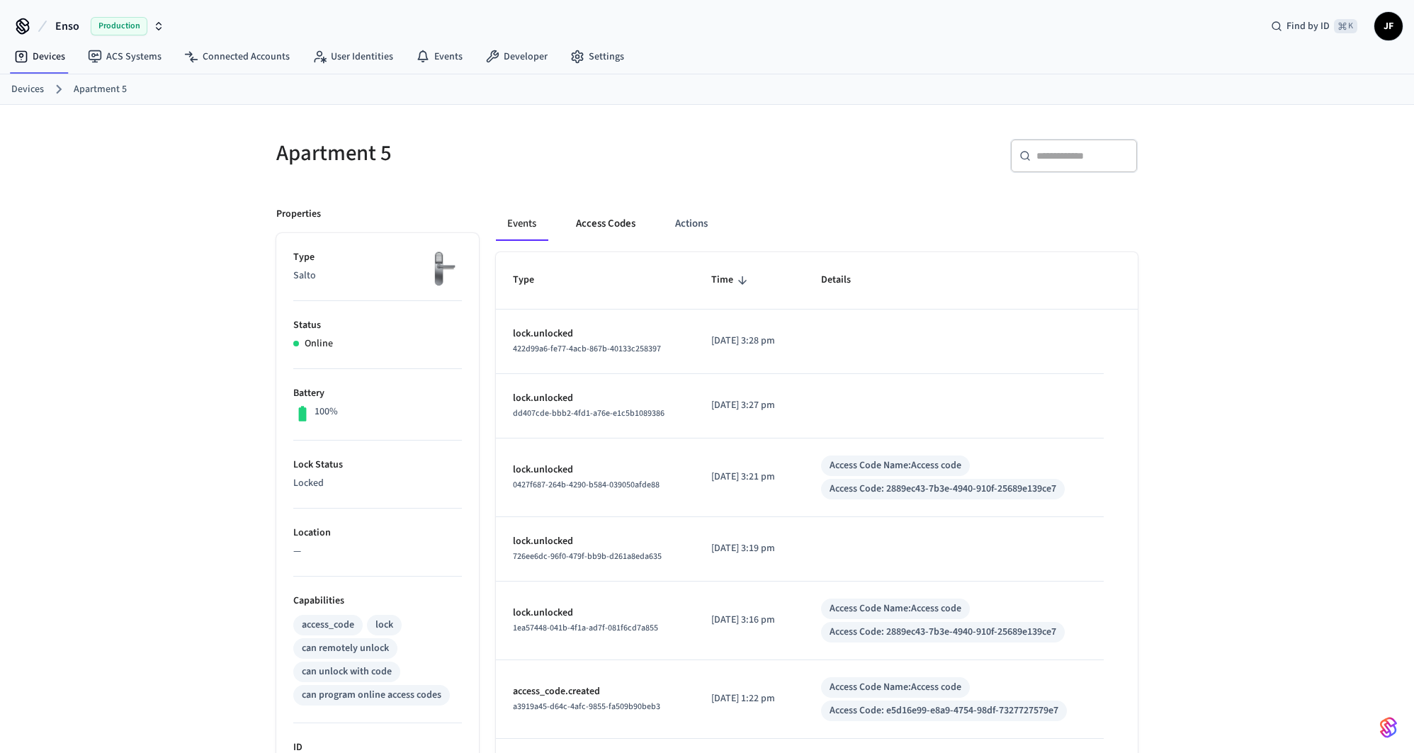
click at [596, 230] on button "Access Codes" at bounding box center [606, 224] width 82 height 34
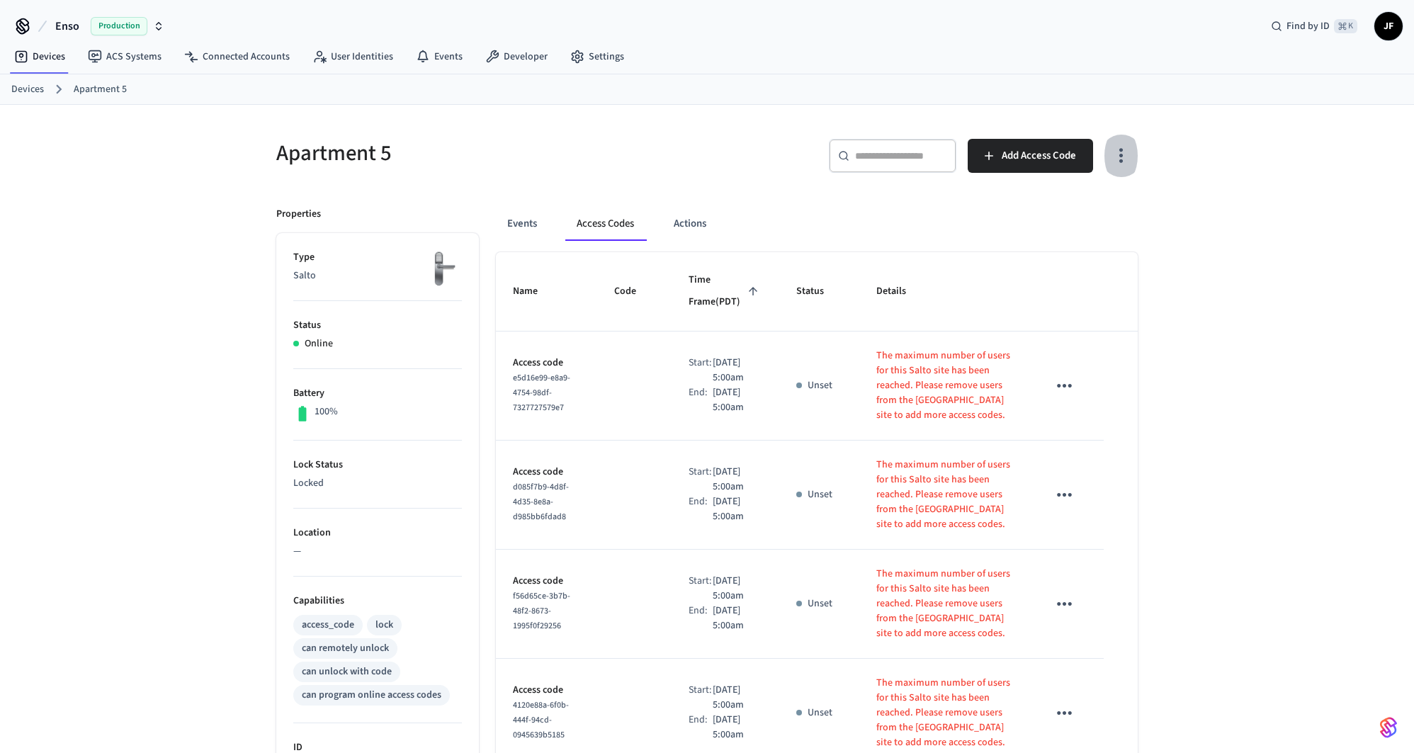
click at [1110, 159] on icon "button" at bounding box center [1121, 156] width 22 height 22
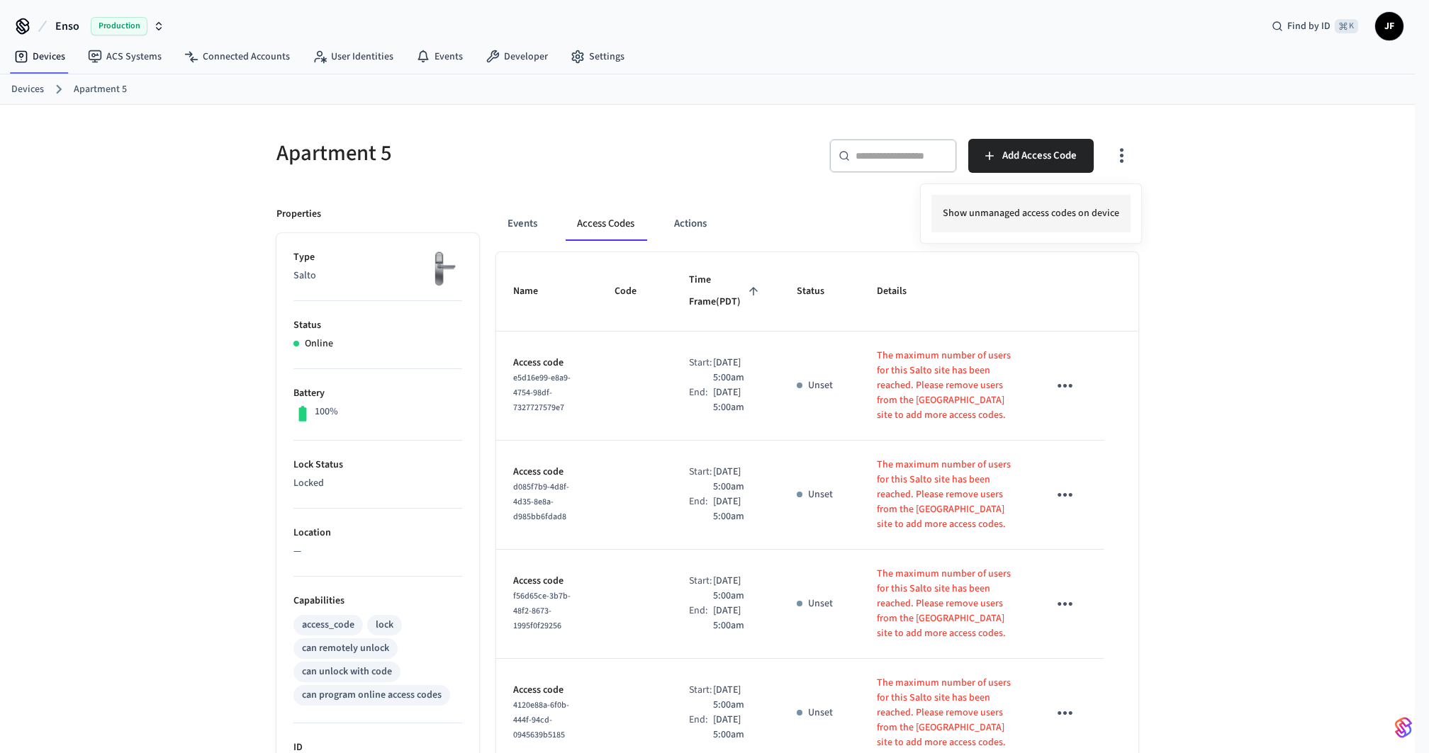
click at [1057, 207] on li "Show unmanaged access codes on device" at bounding box center [1030, 214] width 199 height 38
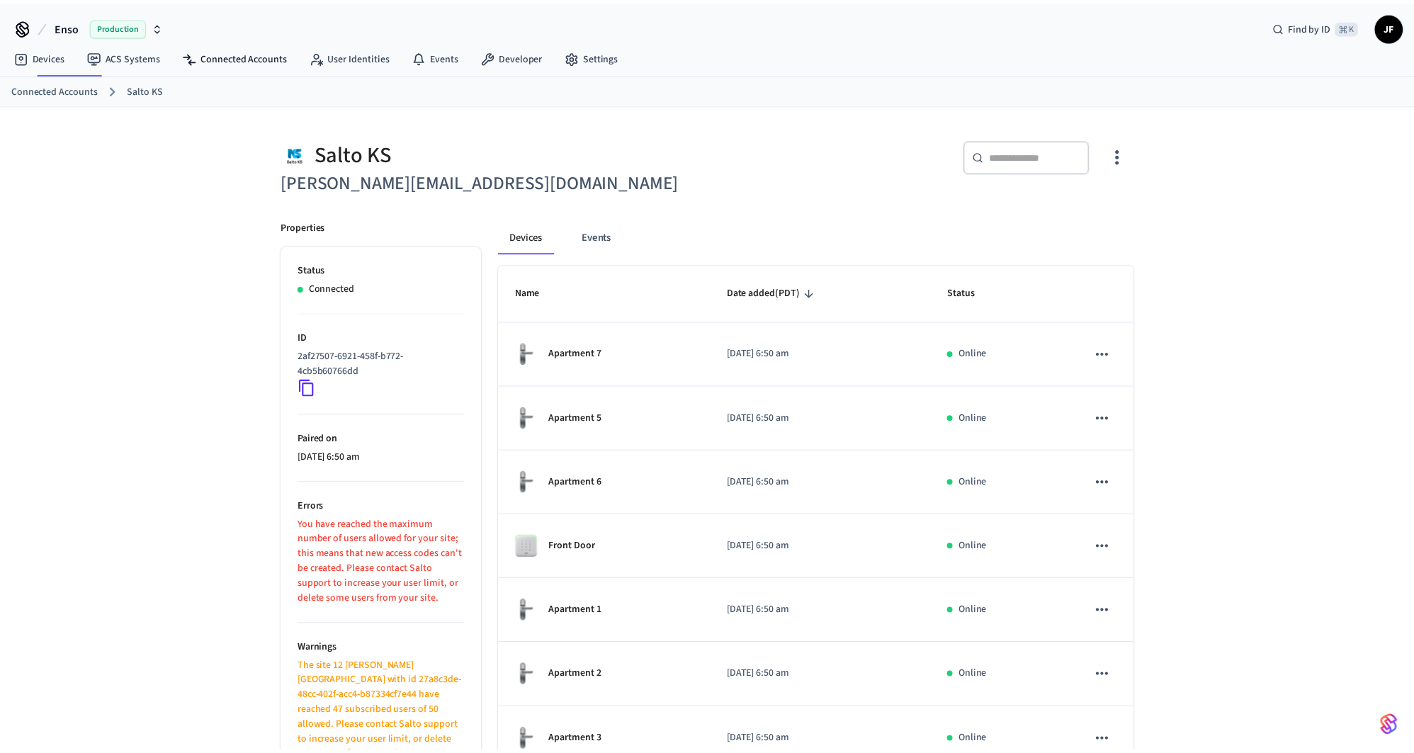
scroll to position [215, 0]
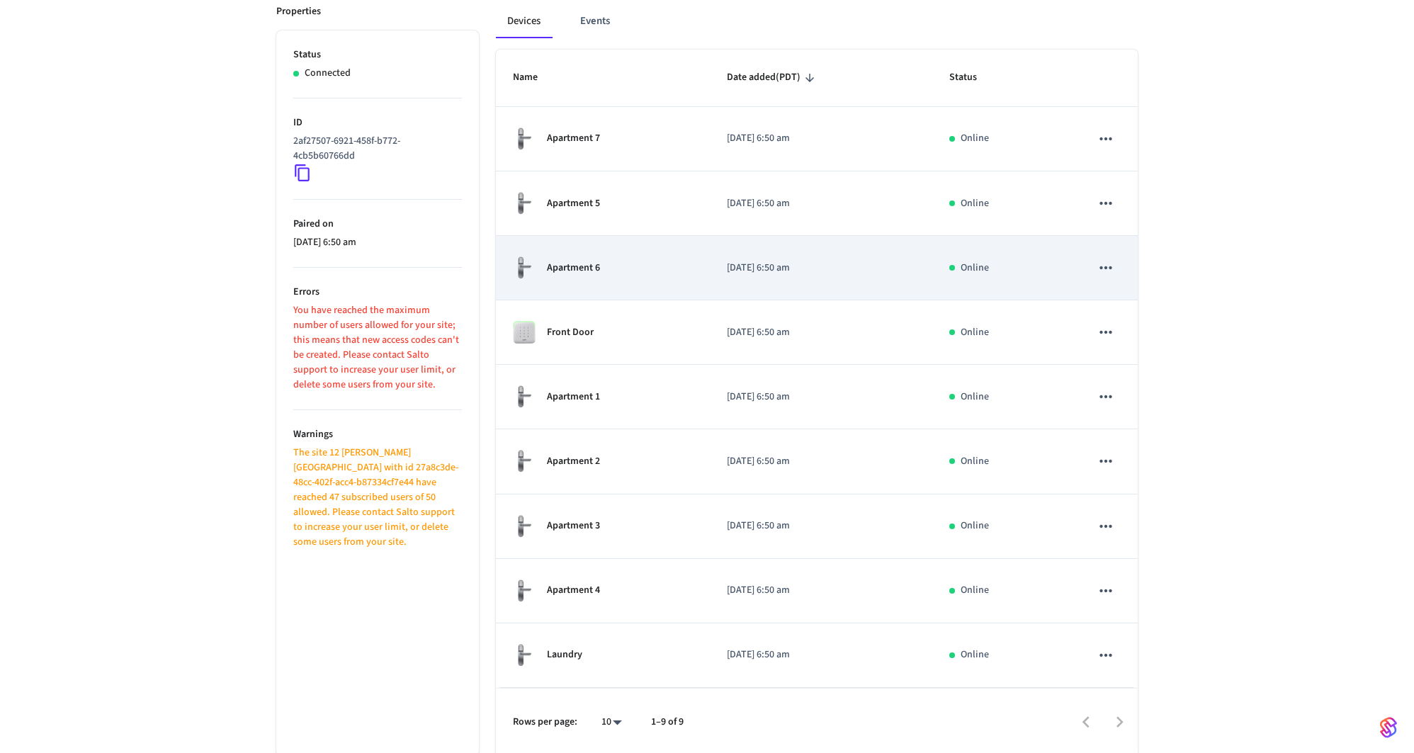
click at [805, 274] on td "[DATE] 6:50 am" at bounding box center [821, 268] width 223 height 64
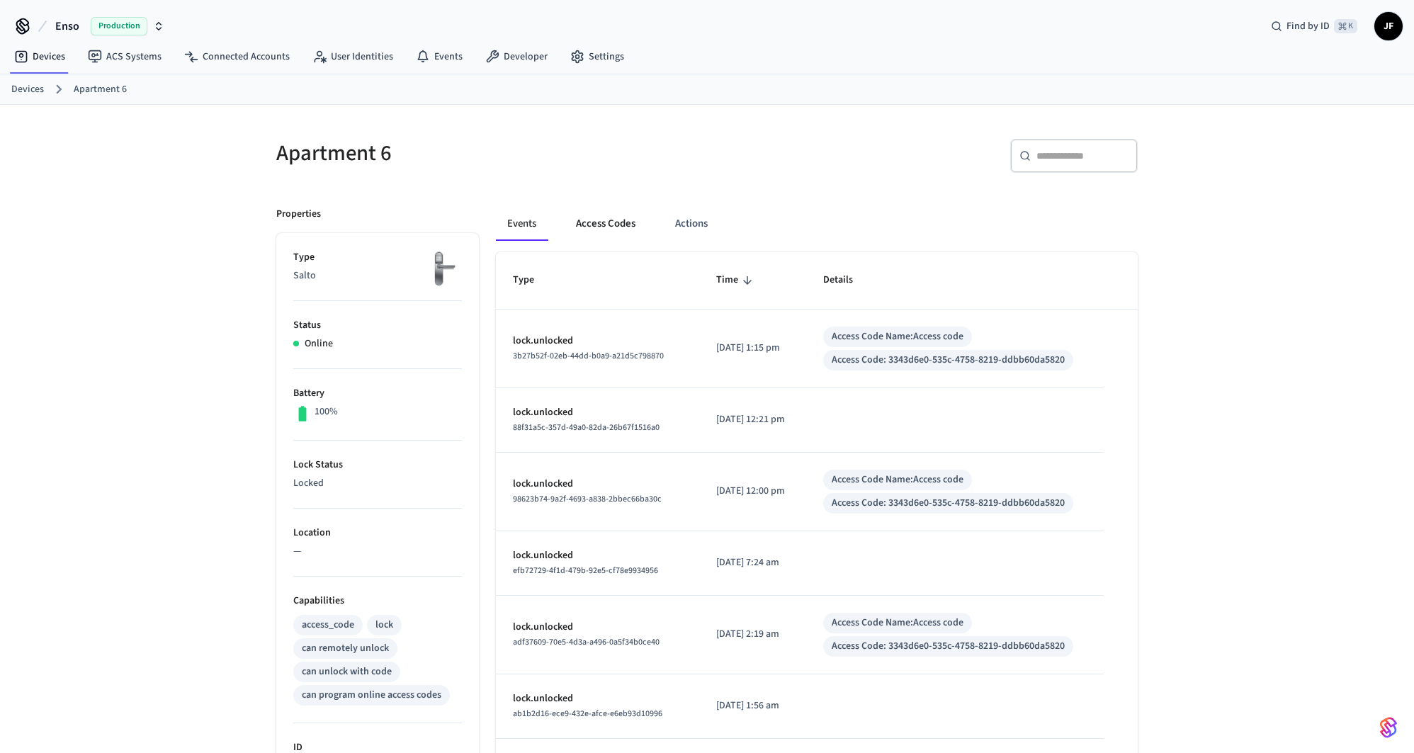
click at [592, 215] on button "Access Codes" at bounding box center [606, 224] width 82 height 34
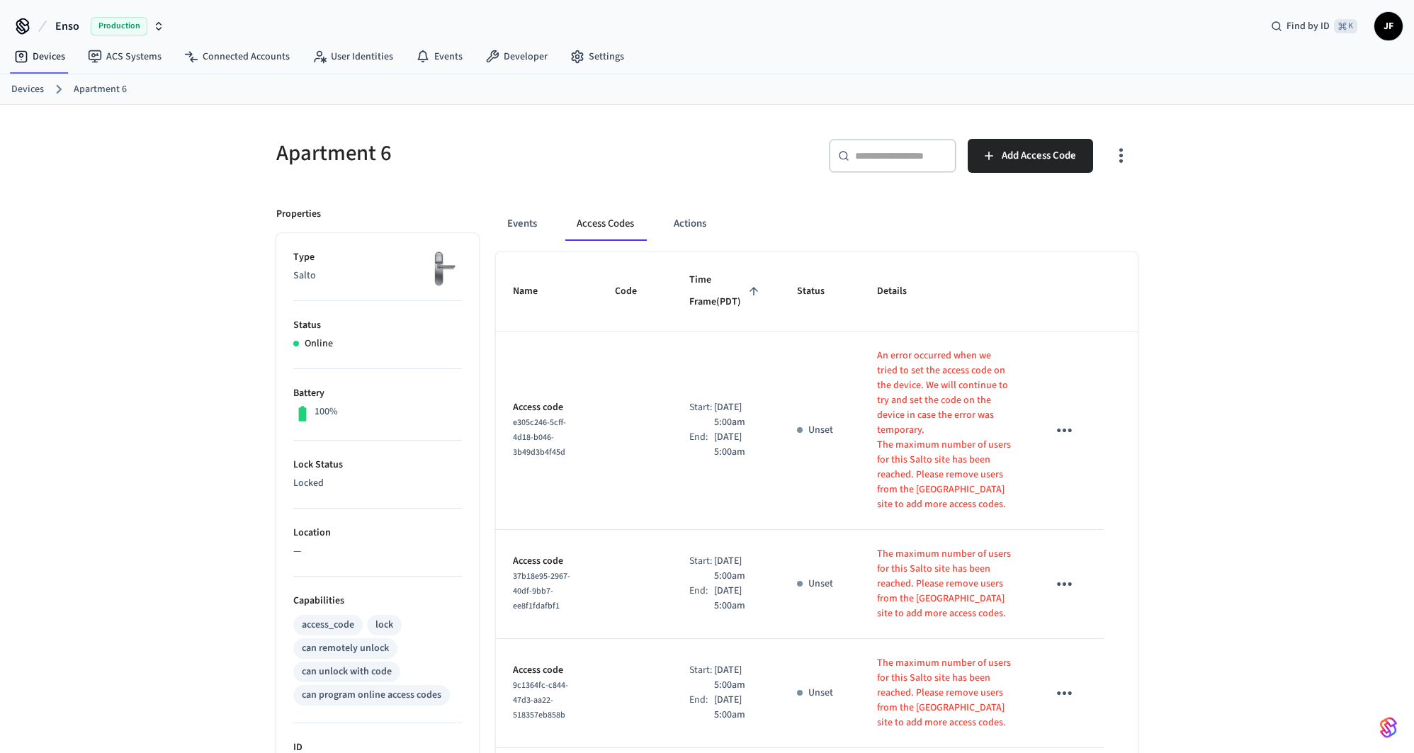
click at [1122, 162] on icon "button" at bounding box center [1121, 156] width 22 height 22
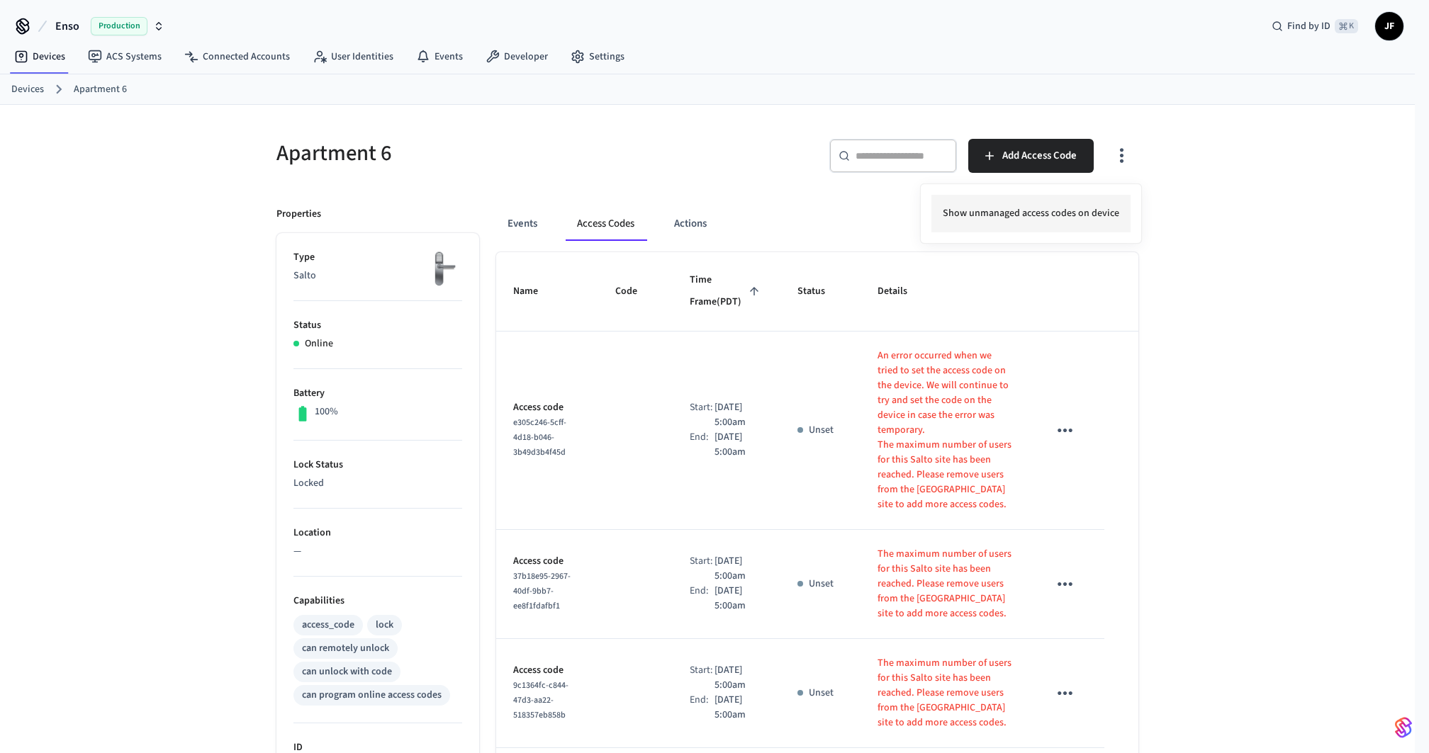
click at [1042, 229] on li "Show unmanaged access codes on device" at bounding box center [1030, 214] width 199 height 38
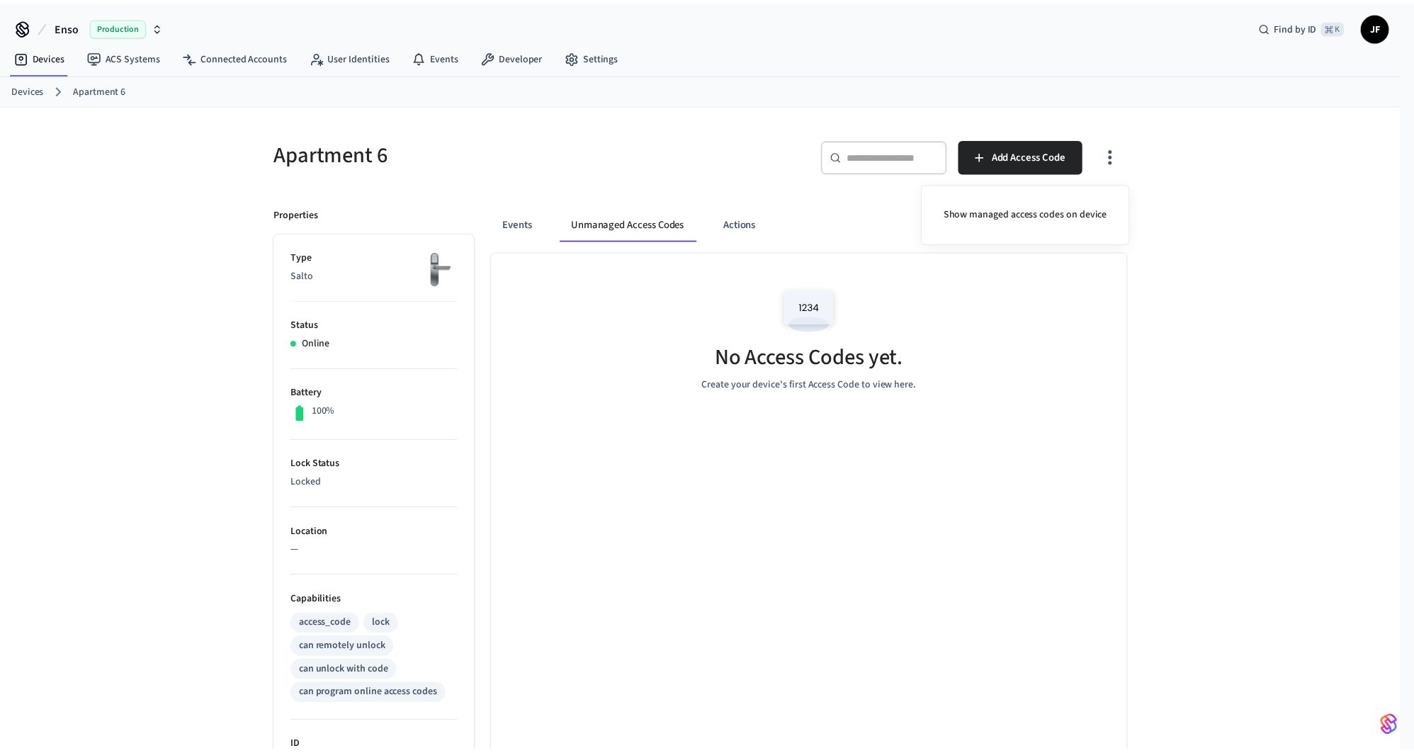
scroll to position [215, 0]
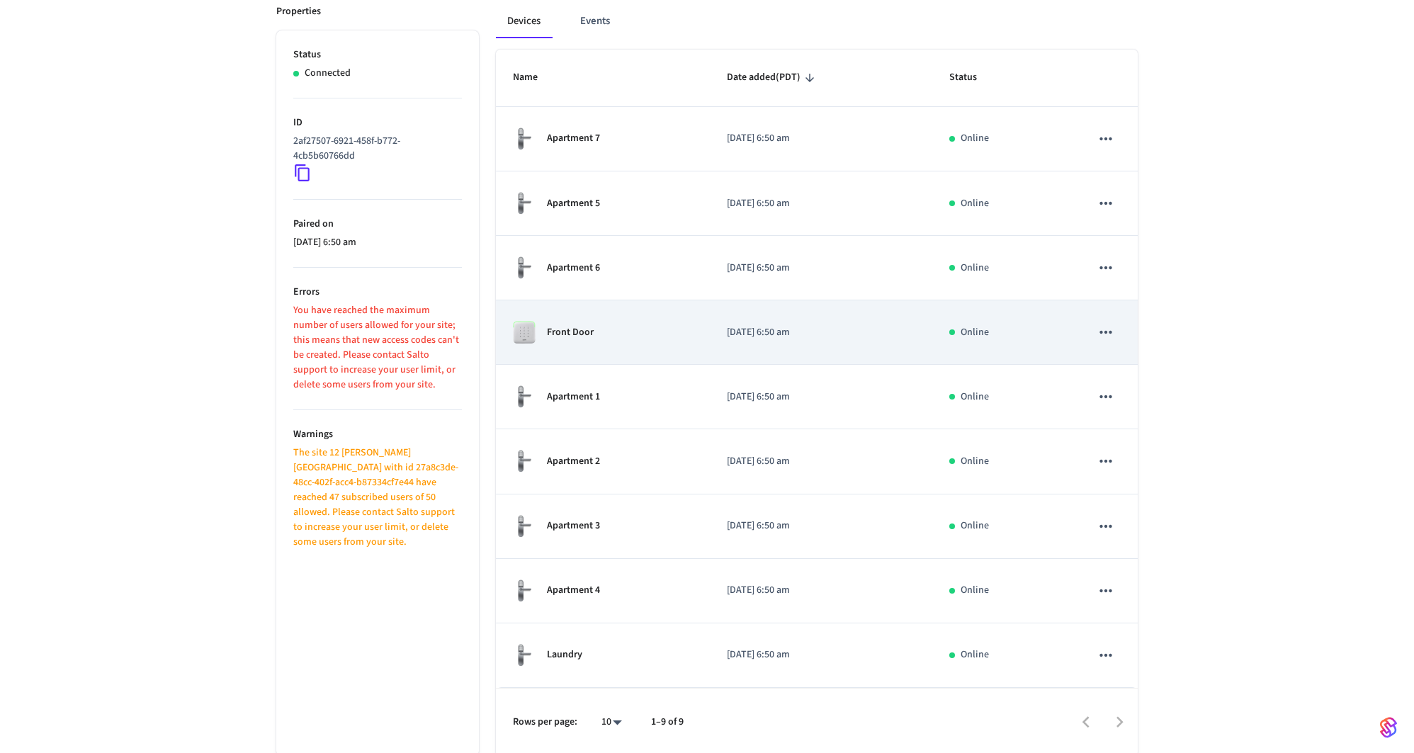
click at [663, 343] on td "Front Door" at bounding box center [603, 332] width 214 height 64
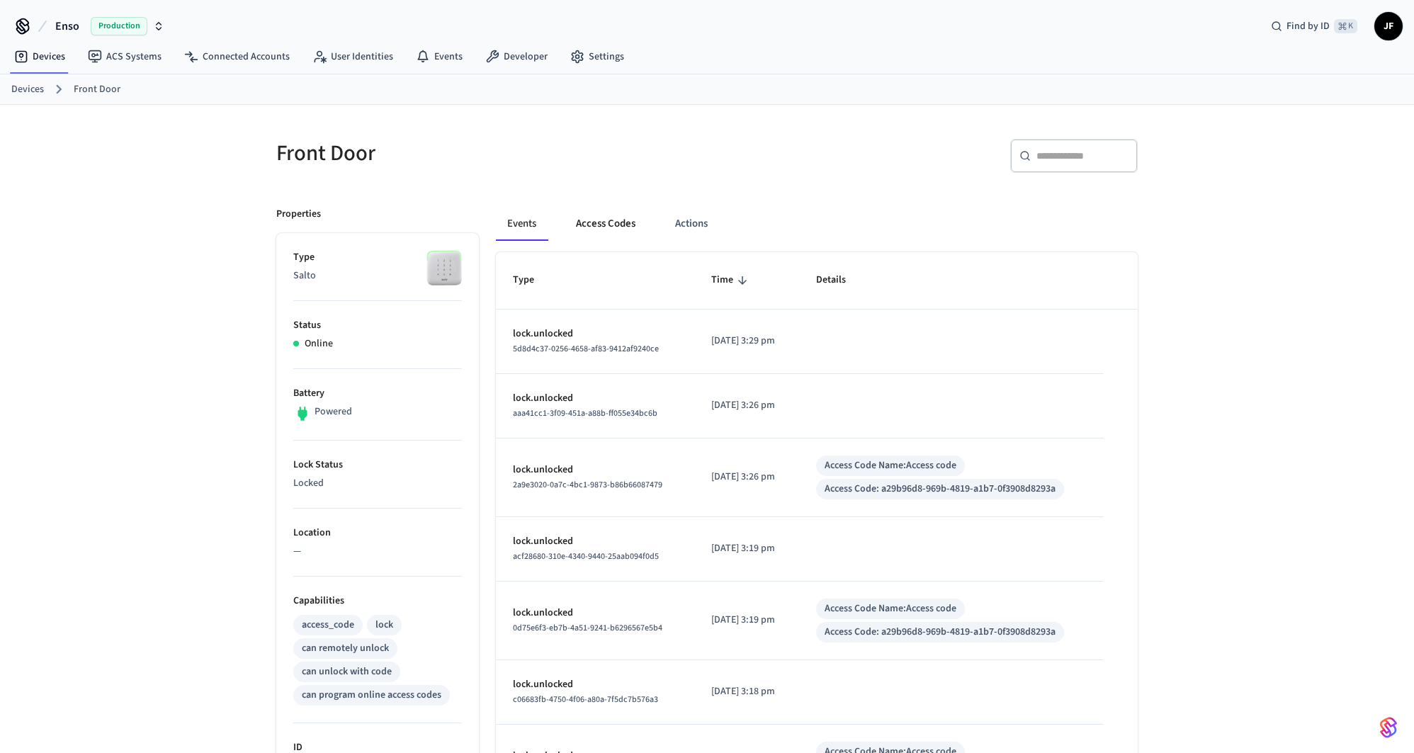
click at [606, 237] on button "Access Codes" at bounding box center [606, 224] width 82 height 34
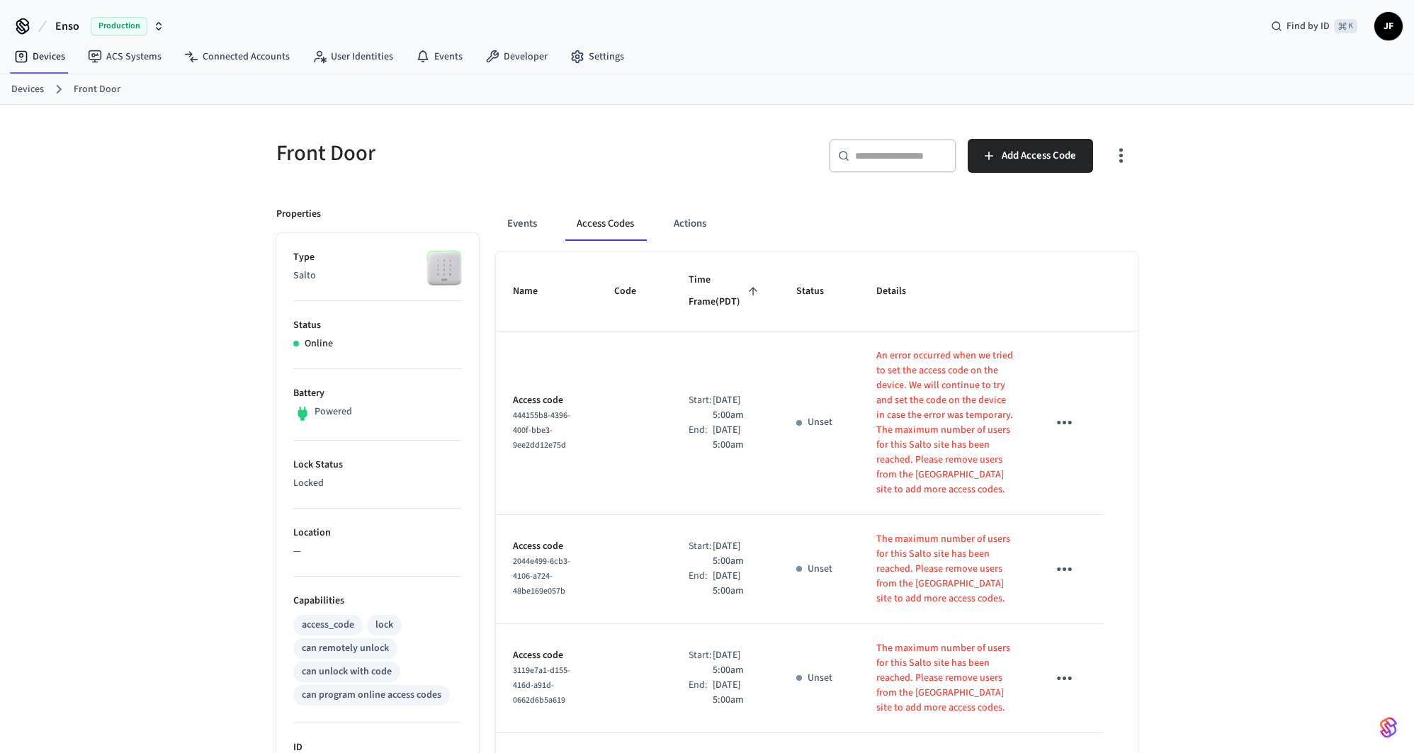
click at [1127, 158] on icon "button" at bounding box center [1121, 156] width 22 height 22
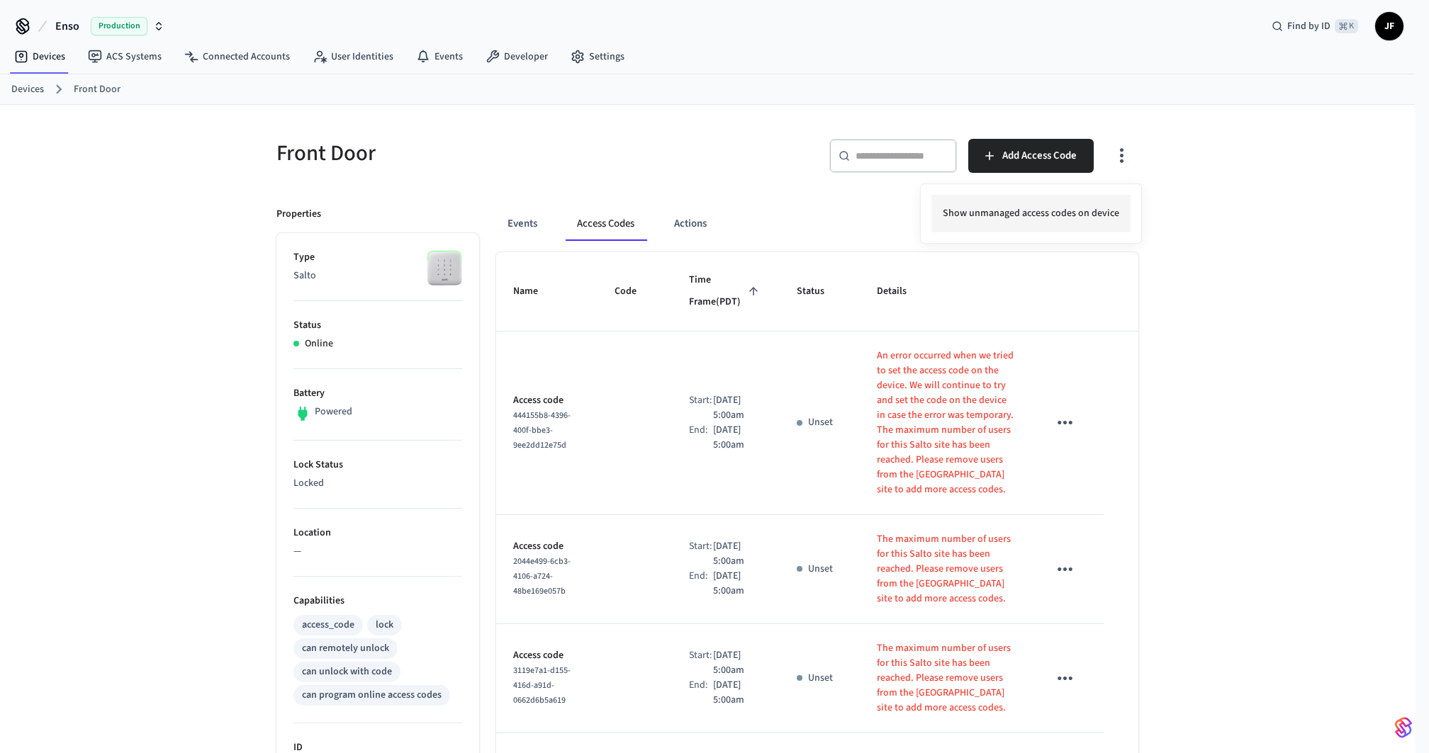
click at [1027, 218] on li "Show unmanaged access codes on device" at bounding box center [1030, 214] width 199 height 38
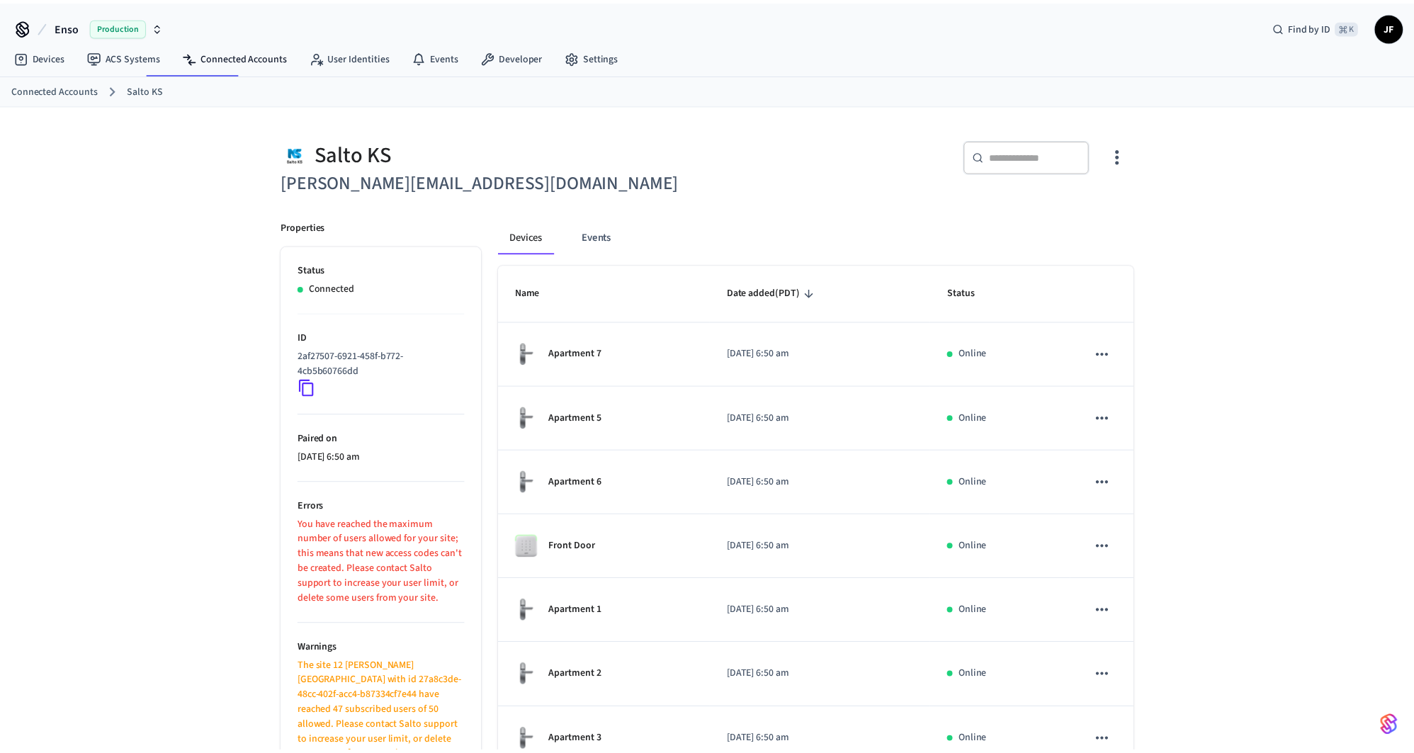
scroll to position [215, 0]
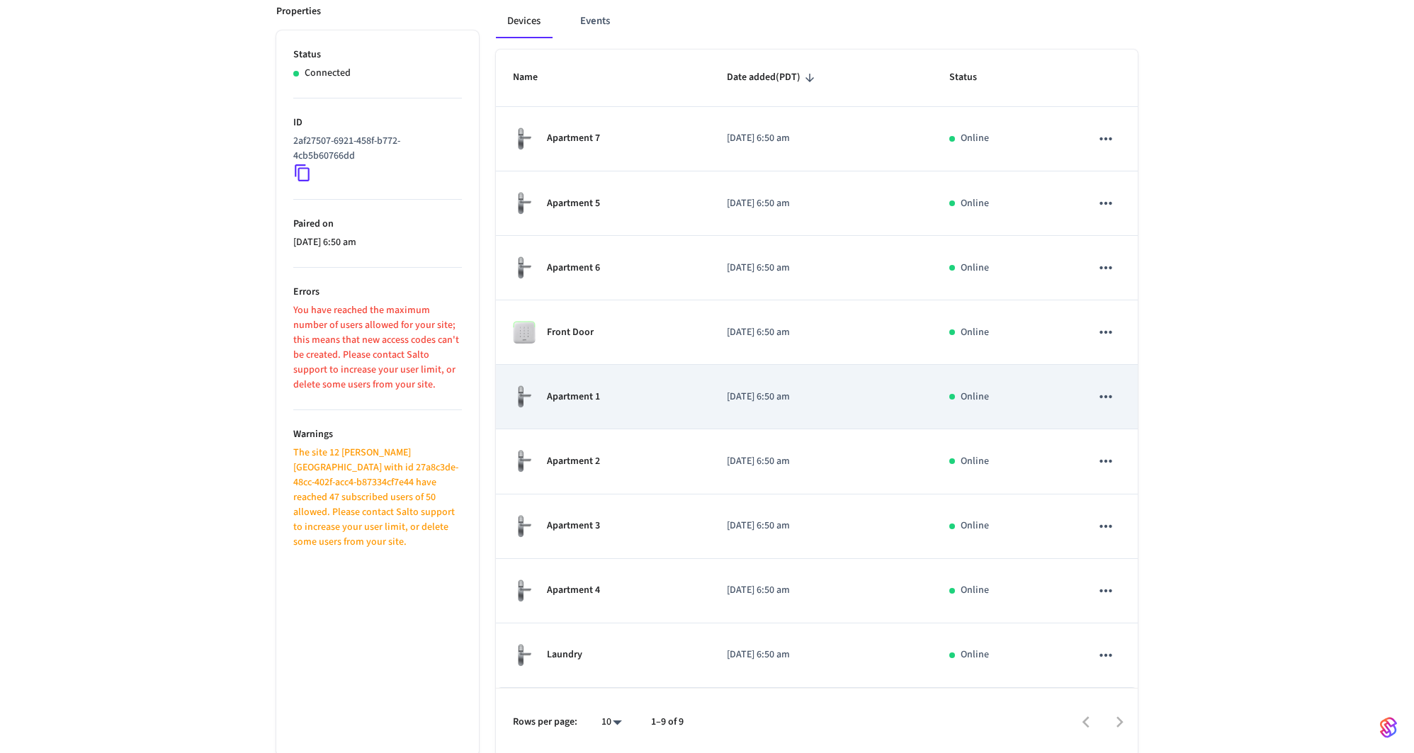
click at [706, 383] on td "Apartment 1" at bounding box center [603, 397] width 214 height 64
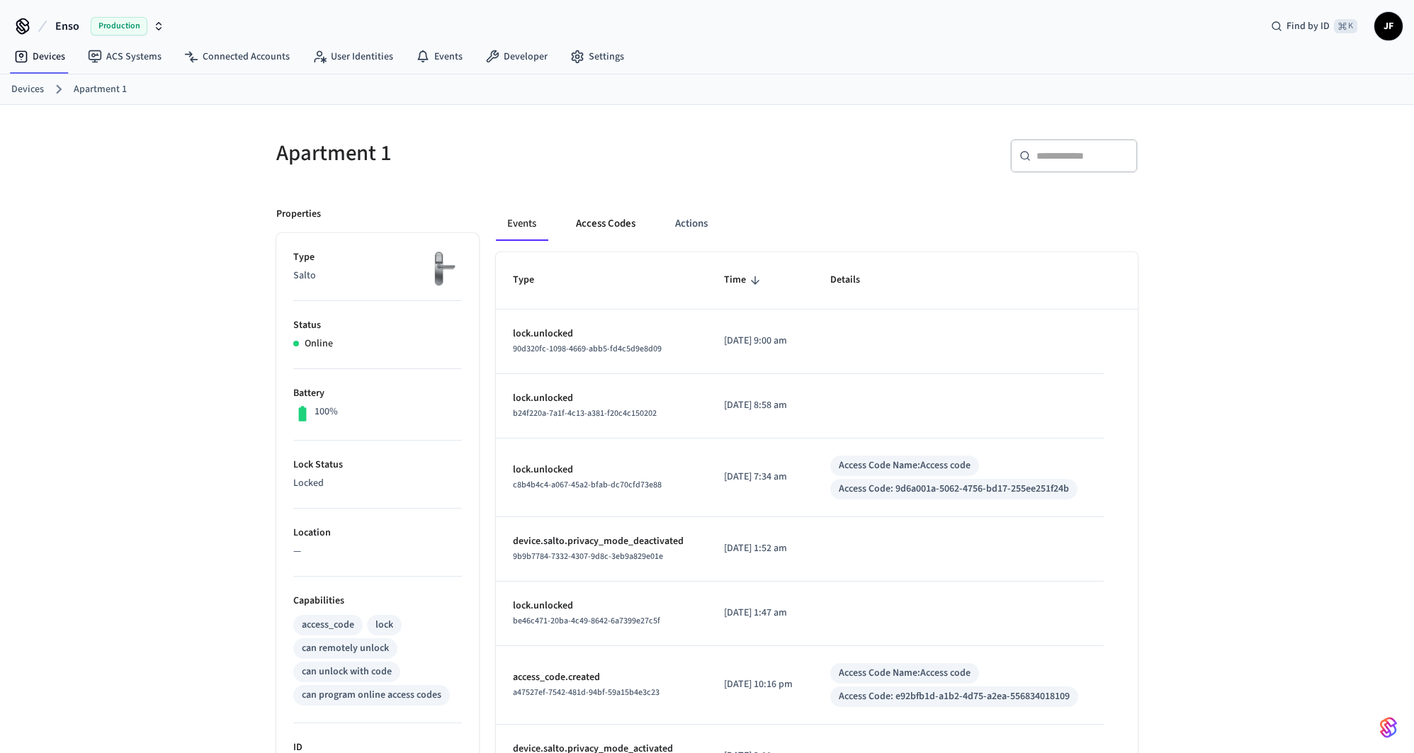
click at [613, 221] on button "Access Codes" at bounding box center [606, 224] width 82 height 34
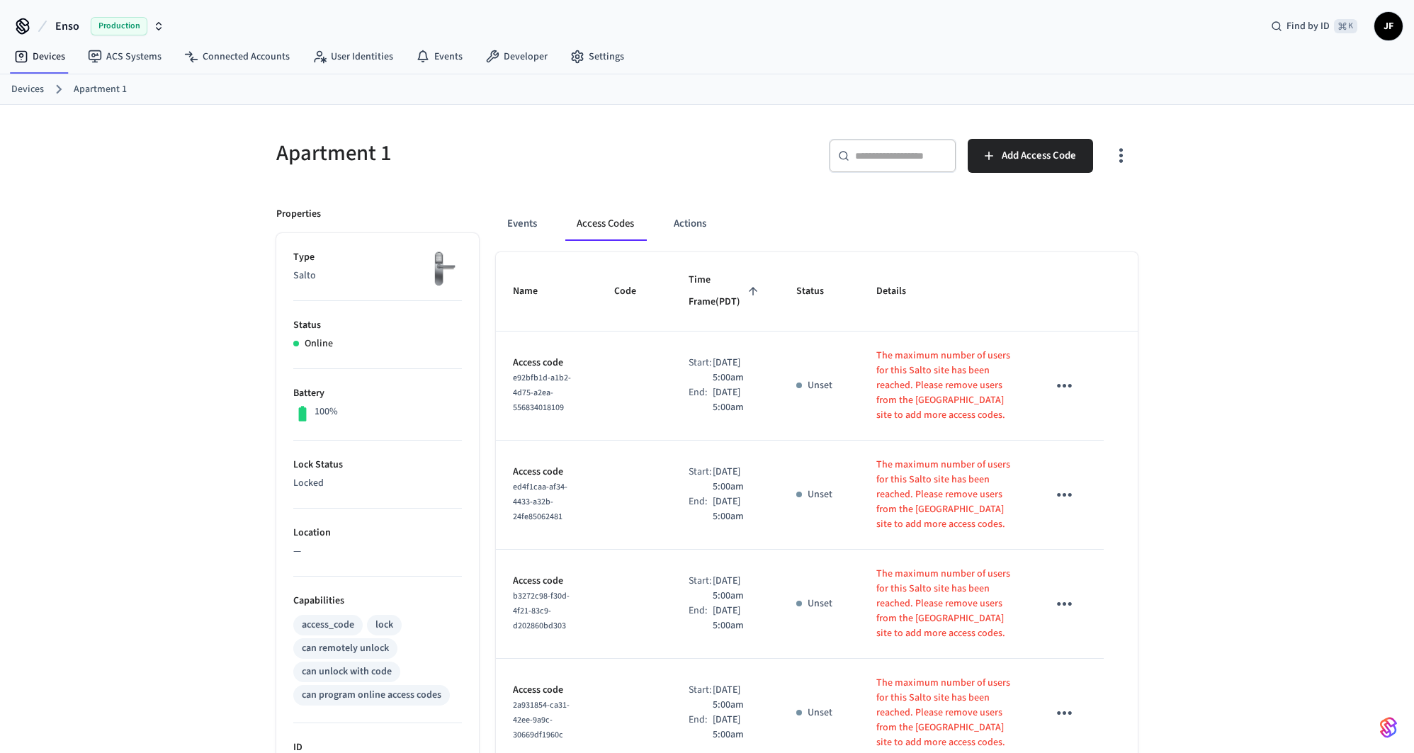
click at [1131, 143] on button "button" at bounding box center [1121, 156] width 33 height 57
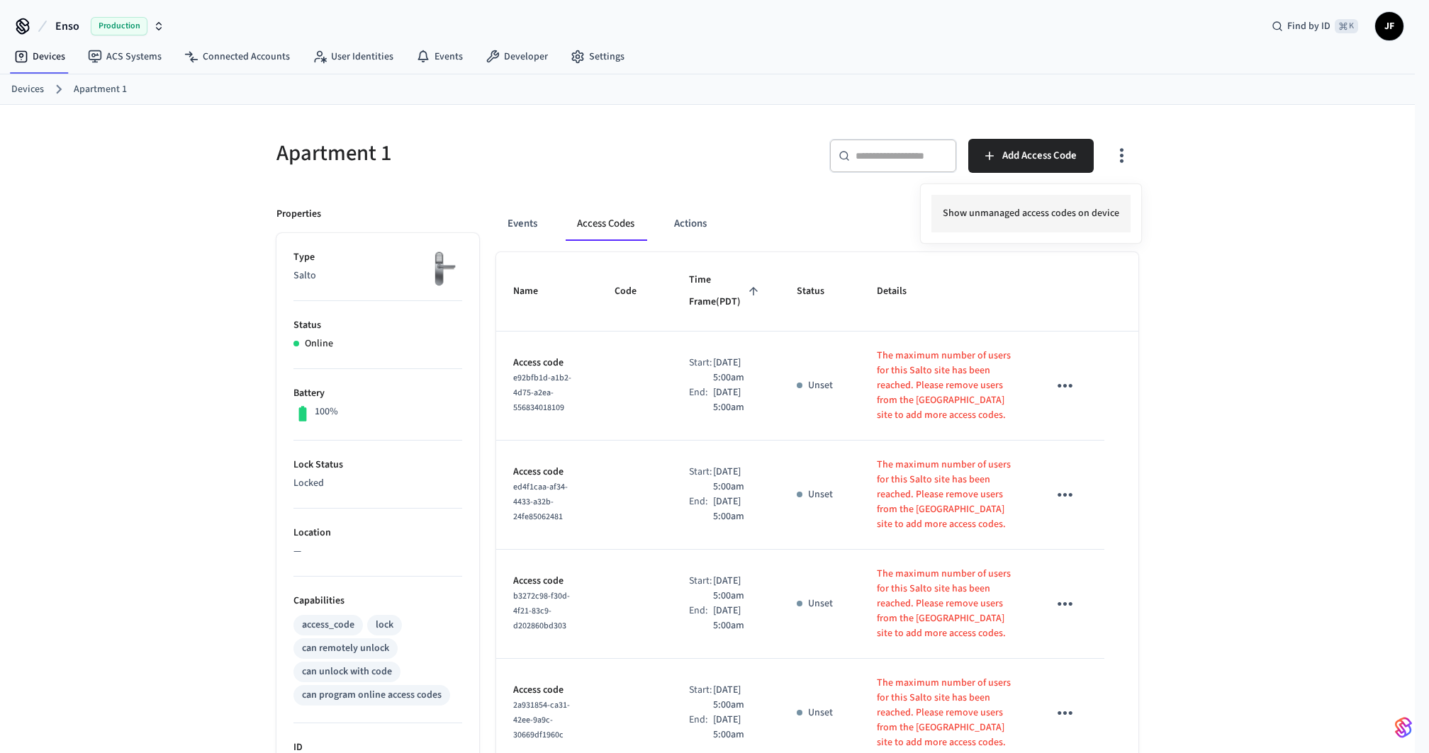
click at [1063, 218] on li "Show unmanaged access codes on device" at bounding box center [1030, 214] width 199 height 38
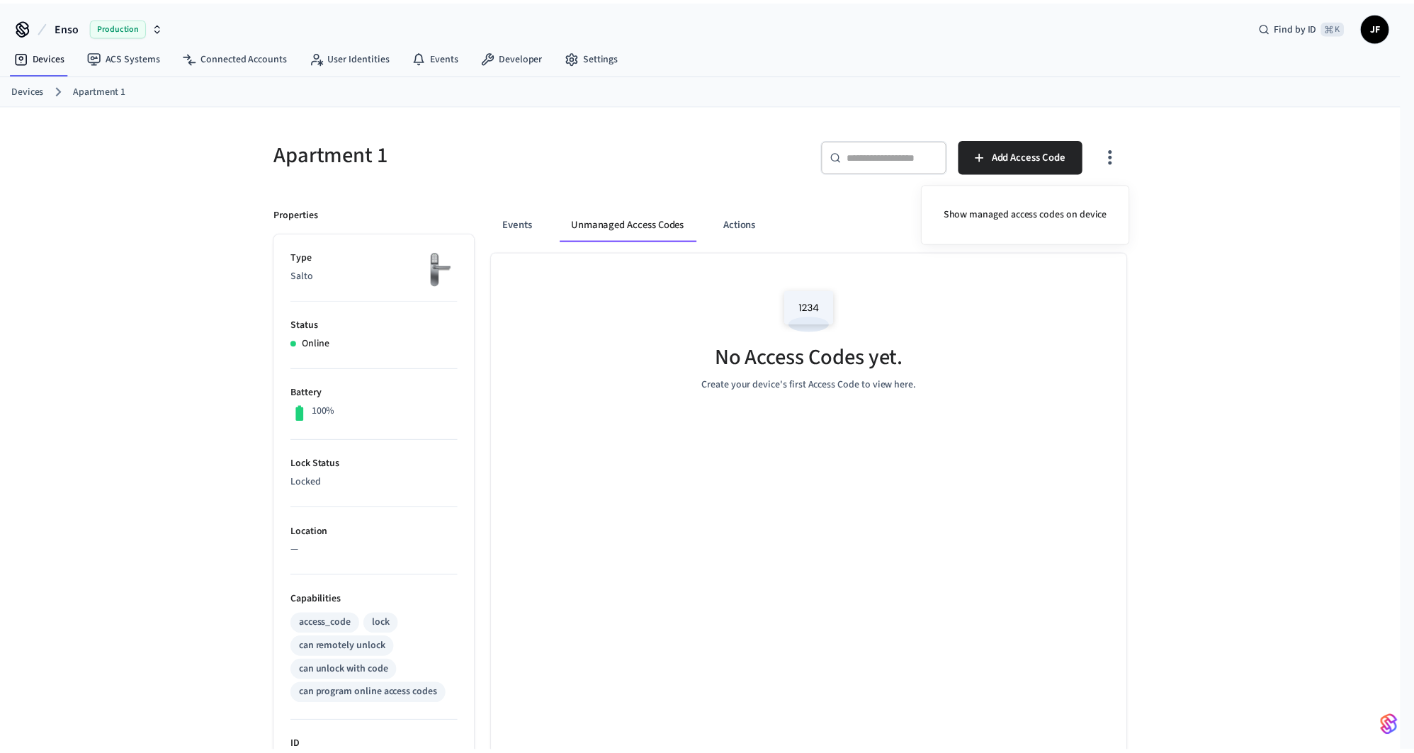
scroll to position [215, 0]
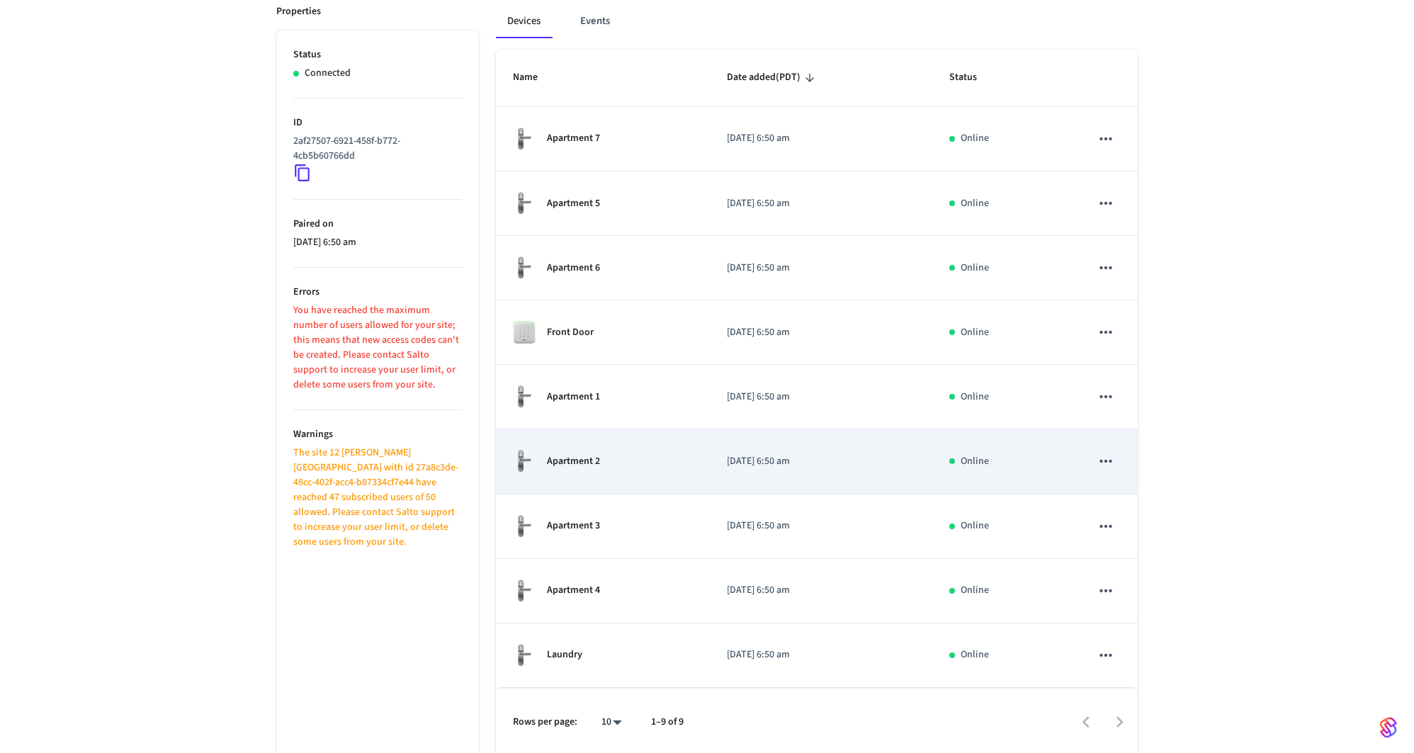
click at [686, 446] on td "Apartment 2" at bounding box center [603, 461] width 214 height 64
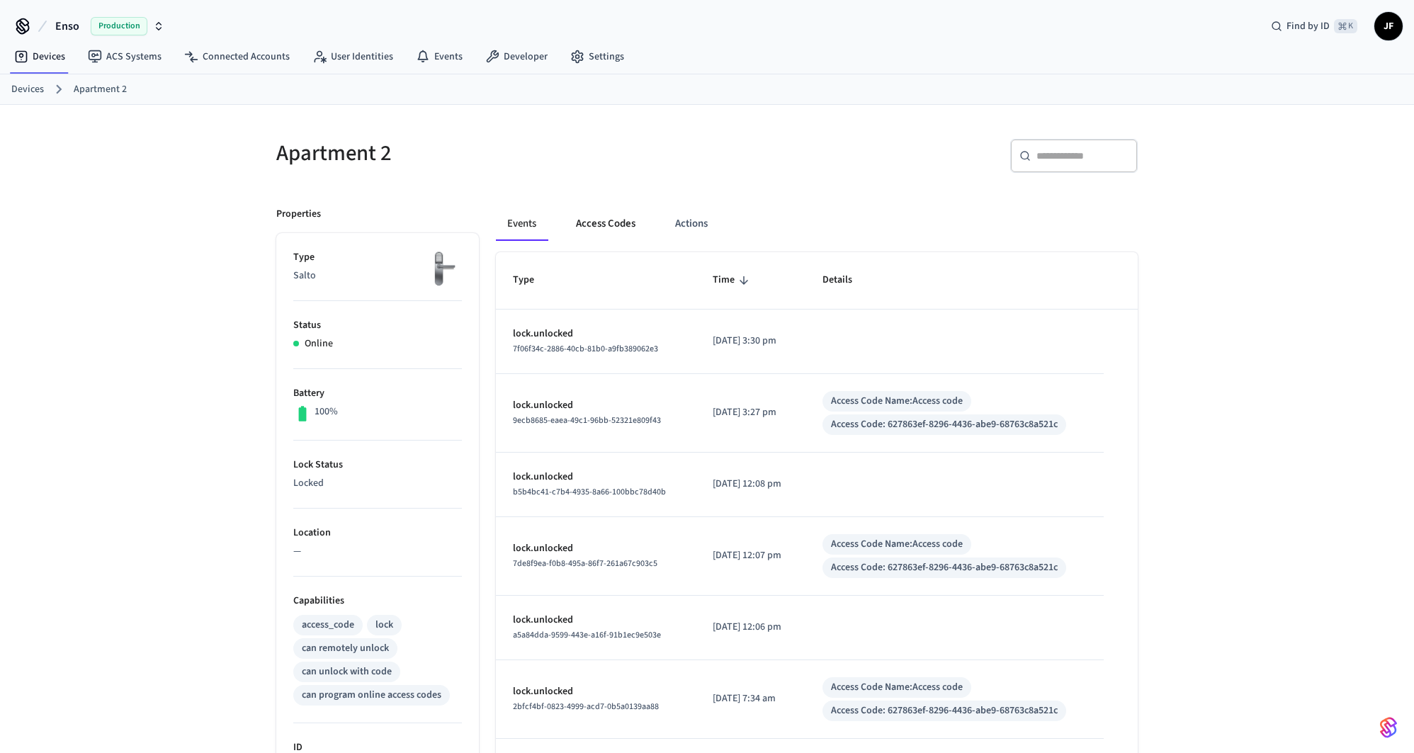
click at [620, 229] on button "Access Codes" at bounding box center [606, 224] width 82 height 34
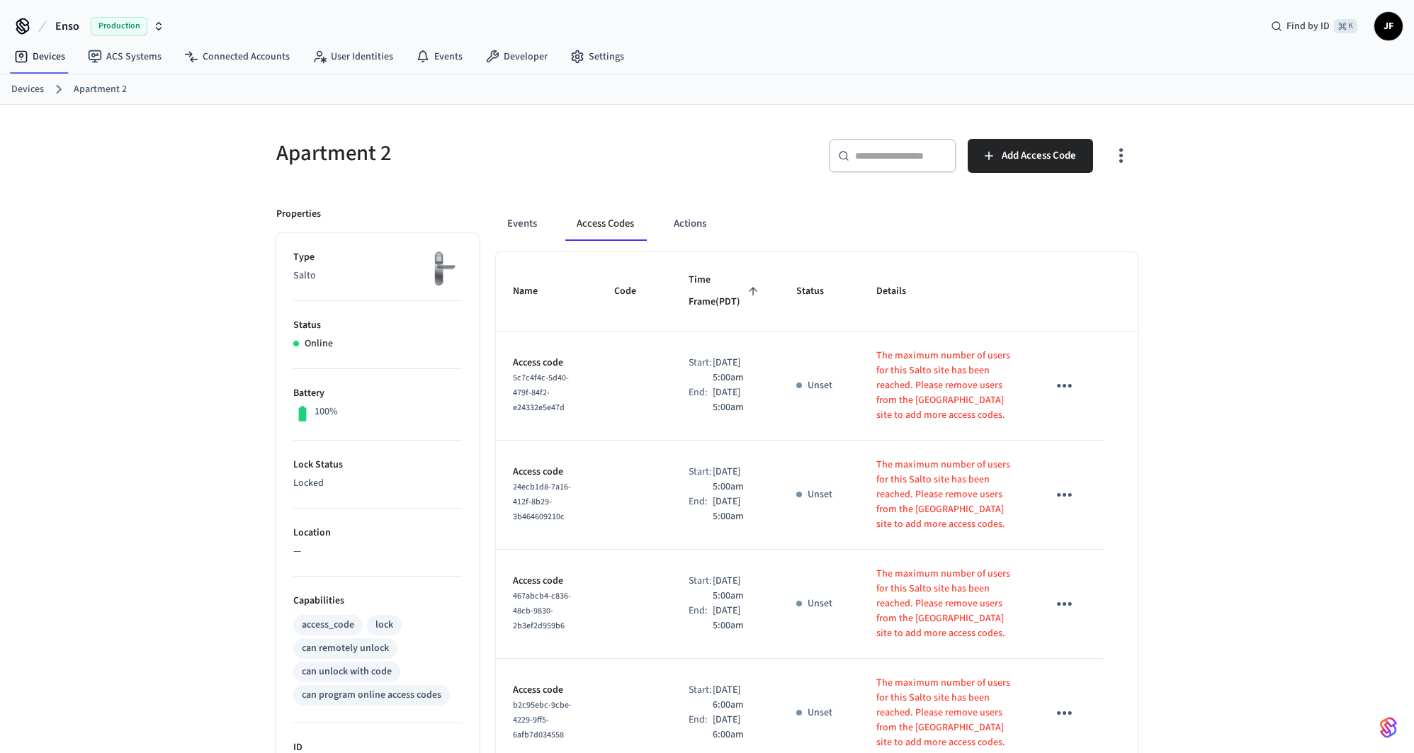
click at [1127, 161] on icon "button" at bounding box center [1121, 156] width 22 height 22
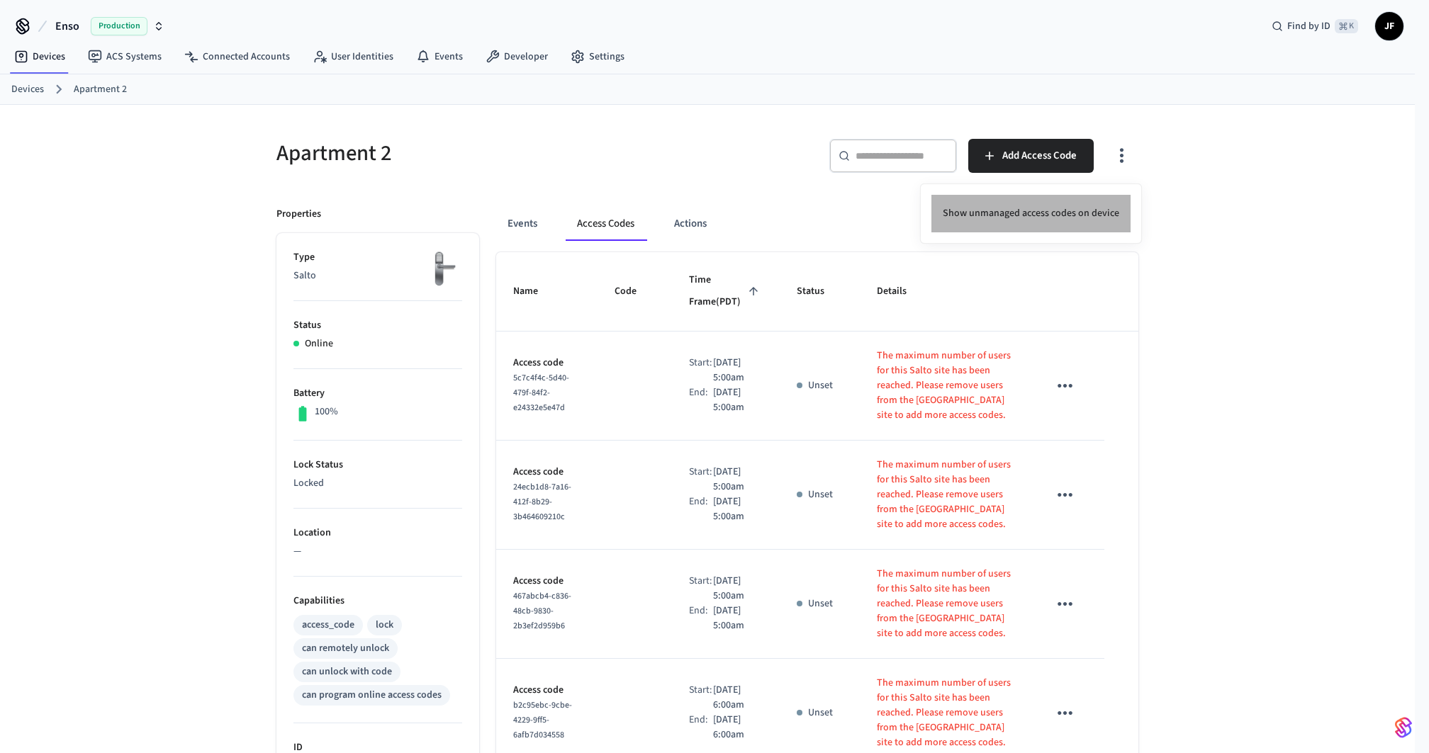
click at [1062, 213] on li "Show unmanaged access codes on device" at bounding box center [1030, 214] width 199 height 38
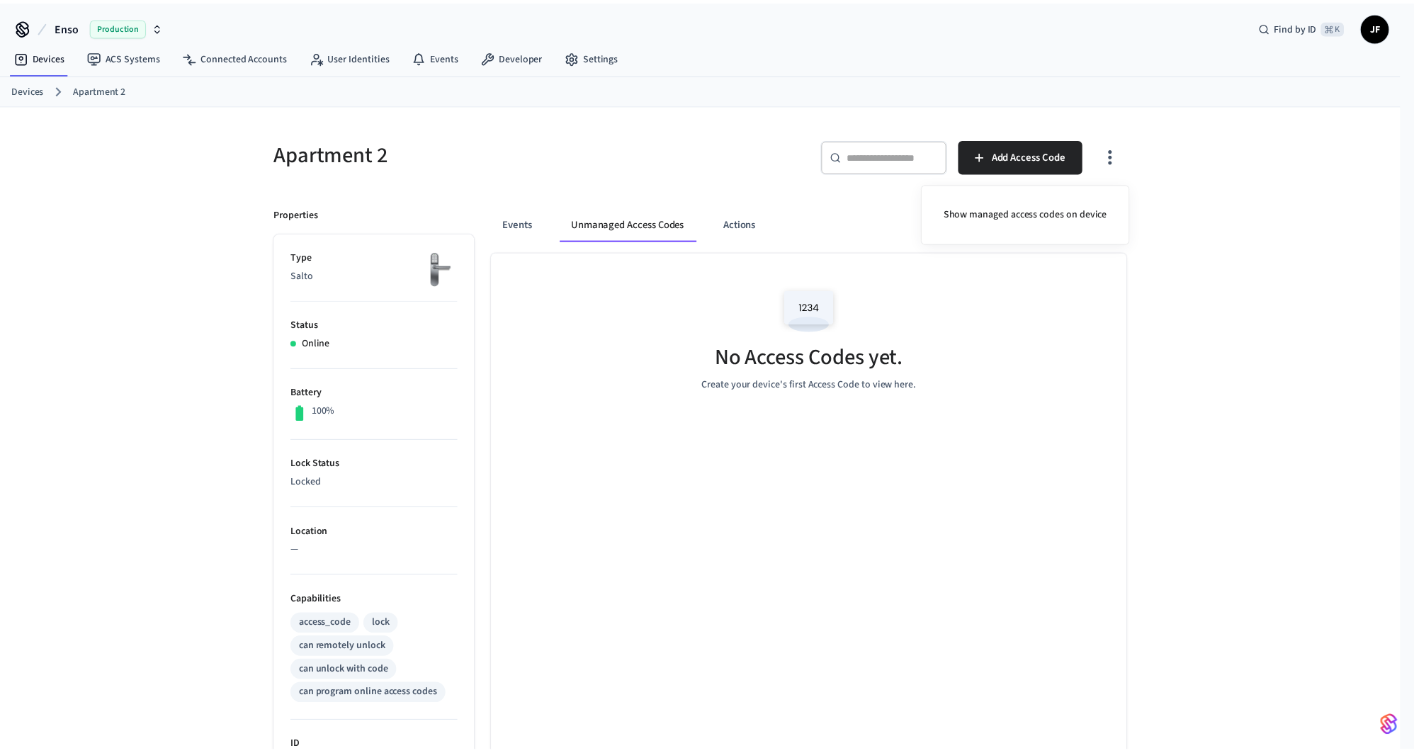
scroll to position [215, 0]
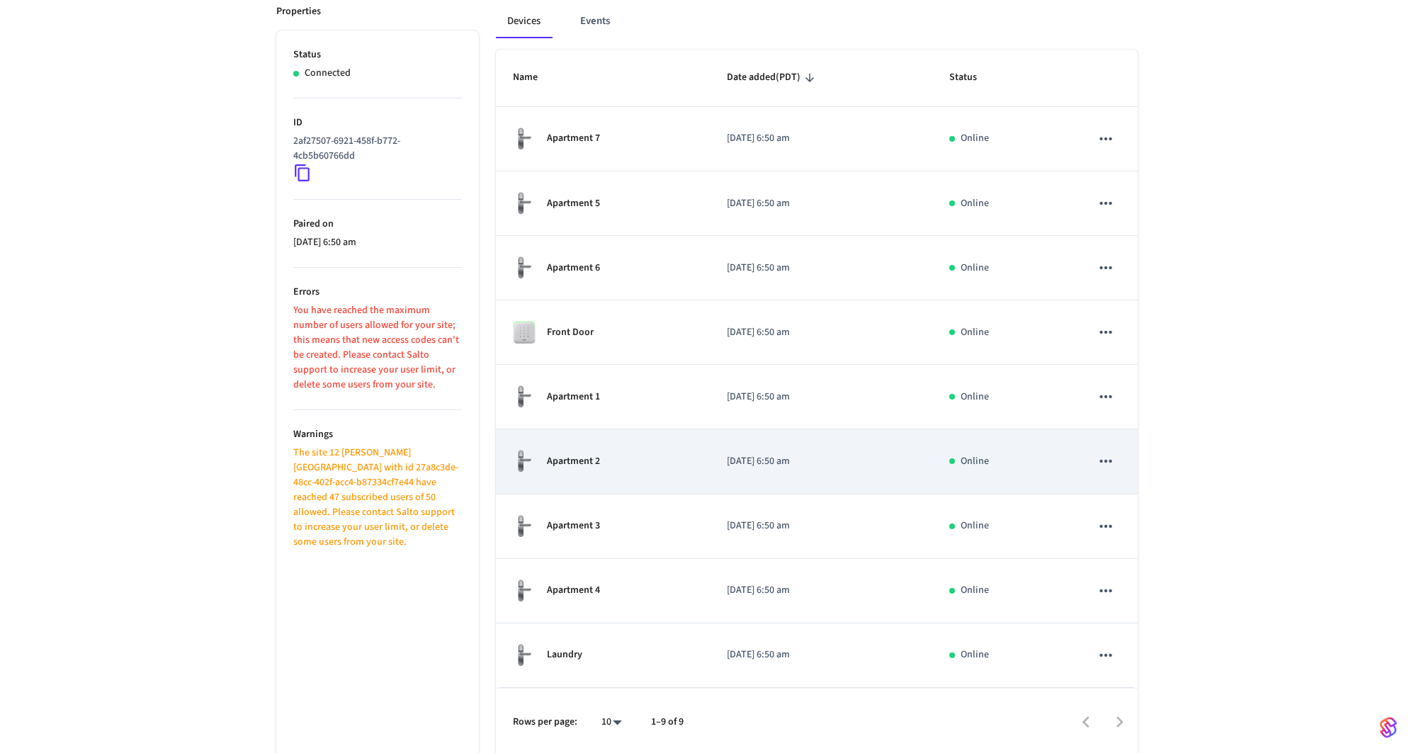
click at [678, 442] on td "Apartment 2" at bounding box center [603, 461] width 214 height 64
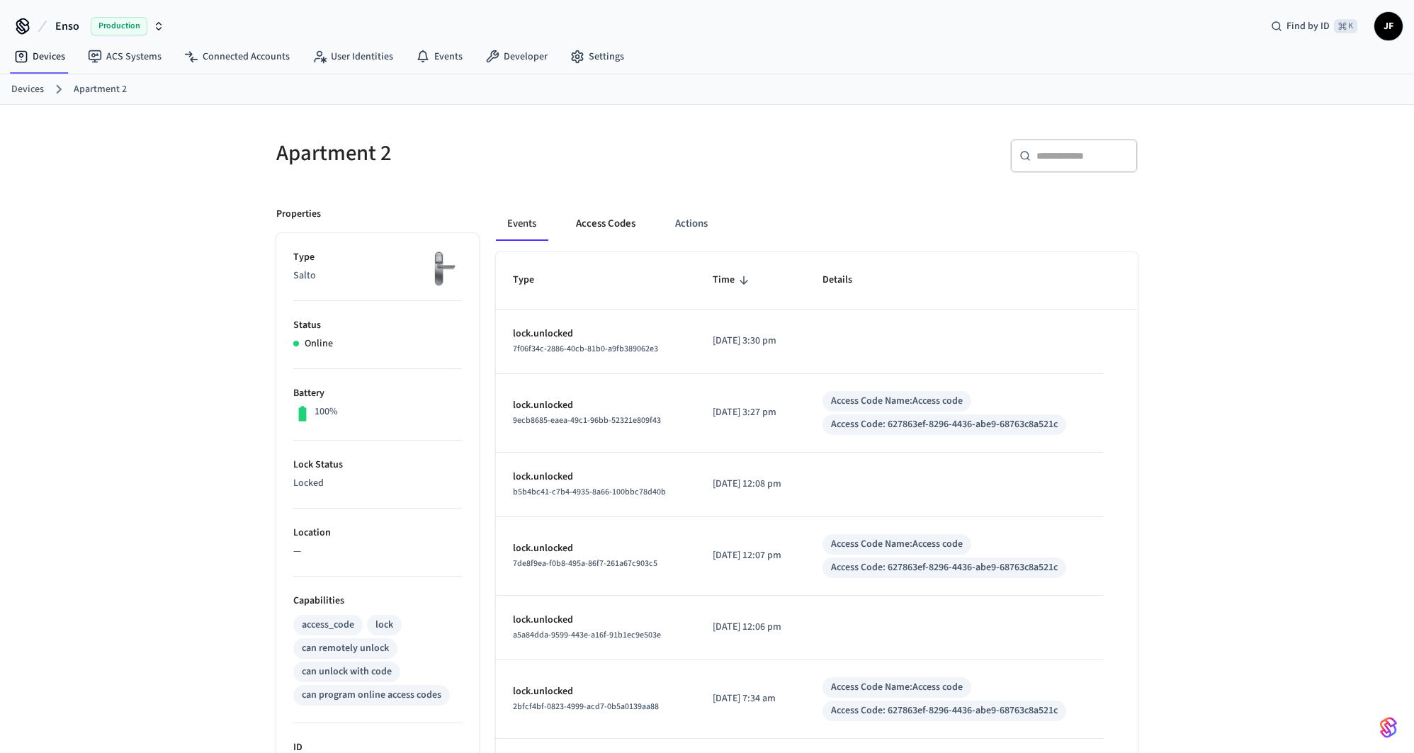
click at [614, 225] on button "Access Codes" at bounding box center [606, 224] width 82 height 34
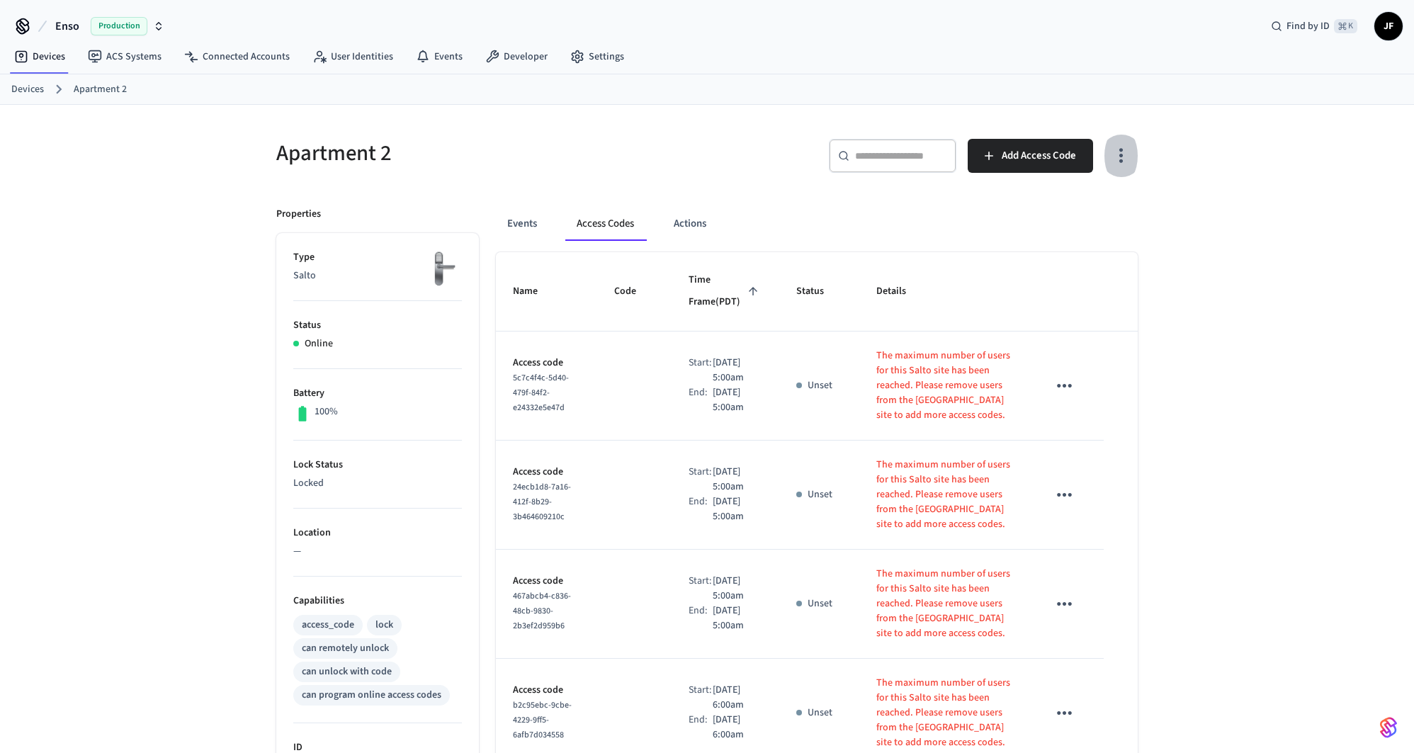
click at [1120, 174] on button "button" at bounding box center [1121, 156] width 33 height 57
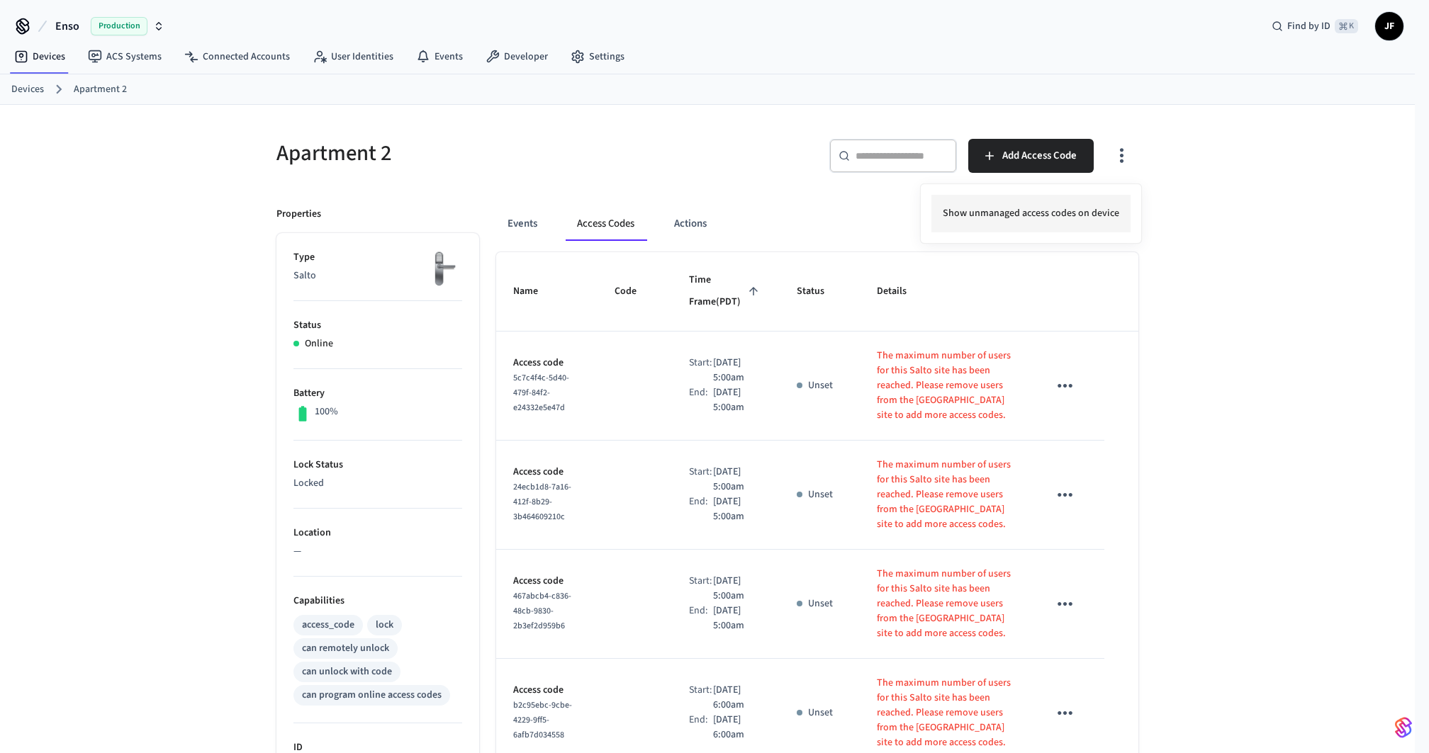
click at [998, 225] on li "Show unmanaged access codes on device" at bounding box center [1030, 214] width 199 height 38
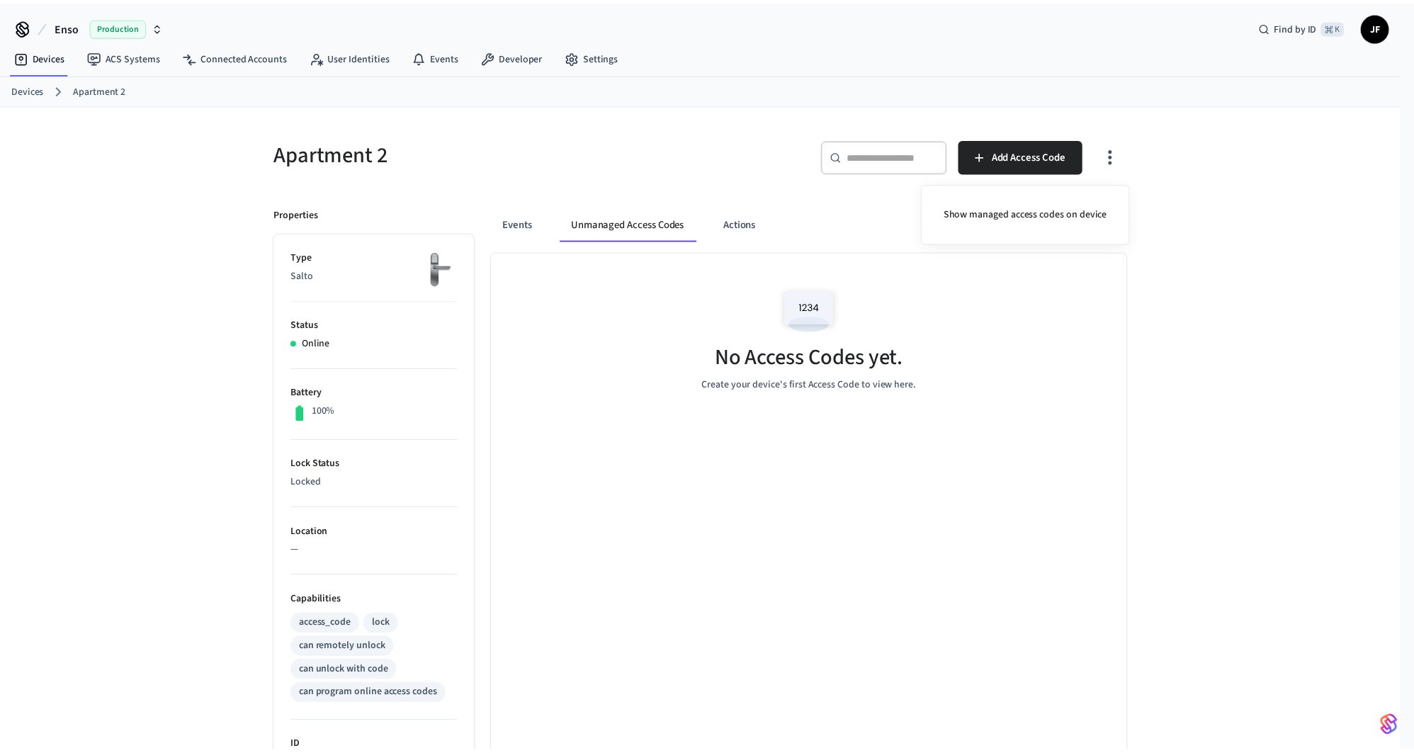
scroll to position [215, 0]
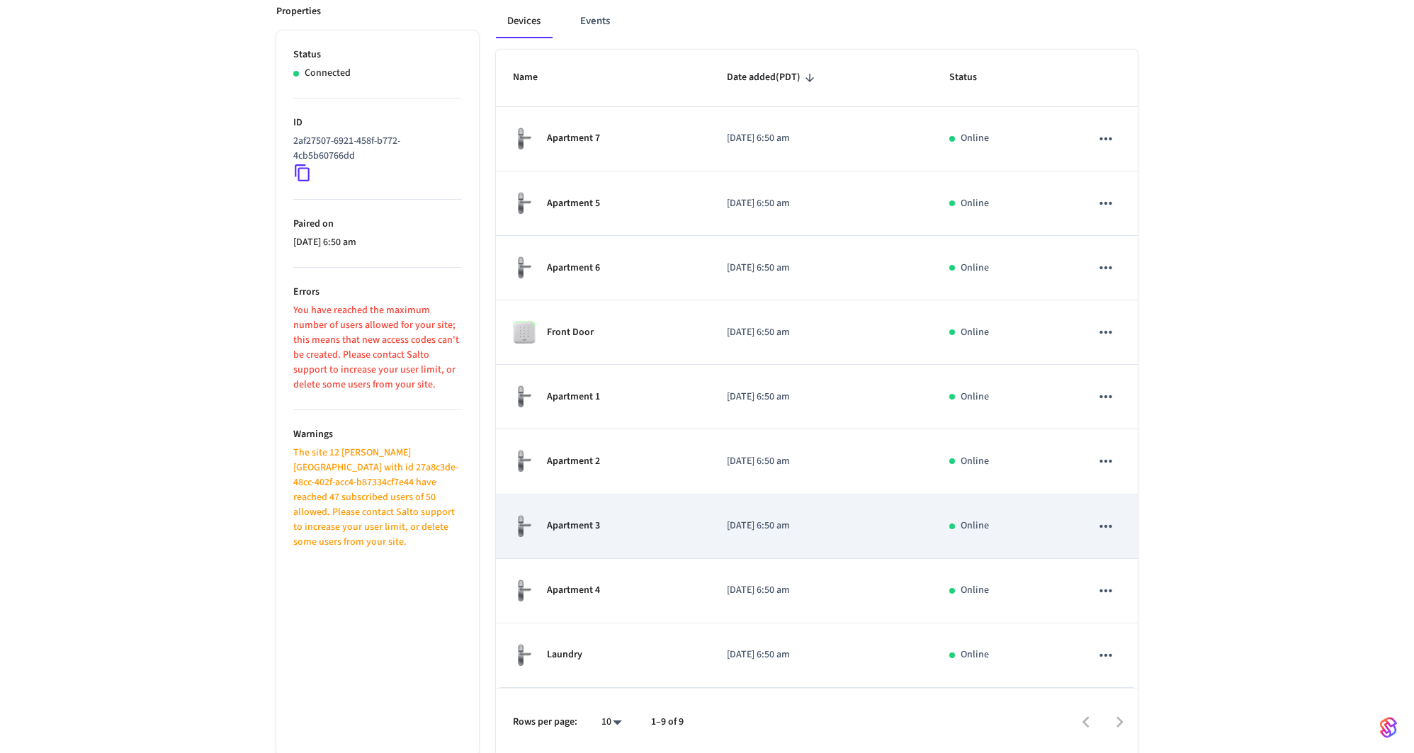
click at [609, 544] on td "Apartment 3" at bounding box center [603, 527] width 214 height 64
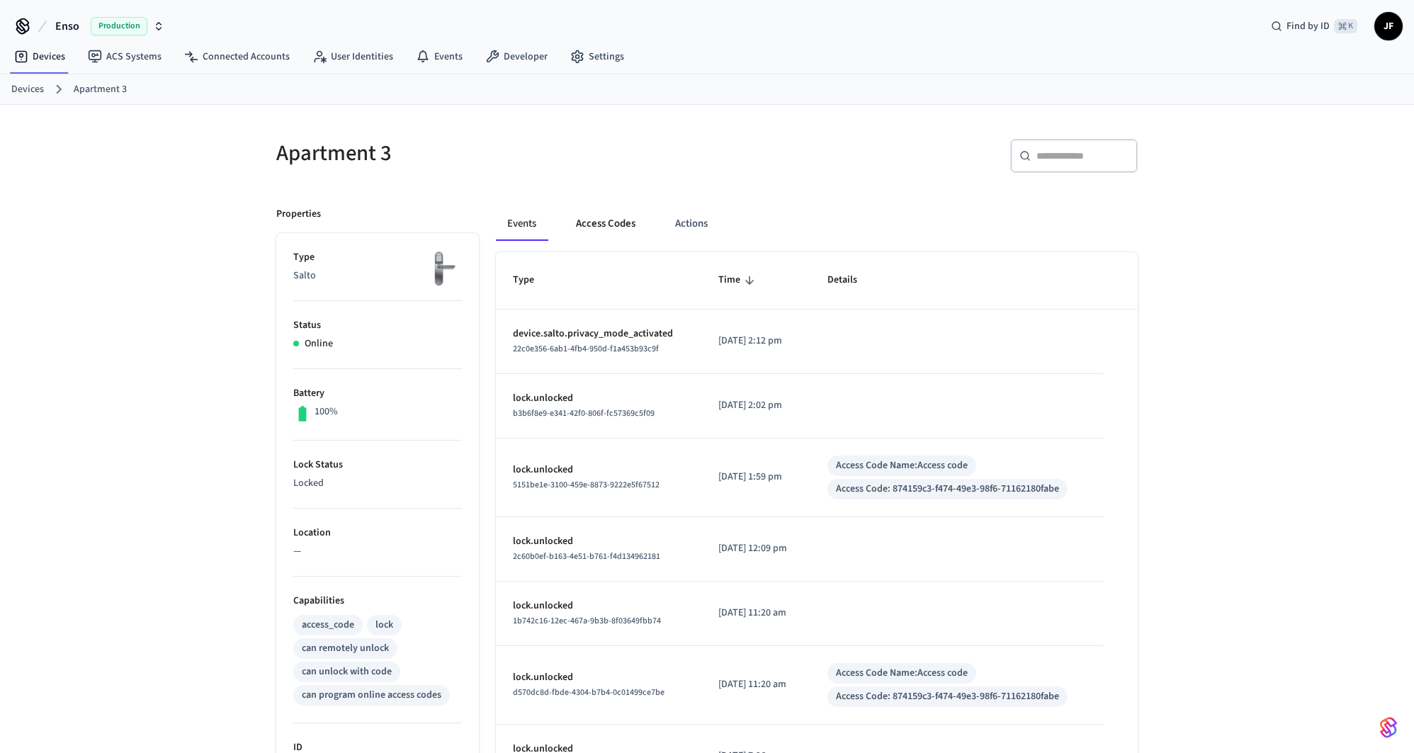
click at [596, 229] on button "Access Codes" at bounding box center [606, 224] width 82 height 34
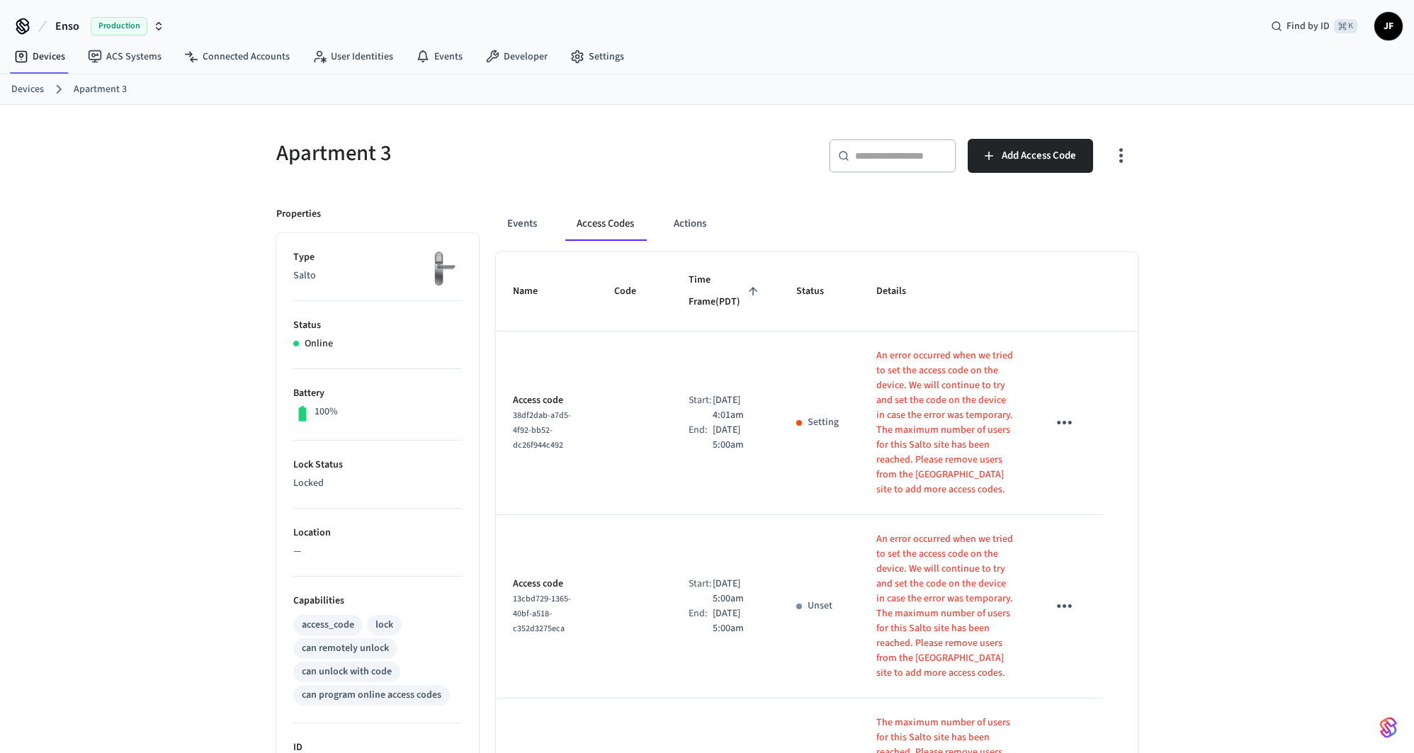
click at [1127, 167] on button "button" at bounding box center [1121, 156] width 33 height 57
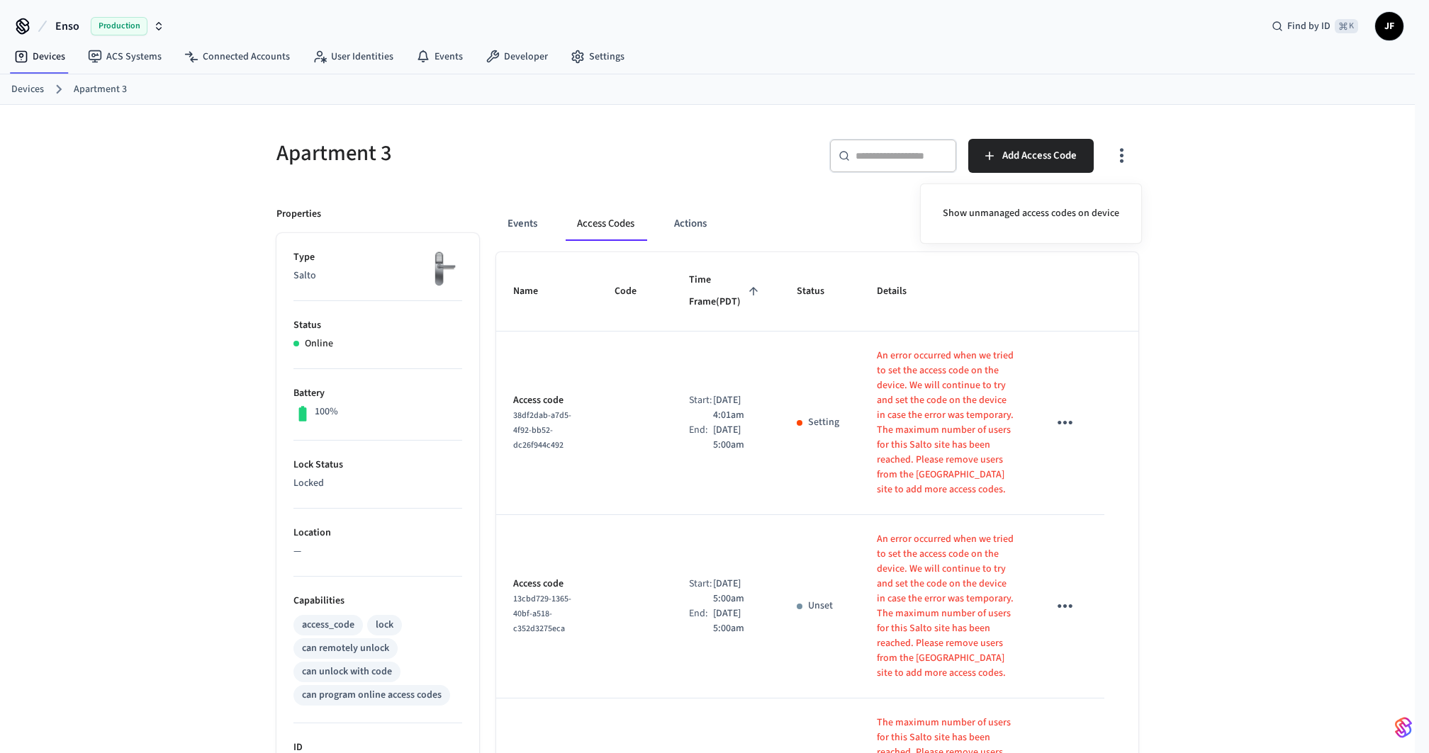
click at [1058, 232] on div "Show unmanaged access codes on device" at bounding box center [1031, 214] width 222 height 60
click at [1065, 224] on li "Show unmanaged access codes on device" at bounding box center [1030, 214] width 199 height 38
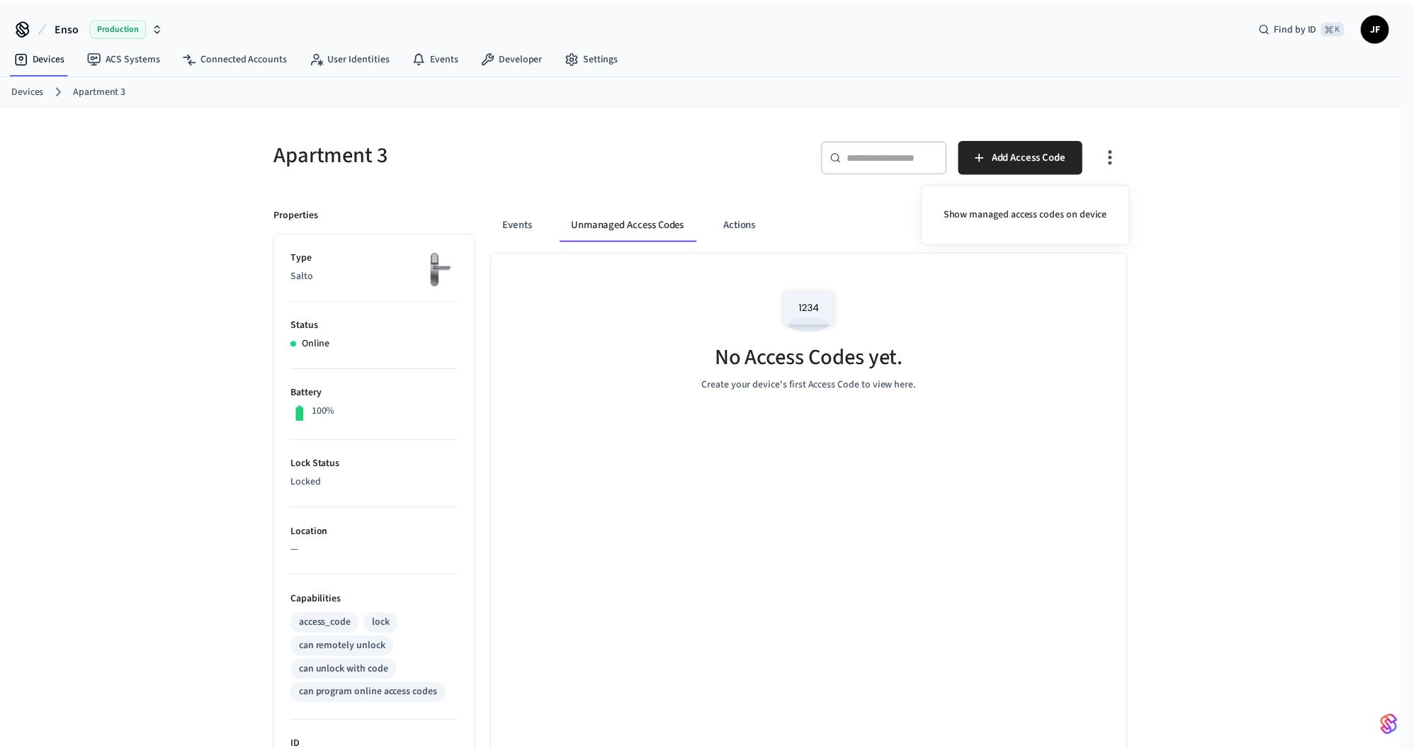
scroll to position [215, 0]
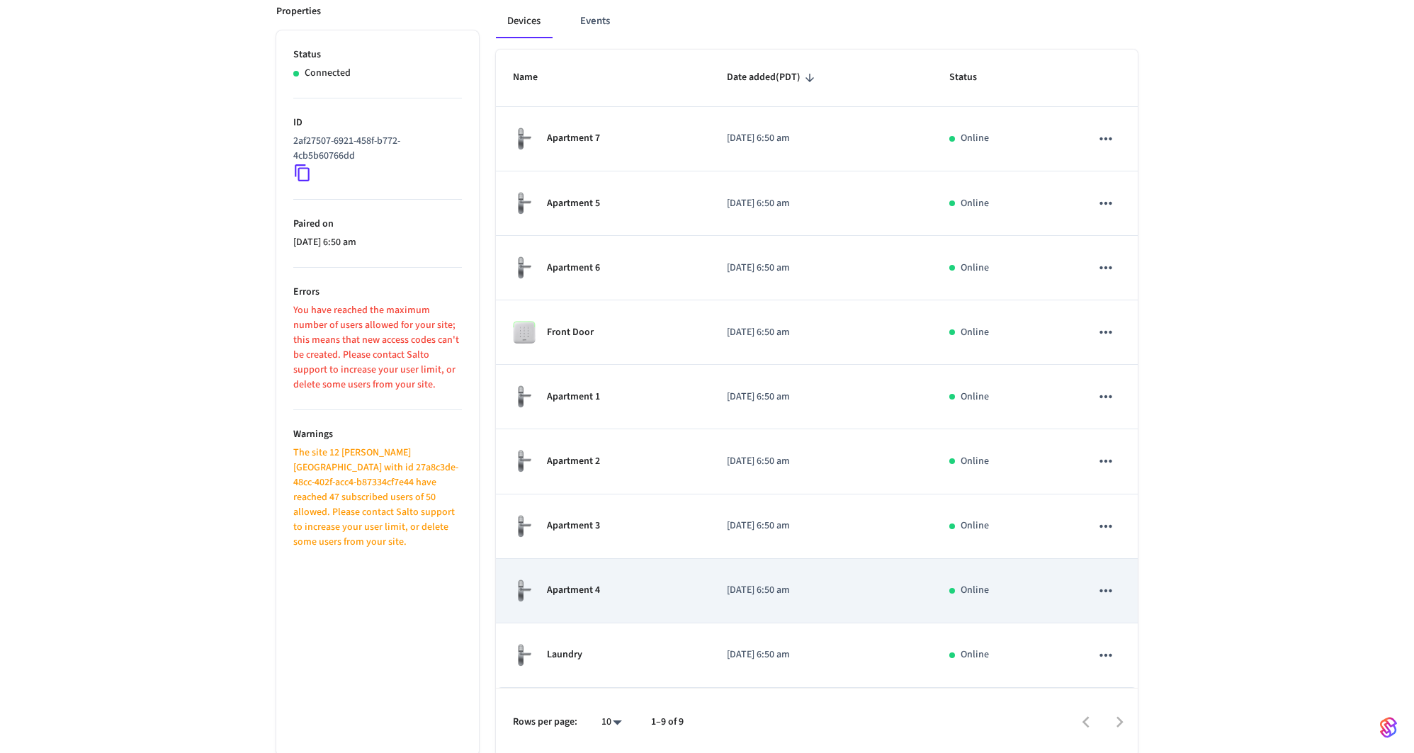
click at [763, 565] on td "[DATE] 6:50 am" at bounding box center [821, 591] width 223 height 64
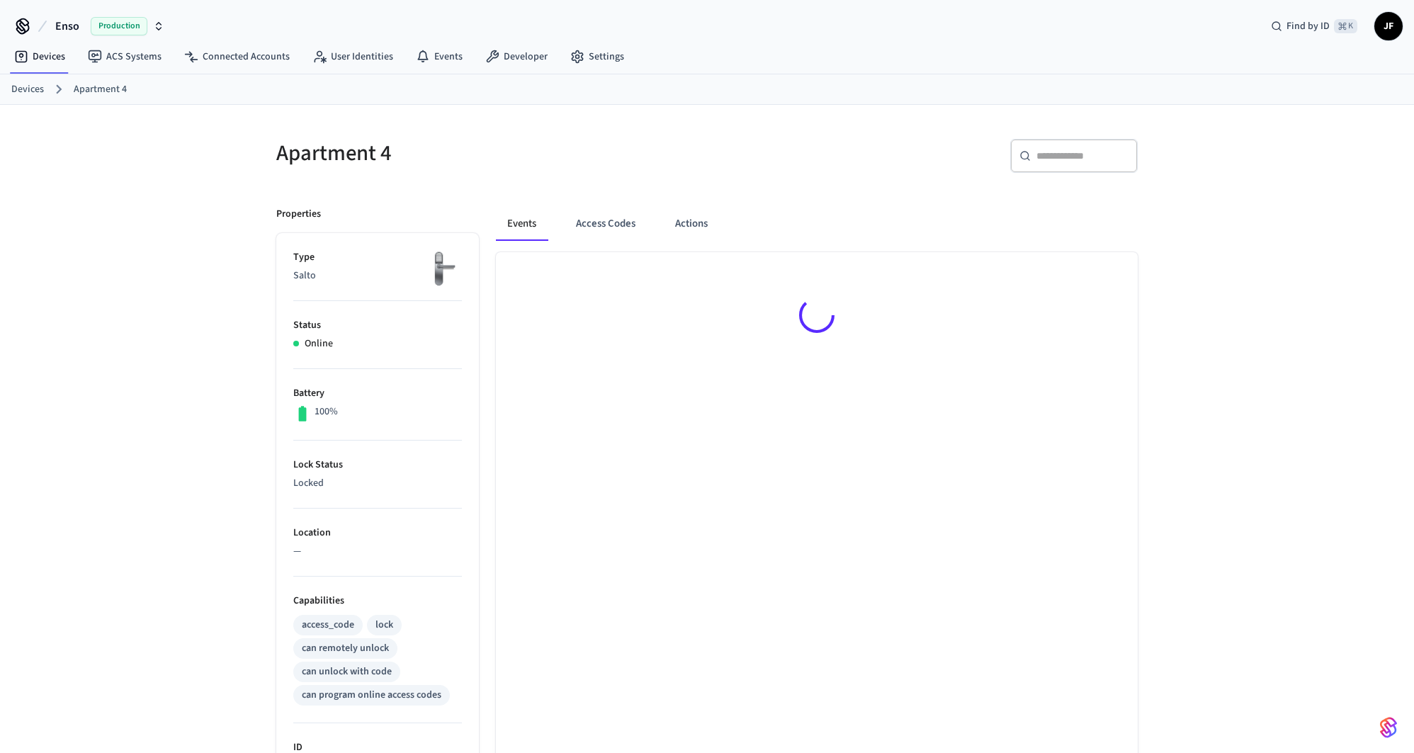
click at [622, 235] on button "Access Codes" at bounding box center [606, 224] width 82 height 34
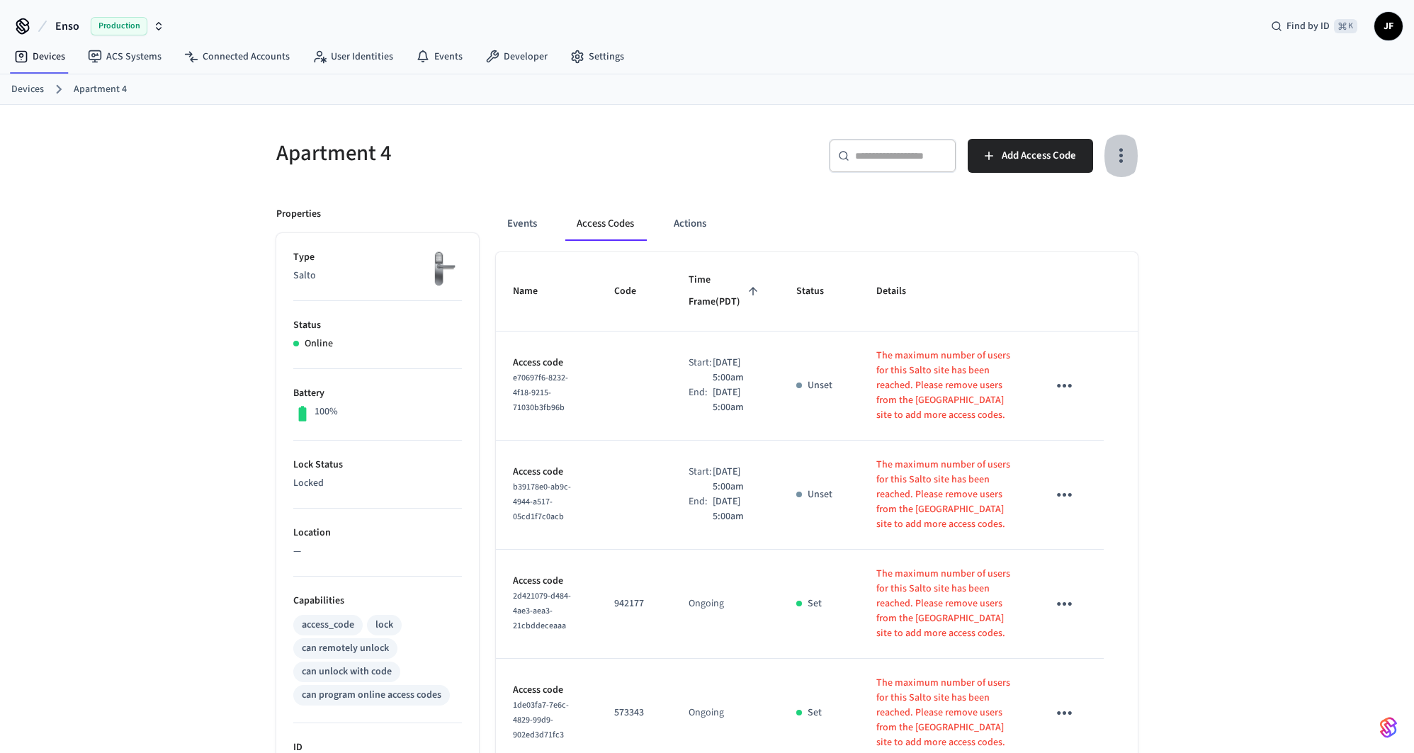
drag, startPoint x: 1125, startPoint y: 165, endPoint x: 1067, endPoint y: 212, distance: 74.6
click at [1125, 166] on button "button" at bounding box center [1121, 156] width 33 height 57
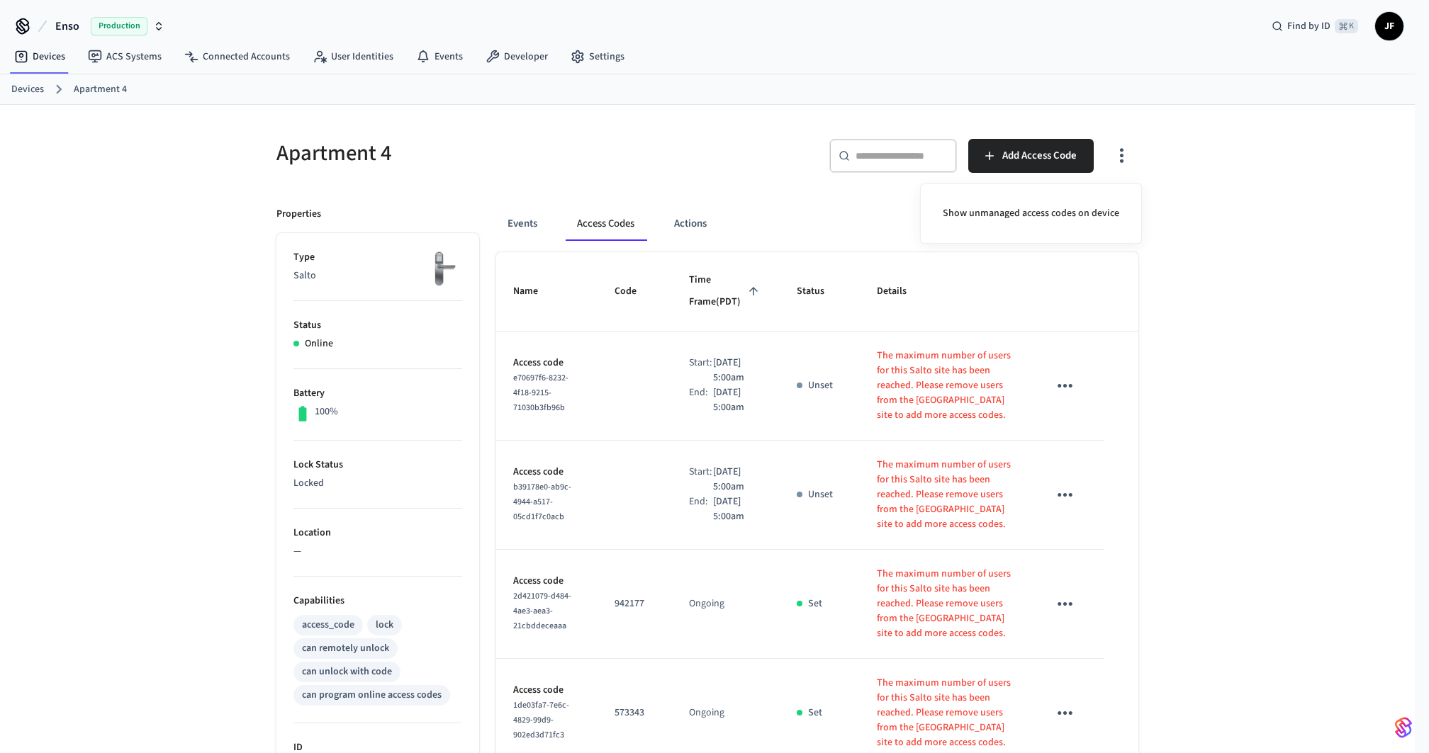
click at [991, 233] on div "Show unmanaged access codes on device" at bounding box center [1031, 214] width 222 height 60
click at [1013, 216] on li "Show unmanaged access codes on device" at bounding box center [1030, 214] width 199 height 38
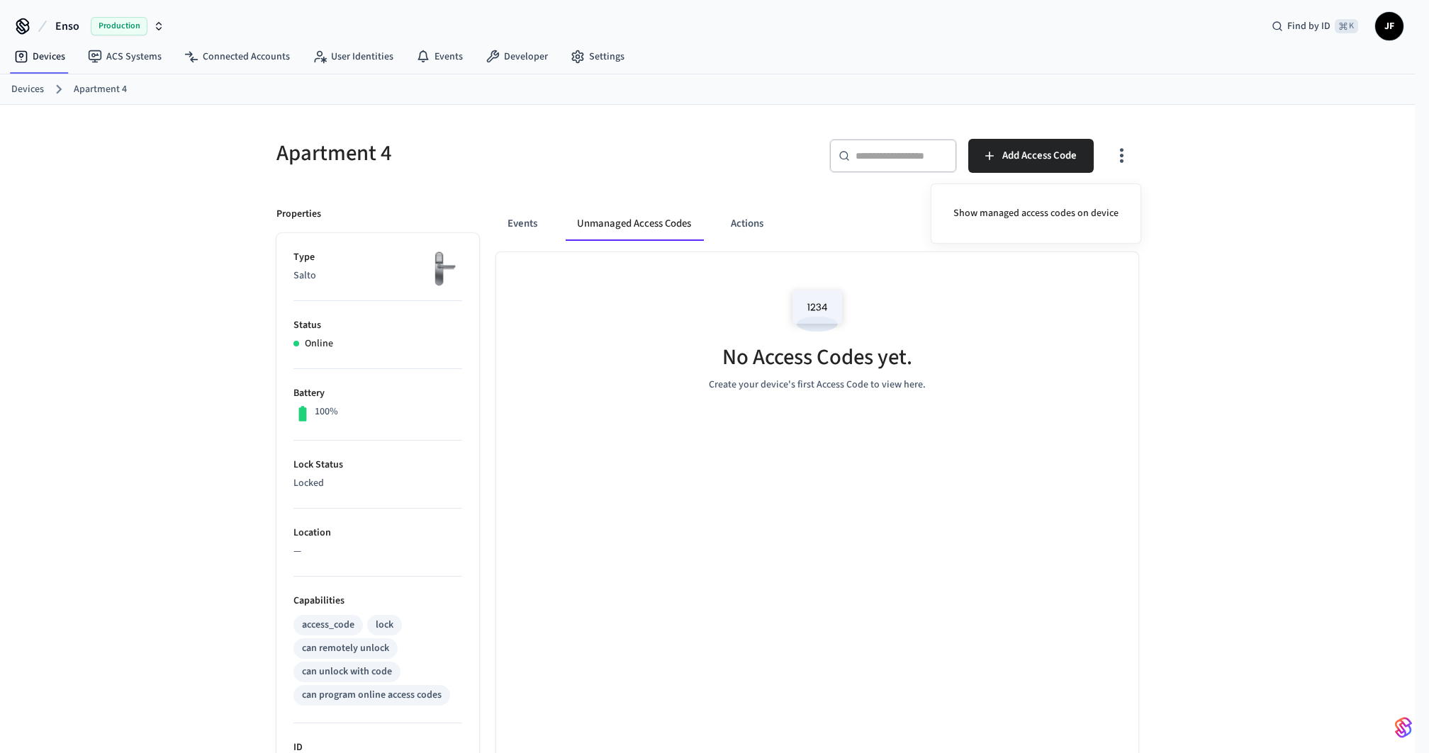
click at [865, 57] on div at bounding box center [714, 376] width 1429 height 753
drag, startPoint x: 784, startPoint y: 85, endPoint x: 886, endPoint y: 8, distance: 127.4
click at [786, 82] on ol "Devices Apartment 4" at bounding box center [712, 89] width 1403 height 18
